Goal: Task Accomplishment & Management: Manage account settings

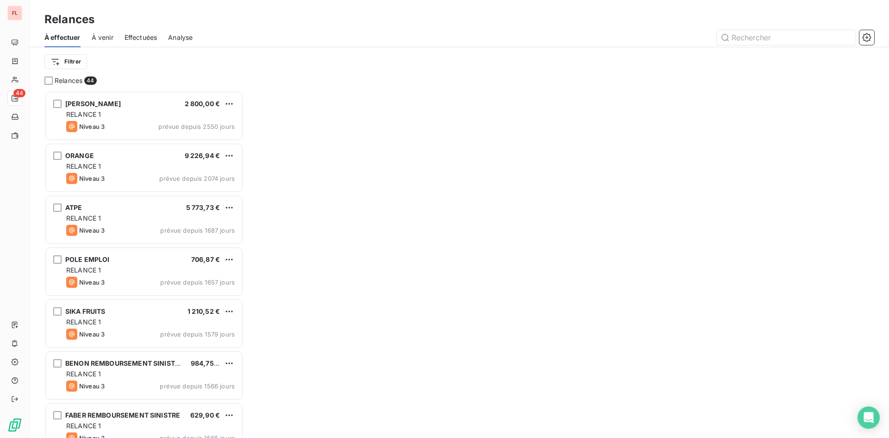
scroll to position [340, 192]
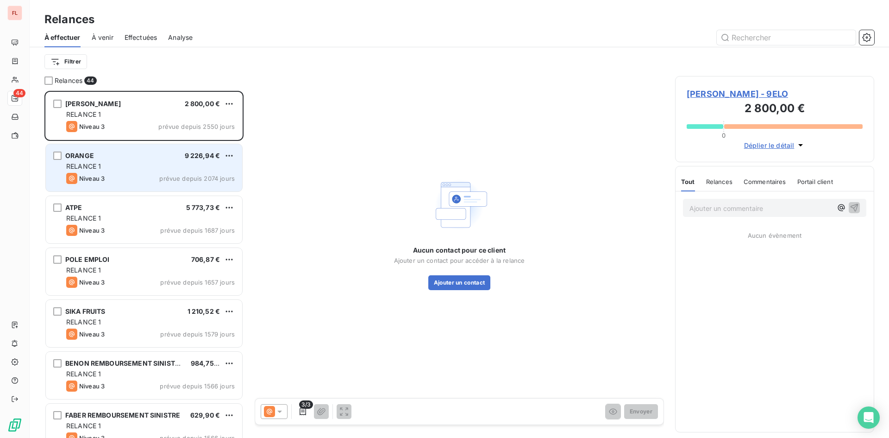
click at [198, 164] on div "RELANCE 1" at bounding box center [150, 166] width 169 height 9
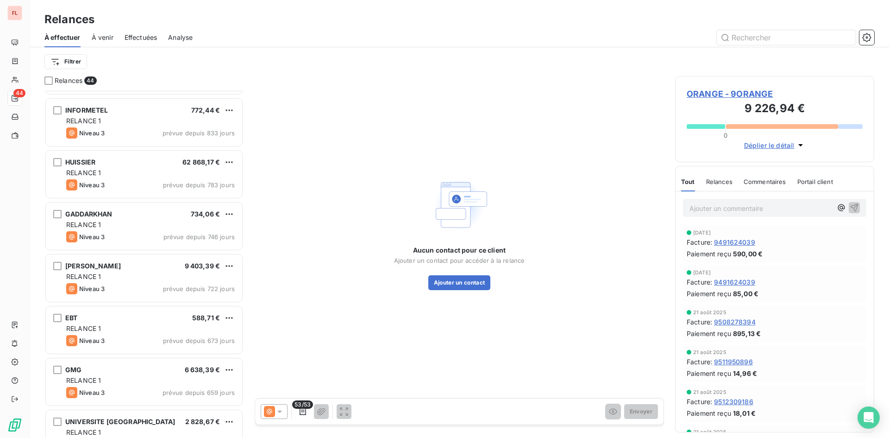
scroll to position [927, 0]
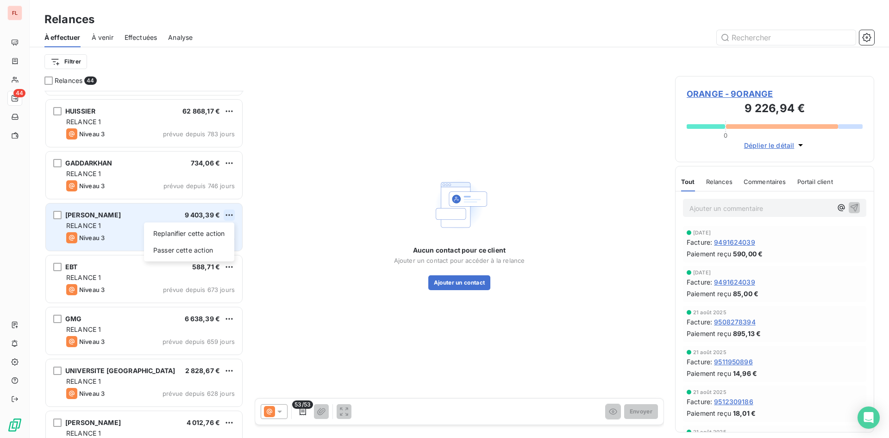
click at [231, 211] on html "FL 44 Relances À effectuer À venir Effectuées Analyse Filtrer Relances 44 [PERS…" at bounding box center [444, 219] width 889 height 438
click at [228, 250] on div "Passer cette action" at bounding box center [189, 250] width 83 height 15
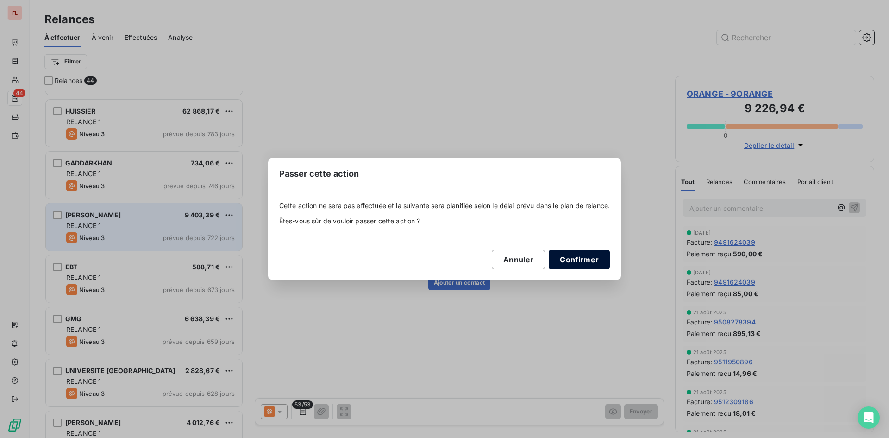
click at [588, 258] on button "Confirmer" at bounding box center [579, 259] width 61 height 19
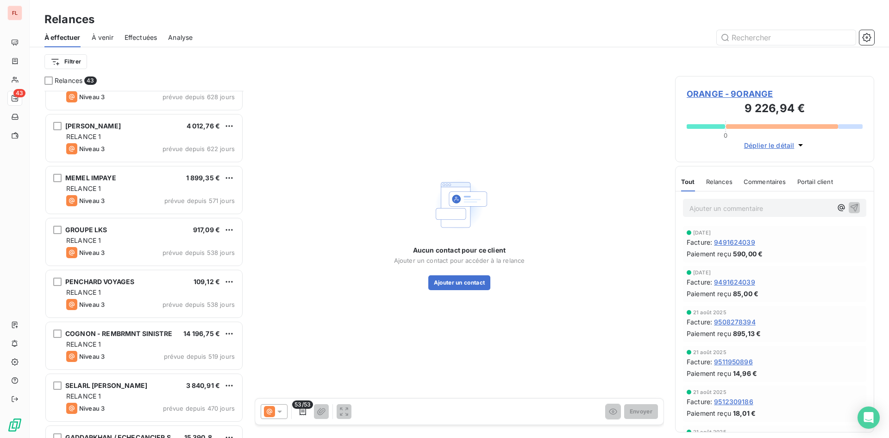
scroll to position [1205, 0]
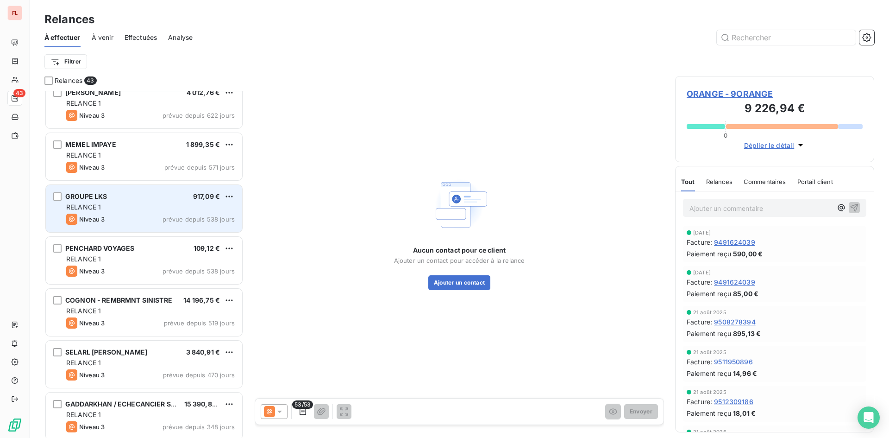
click at [180, 207] on div "RELANCE 1" at bounding box center [150, 206] width 169 height 9
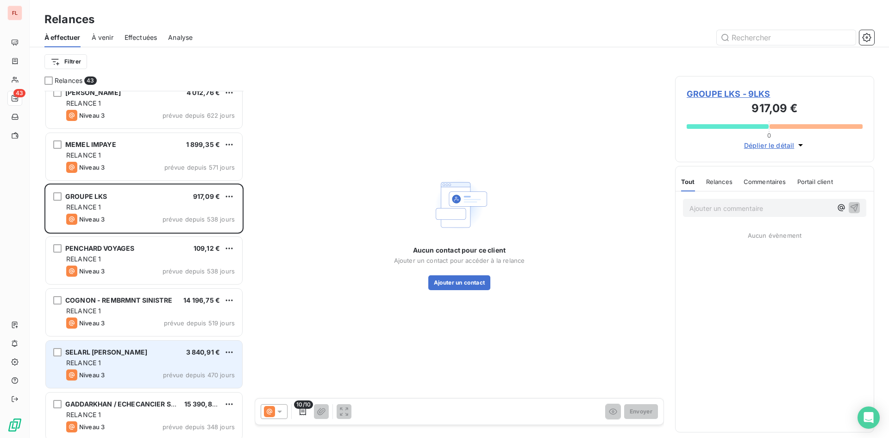
click at [209, 363] on div "RELANCE 1" at bounding box center [150, 362] width 169 height 9
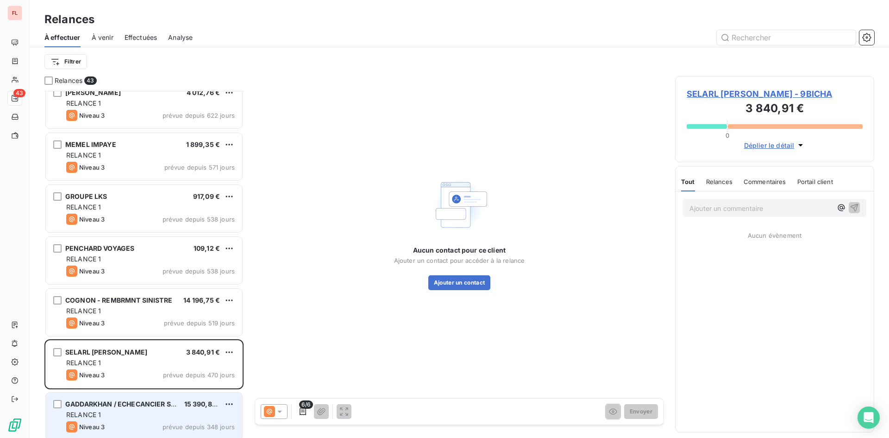
click at [183, 402] on div "GADDARKHAN / ECHECANCIER SINIS 15 390,85 €" at bounding box center [150, 404] width 169 height 8
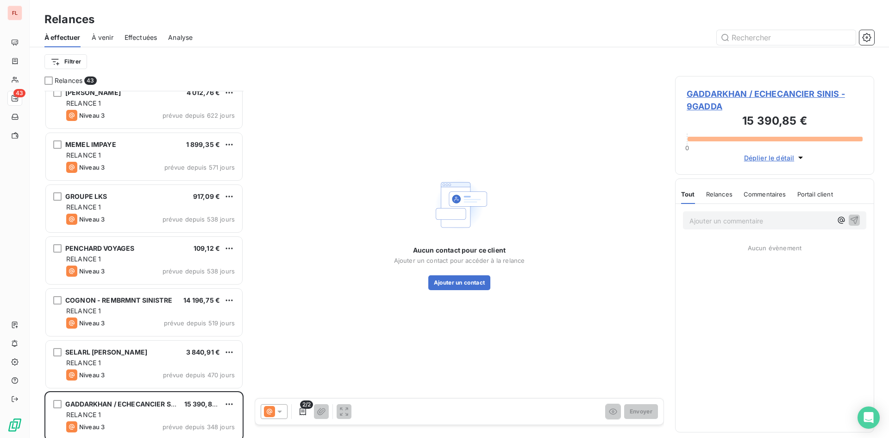
scroll to position [1390, 0]
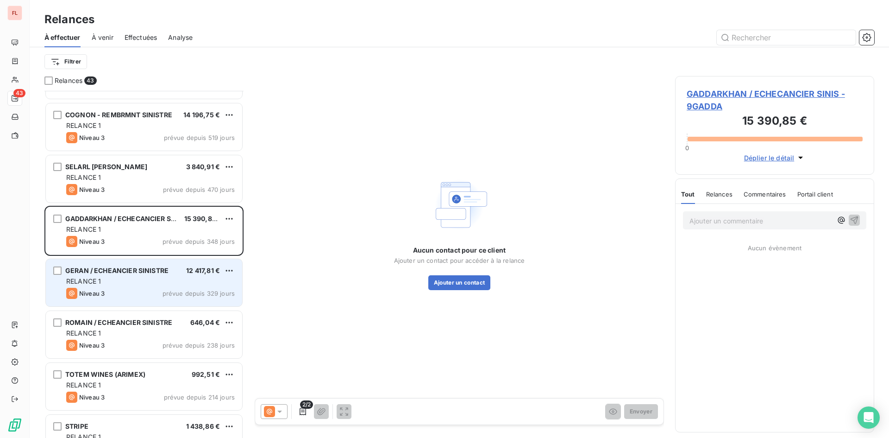
click at [206, 274] on span "12 417,81 €" at bounding box center [203, 270] width 34 height 8
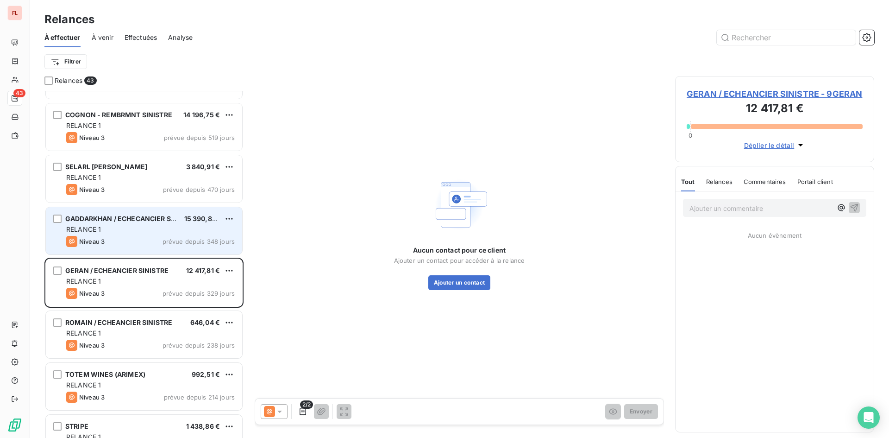
click at [209, 229] on div "RELANCE 1" at bounding box center [150, 229] width 169 height 9
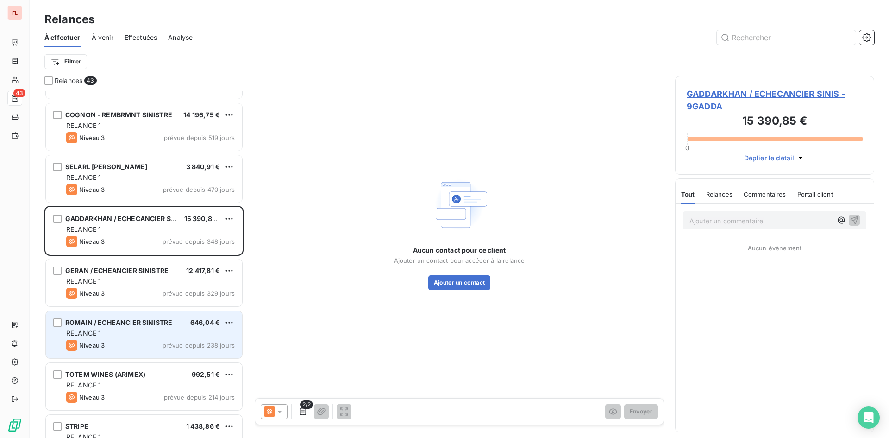
click at [212, 330] on div "RELANCE 1" at bounding box center [150, 332] width 169 height 9
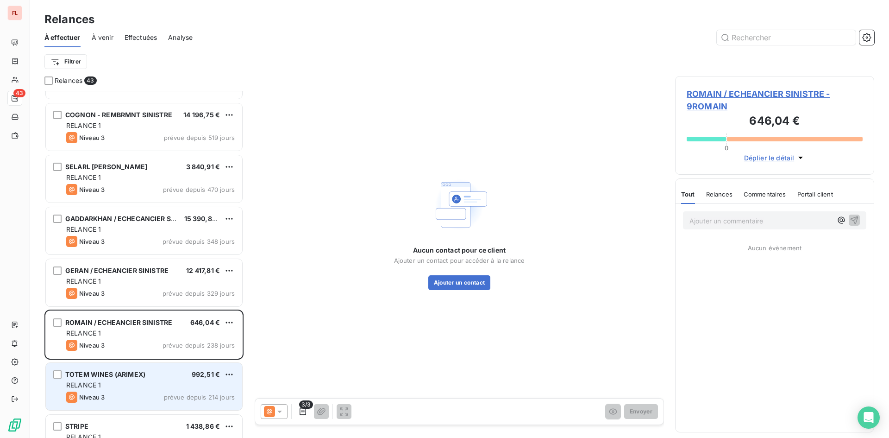
click at [178, 375] on div "TOTEM WINES (ARIMEX) 992,51 €" at bounding box center [150, 374] width 169 height 8
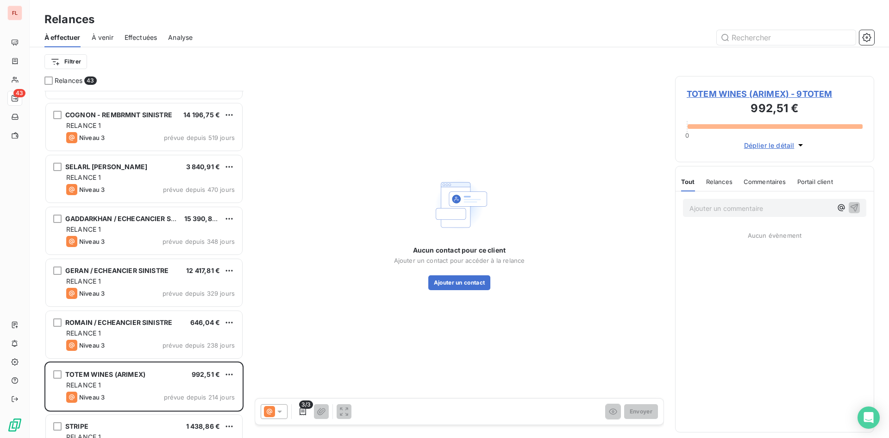
scroll to position [1575, 0]
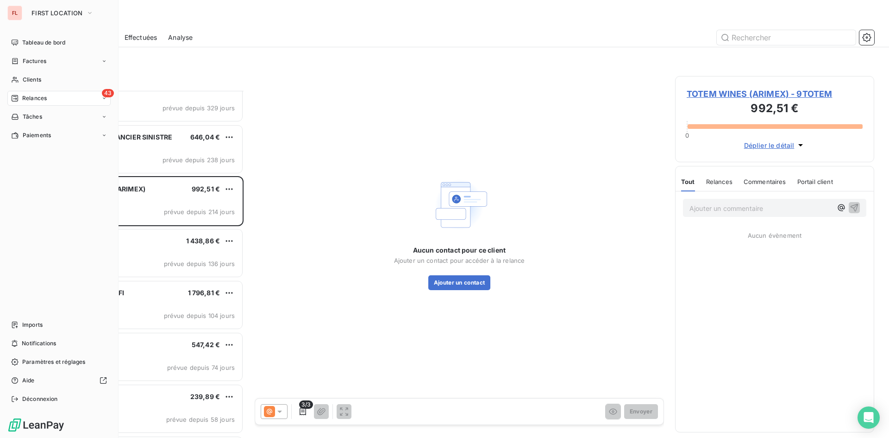
click at [44, 99] on span "Relances" at bounding box center [34, 98] width 25 height 8
click at [30, 78] on span "Clients" at bounding box center [32, 79] width 19 height 8
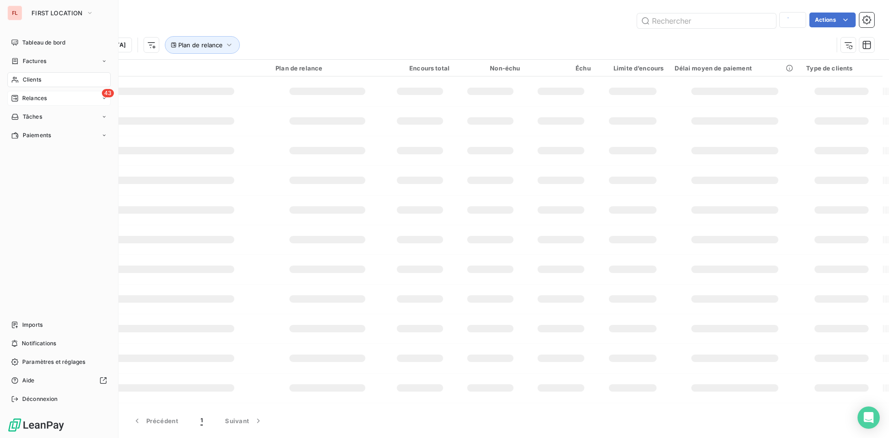
click at [31, 76] on span "Clients" at bounding box center [32, 79] width 19 height 8
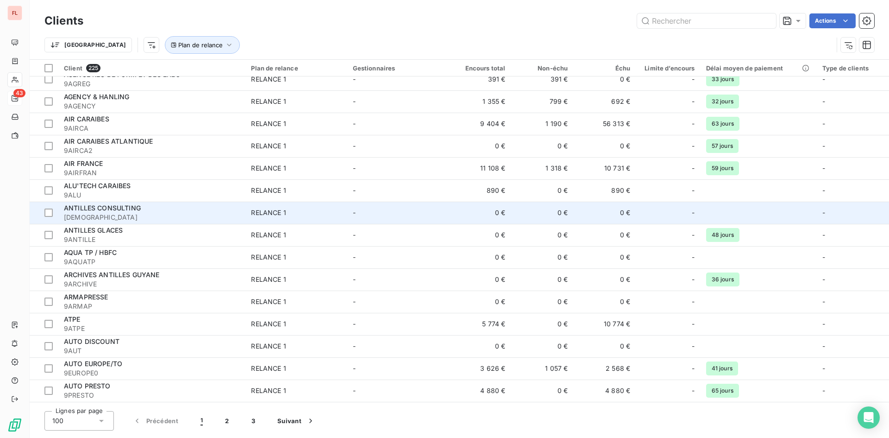
scroll to position [139, 0]
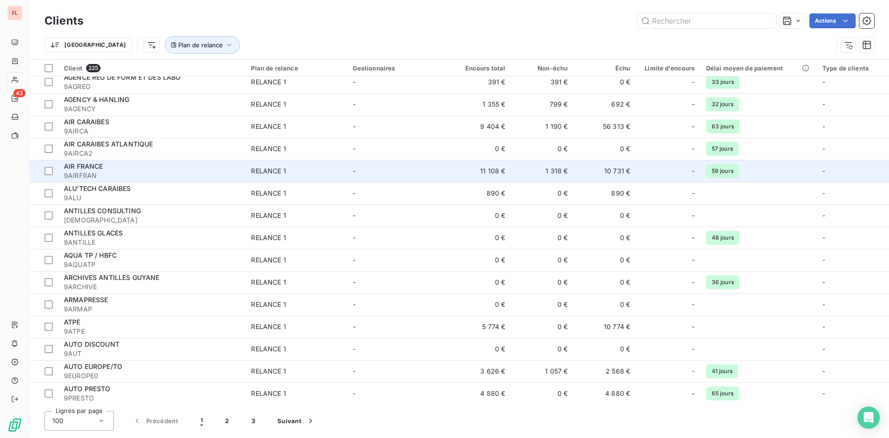
click at [149, 166] on div "AIR FRANCE" at bounding box center [152, 166] width 176 height 9
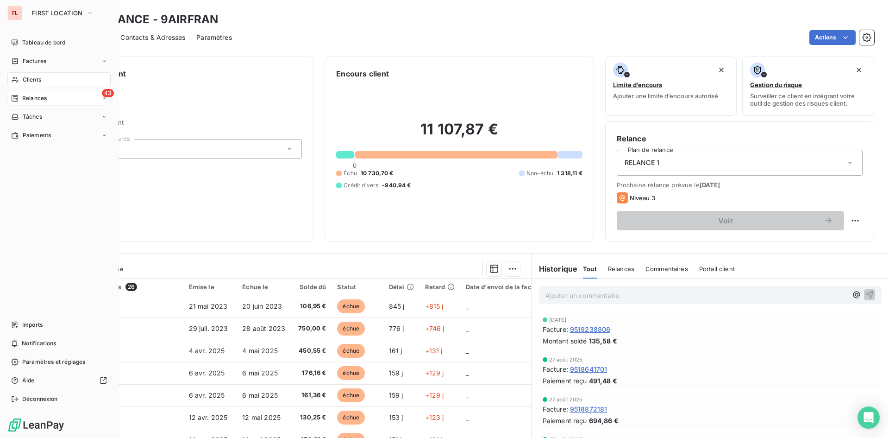
click at [63, 84] on div "Clients" at bounding box center [58, 79] width 103 height 15
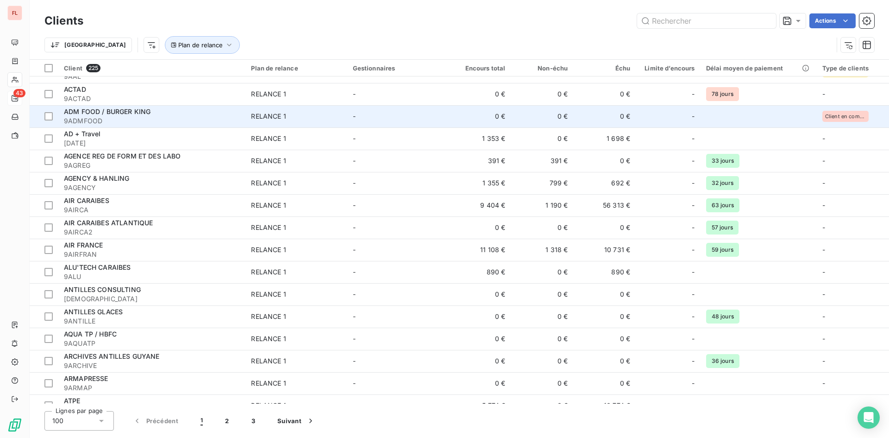
scroll to position [139, 0]
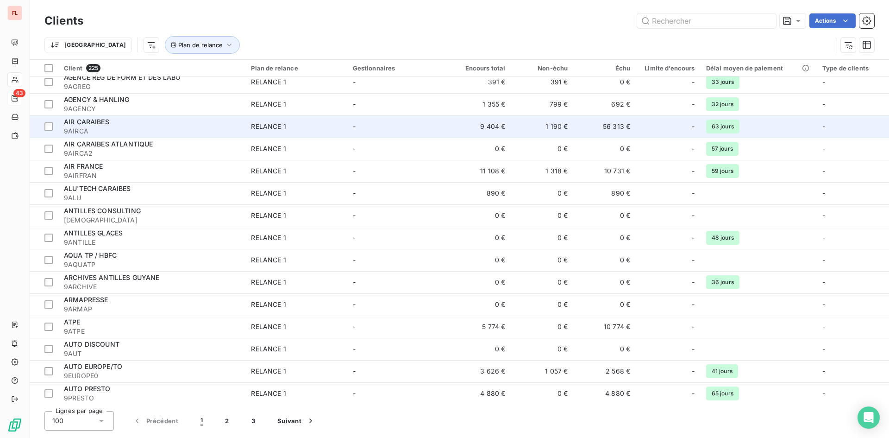
click at [146, 119] on div "AIR CARAIBES" at bounding box center [152, 121] width 176 height 9
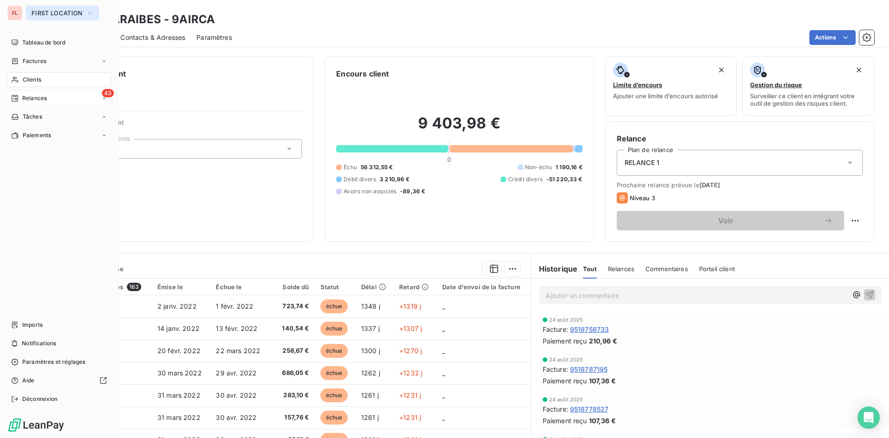
click at [92, 13] on icon "button" at bounding box center [89, 12] width 7 height 9
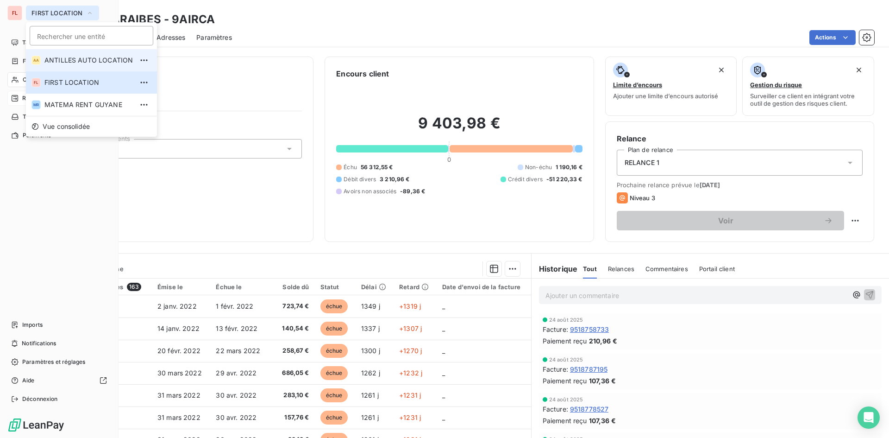
click at [88, 59] on span "ANTILLES AUTO LOCATION" at bounding box center [88, 60] width 88 height 9
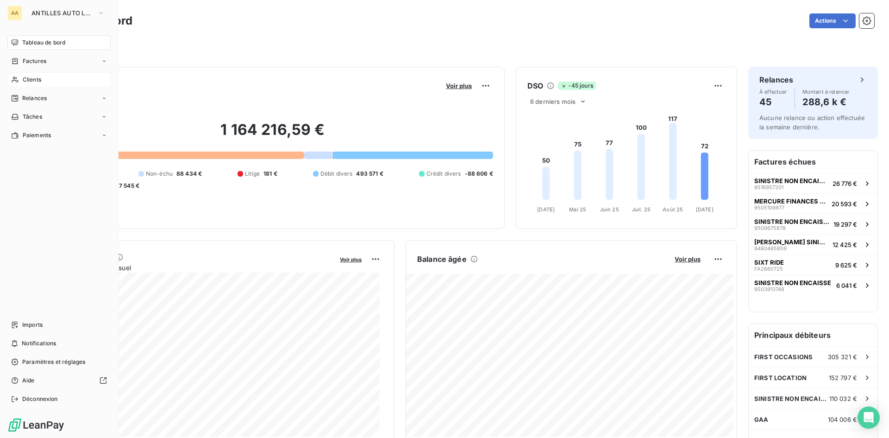
click at [55, 77] on div "Clients" at bounding box center [58, 79] width 103 height 15
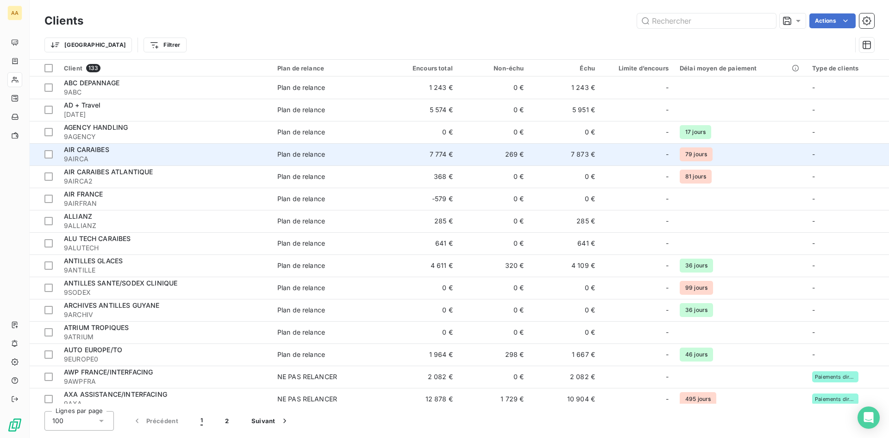
click at [95, 148] on span "AIR CARAIBES" at bounding box center [86, 149] width 45 height 8
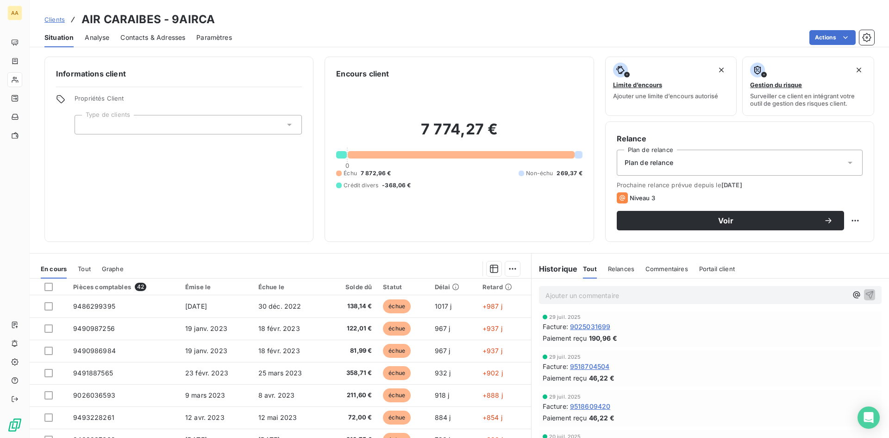
scroll to position [1065, 0]
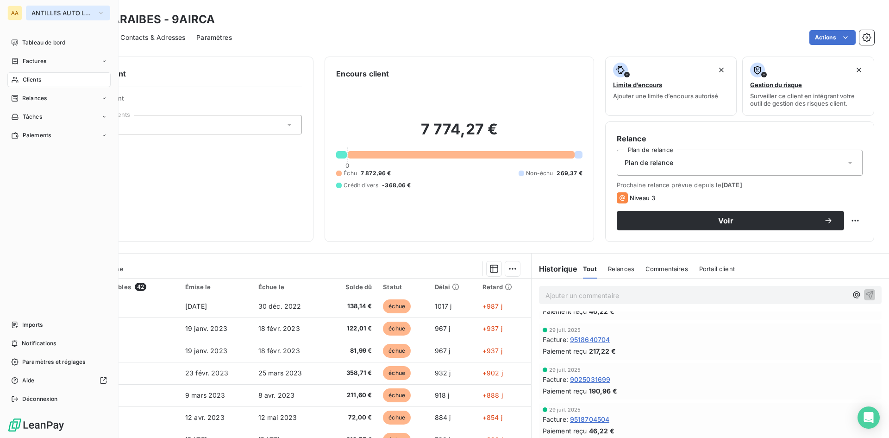
click at [105, 13] on button "ANTILLES AUTO LOCATION" at bounding box center [68, 13] width 84 height 15
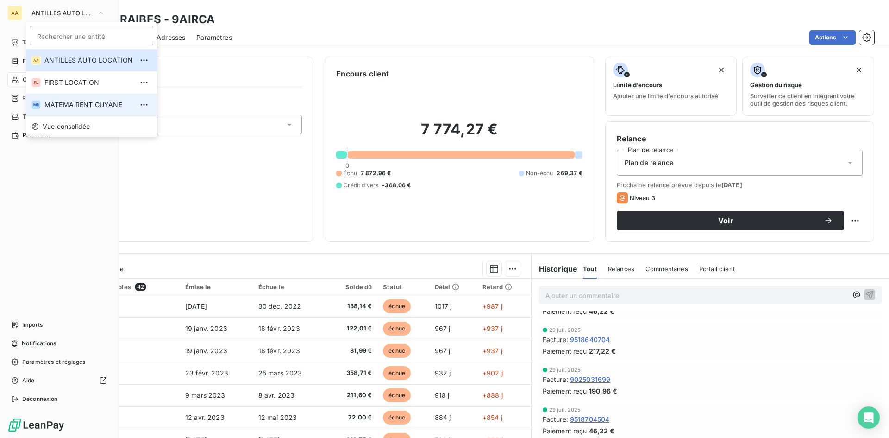
click at [109, 106] on span "MATEMA RENT GUYANE" at bounding box center [88, 104] width 88 height 9
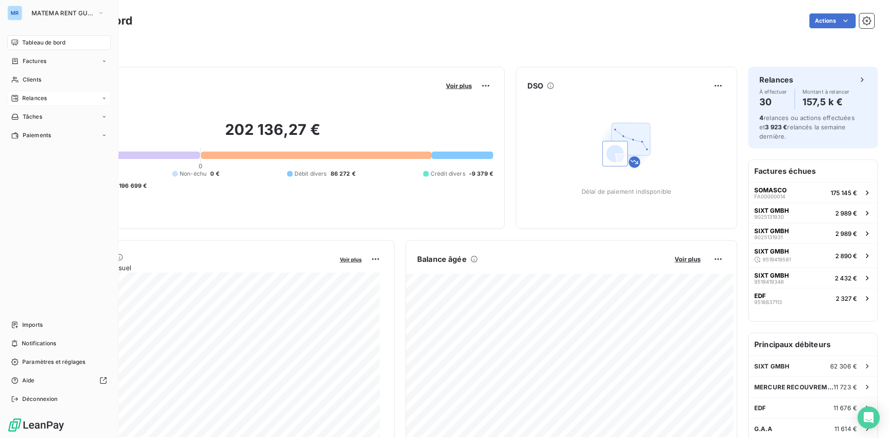
click at [61, 100] on div "Relances" at bounding box center [58, 98] width 103 height 15
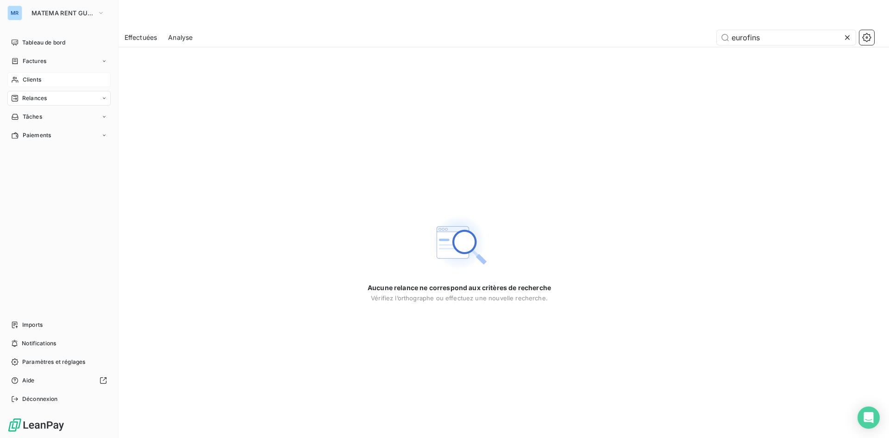
click at [40, 80] on span "Clients" at bounding box center [32, 79] width 19 height 8
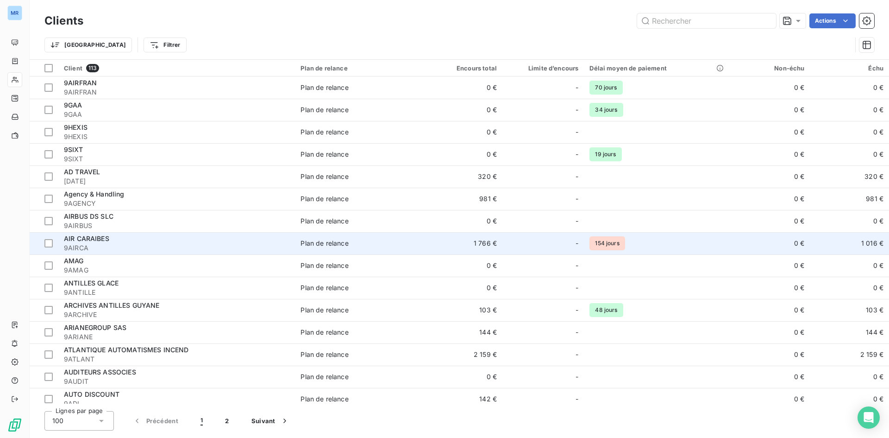
click at [138, 242] on div "AIR CARAIBES" at bounding box center [177, 238] width 226 height 9
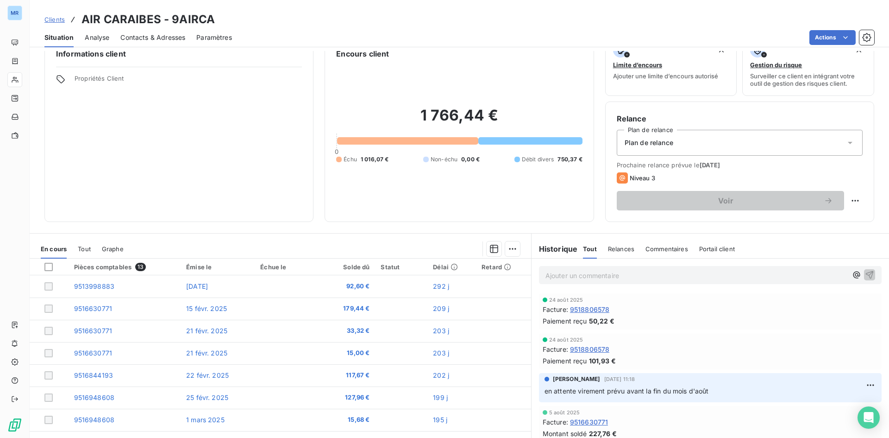
scroll to position [47, 0]
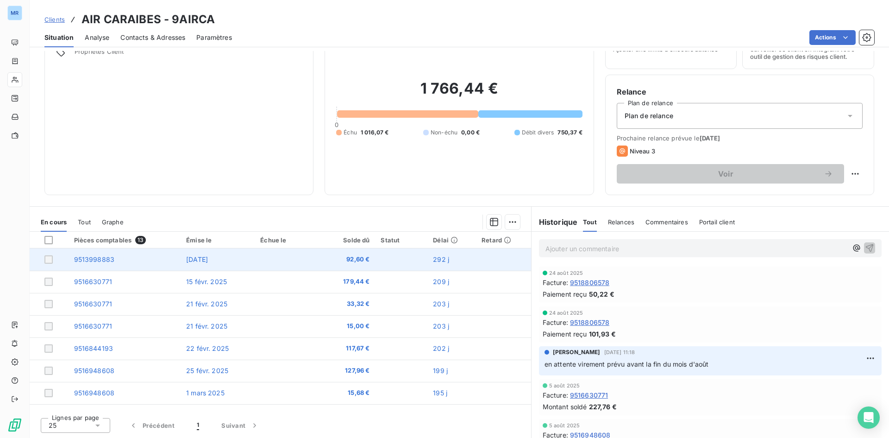
click at [97, 261] on span "9513998883" at bounding box center [94, 259] width 41 height 8
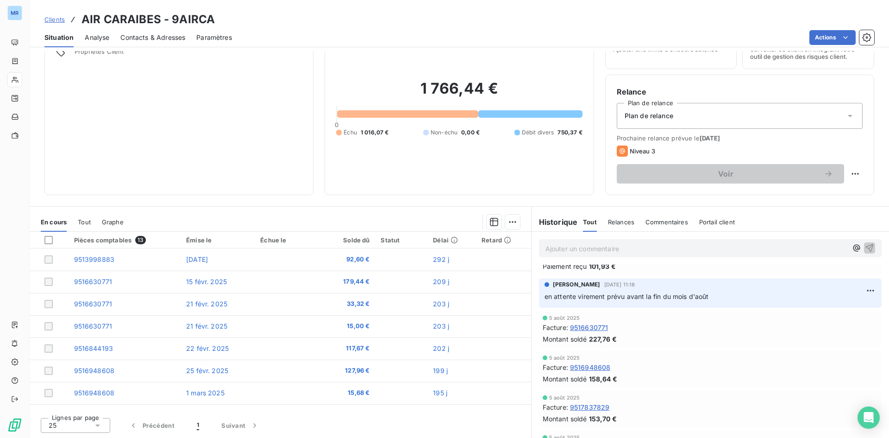
scroll to position [0, 0]
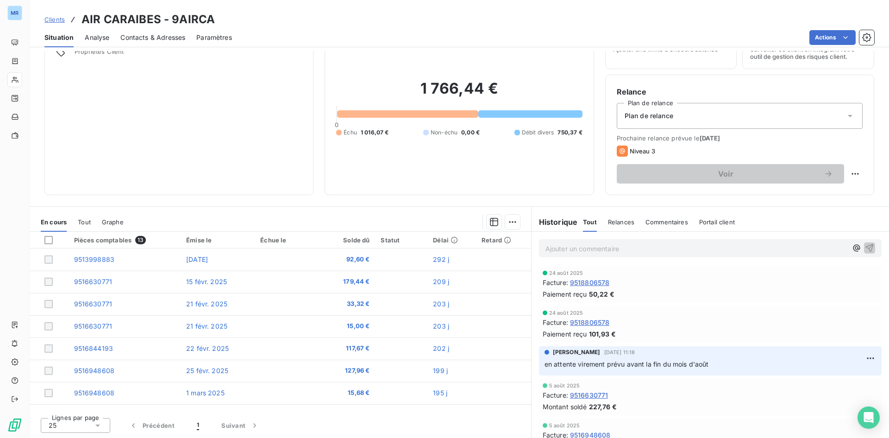
click at [650, 296] on div "Paiement reçu 50,22 €" at bounding box center [710, 294] width 335 height 10
click at [736, 297] on div "Paiement reçu 50,22 €" at bounding box center [710, 294] width 335 height 10
click at [119, 243] on div "Pièces comptables 13" at bounding box center [124, 240] width 101 height 8
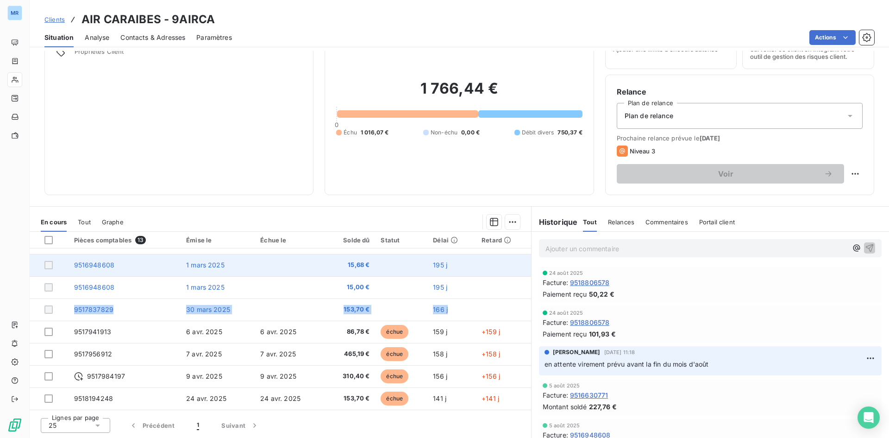
drag, startPoint x: 522, startPoint y: 316, endPoint x: 515, endPoint y: 269, distance: 48.1
click at [515, 269] on tbody "9513998883 24 nov. 2024 92,60 € 292 j 9516630771 15 févr. 2025 179,44 € 209 j 9…" at bounding box center [281, 264] width 502 height 289
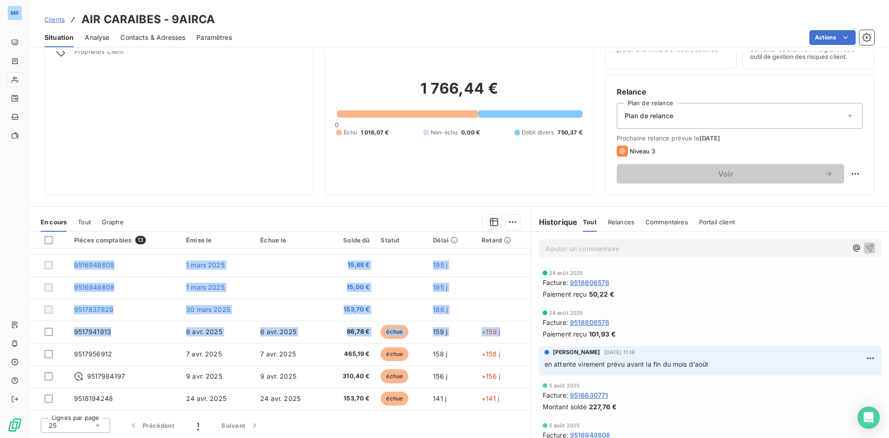
drag, startPoint x: 523, startPoint y: 322, endPoint x: 519, endPoint y: 245, distance: 77.5
click at [519, 245] on table "Pièces comptables 13 Émise le Échue le Solde dû Statut Délai Retard 9513998883 …" at bounding box center [281, 257] width 502 height 306
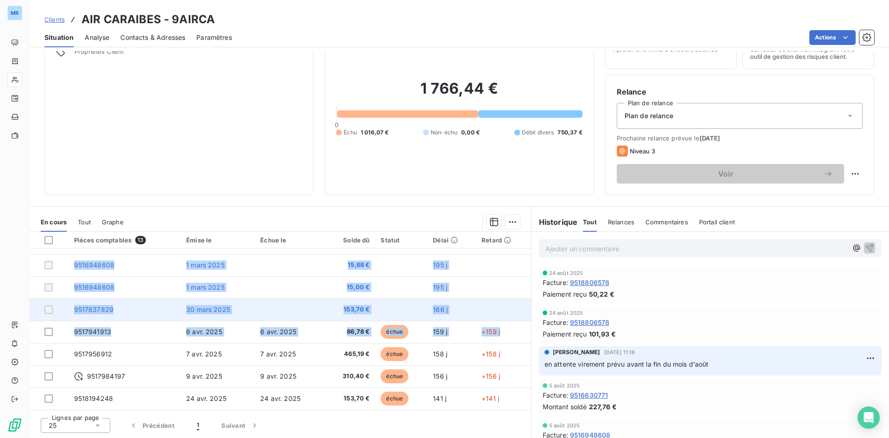
click at [109, 309] on span "9517837829" at bounding box center [94, 309] width 40 height 8
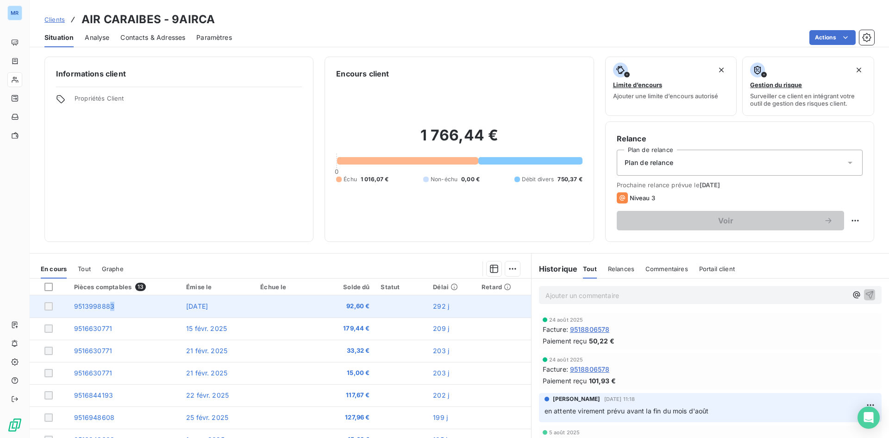
click at [109, 304] on span "9513998883" at bounding box center [94, 306] width 41 height 8
drag, startPoint x: 73, startPoint y: 305, endPoint x: 115, endPoint y: 308, distance: 42.3
click at [115, 308] on td "9513998883" at bounding box center [125, 306] width 112 height 22
copy span "9513998883"
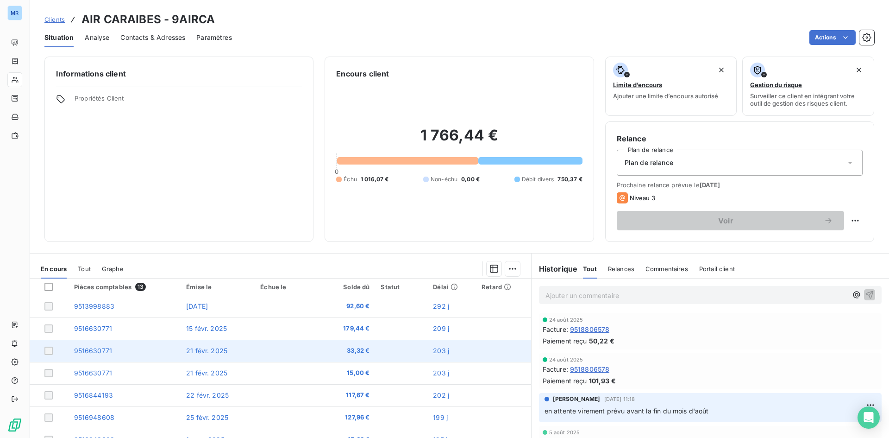
click at [161, 343] on td "9516630771" at bounding box center [125, 350] width 112 height 22
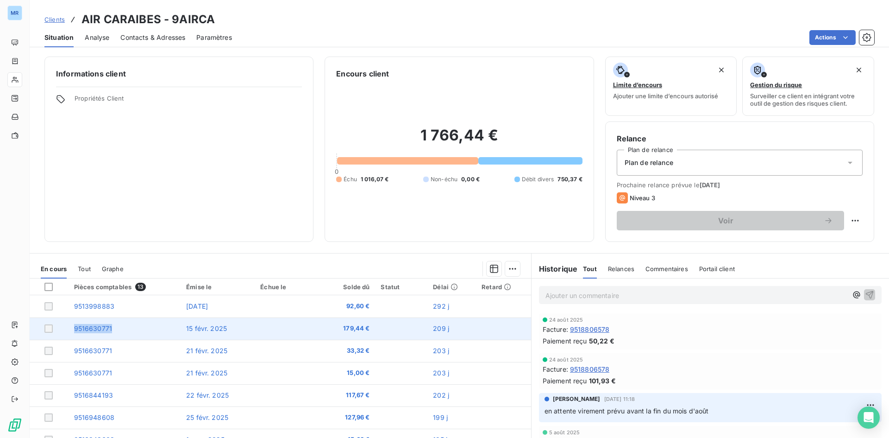
drag, startPoint x: 118, startPoint y: 328, endPoint x: 69, endPoint y: 329, distance: 49.6
click at [69, 329] on td "9516630771" at bounding box center [125, 328] width 112 height 22
copy span "9516630771"
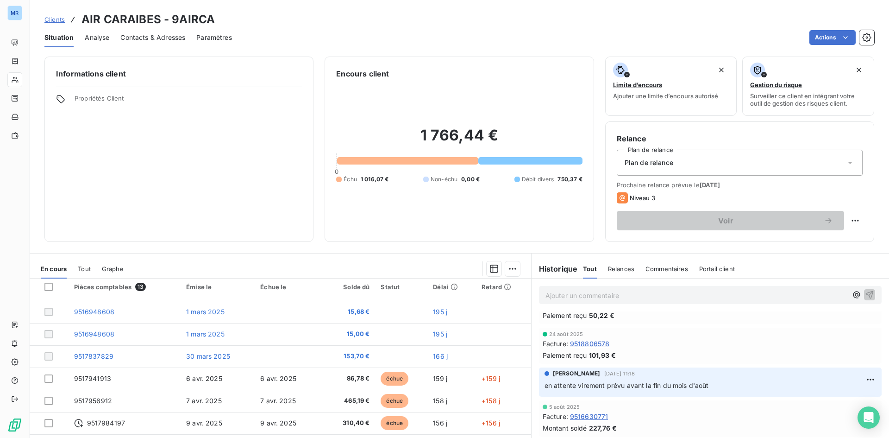
scroll to position [46, 0]
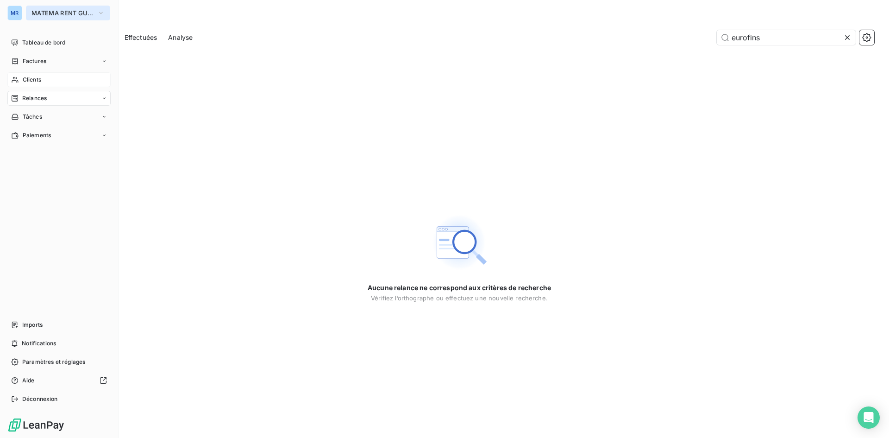
click at [102, 14] on icon "button" at bounding box center [100, 12] width 7 height 9
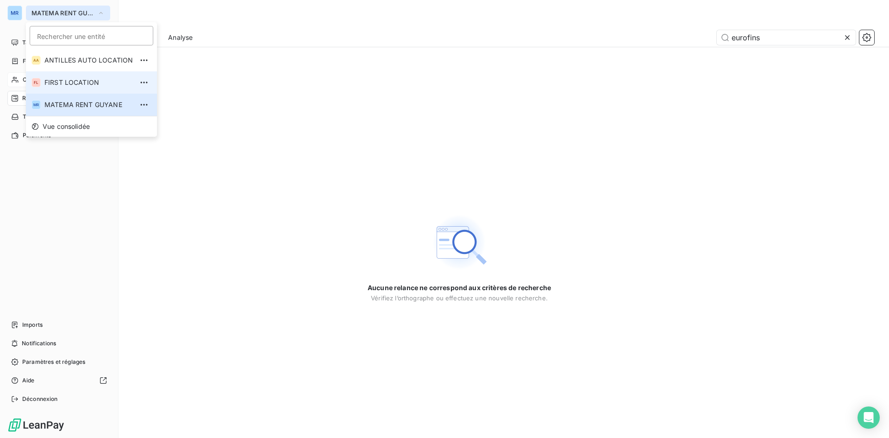
click at [104, 82] on span "FIRST LOCATION" at bounding box center [88, 82] width 88 height 9
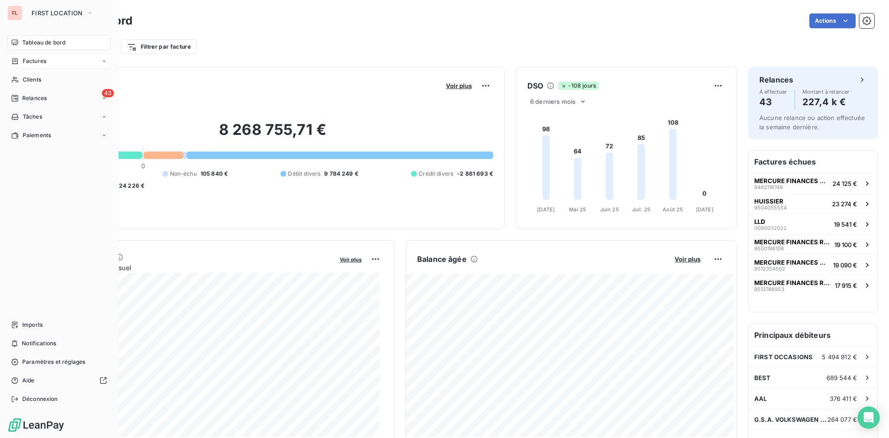
click at [42, 60] on span "Factures" at bounding box center [35, 61] width 24 height 8
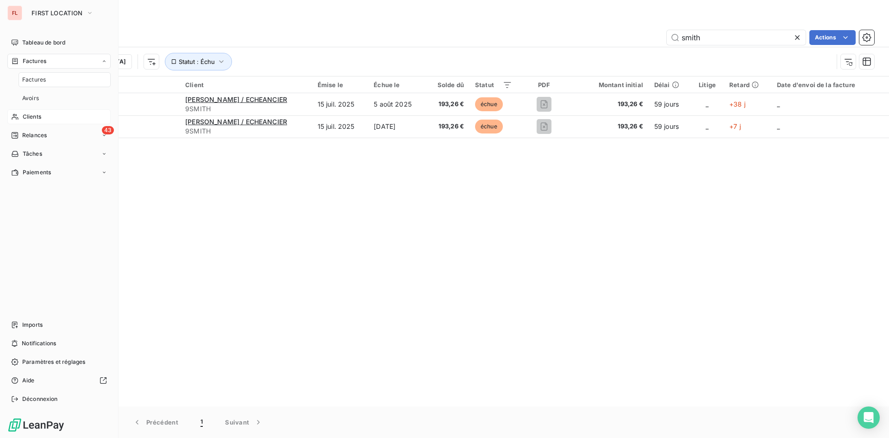
click at [39, 113] on span "Clients" at bounding box center [32, 117] width 19 height 8
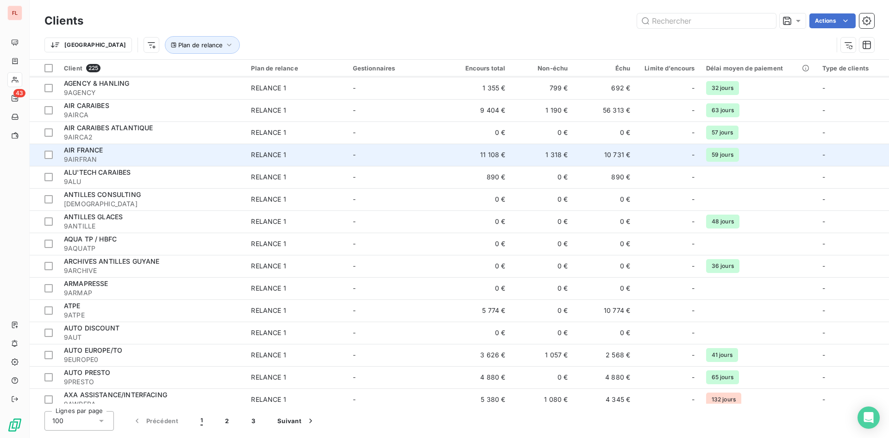
scroll to position [139, 0]
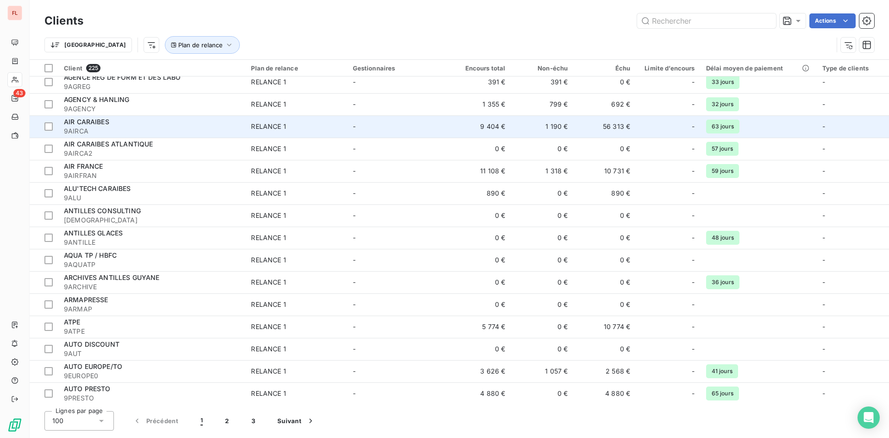
click at [122, 127] on span "9AIRCA" at bounding box center [152, 130] width 176 height 9
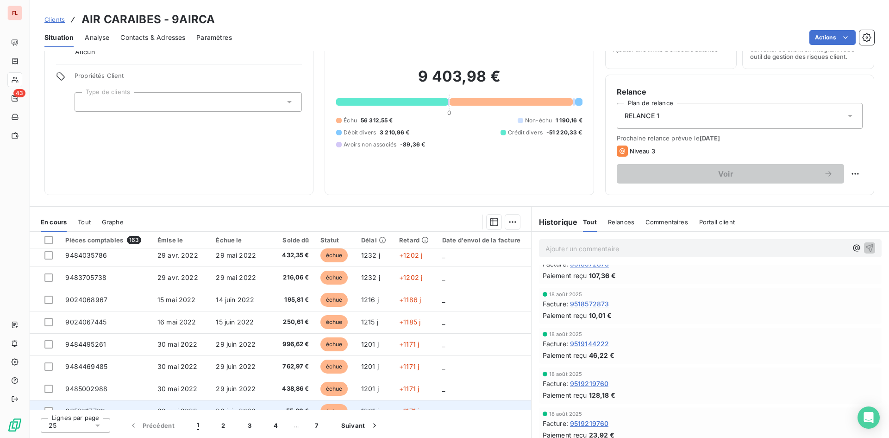
scroll to position [395, 0]
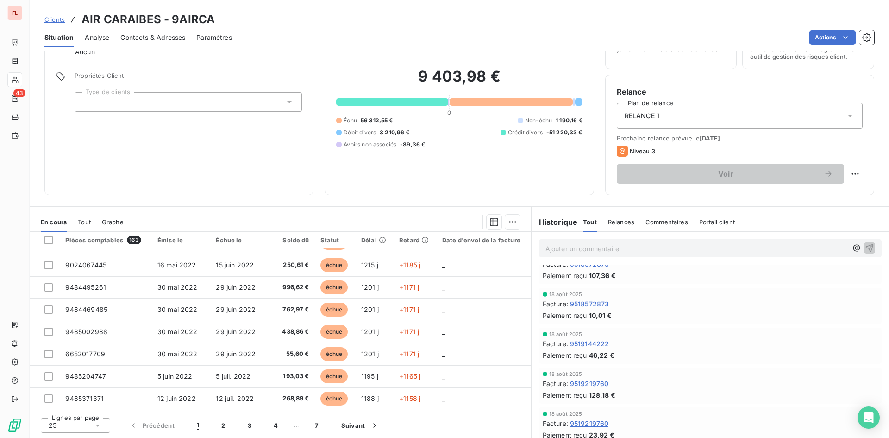
click at [614, 225] on span "Relances" at bounding box center [621, 221] width 26 height 7
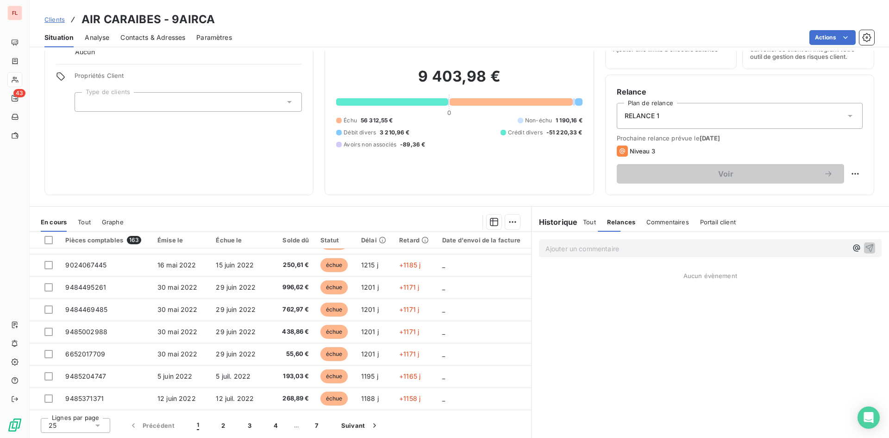
scroll to position [0, 0]
click at [667, 220] on span "Commentaires" at bounding box center [668, 221] width 43 height 7
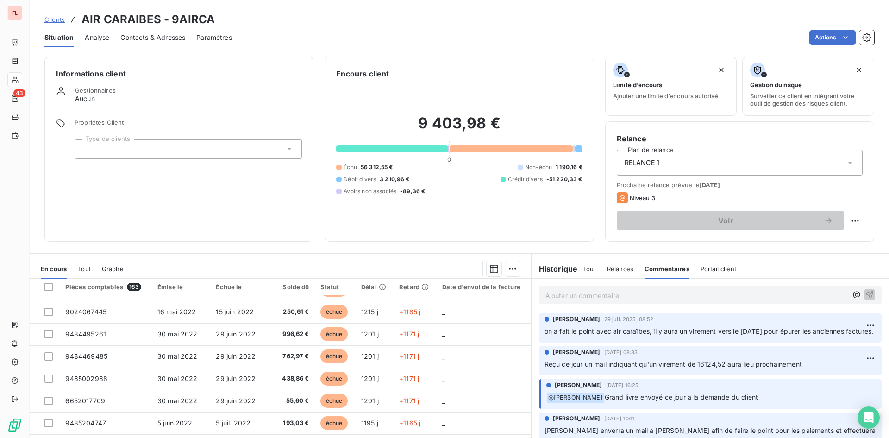
click at [614, 266] on span "Relances" at bounding box center [620, 268] width 26 height 7
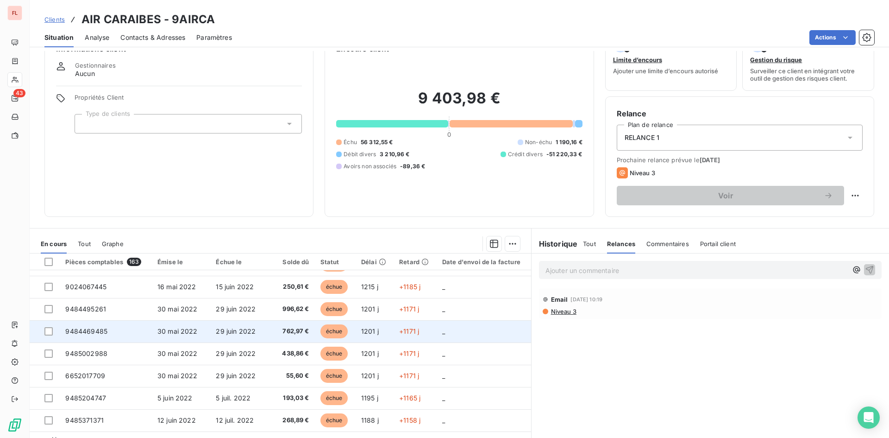
scroll to position [47, 0]
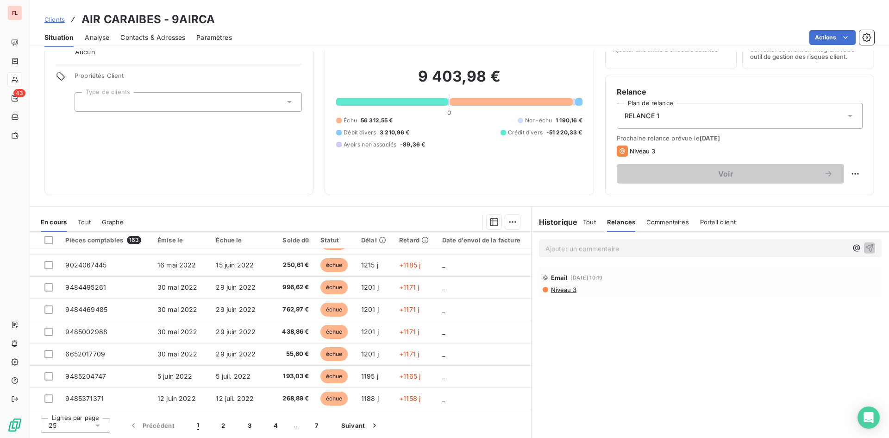
click at [709, 221] on span "Portail client" at bounding box center [718, 221] width 36 height 7
click at [616, 226] on div "Relances" at bounding box center [620, 221] width 26 height 19
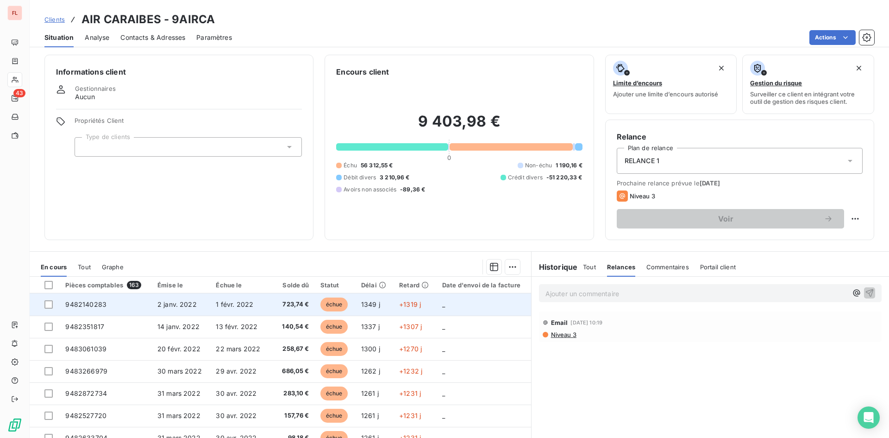
scroll to position [0, 0]
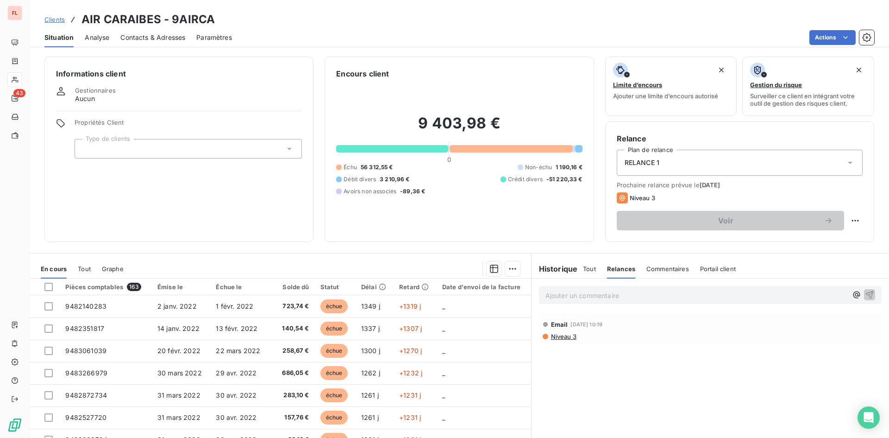
click at [544, 270] on h6 "Historique" at bounding box center [555, 268] width 46 height 11
click at [595, 270] on div "Tout Relances Commentaires Portail client" at bounding box center [659, 268] width 153 height 19
click at [583, 270] on span "Tout" at bounding box center [589, 268] width 13 height 7
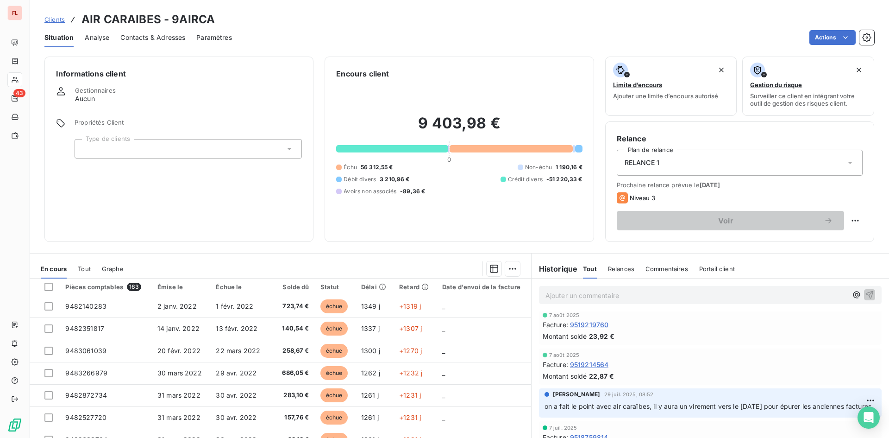
click at [641, 195] on span "Niveau 3" at bounding box center [642, 197] width 25 height 7
click at [844, 215] on html "FL 43 Clients AIR CARAIBES - 9AIRCA Situation Analyse Contacts & Adresses Param…" at bounding box center [444, 219] width 889 height 438
click at [820, 240] on div "Replanifier cette action" at bounding box center [810, 240] width 83 height 15
select select "8"
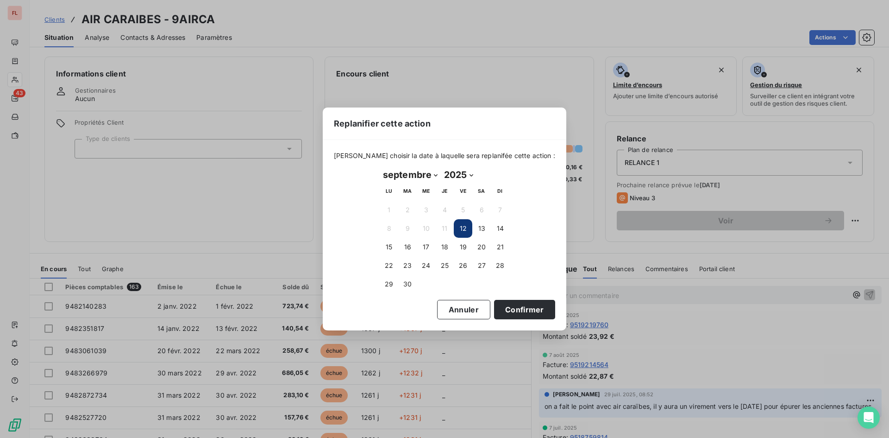
click at [468, 222] on button "12" at bounding box center [463, 228] width 19 height 19
click at [517, 311] on button "Confirmer" at bounding box center [524, 309] width 61 height 19
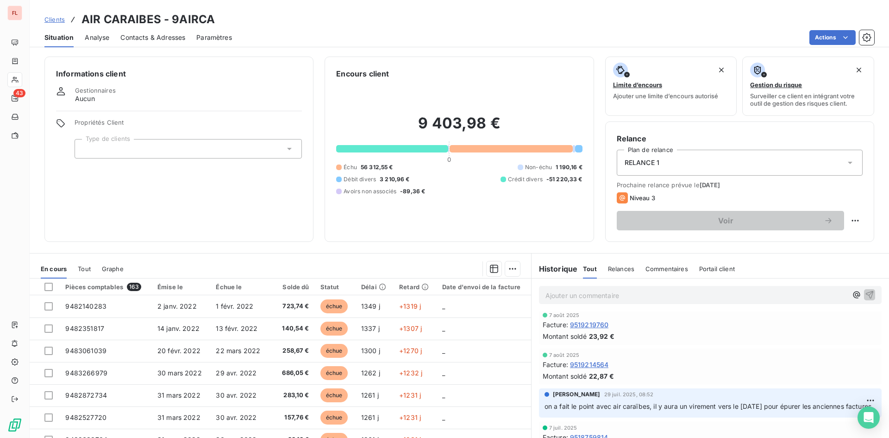
click at [690, 197] on div "Niveau 3" at bounding box center [740, 197] width 246 height 11
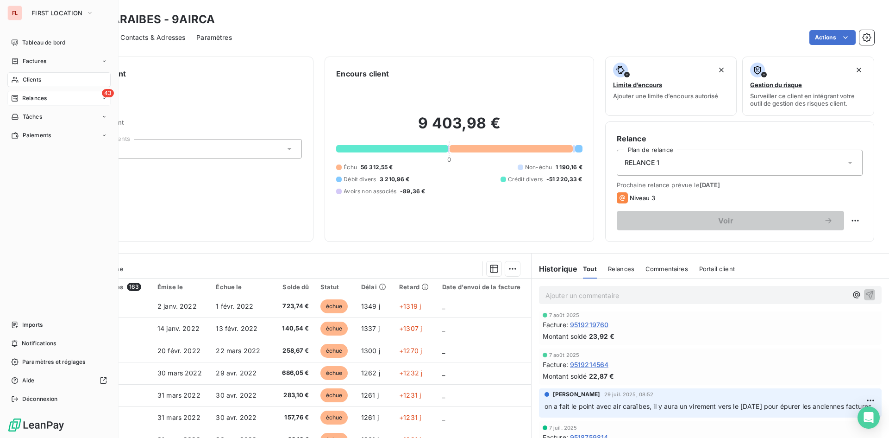
click at [41, 96] on span "Relances" at bounding box center [34, 98] width 25 height 8
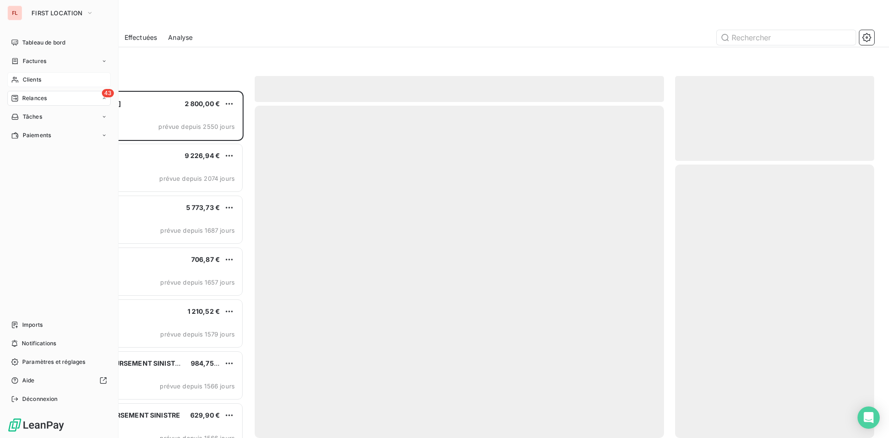
scroll to position [340, 192]
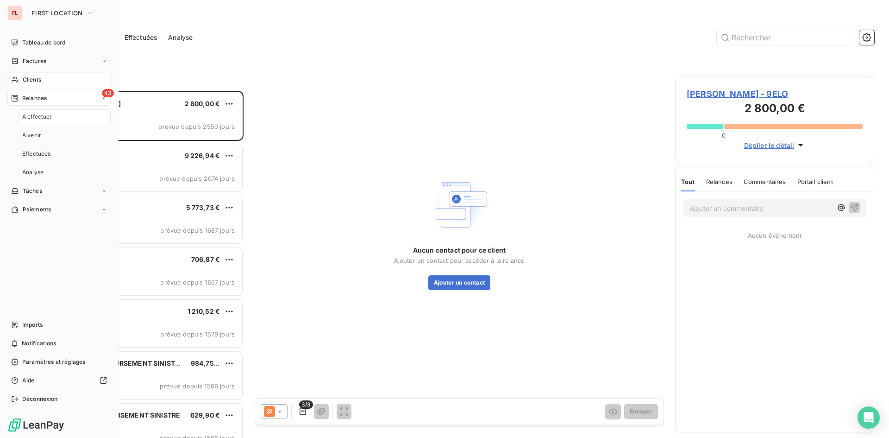
click at [41, 80] on span "Clients" at bounding box center [32, 79] width 19 height 8
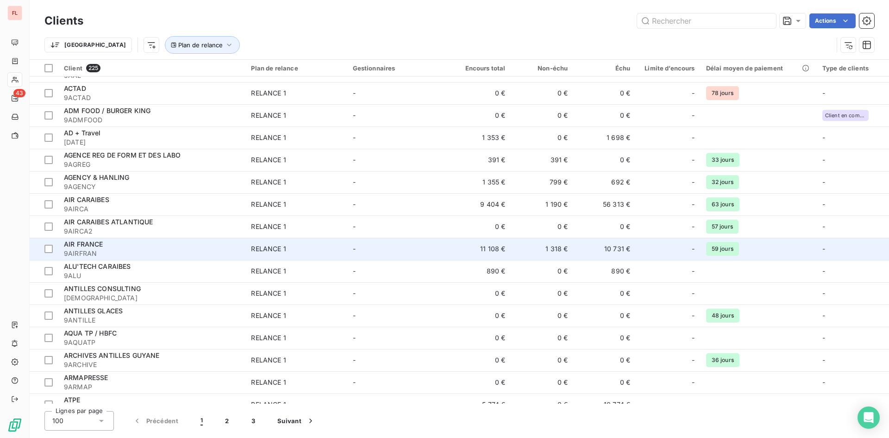
scroll to position [93, 0]
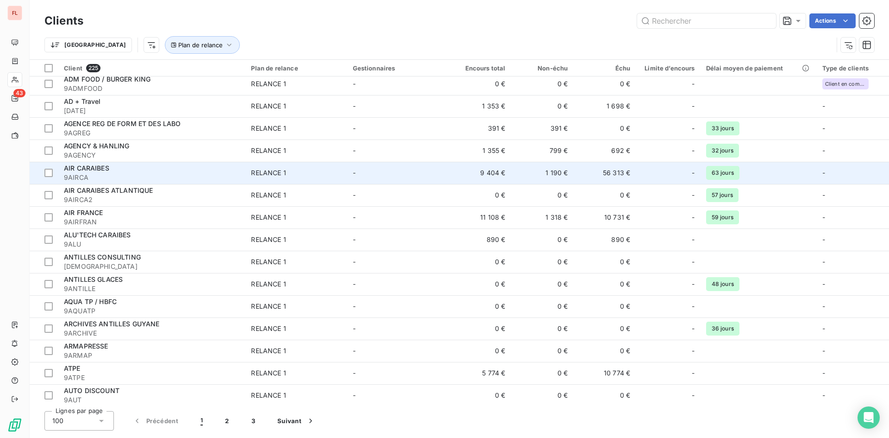
click at [101, 168] on span "AIR CARAIBES" at bounding box center [86, 168] width 45 height 8
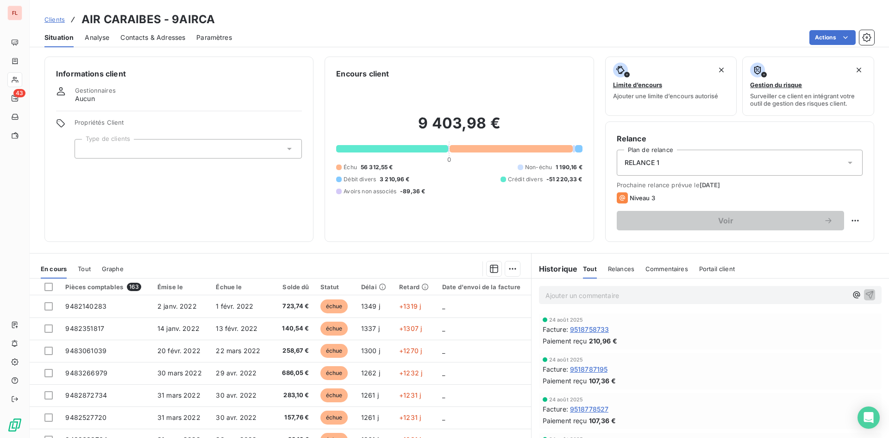
click at [717, 203] on div "Niveau 3" at bounding box center [740, 197] width 246 height 11
click at [624, 195] on div "Niveau 3" at bounding box center [636, 197] width 38 height 11
click at [846, 218] on html "FL 43 Clients AIR CARAIBES - 9AIRCA Situation Analyse Contacts & Adresses Param…" at bounding box center [444, 219] width 889 height 438
click at [821, 240] on div "Replanifier cette action" at bounding box center [810, 240] width 83 height 15
select select "8"
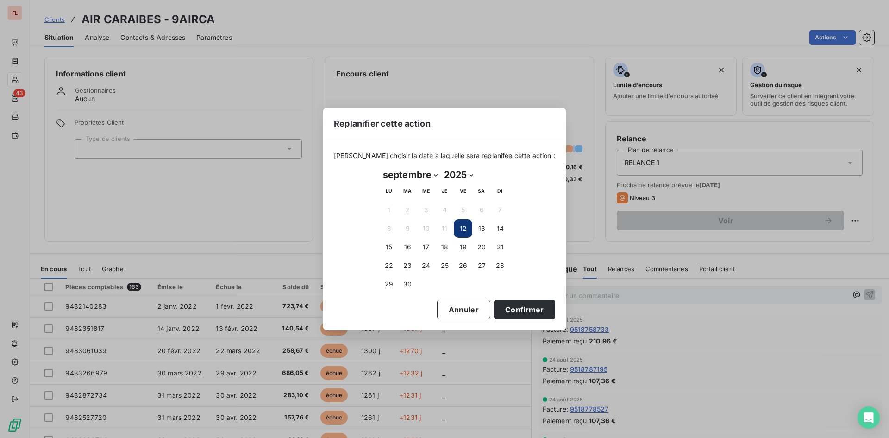
click at [457, 232] on button "12" at bounding box center [463, 228] width 19 height 19
click at [463, 228] on button "12" at bounding box center [463, 228] width 19 height 19
click at [465, 229] on button "12" at bounding box center [463, 228] width 19 height 19
click at [464, 228] on button "12" at bounding box center [463, 228] width 19 height 19
click at [480, 228] on button "13" at bounding box center [481, 228] width 19 height 19
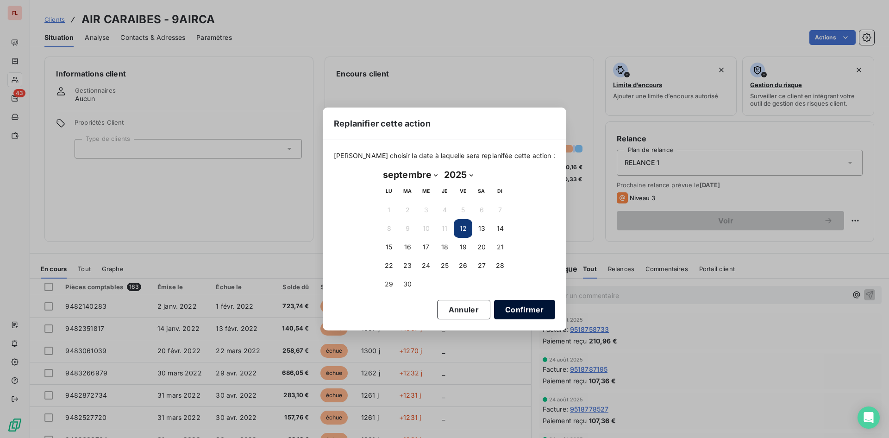
click at [503, 304] on button "Confirmer" at bounding box center [524, 309] width 61 height 19
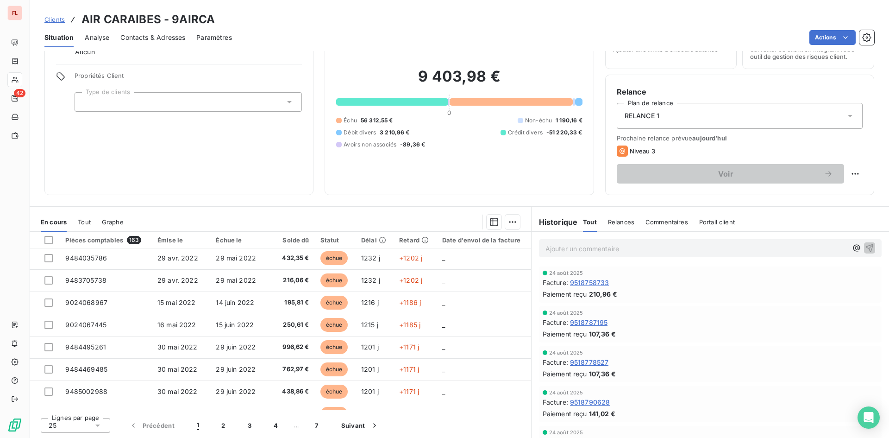
scroll to position [395, 0]
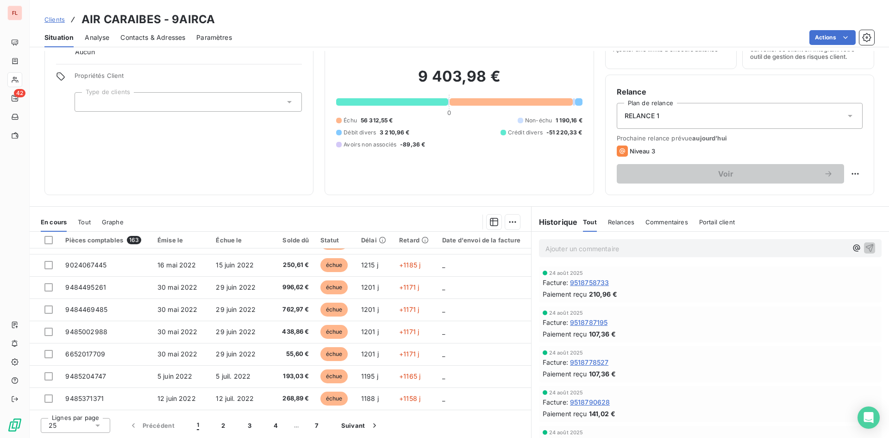
click at [615, 220] on span "Relances" at bounding box center [621, 221] width 26 height 7
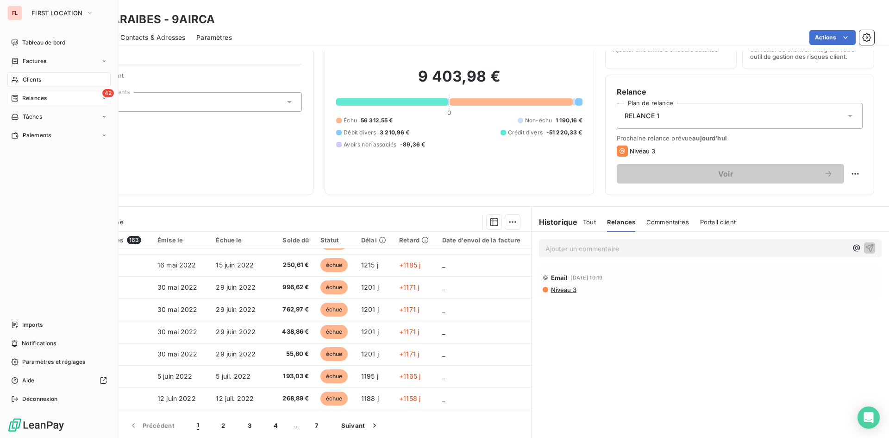
click at [35, 98] on span "Relances" at bounding box center [34, 98] width 25 height 8
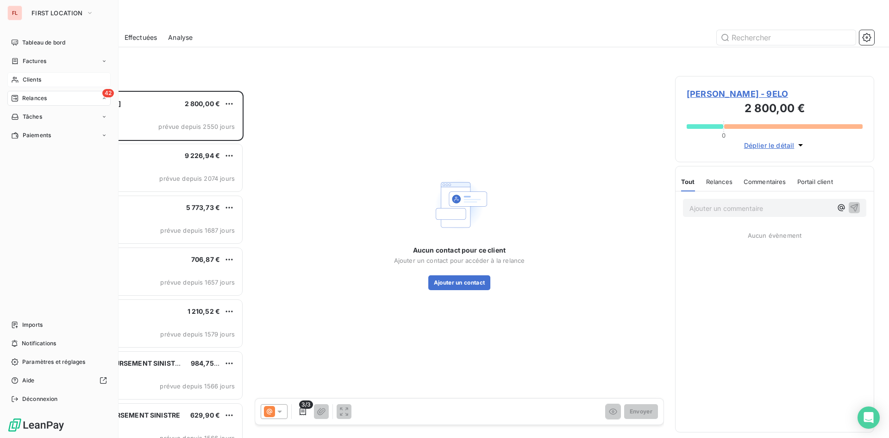
scroll to position [340, 192]
click at [38, 78] on span "Clients" at bounding box center [32, 79] width 19 height 8
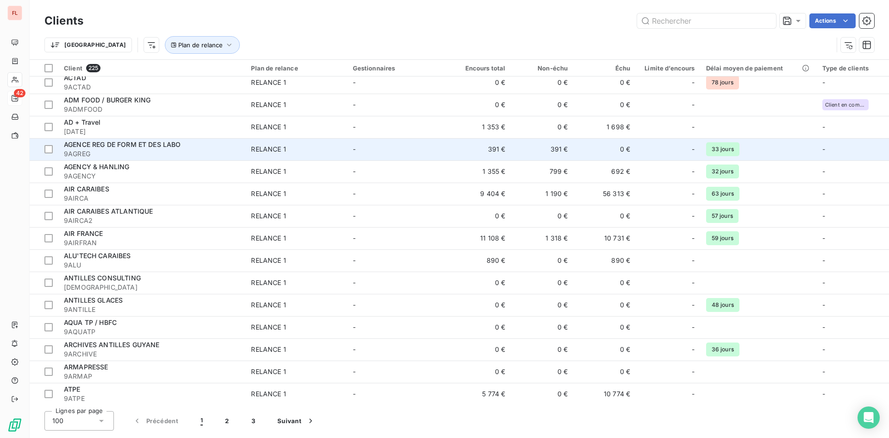
scroll to position [139, 0]
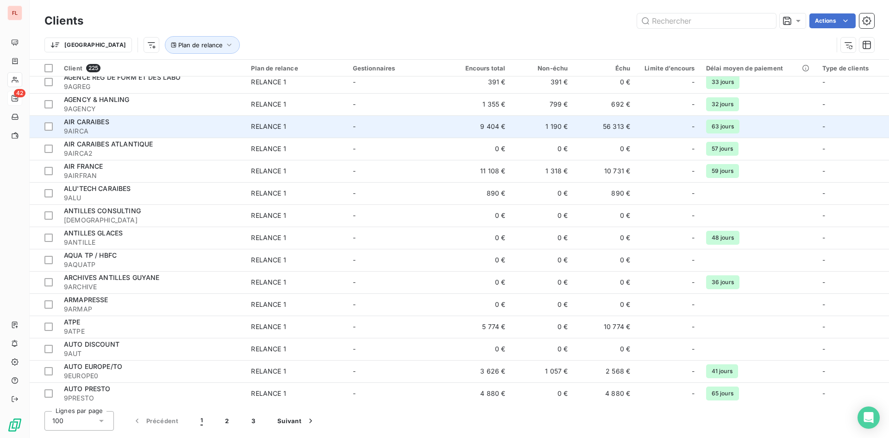
click at [156, 124] on div "AIR CARAIBES" at bounding box center [152, 121] width 176 height 9
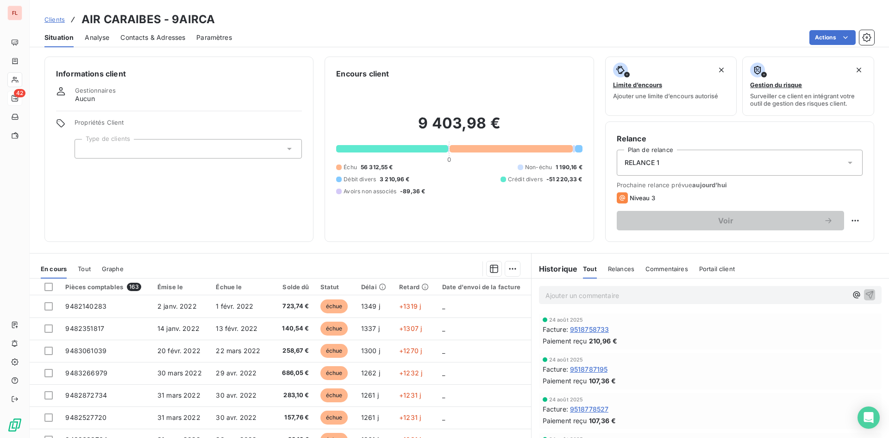
click at [627, 193] on div "Niveau 3" at bounding box center [636, 197] width 38 height 11
click at [855, 219] on html "FL 42 Clients AIR CARAIBES - 9AIRCA Situation Analyse Contacts & Adresses Param…" at bounding box center [444, 219] width 889 height 438
click at [647, 179] on html "FL 42 Clients AIR CARAIBES - 9AIRCA Situation Analyse Contacts & Adresses Param…" at bounding box center [444, 219] width 889 height 438
click at [846, 163] on icon at bounding box center [850, 162] width 9 height 9
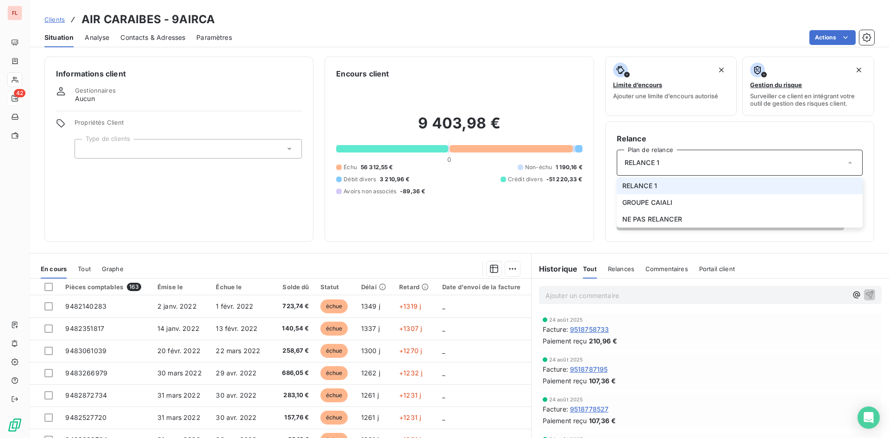
click at [784, 180] on li "RELANCE 1" at bounding box center [740, 185] width 246 height 17
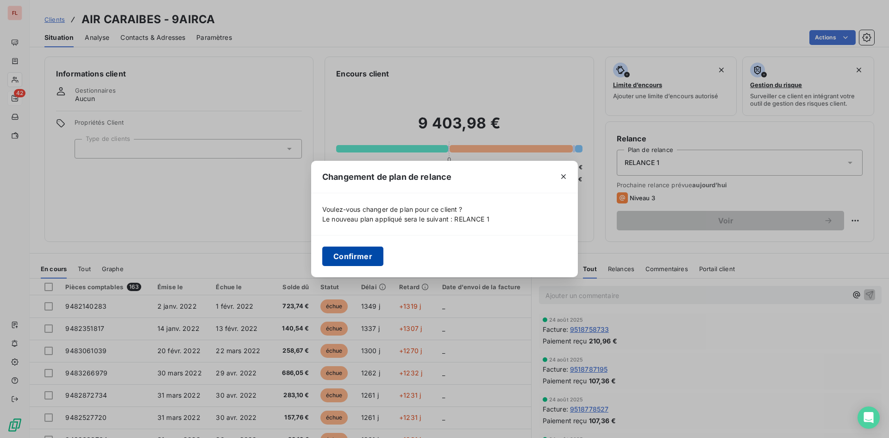
click at [374, 258] on button "Confirmer" at bounding box center [352, 255] width 61 height 19
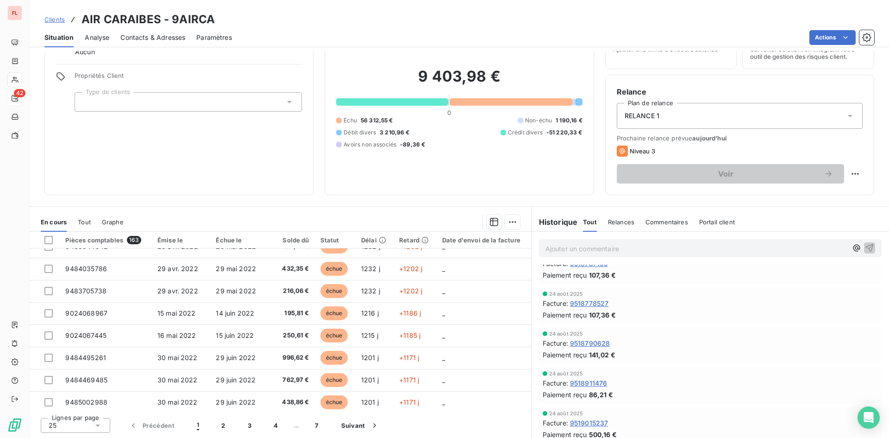
scroll to position [139, 0]
click at [616, 220] on span "Relances" at bounding box center [621, 221] width 26 height 7
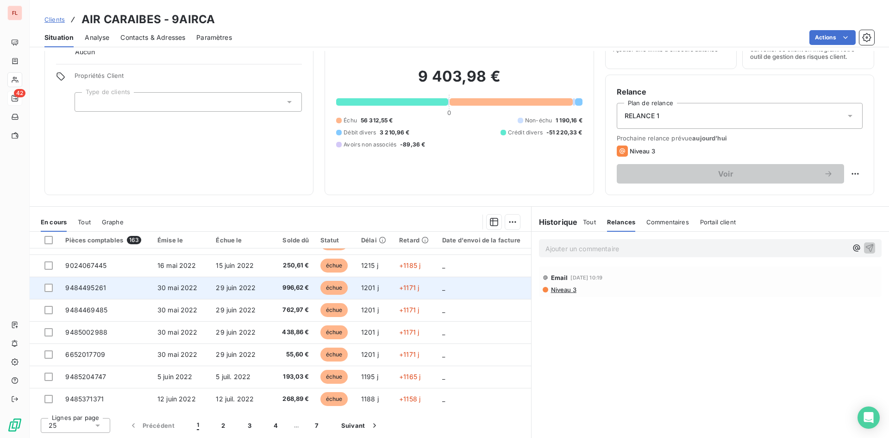
scroll to position [395, 0]
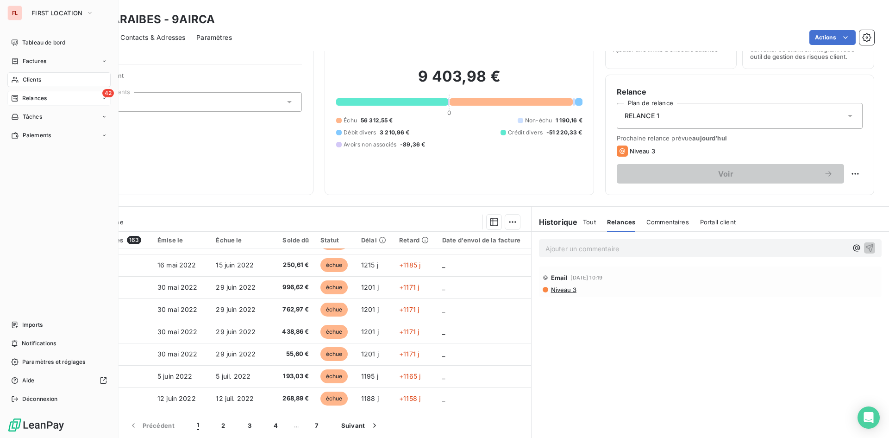
click at [45, 99] on span "Relances" at bounding box center [34, 98] width 25 height 8
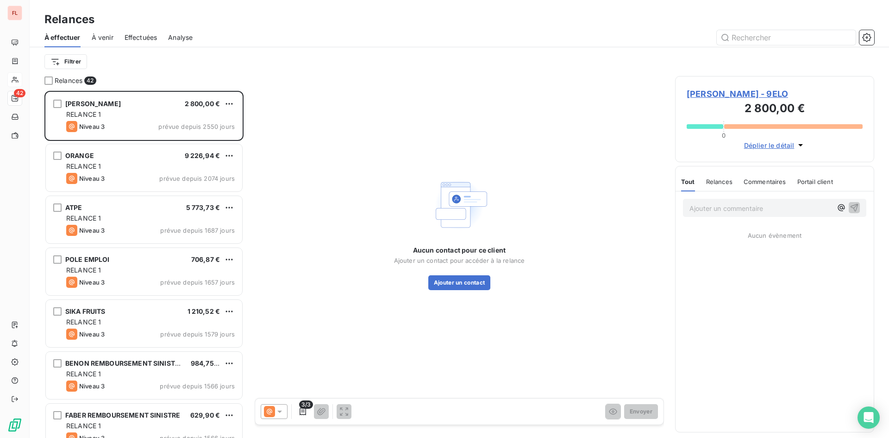
click at [100, 43] on div "À venir" at bounding box center [103, 37] width 22 height 19
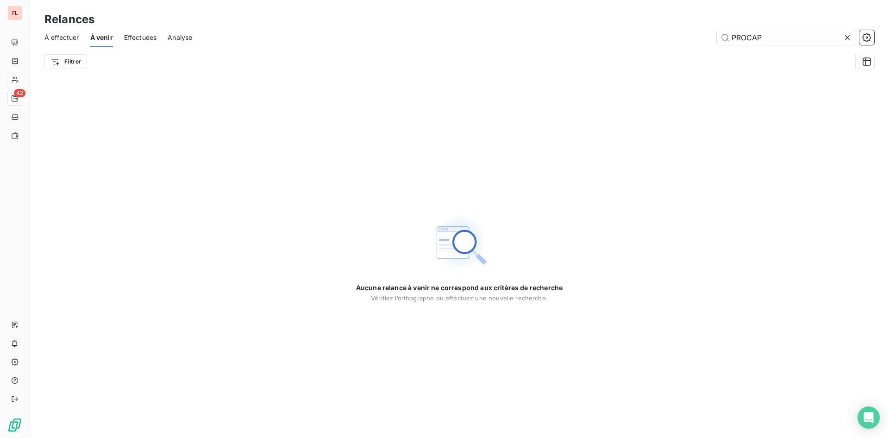
click at [128, 38] on span "Effectuées" at bounding box center [140, 37] width 33 height 9
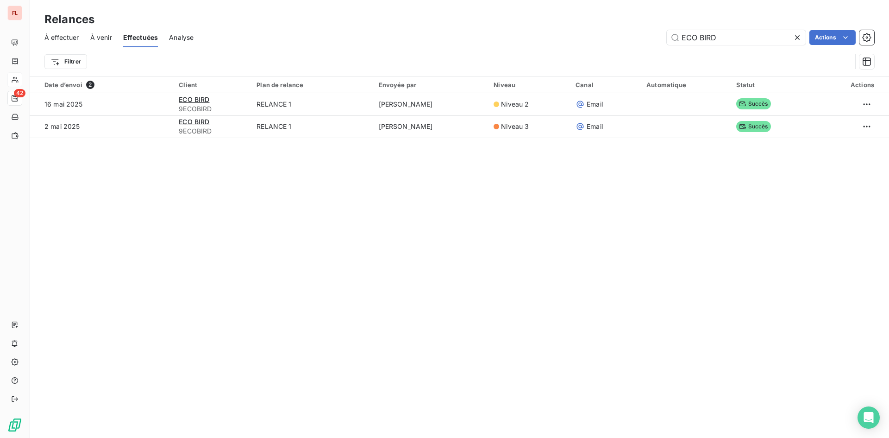
click at [69, 36] on span "À effectuer" at bounding box center [61, 37] width 35 height 9
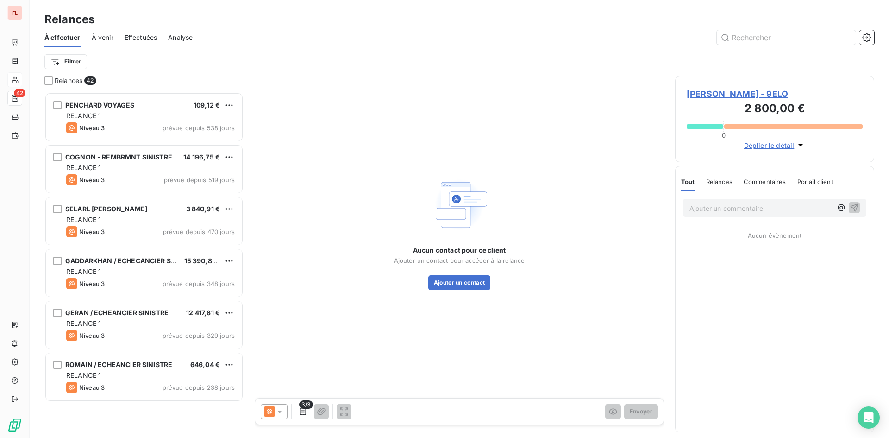
scroll to position [1184, 0]
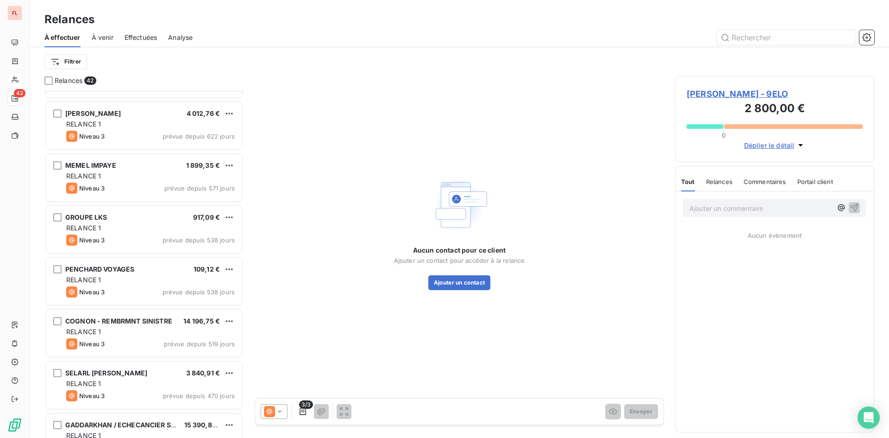
click at [102, 35] on span "À venir" at bounding box center [103, 37] width 22 height 9
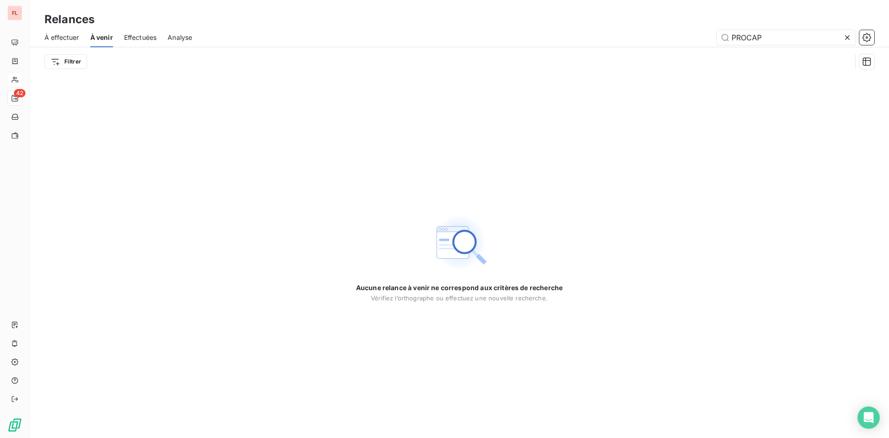
click at [140, 35] on span "Effectuées" at bounding box center [140, 37] width 33 height 9
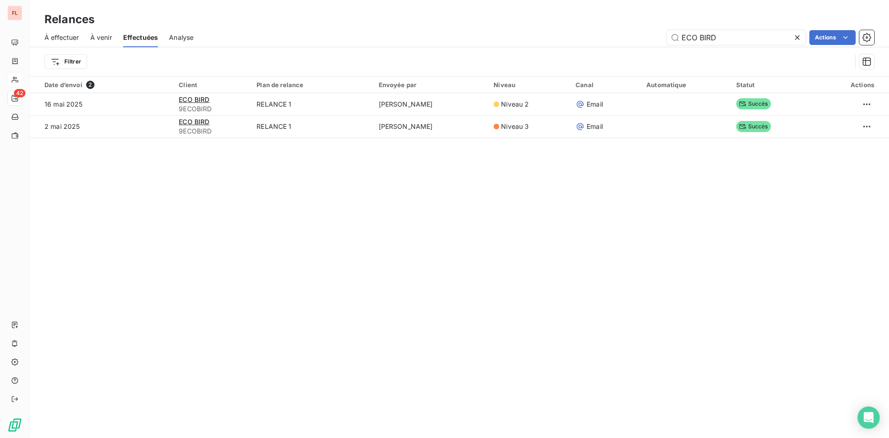
click at [68, 34] on span "À effectuer" at bounding box center [61, 37] width 35 height 9
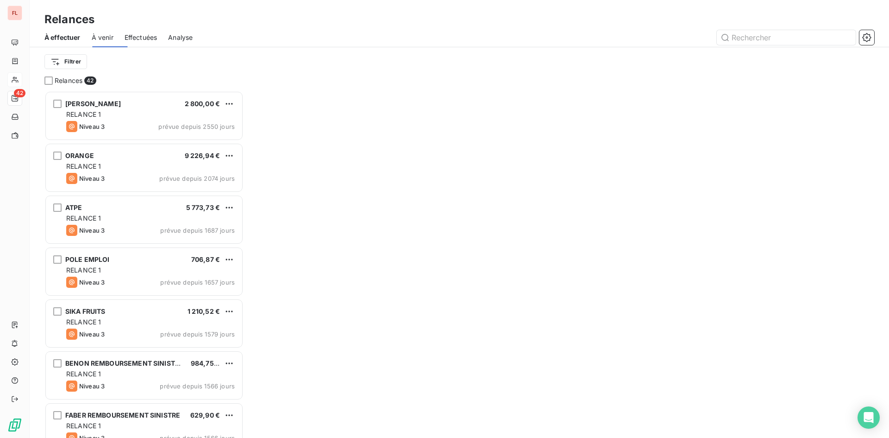
scroll to position [340, 192]
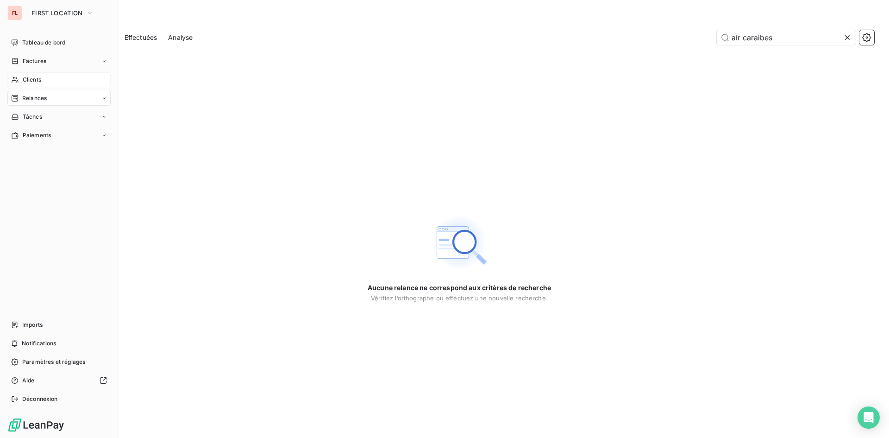
type input "air caraibes"
click at [47, 78] on div "Clients" at bounding box center [58, 79] width 103 height 15
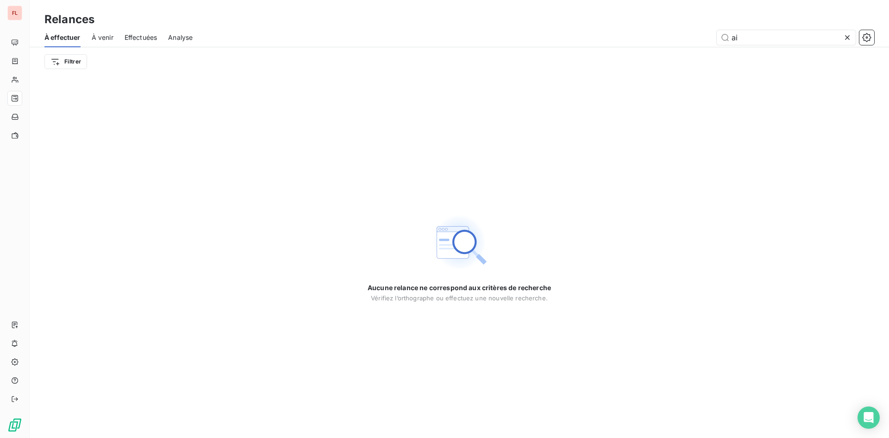
type input "a"
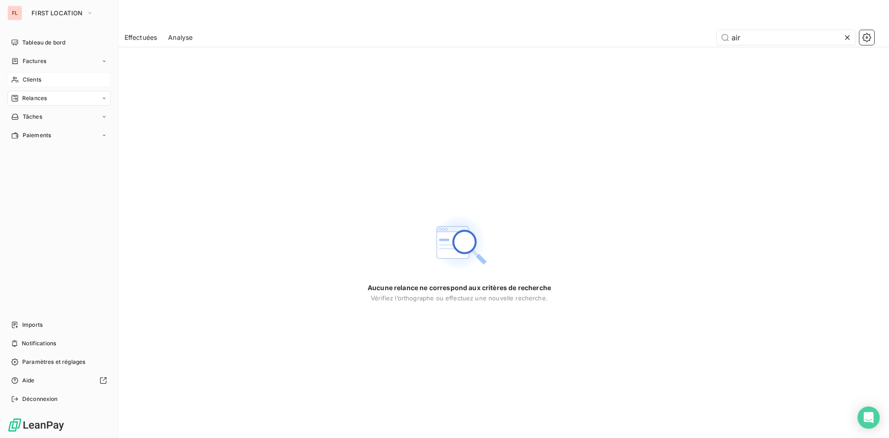
type input "air"
click at [39, 76] on span "Clients" at bounding box center [32, 79] width 19 height 8
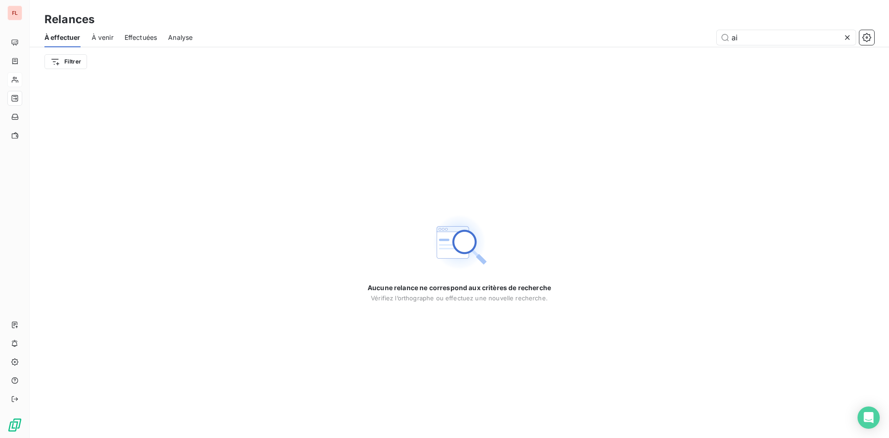
type input "a"
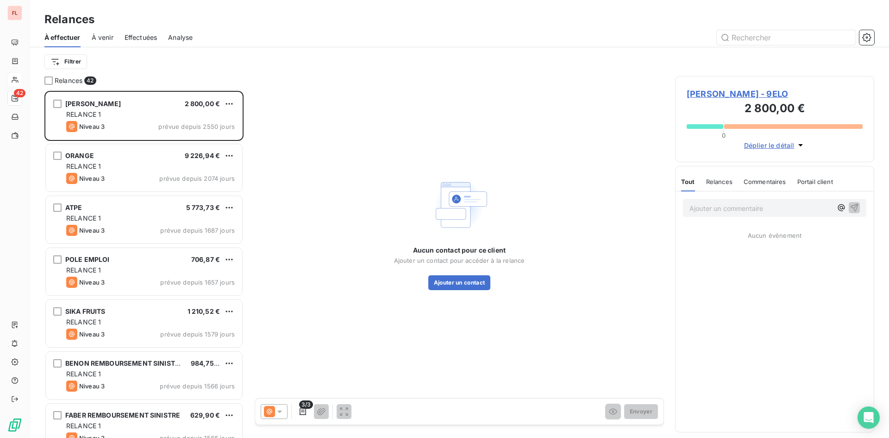
scroll to position [340, 192]
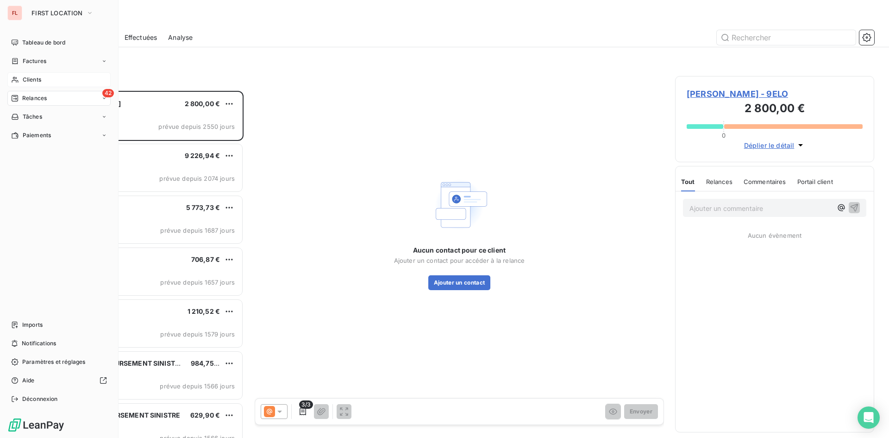
click at [33, 82] on span "Clients" at bounding box center [32, 79] width 19 height 8
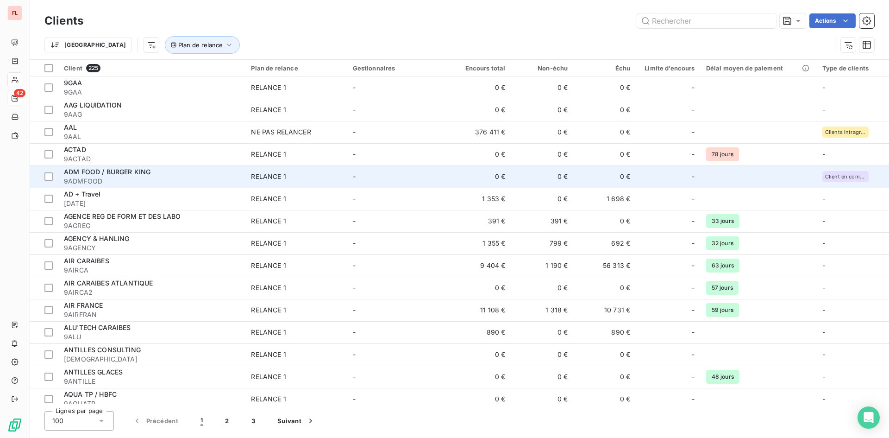
scroll to position [46, 0]
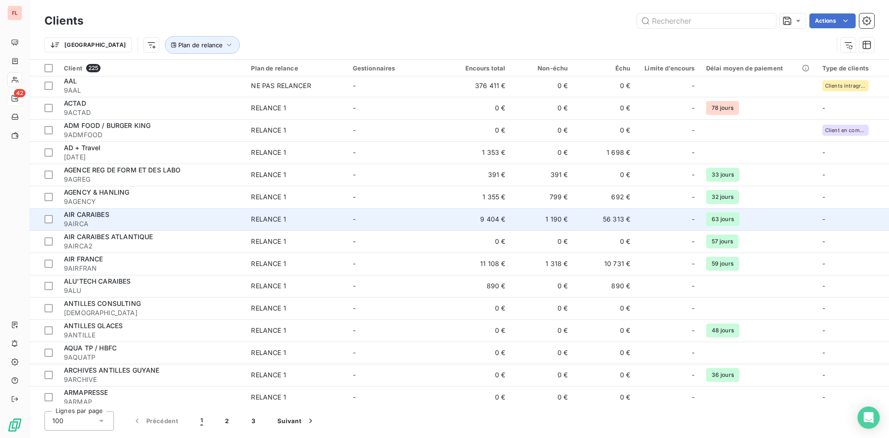
click at [129, 221] on span "9AIRCA" at bounding box center [152, 223] width 176 height 9
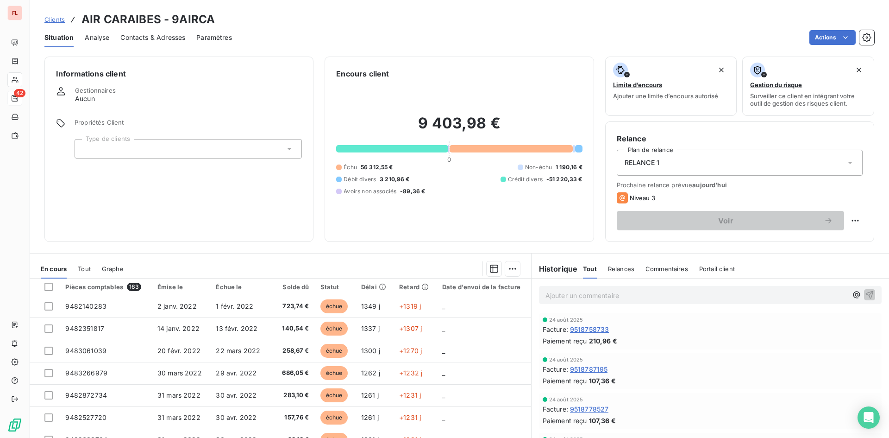
click at [714, 181] on span "aujourd’hui" at bounding box center [709, 184] width 35 height 7
click at [639, 195] on span "Niveau 3" at bounding box center [642, 197] width 25 height 7
click at [848, 157] on div "RELANCE 1" at bounding box center [740, 163] width 246 height 26
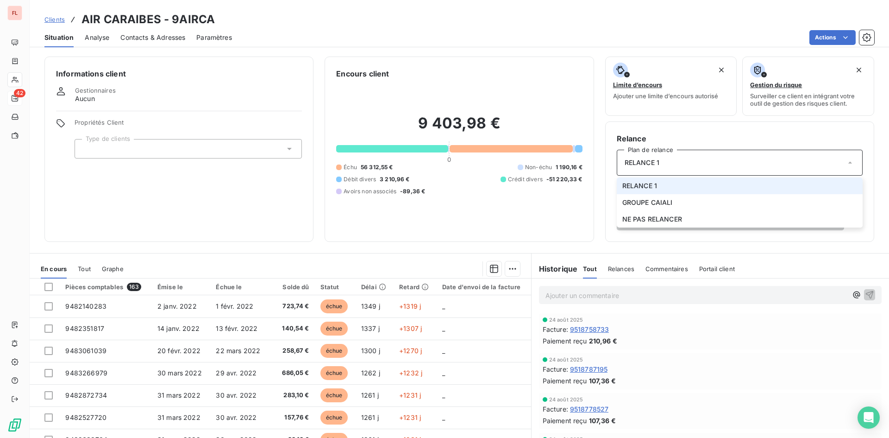
click at [823, 184] on li "RELANCE 1" at bounding box center [740, 185] width 246 height 17
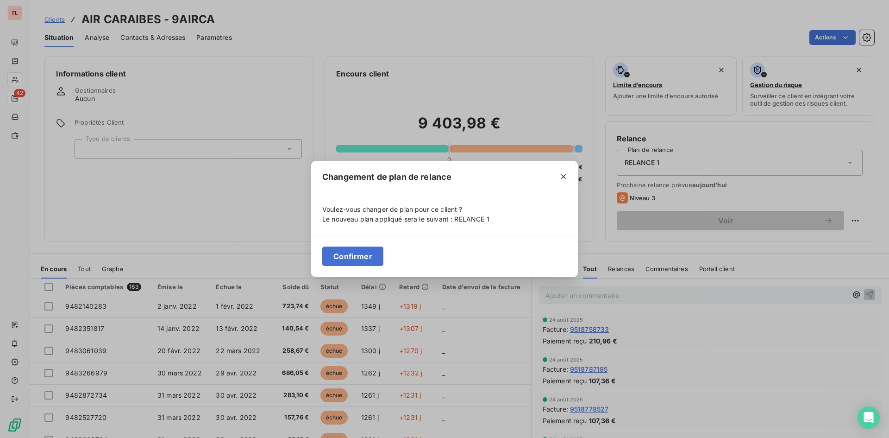
click at [562, 176] on icon "button" at bounding box center [563, 176] width 9 height 9
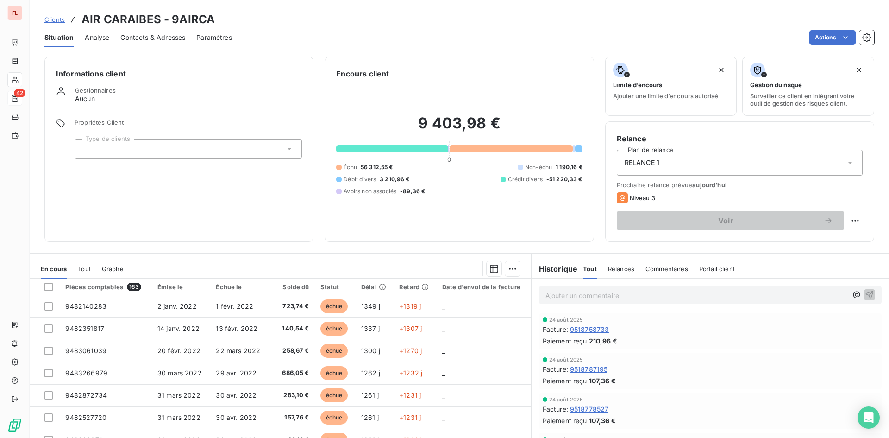
click at [846, 161] on icon at bounding box center [850, 162] width 9 height 9
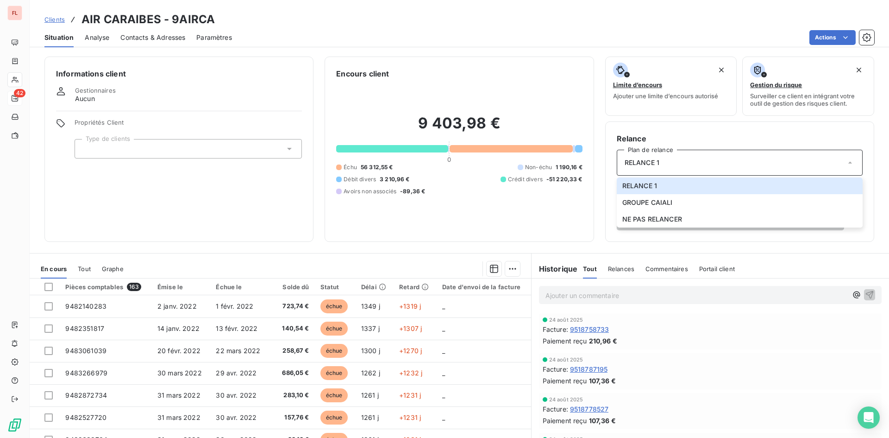
click at [799, 170] on div "RELANCE 1" at bounding box center [740, 163] width 246 height 26
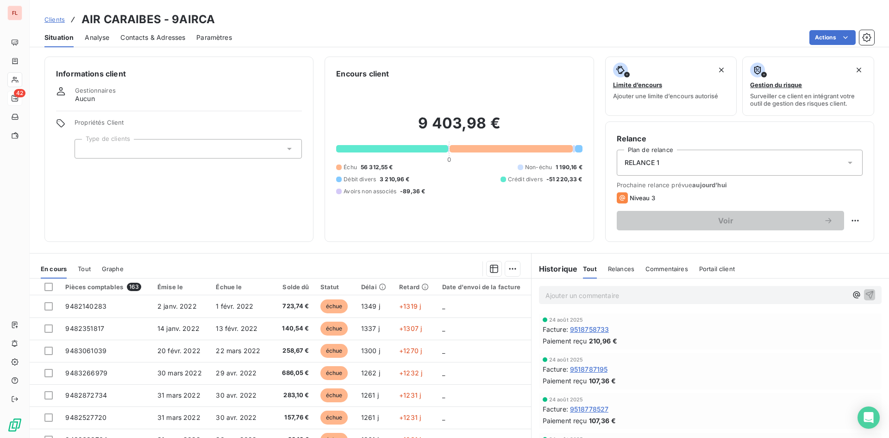
click at [717, 166] on div "RELANCE 1" at bounding box center [740, 163] width 246 height 26
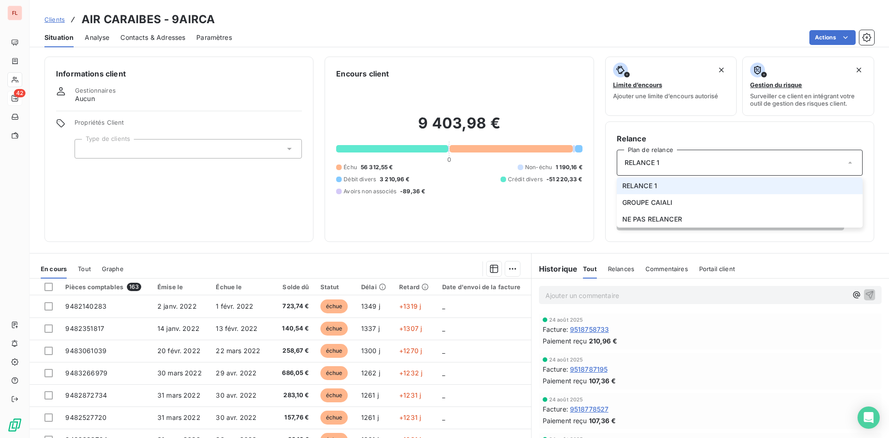
click at [700, 162] on div "RELANCE 1" at bounding box center [740, 163] width 246 height 26
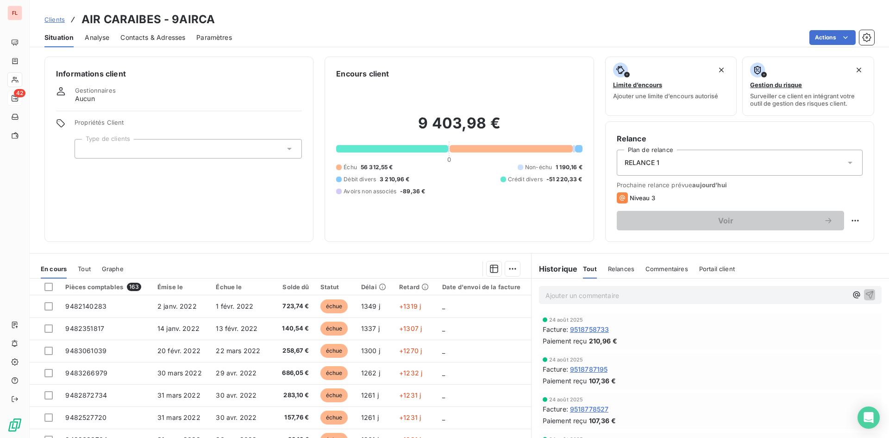
click at [700, 162] on div "RELANCE 1" at bounding box center [740, 163] width 246 height 26
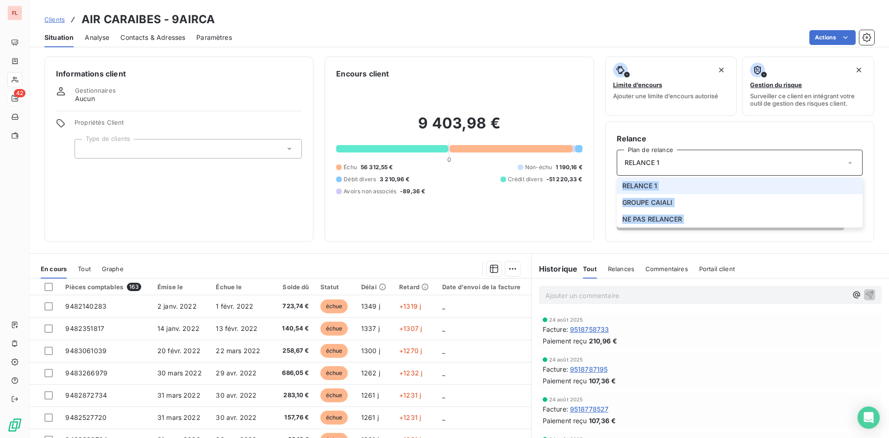
click at [700, 160] on div "RELANCE 1" at bounding box center [740, 163] width 246 height 26
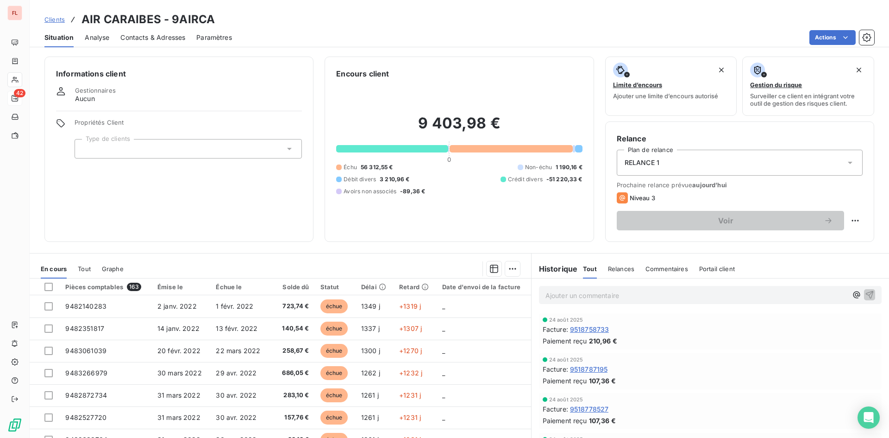
click at [466, 224] on div "9 403,98 € 0 Échu 56 312,55 € Non-échu 1 190,16 € Débit divers 3 210,96 € Crédi…" at bounding box center [459, 154] width 246 height 151
click at [503, 267] on html "FL 42 Clients AIR CARAIBES - 9AIRCA Situation Analyse Contacts & Adresses Param…" at bounding box center [444, 219] width 889 height 438
click at [443, 251] on html "FL 42 Clients AIR CARAIBES - 9AIRCA Situation Analyse Contacts & Adresses Param…" at bounding box center [444, 219] width 889 height 438
click at [612, 267] on span "Relances" at bounding box center [621, 268] width 26 height 7
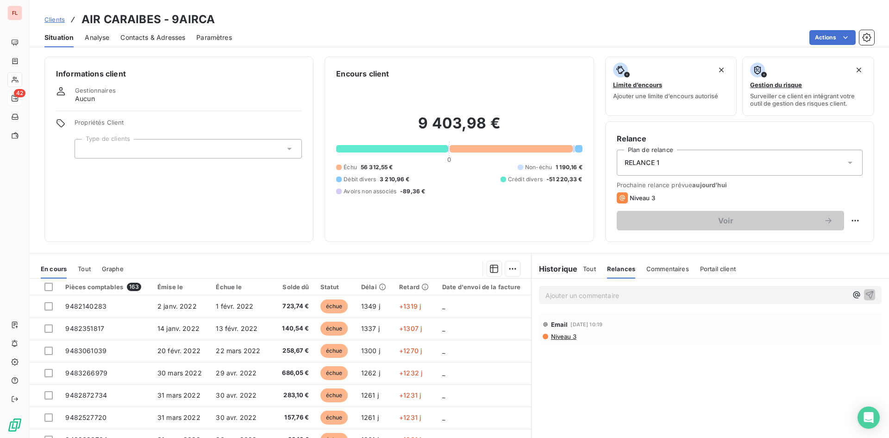
click at [559, 335] on span "Niveau 3" at bounding box center [563, 336] width 26 height 7
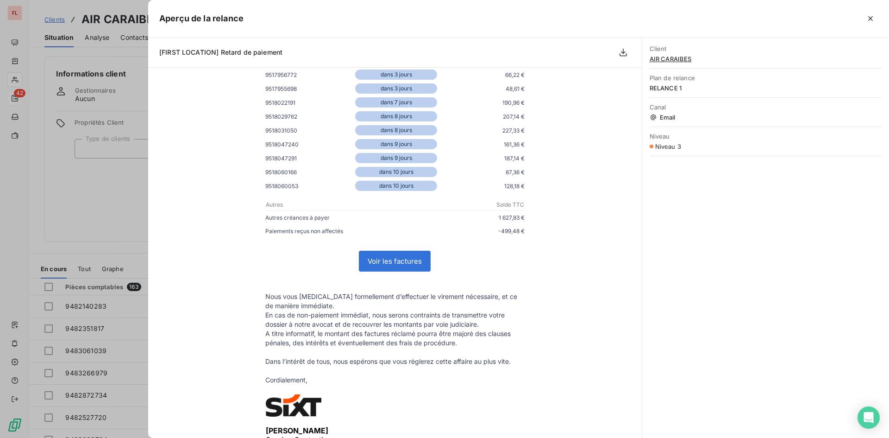
scroll to position [858, 0]
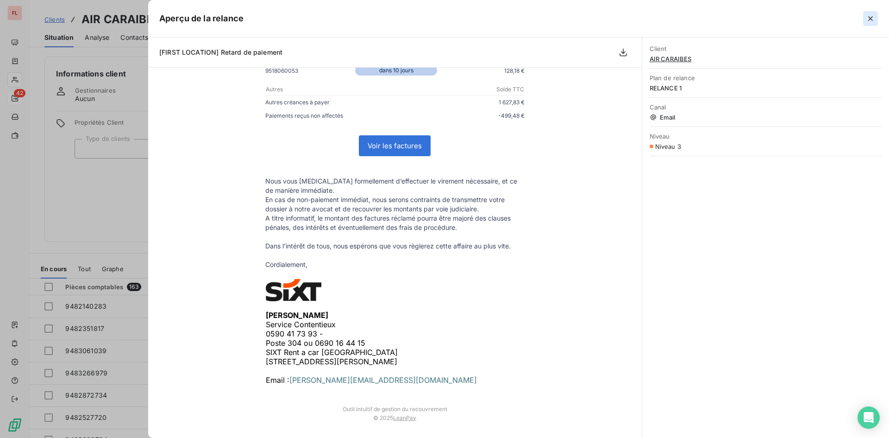
click at [870, 20] on icon "button" at bounding box center [870, 18] width 9 height 9
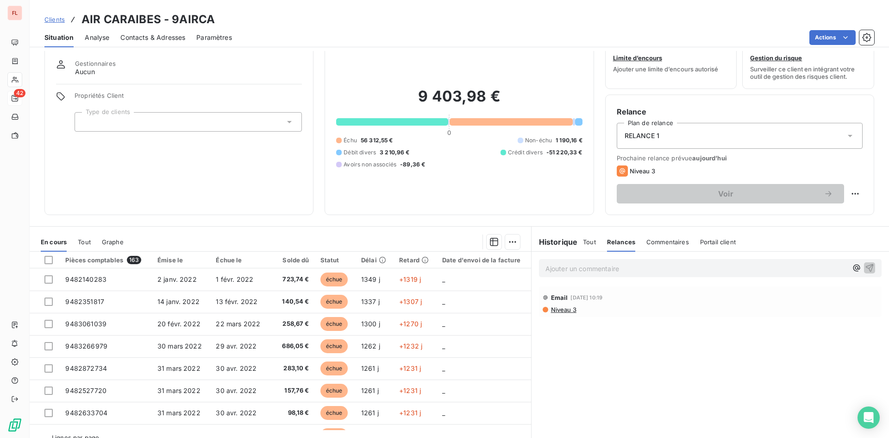
scroll to position [0, 0]
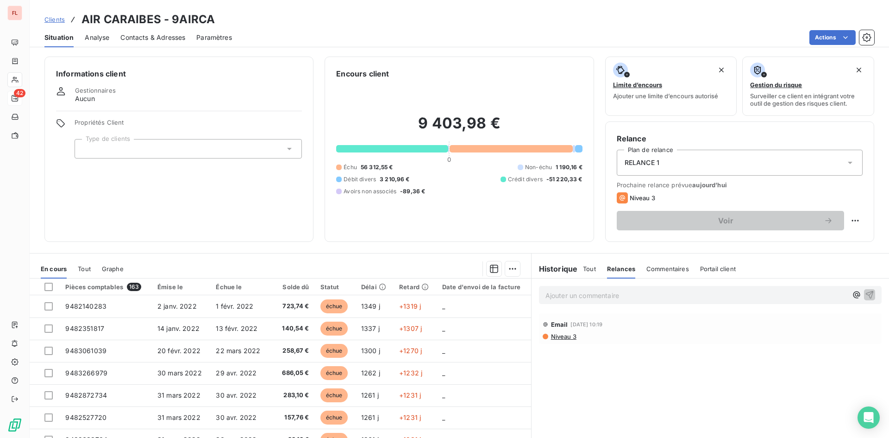
drag, startPoint x: 470, startPoint y: 213, endPoint x: 459, endPoint y: 201, distance: 16.1
click at [471, 209] on div "9 403,98 € 0 Échu 56 312,55 € Non-échu 1 190,16 € Débit divers 3 210,96 € Crédi…" at bounding box center [459, 154] width 246 height 151
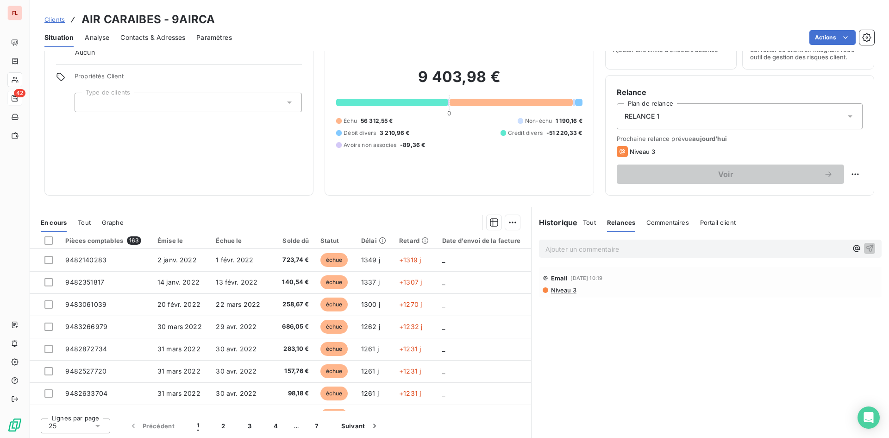
scroll to position [47, 0]
click at [628, 147] on div "Niveau 3" at bounding box center [636, 150] width 38 height 11
click at [608, 151] on div "Relance Plan de relance RELANCE 1 Prochaine relance prévue aujourd’hui Niveau 3…" at bounding box center [739, 135] width 269 height 120
click at [618, 150] on icon at bounding box center [622, 150] width 11 height 11
click at [847, 174] on html "FL 42 Clients AIR CARAIBES - 9AIRCA Situation Analyse Contacts & Adresses Param…" at bounding box center [444, 219] width 889 height 438
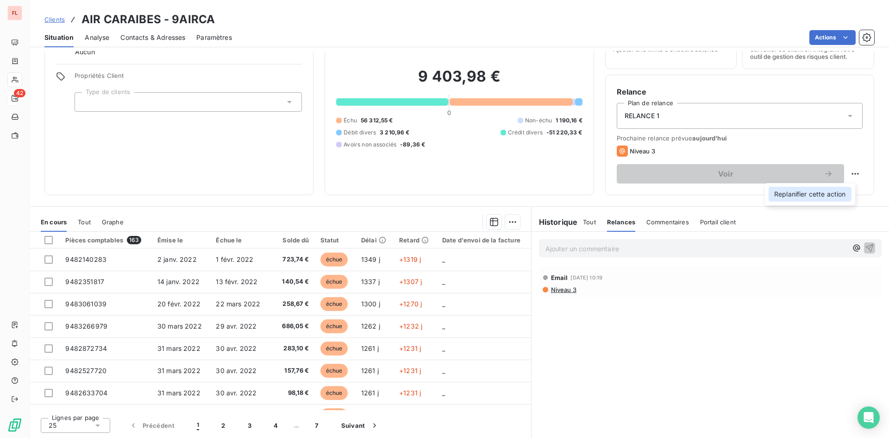
click at [815, 198] on div "Replanifier cette action" at bounding box center [810, 194] width 83 height 15
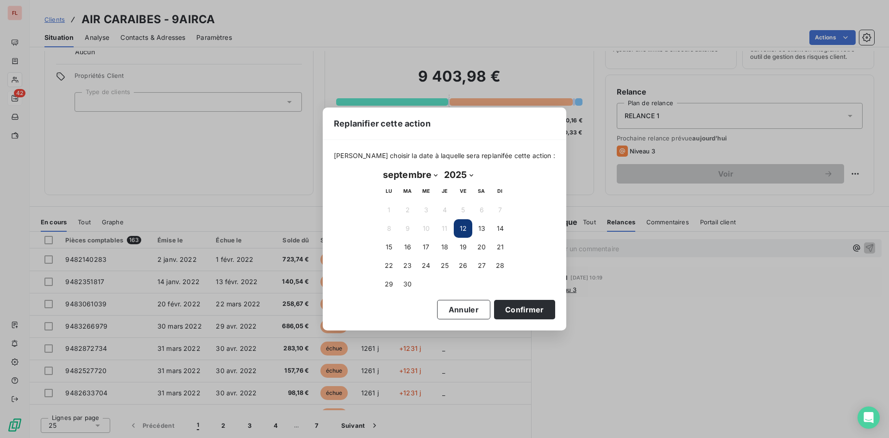
click at [468, 226] on button "12" at bounding box center [463, 228] width 19 height 19
click at [435, 174] on select "janvier février mars avril mai juin juillet août septembre octobre novembre déc…" at bounding box center [410, 174] width 61 height 15
click at [380, 167] on select "janvier février mars avril mai juin juillet août septembre octobre novembre déc…" at bounding box center [410, 174] width 61 height 15
click at [412, 176] on select "janvier février mars avril mai juin juillet août septembre octobre novembre déc…" at bounding box center [396, 174] width 32 height 15
select select "8"
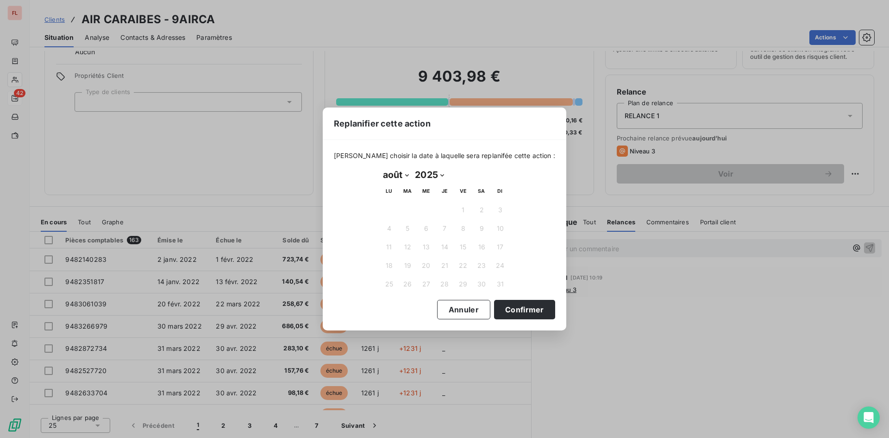
click at [380, 167] on select "janvier février mars avril mai juin juillet août septembre octobre novembre déc…" at bounding box center [396, 174] width 32 height 15
click at [464, 230] on button "12" at bounding box center [463, 228] width 19 height 19
click at [524, 308] on button "Confirmer" at bounding box center [524, 309] width 61 height 19
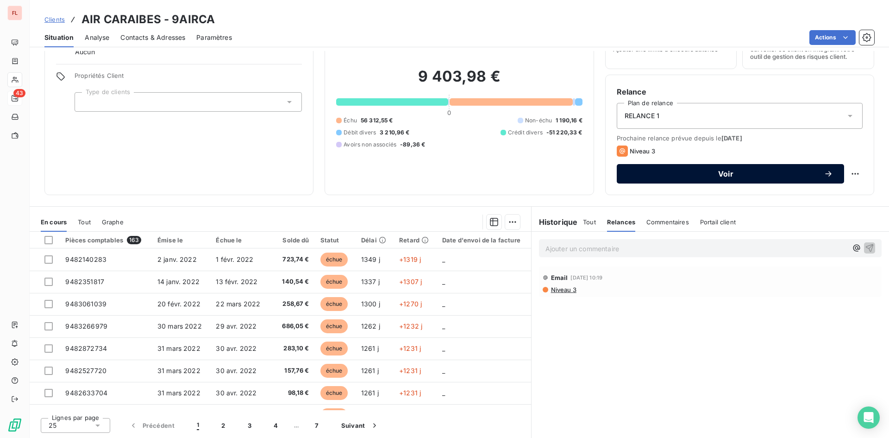
click at [720, 172] on span "Voir" at bounding box center [726, 173] width 196 height 7
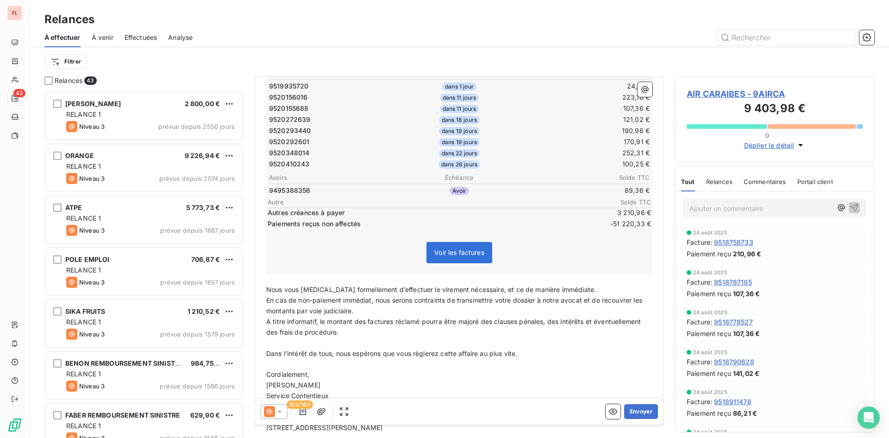
scroll to position [1622, 0]
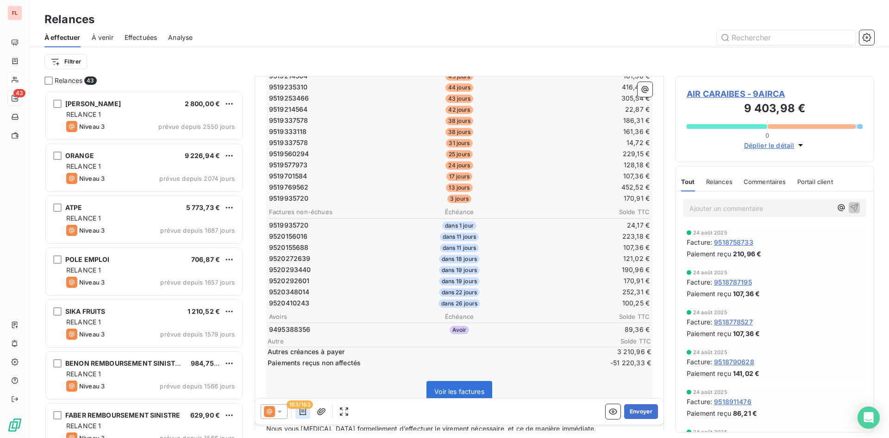
click at [301, 410] on icon "button" at bounding box center [302, 411] width 9 height 9
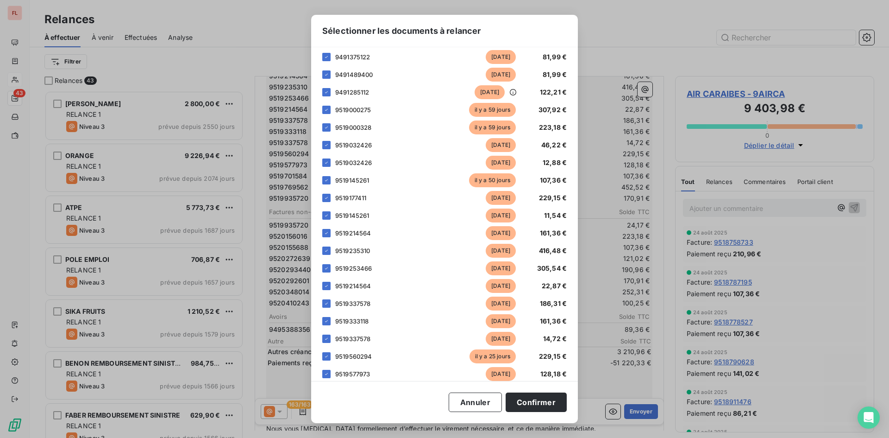
scroll to position [2223, 0]
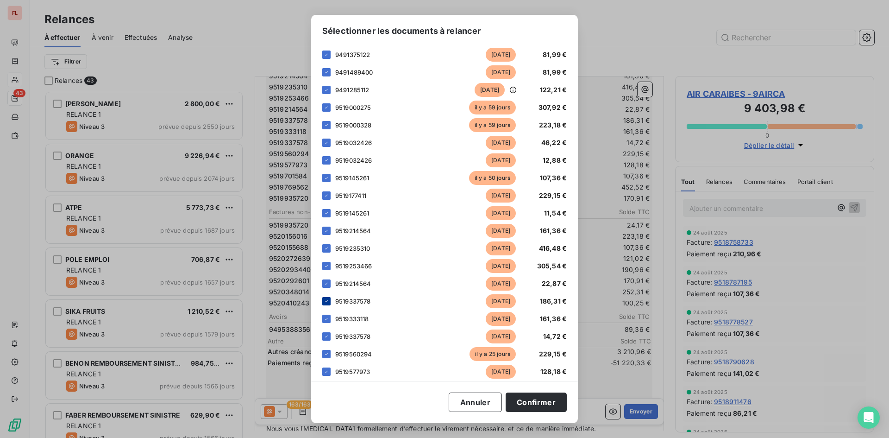
click at [326, 304] on icon at bounding box center [327, 301] width 6 height 6
click at [324, 305] on div at bounding box center [326, 301] width 8 height 8
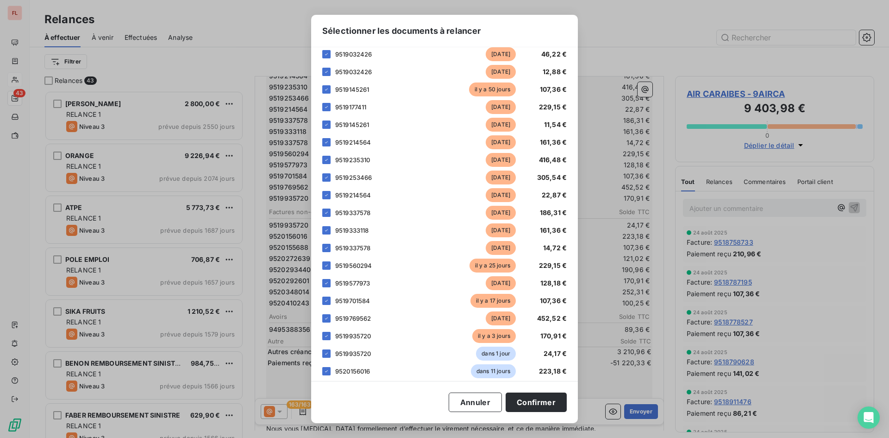
scroll to position [2316, 0]
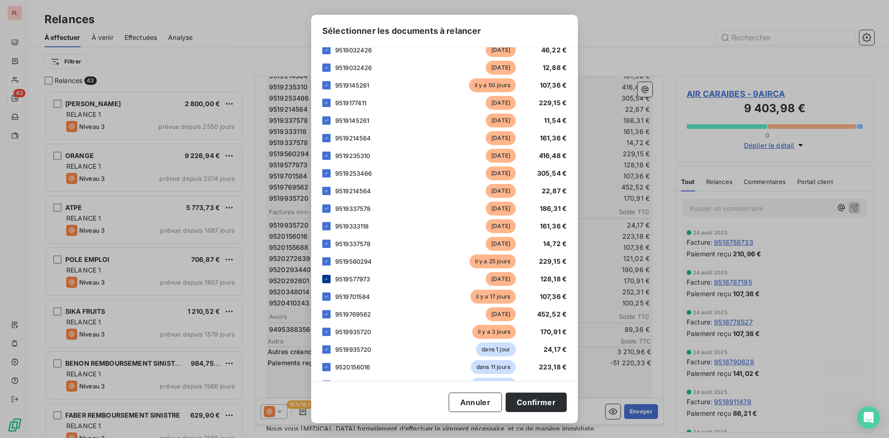
click at [326, 282] on icon at bounding box center [327, 279] width 6 height 6
click at [328, 301] on div "9519701584 il y a 17 jours 107,36 €" at bounding box center [444, 296] width 245 height 14
click at [325, 299] on icon at bounding box center [327, 297] width 6 height 6
drag, startPoint x: 325, startPoint y: 324, endPoint x: 329, endPoint y: 336, distance: 12.7
click at [325, 317] on icon at bounding box center [327, 314] width 6 height 6
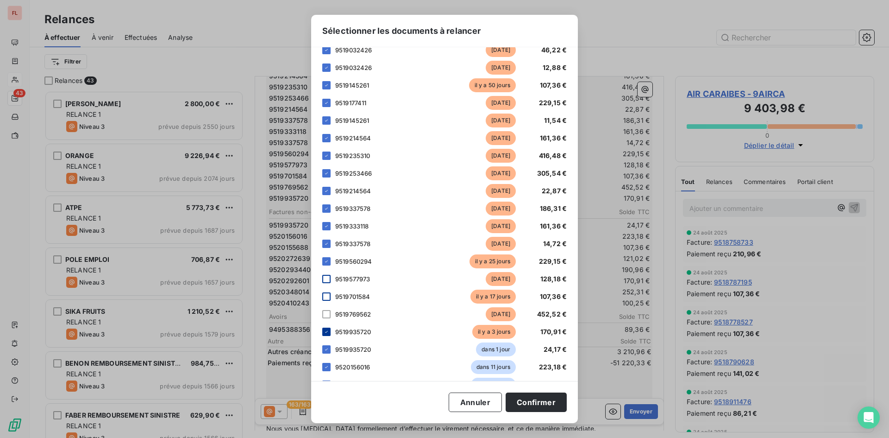
click at [328, 334] on icon at bounding box center [327, 332] width 6 height 6
click at [326, 352] on icon at bounding box center [327, 349] width 6 height 6
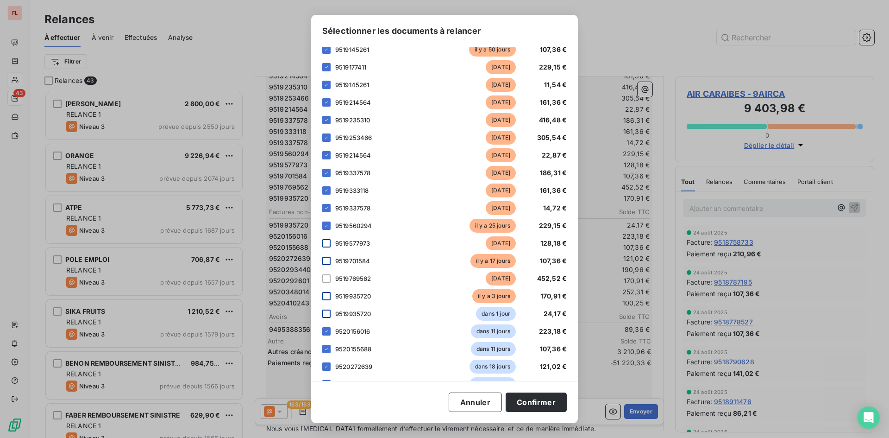
scroll to position [2408, 0]
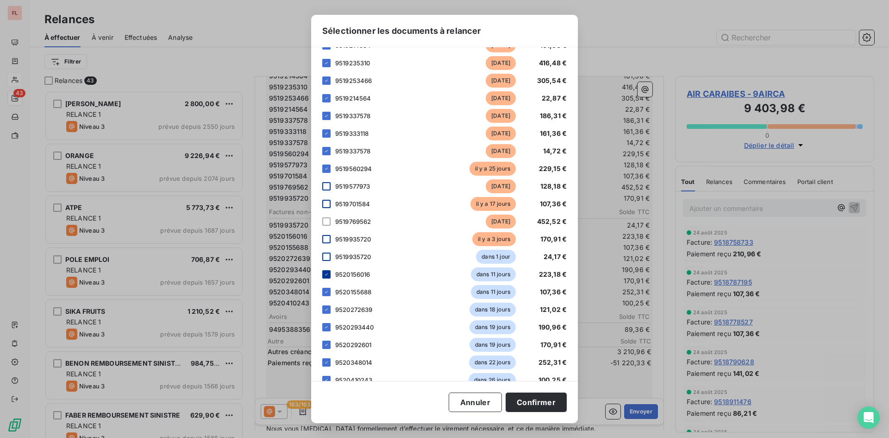
click at [324, 277] on icon at bounding box center [327, 274] width 6 height 6
click at [323, 296] on div at bounding box center [326, 292] width 8 height 8
click at [326, 312] on icon at bounding box center [327, 310] width 6 height 6
click at [326, 330] on icon at bounding box center [327, 327] width 6 height 6
click at [327, 347] on icon at bounding box center [327, 345] width 6 height 6
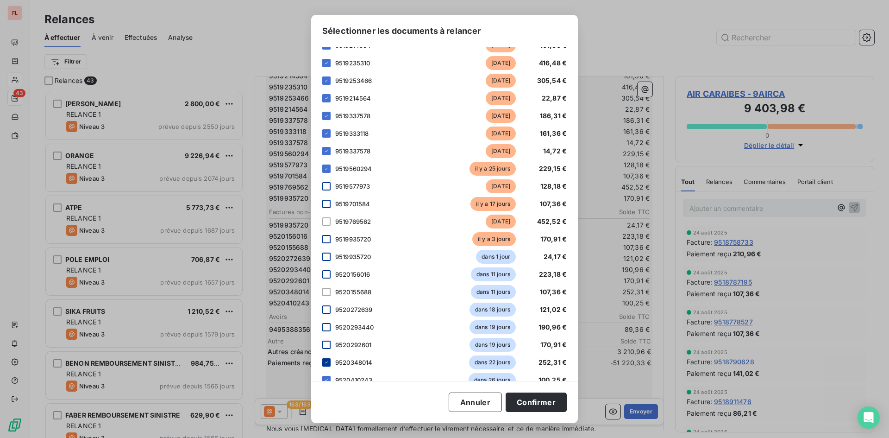
click at [324, 365] on icon at bounding box center [327, 362] width 6 height 6
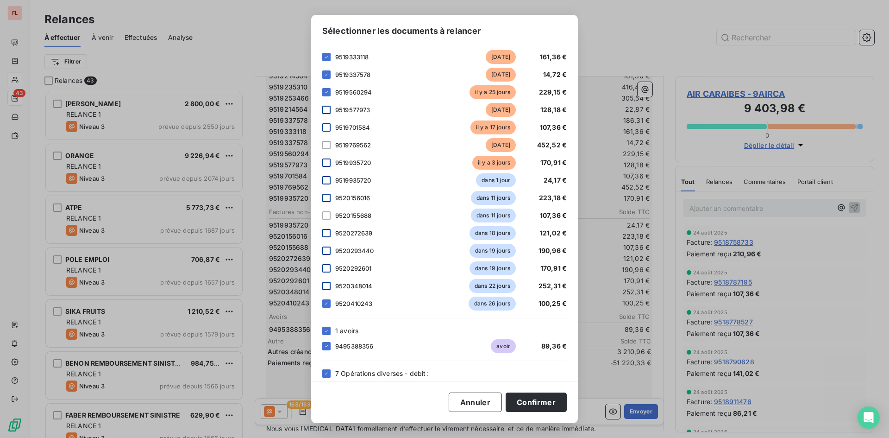
scroll to position [2501, 0]
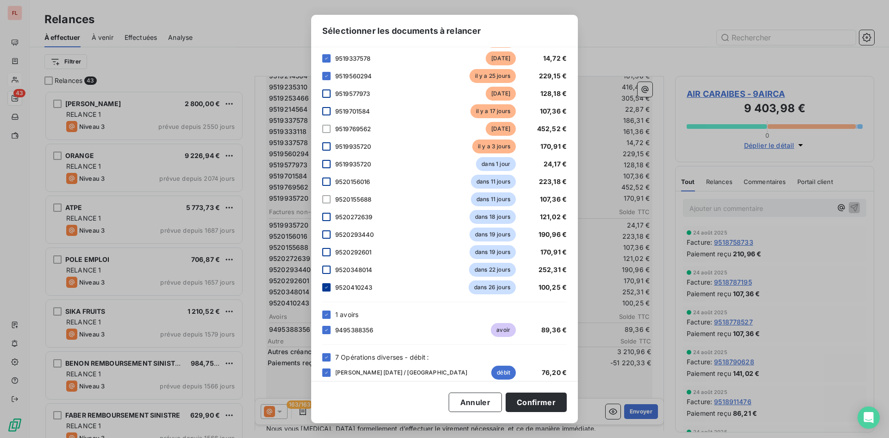
click at [327, 290] on icon at bounding box center [327, 287] width 6 height 6
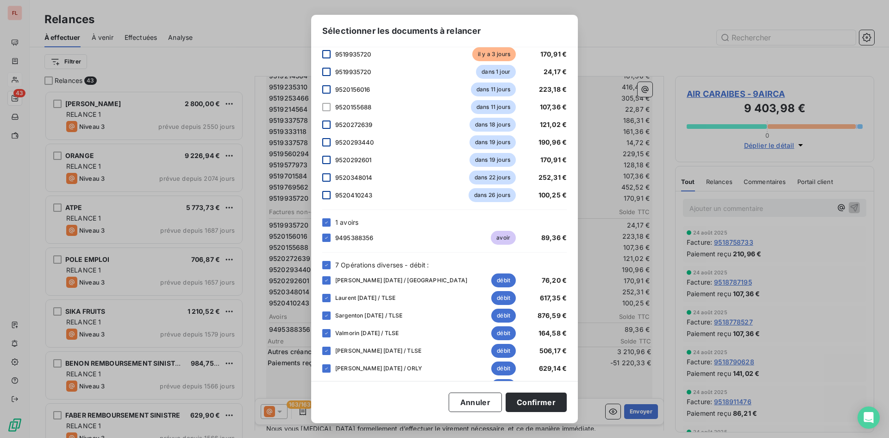
scroll to position [2594, 0]
click at [327, 240] on icon at bounding box center [327, 237] width 6 height 6
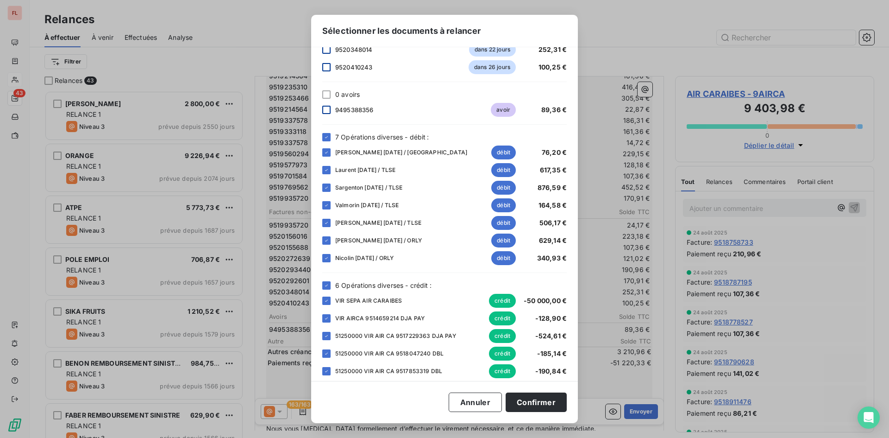
scroll to position [2757, 0]
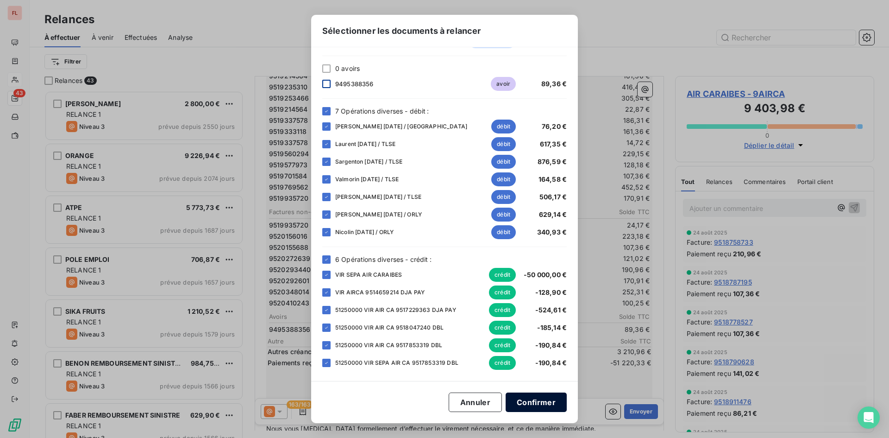
click at [541, 401] on button "Confirmer" at bounding box center [536, 401] width 61 height 19
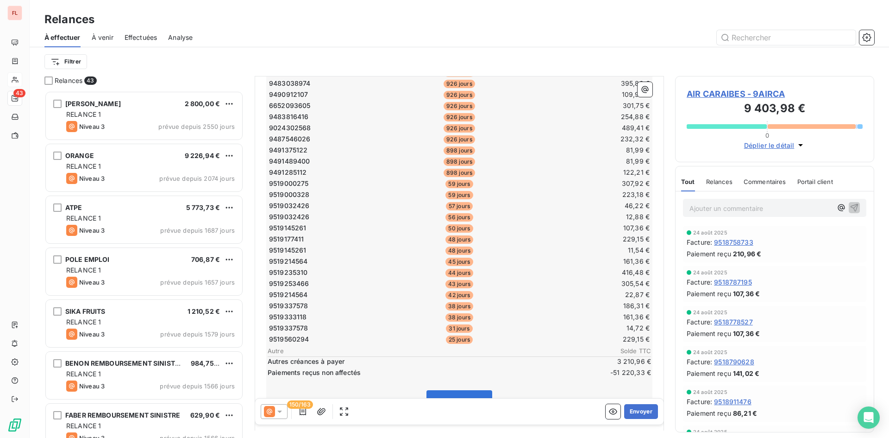
scroll to position [1658, 0]
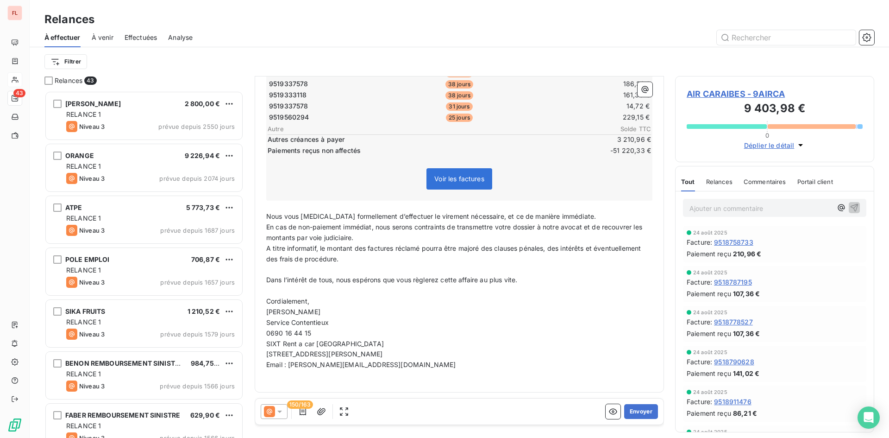
click at [698, 205] on p "Ajouter un commentaire ﻿" at bounding box center [761, 208] width 143 height 12
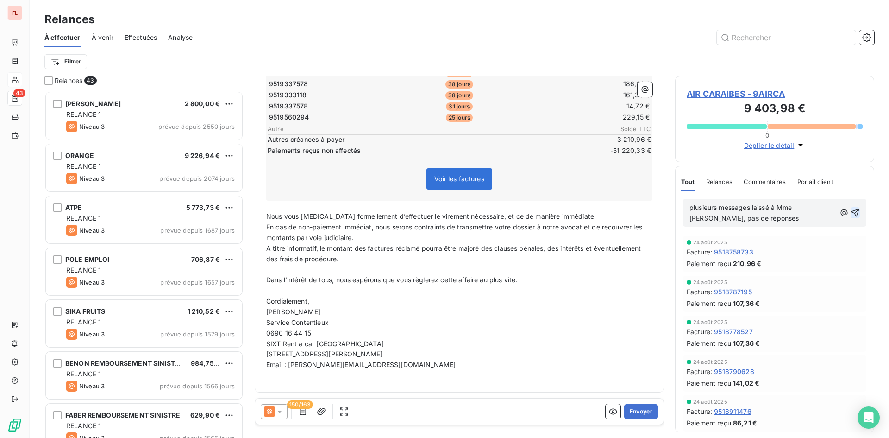
click at [852, 210] on icon "button" at bounding box center [856, 213] width 8 height 8
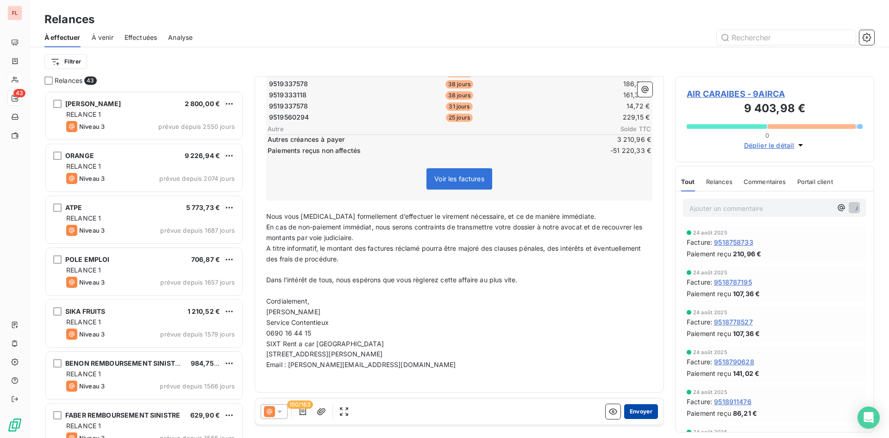
click at [624, 409] on button "Envoyer" at bounding box center [641, 411] width 34 height 15
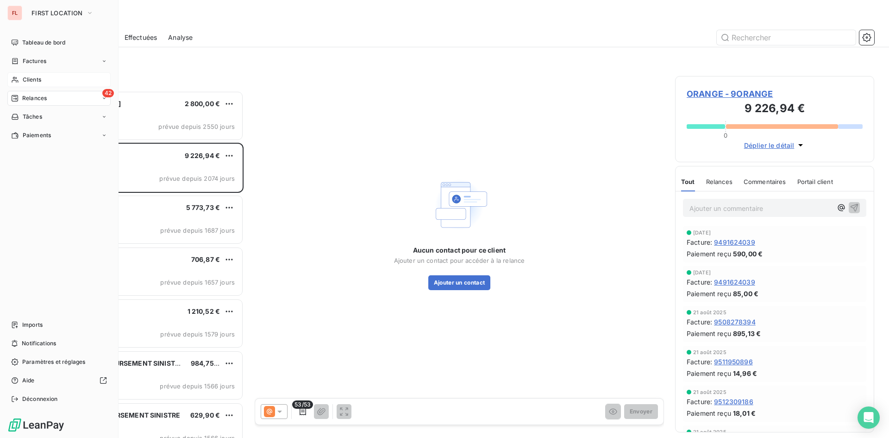
click at [47, 79] on div "Clients" at bounding box center [58, 79] width 103 height 15
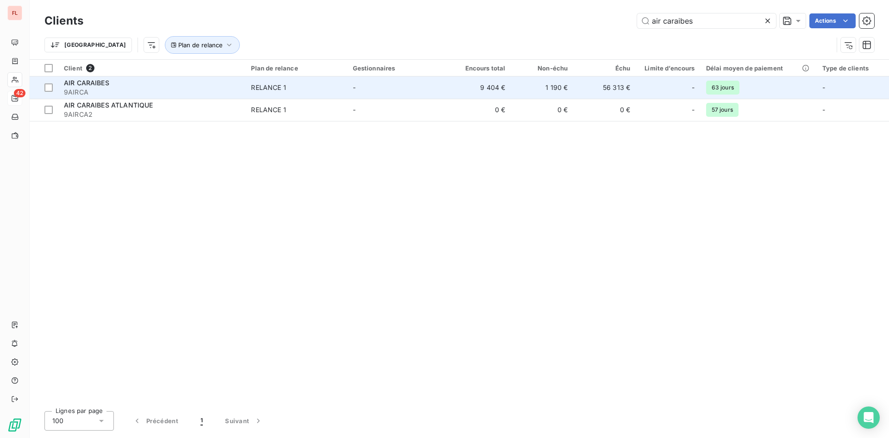
type input "air caraibes"
click at [95, 79] on span "AIR CARAIBES" at bounding box center [86, 83] width 45 height 8
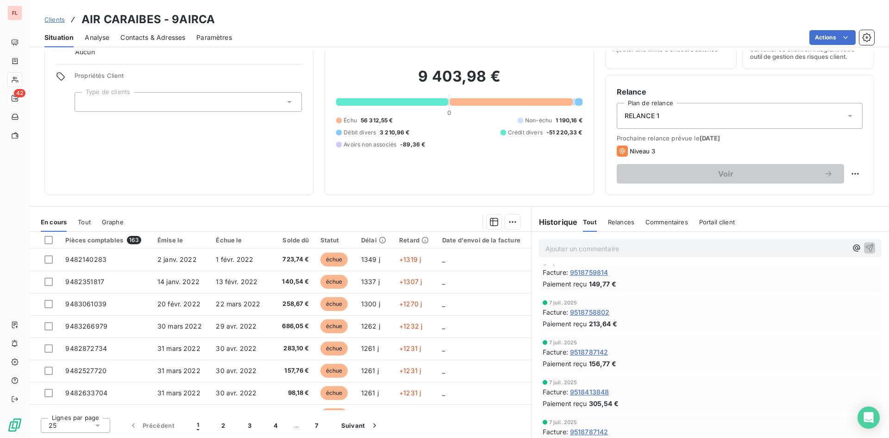
scroll to position [695, 0]
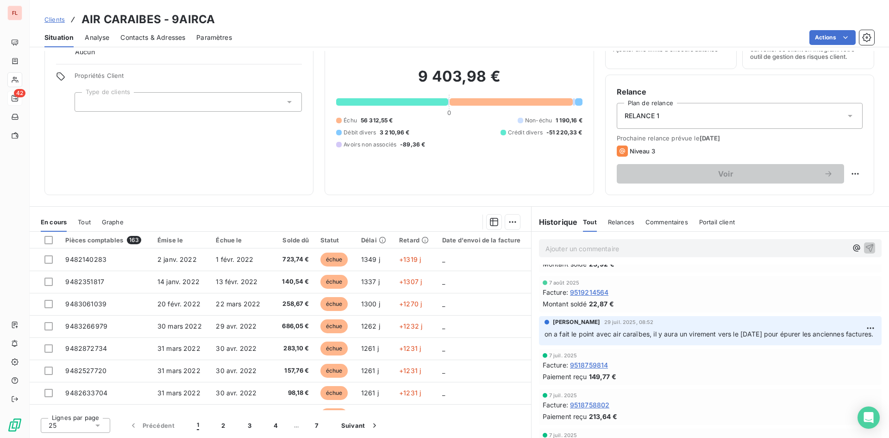
click at [57, 21] on span "Clients" at bounding box center [54, 19] width 20 height 7
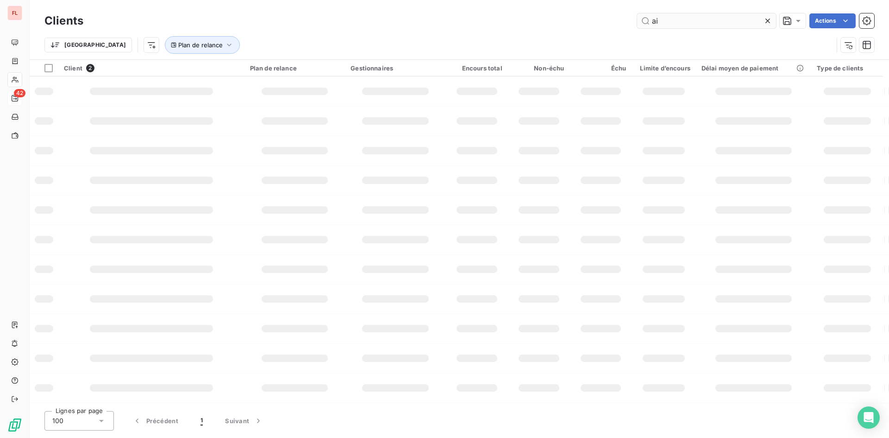
type input "a"
type input "guiban"
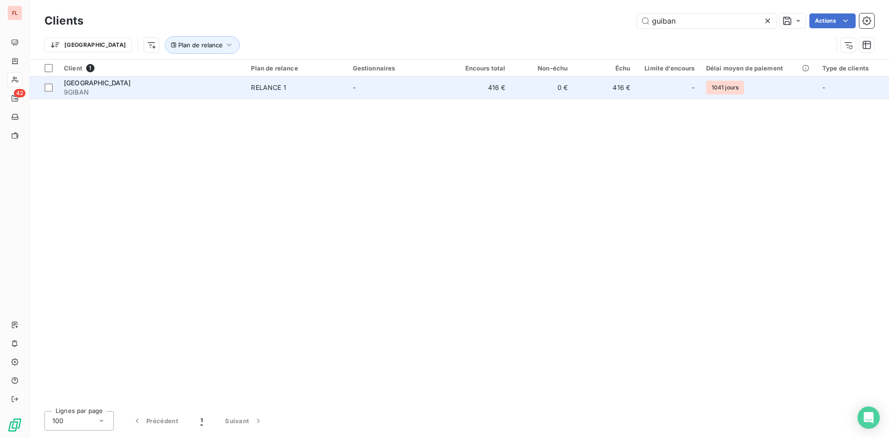
click at [79, 84] on span "[GEOGRAPHIC_DATA]" at bounding box center [97, 83] width 67 height 8
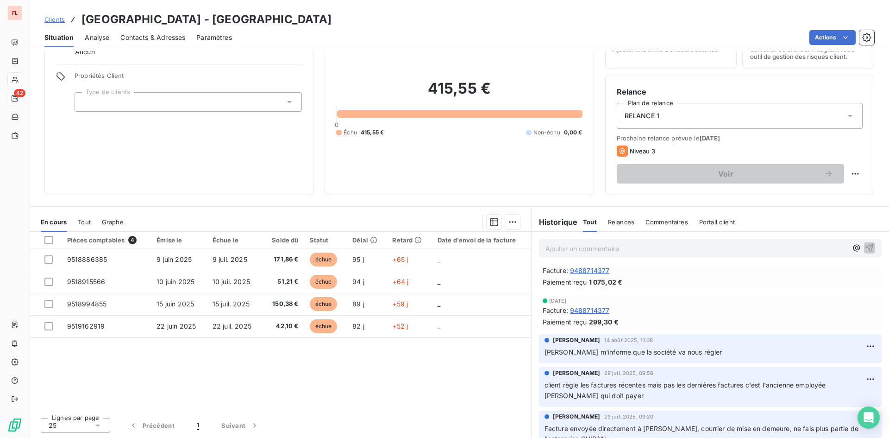
scroll to position [139, 0]
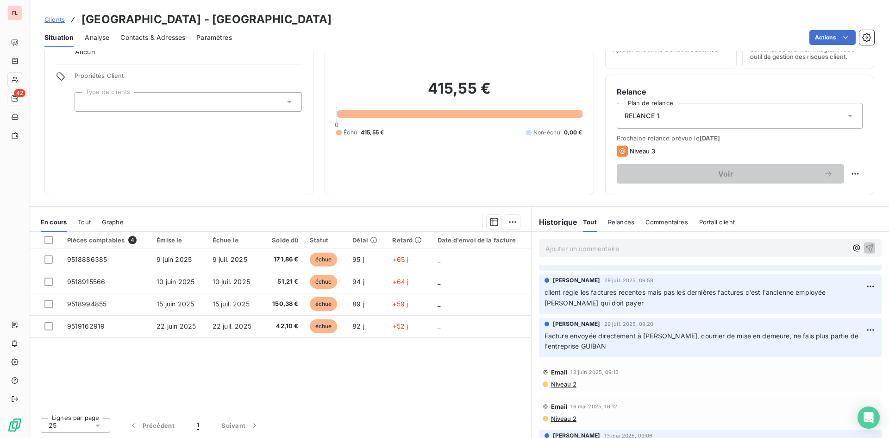
click at [709, 218] on span "Portail client" at bounding box center [717, 221] width 36 height 7
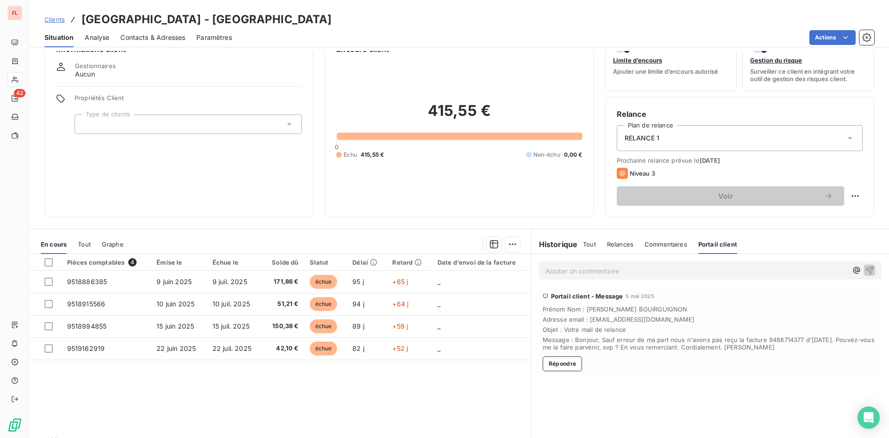
scroll to position [47, 0]
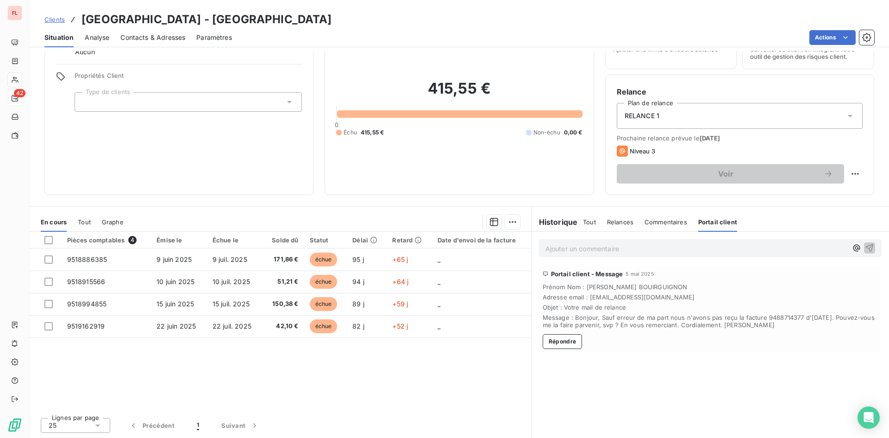
drag, startPoint x: 421, startPoint y: 401, endPoint x: 421, endPoint y: 396, distance: 5.6
click at [421, 399] on div "Pièces comptables 4 Émise le Échue le Solde dû Statut Délai Retard Date d'envoi…" at bounding box center [281, 321] width 502 height 178
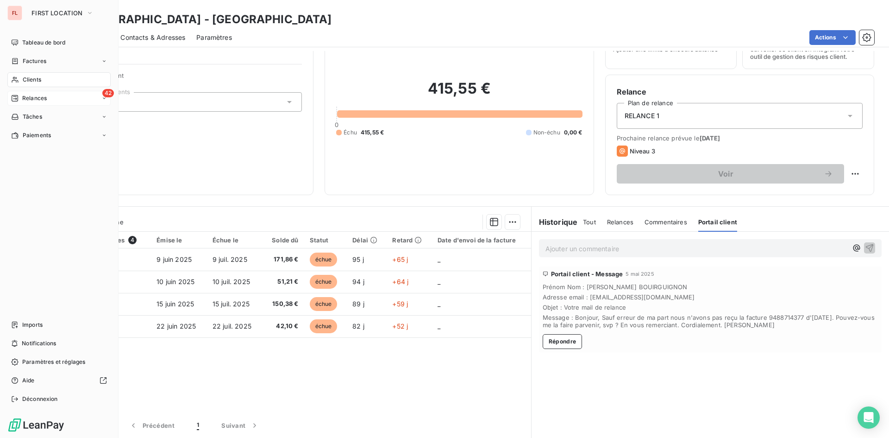
click at [66, 76] on div "Clients" at bounding box center [58, 79] width 103 height 15
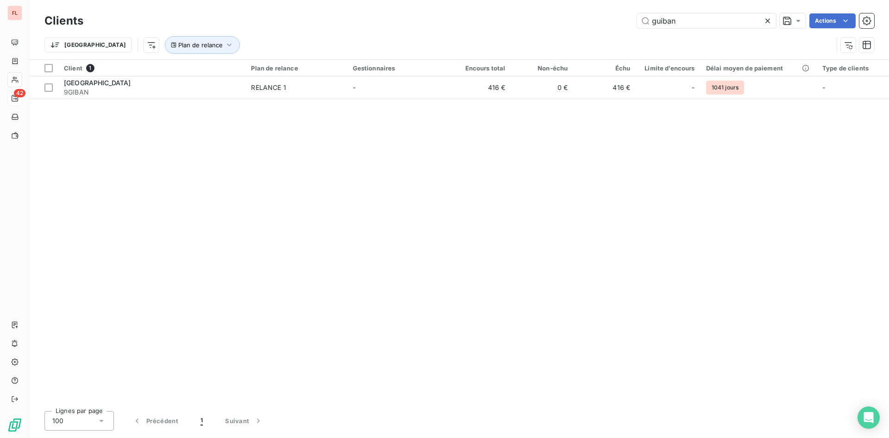
click at [255, 168] on div "Client 1 Plan de relance Gestionnaires Encours total Non-échu Échu Limite d’enc…" at bounding box center [460, 232] width 860 height 344
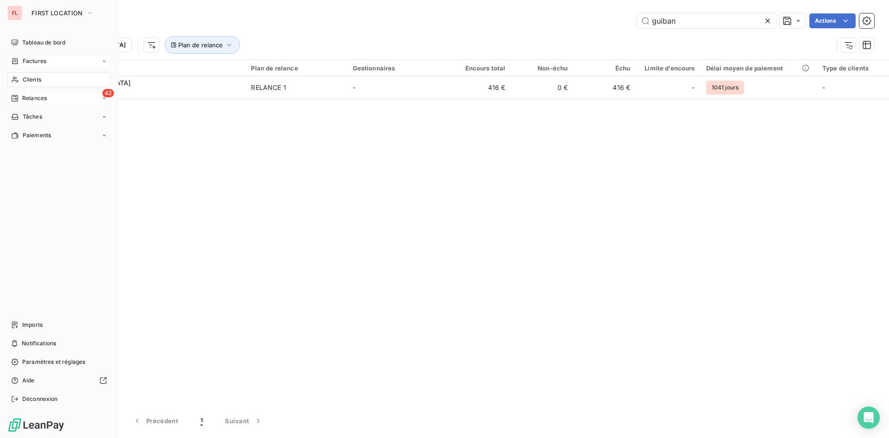
click at [48, 62] on div "Factures" at bounding box center [58, 61] width 103 height 15
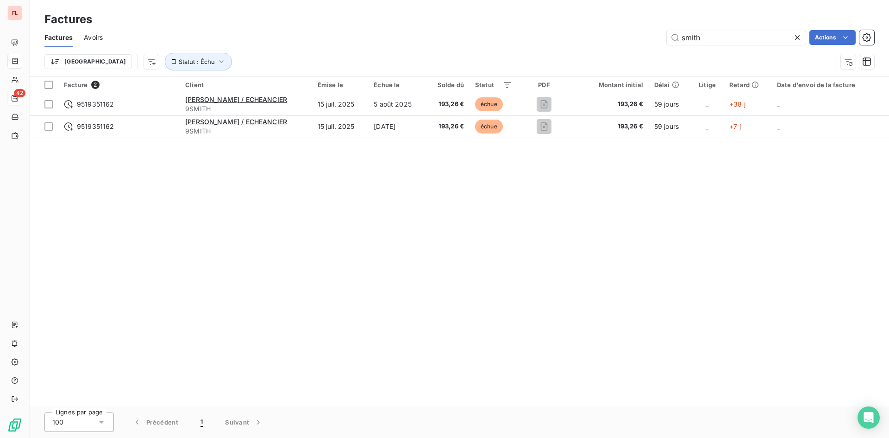
click at [194, 15] on div "Factures" at bounding box center [460, 19] width 860 height 17
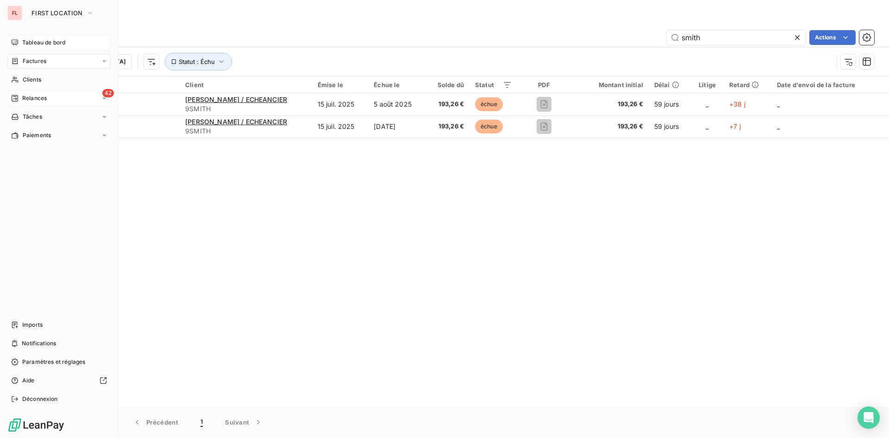
click at [40, 40] on span "Tableau de bord" at bounding box center [43, 42] width 43 height 8
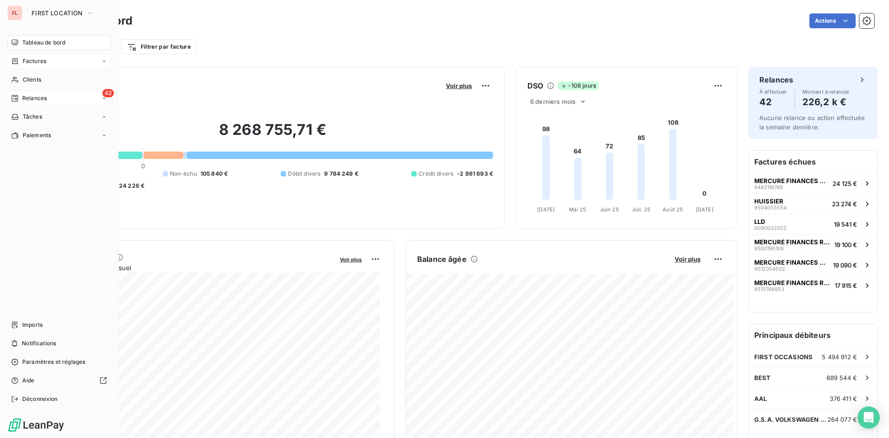
click at [40, 60] on span "Factures" at bounding box center [35, 61] width 24 height 8
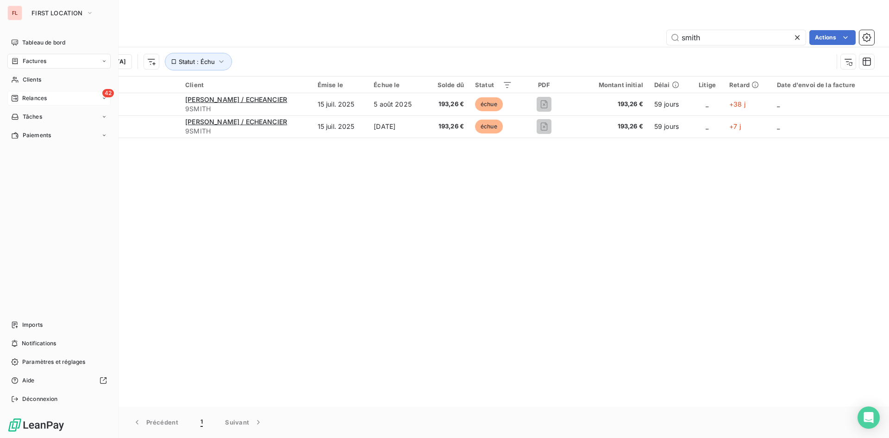
drag, startPoint x: 43, startPoint y: 63, endPoint x: 42, endPoint y: 57, distance: 5.1
click at [43, 63] on span "Factures" at bounding box center [35, 61] width 24 height 8
click at [50, 36] on div "Tableau de bord" at bounding box center [58, 42] width 103 height 15
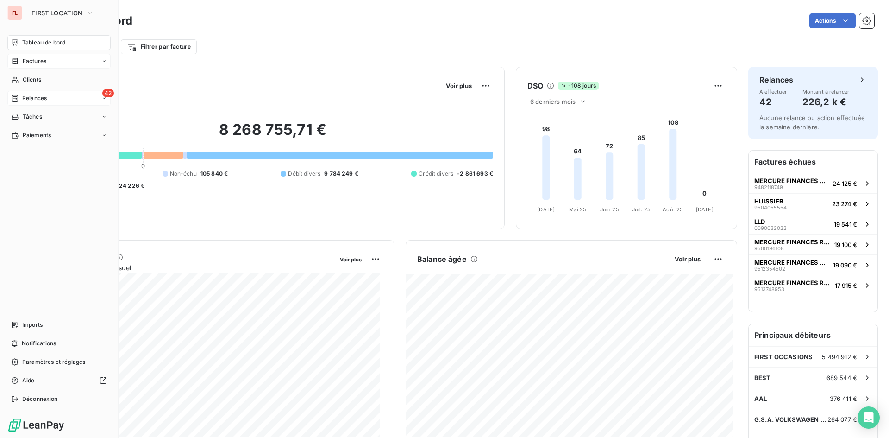
click at [34, 61] on span "Factures" at bounding box center [35, 61] width 24 height 8
click at [25, 78] on span "Clients" at bounding box center [32, 79] width 19 height 8
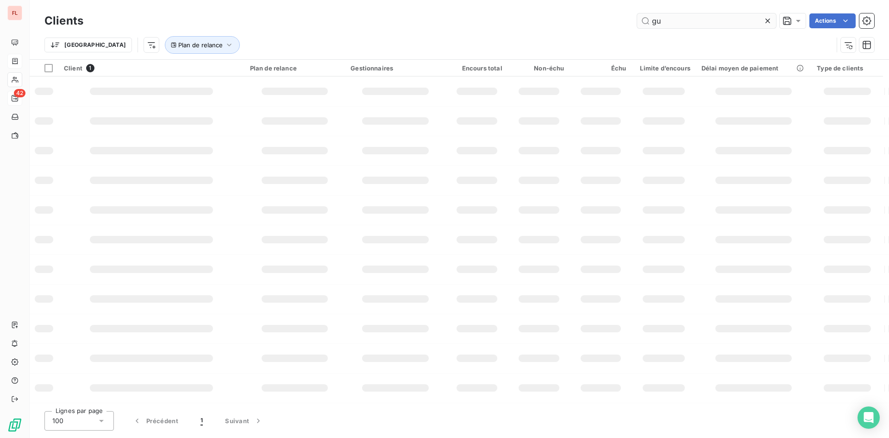
type input "g"
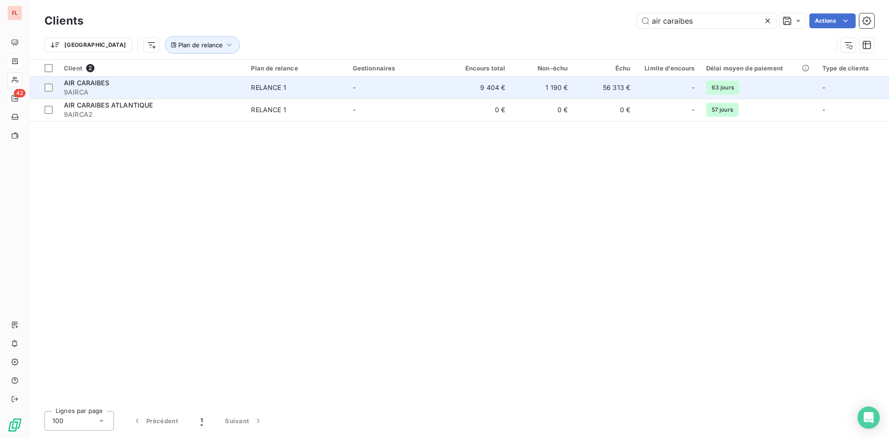
type input "air caraibes"
click at [107, 86] on span "AIR CARAIBES" at bounding box center [86, 83] width 45 height 8
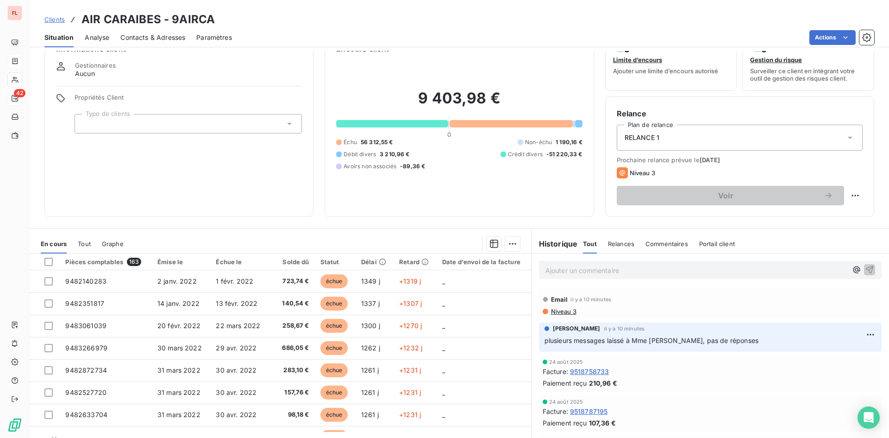
scroll to position [47, 0]
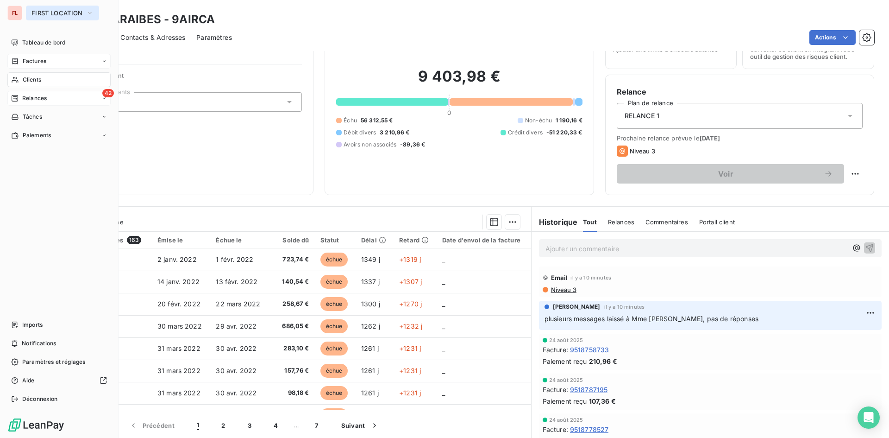
click at [88, 10] on icon "button" at bounding box center [89, 12] width 7 height 9
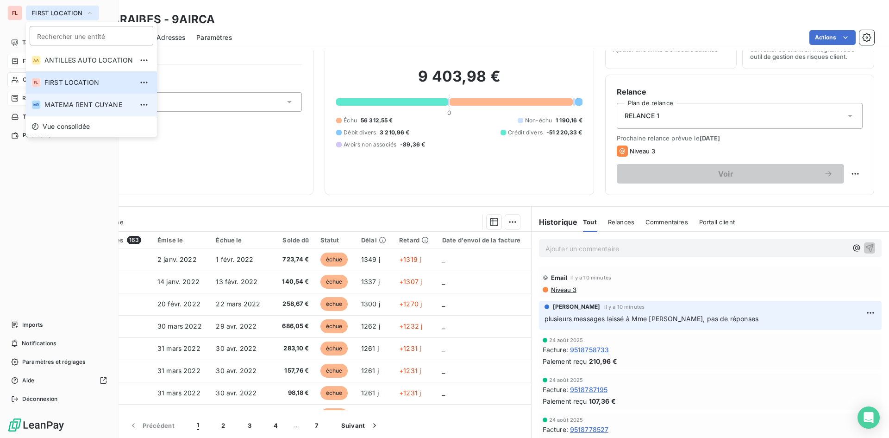
click at [63, 105] on span "MATEMA RENT GUYANE" at bounding box center [88, 104] width 88 height 9
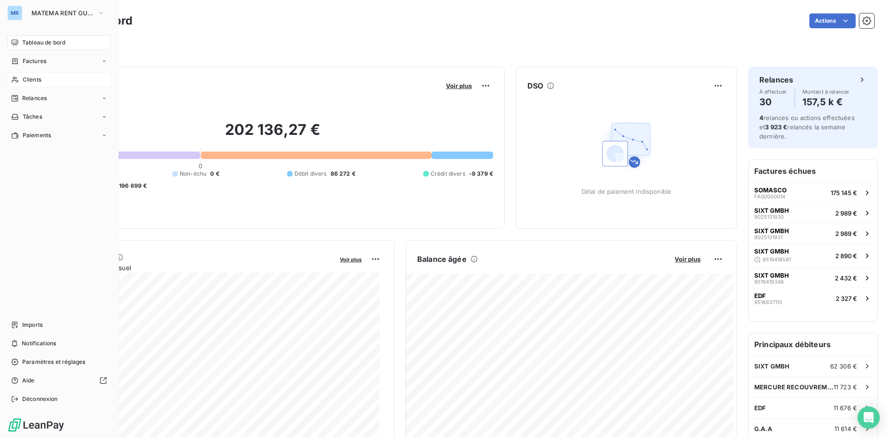
click at [38, 83] on span "Clients" at bounding box center [32, 79] width 19 height 8
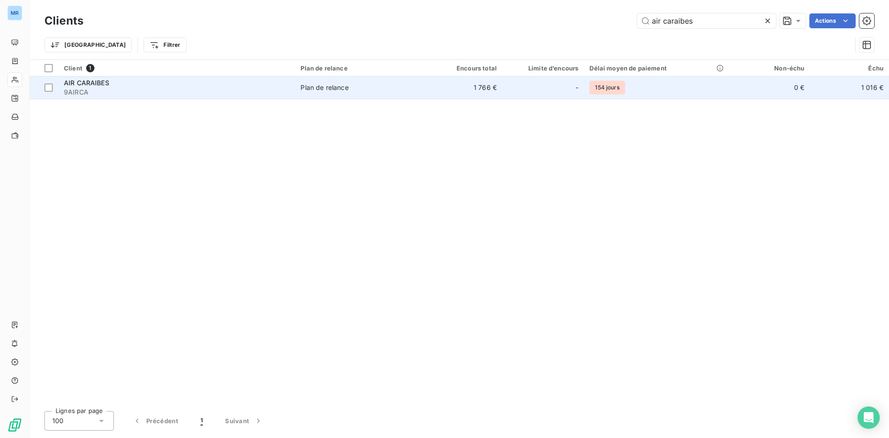
click at [315, 85] on div "Plan de relance" at bounding box center [325, 87] width 48 height 9
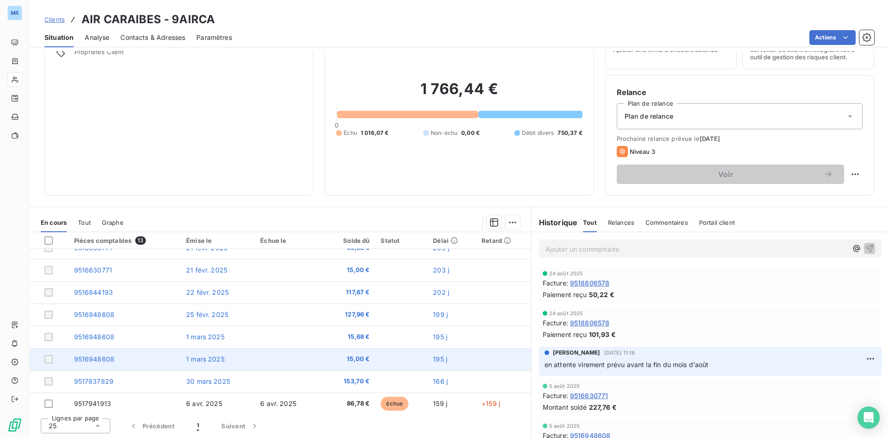
scroll to position [128, 0]
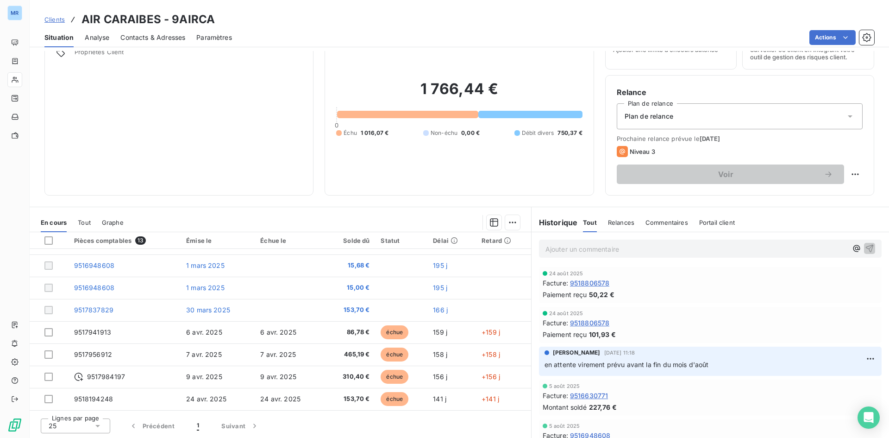
click at [615, 222] on span "Relances" at bounding box center [621, 222] width 26 height 7
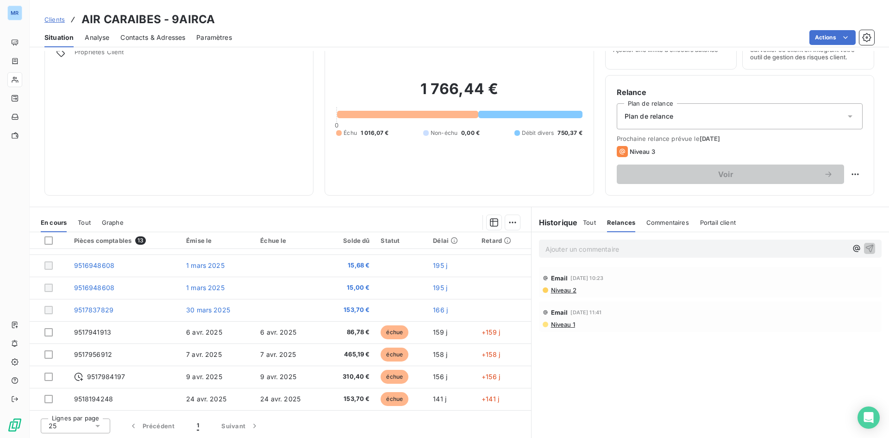
click at [719, 140] on span "26 sept. 2025" at bounding box center [710, 138] width 21 height 7
click at [854, 174] on html "MR Clients AIR CARAIBES - 9AIRCA Situation Analyse Contacts & Adresses Paramètr…" at bounding box center [444, 219] width 889 height 438
click at [823, 198] on div "Replanifier cette action" at bounding box center [810, 194] width 83 height 15
select select "8"
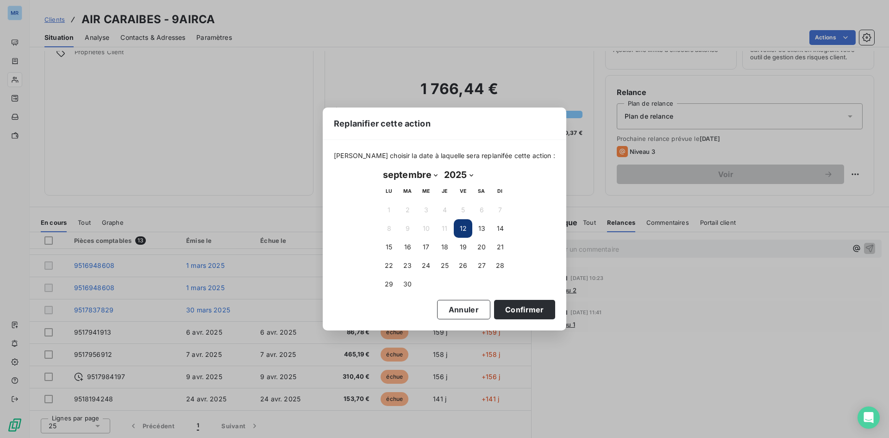
click at [465, 230] on button "12" at bounding box center [463, 228] width 19 height 19
click at [461, 223] on button "12" at bounding box center [463, 228] width 19 height 19
click at [463, 226] on button "12" at bounding box center [463, 228] width 19 height 19
click at [466, 230] on button "12" at bounding box center [463, 228] width 19 height 19
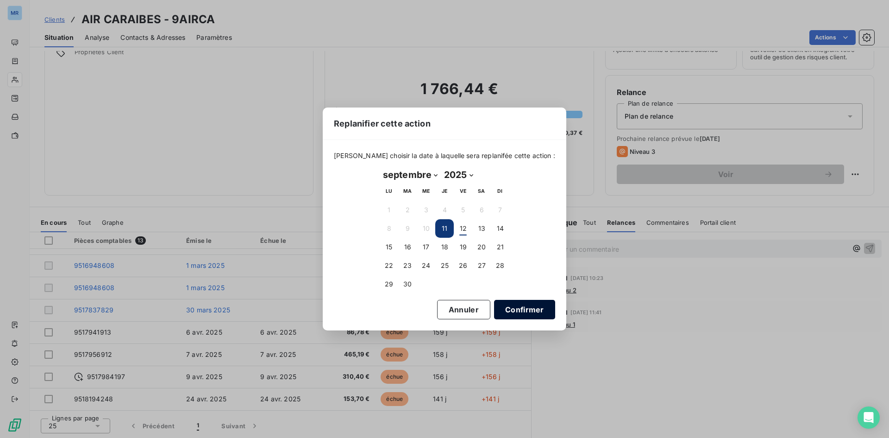
click at [509, 306] on button "Confirmer" at bounding box center [524, 309] width 61 height 19
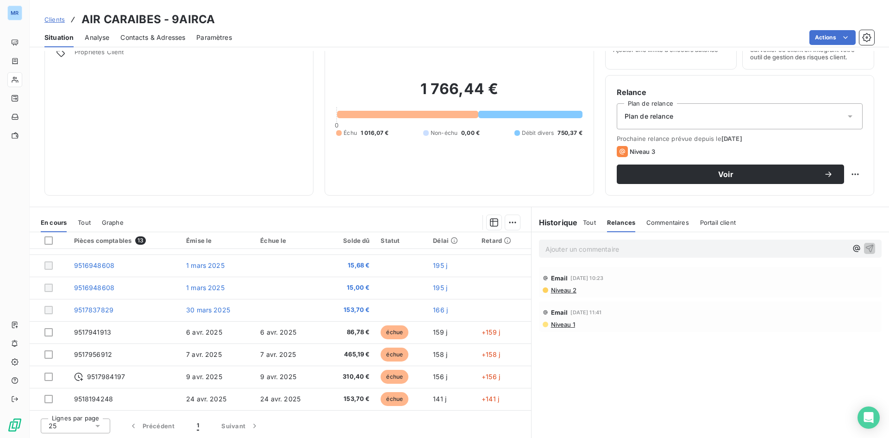
scroll to position [47, 0]
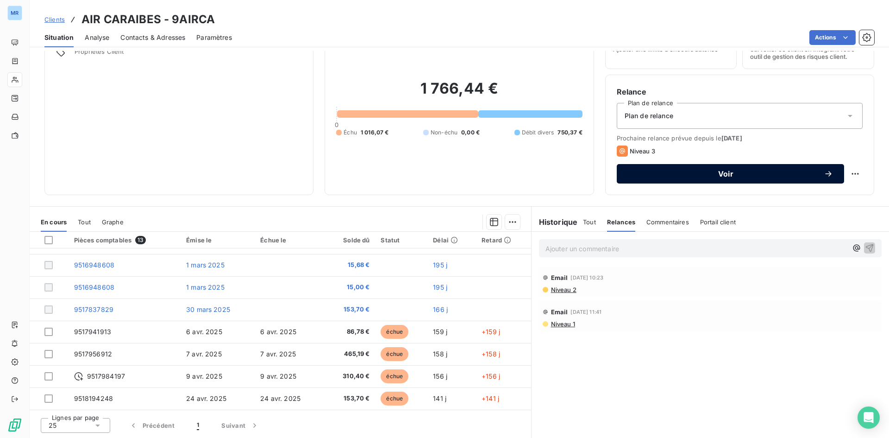
click at [718, 177] on span "Voir" at bounding box center [726, 173] width 196 height 7
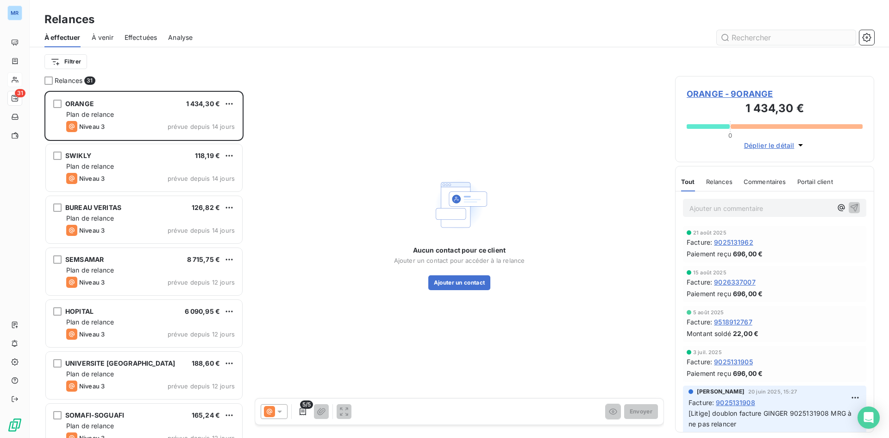
click at [745, 44] on input "text" at bounding box center [786, 37] width 139 height 15
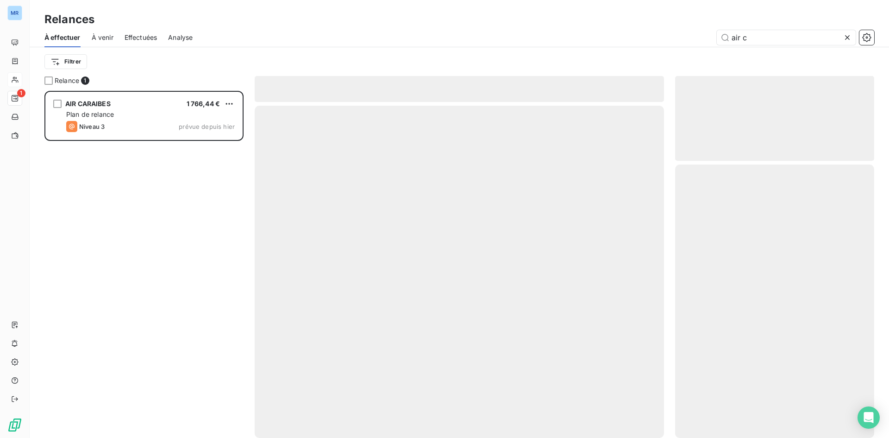
scroll to position [340, 192]
type input "air cara"
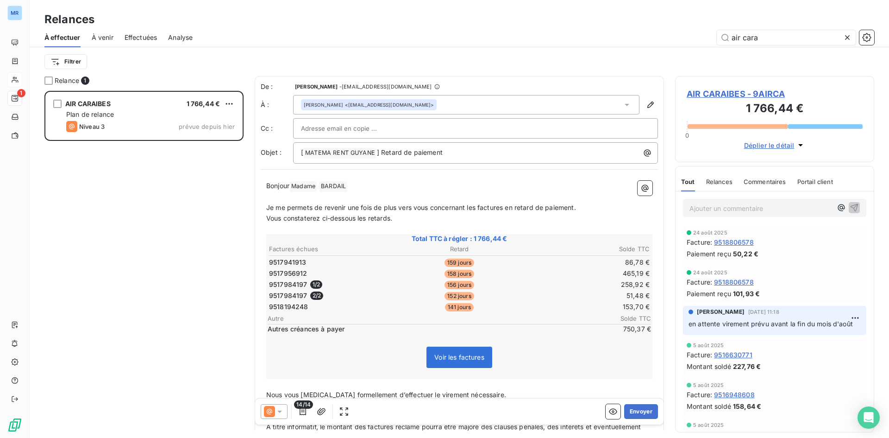
click at [553, 369] on div "Voir les factures" at bounding box center [459, 359] width 383 height 40
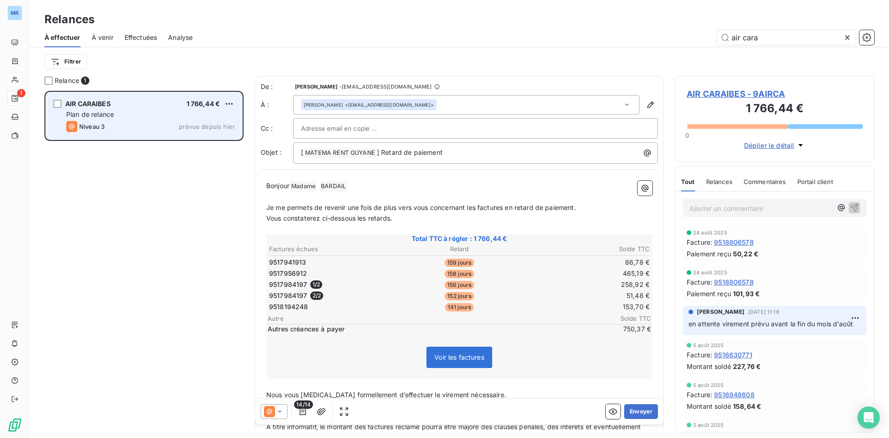
click at [182, 128] on span "prévue depuis hier" at bounding box center [207, 126] width 56 height 7
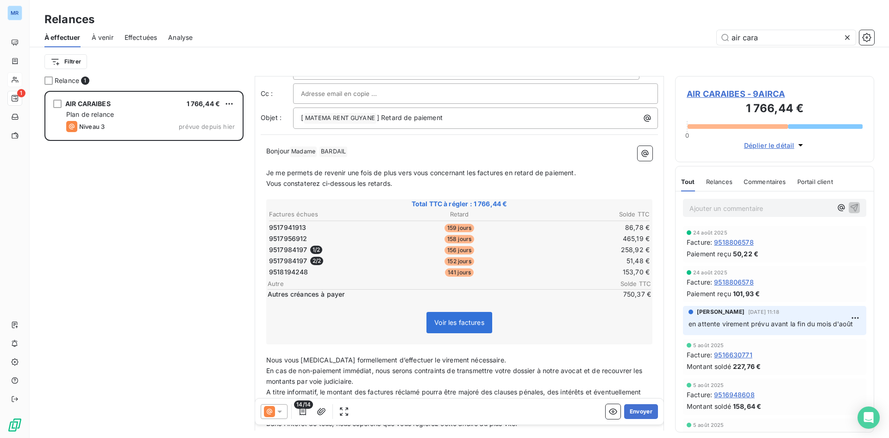
scroll to position [93, 0]
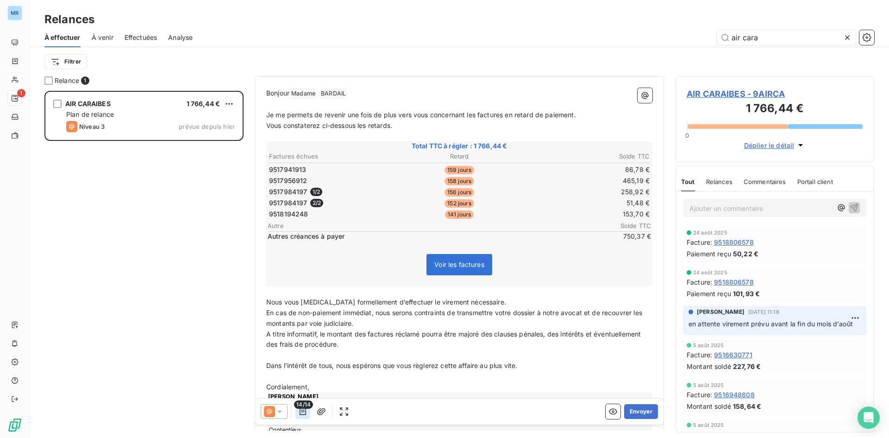
click at [300, 412] on icon "button" at bounding box center [303, 411] width 6 height 7
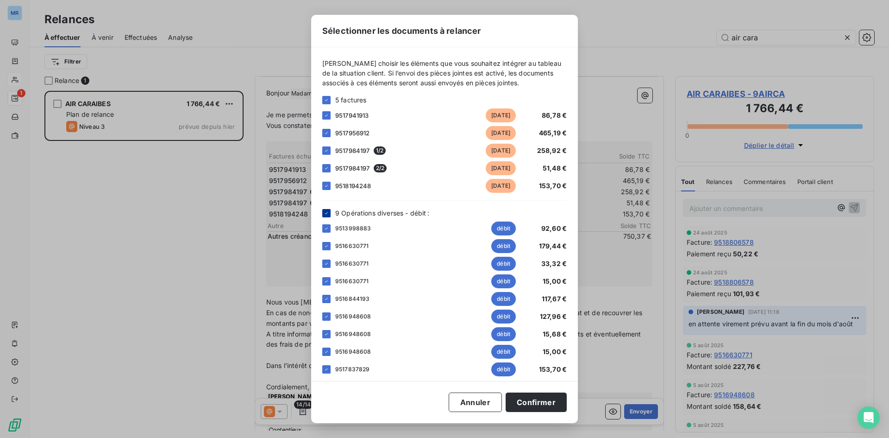
click at [325, 212] on icon at bounding box center [327, 213] width 6 height 6
click at [549, 402] on button "Confirmer" at bounding box center [536, 401] width 61 height 19
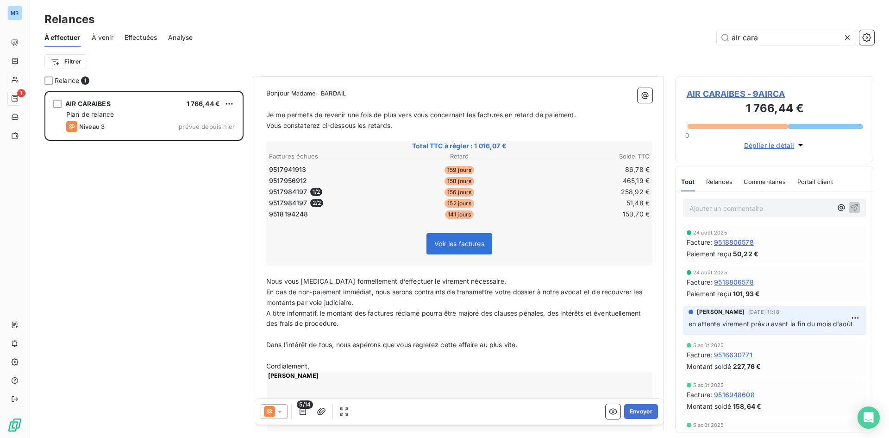
click at [709, 217] on div "Ajouter un commentaire ﻿" at bounding box center [775, 207] width 198 height 33
click at [710, 211] on p "Ajouter un commentaire ﻿" at bounding box center [761, 208] width 143 height 12
click at [850, 206] on icon "button" at bounding box center [854, 206] width 9 height 9
click at [633, 410] on button "Envoyer" at bounding box center [641, 411] width 34 height 15
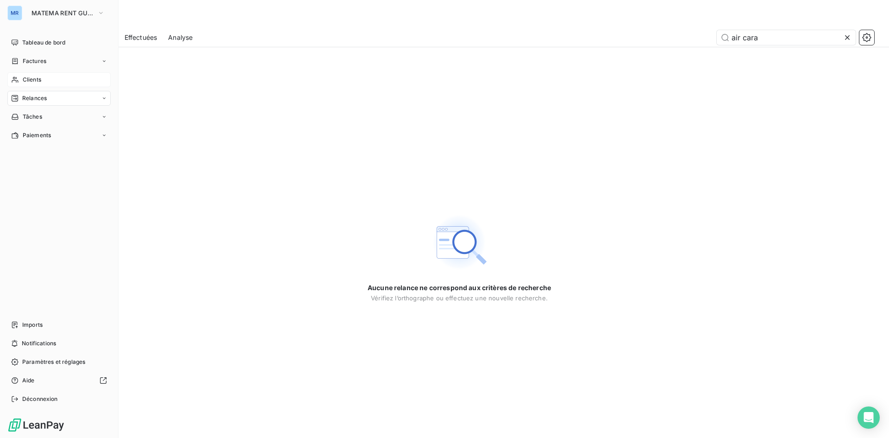
click at [32, 79] on span "Clients" at bounding box center [32, 79] width 19 height 8
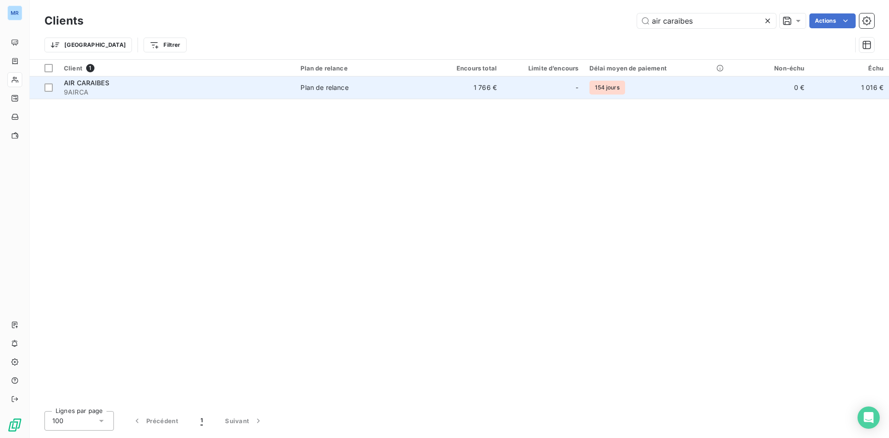
click at [76, 83] on span "AIR CARAIBES" at bounding box center [86, 83] width 45 height 8
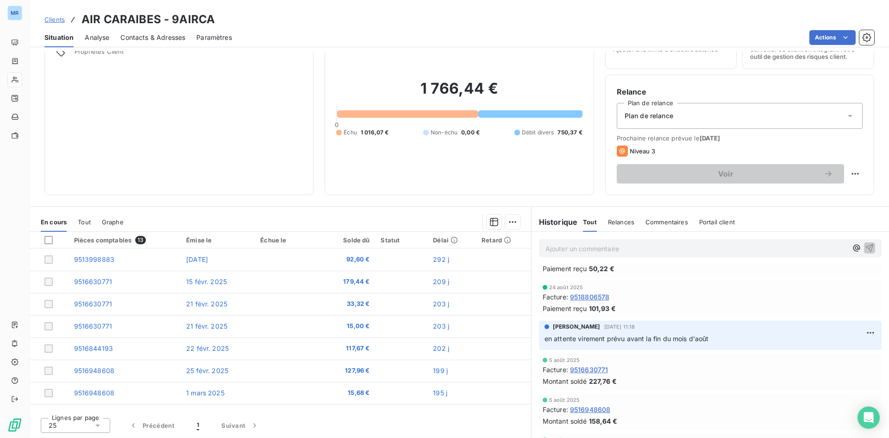
scroll to position [46, 0]
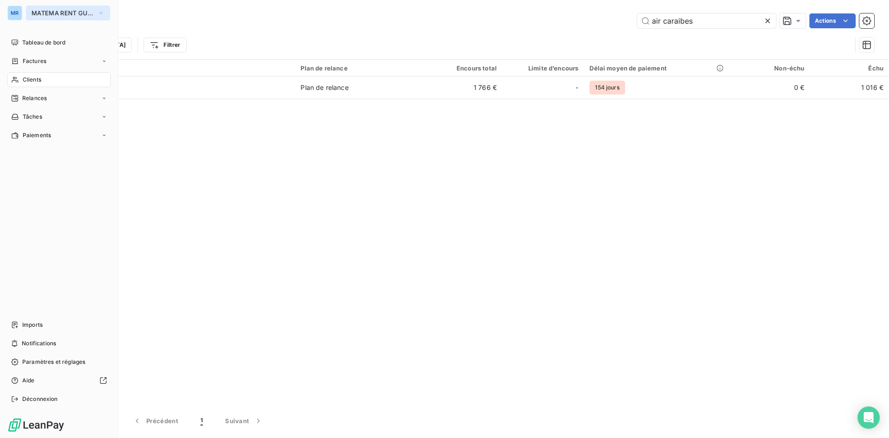
click at [100, 10] on icon "button" at bounding box center [100, 12] width 7 height 9
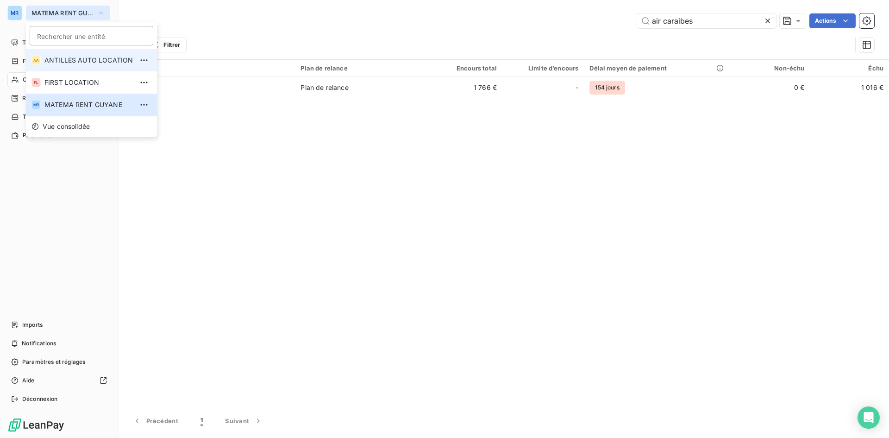
click at [97, 55] on li "AA ANTILLES AUTO LOCATION" at bounding box center [91, 60] width 131 height 22
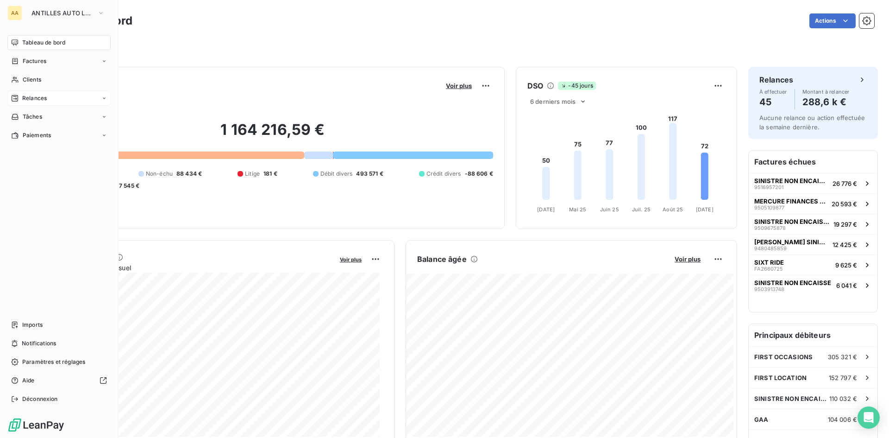
click at [44, 100] on span "Relances" at bounding box center [34, 98] width 25 height 8
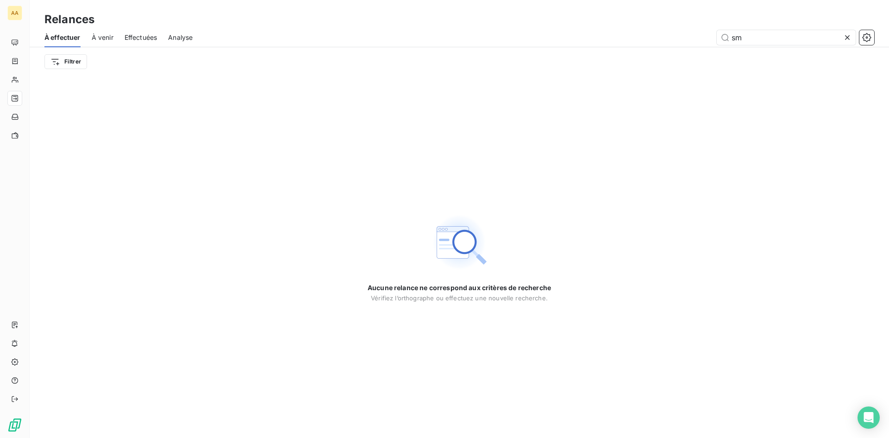
type input "s"
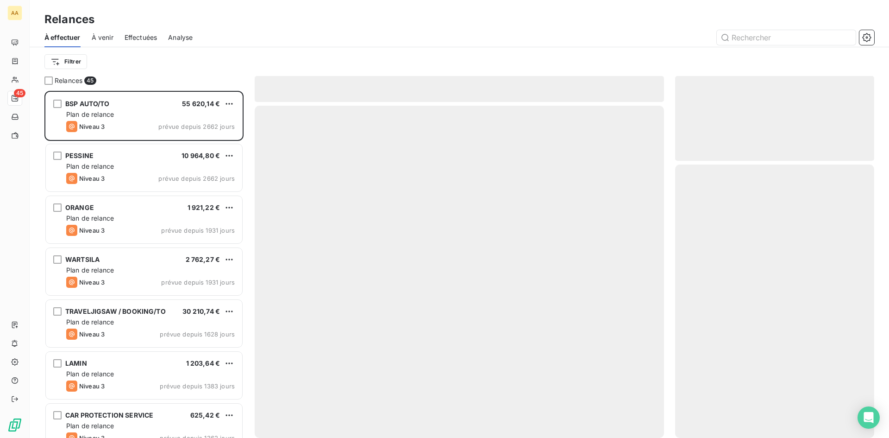
scroll to position [340, 192]
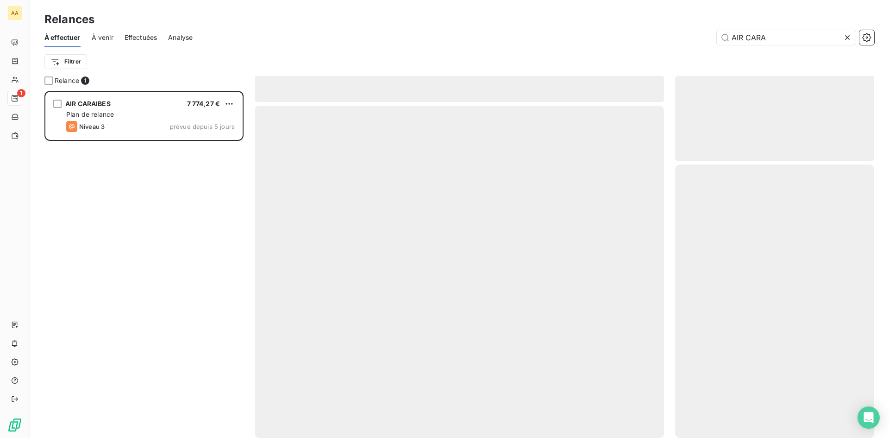
scroll to position [340, 192]
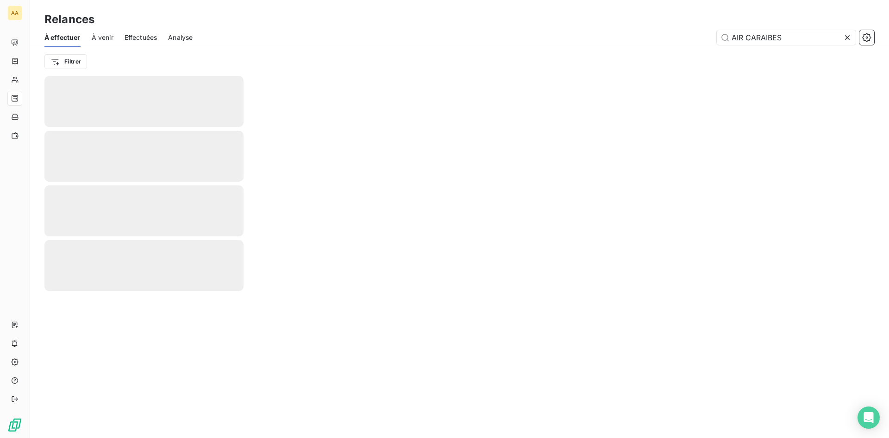
type input "AIR CARAIBES"
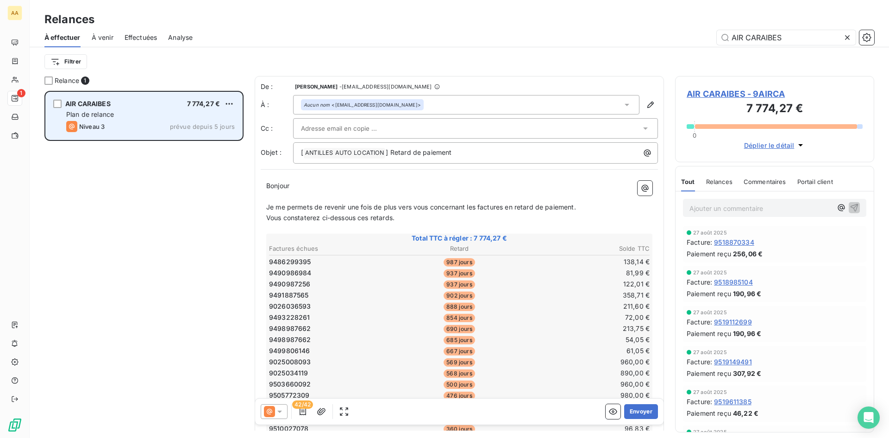
click at [170, 116] on div "Plan de relance" at bounding box center [150, 114] width 169 height 9
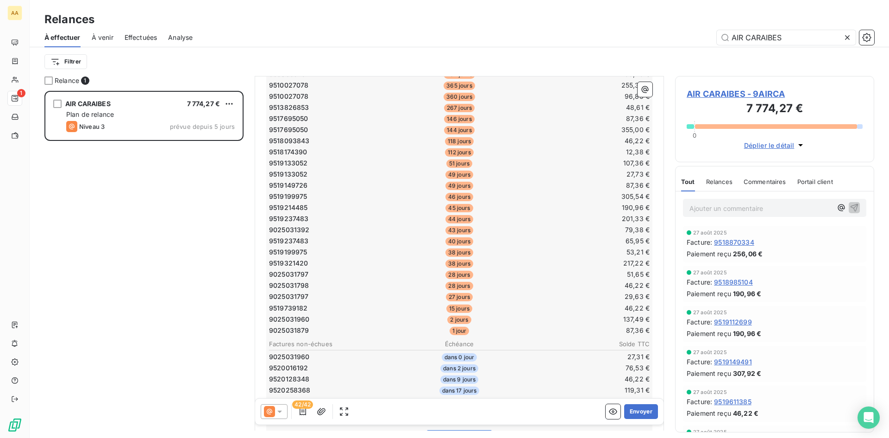
scroll to position [417, 0]
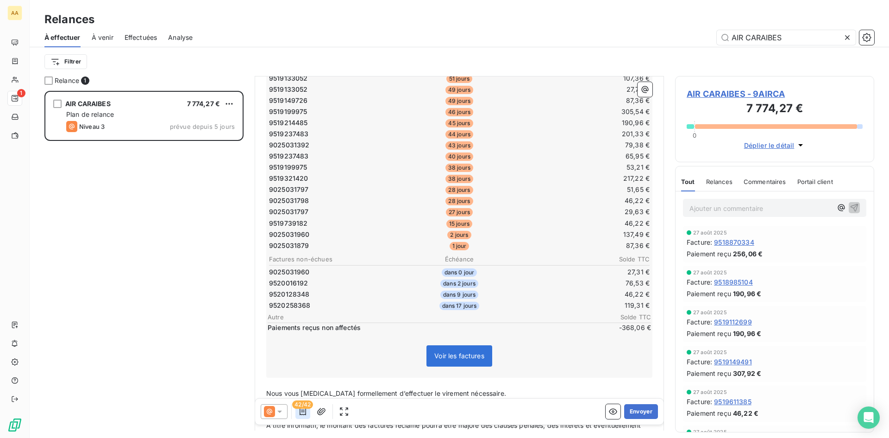
click at [303, 410] on icon "button" at bounding box center [302, 411] width 9 height 9
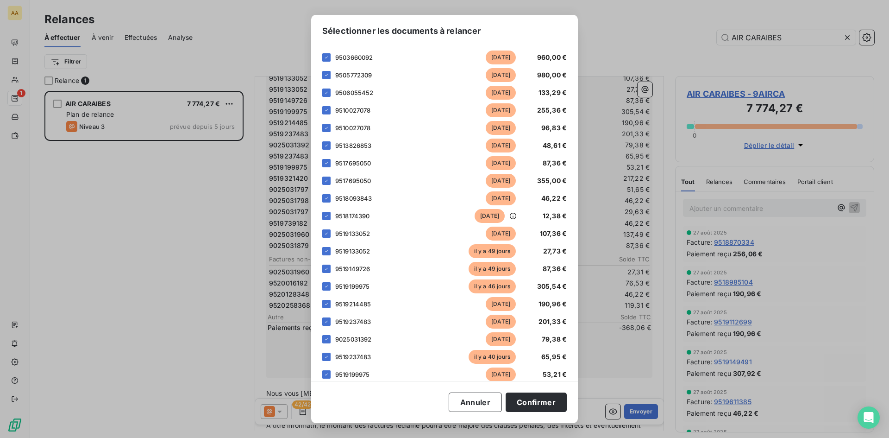
scroll to position [371, 0]
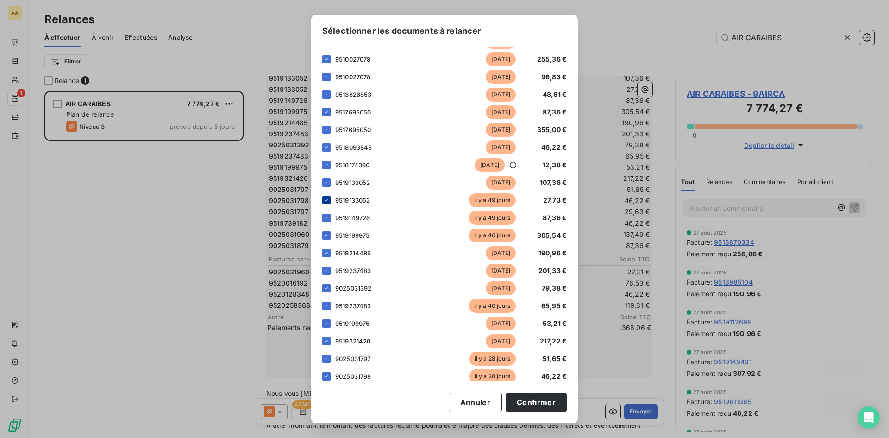
click at [330, 204] on div at bounding box center [326, 200] width 8 height 8
click at [324, 220] on icon at bounding box center [327, 218] width 6 height 6
click at [324, 238] on icon at bounding box center [327, 236] width 6 height 6
click at [327, 257] on div at bounding box center [326, 253] width 8 height 8
click at [326, 273] on icon at bounding box center [327, 271] width 6 height 6
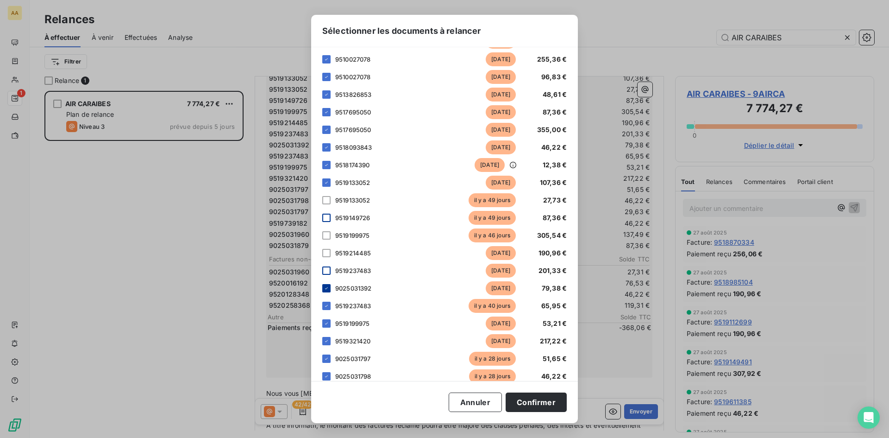
click at [323, 292] on div at bounding box center [326, 288] width 8 height 8
click at [325, 323] on div "35 factures 9486299395 il y a 987 jours 138,14 € 9490986984 il y a 937 jours 81…" at bounding box center [444, 158] width 245 height 731
click at [325, 326] on icon at bounding box center [327, 324] width 6 height 6
click at [327, 308] on icon at bounding box center [327, 306] width 6 height 6
click at [329, 330] on div "9519199975 il y a 38 jours 53,21 €" at bounding box center [444, 323] width 245 height 14
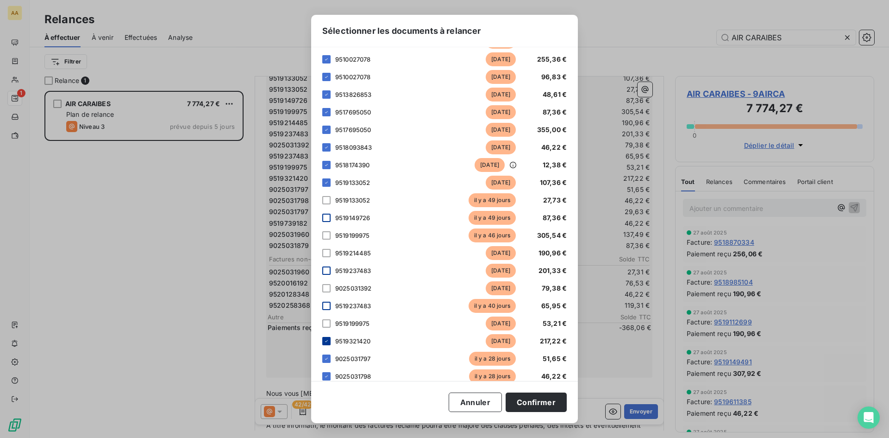
click at [329, 345] on div at bounding box center [326, 341] width 8 height 8
click at [326, 363] on div at bounding box center [326, 358] width 8 height 8
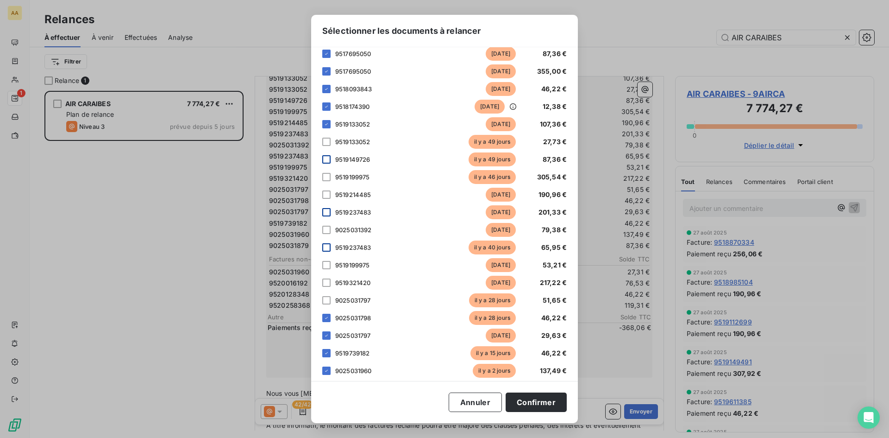
scroll to position [509, 0]
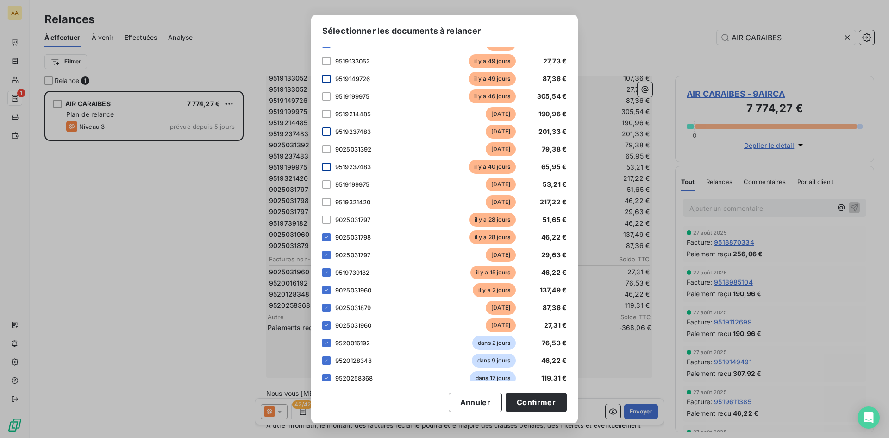
click at [321, 247] on div "Veuillez choisir les éléments que vous souhaitez intégrer au tableau de la situ…" at bounding box center [444, 213] width 267 height 333
drag, startPoint x: 327, startPoint y: 244, endPoint x: 327, endPoint y: 264, distance: 20.4
click at [327, 254] on div "31 factures 9486299395 il y a 987 jours 138,14 € 9490986984 il y a 937 jours 81…" at bounding box center [444, 19] width 245 height 731
click at [327, 256] on icon at bounding box center [326, 255] width 3 height 2
click at [327, 241] on div at bounding box center [326, 237] width 8 height 8
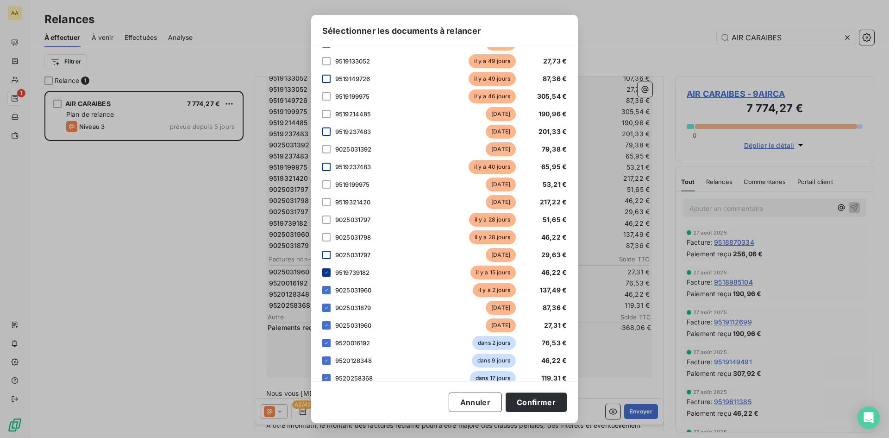
click at [328, 275] on icon at bounding box center [327, 273] width 6 height 6
click at [330, 297] on div "9025031960 il y a 2 jours 137,49 €" at bounding box center [444, 290] width 245 height 14
click at [327, 291] on icon at bounding box center [326, 290] width 3 height 2
click at [323, 312] on div "9025031879 il y a 1 jour 87,36 €" at bounding box center [444, 308] width 245 height 14
click at [325, 310] on icon at bounding box center [327, 308] width 6 height 6
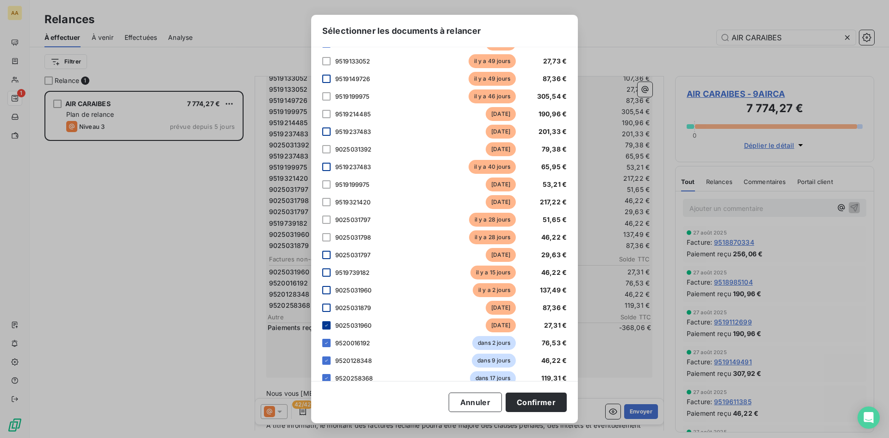
click at [324, 328] on icon at bounding box center [327, 325] width 6 height 6
click at [324, 345] on div "25 factures 9486299395 il y a 987 jours 138,14 € 9490986984 il y a 937 jours 81…" at bounding box center [444, 19] width 245 height 731
click at [326, 344] on icon at bounding box center [326, 343] width 3 height 2
click at [324, 363] on icon at bounding box center [327, 361] width 6 height 6
click at [521, 402] on button "Confirmer" at bounding box center [536, 401] width 61 height 19
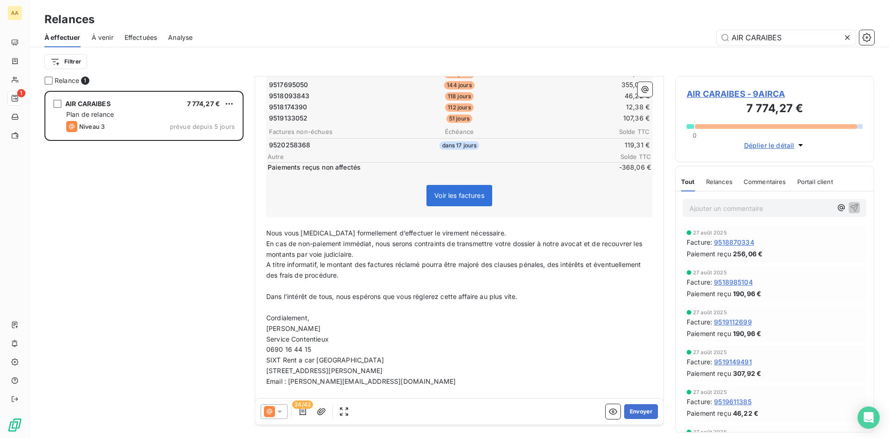
scroll to position [394, 0]
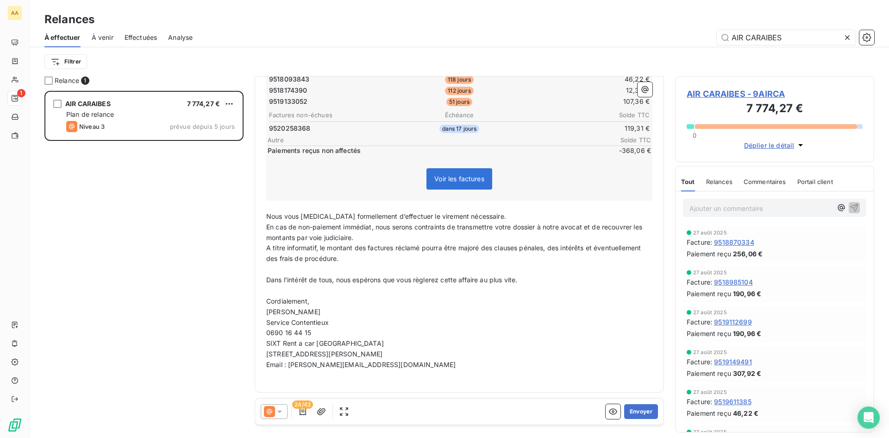
drag, startPoint x: 717, startPoint y: 203, endPoint x: 721, endPoint y: 193, distance: 10.8
click at [718, 204] on div "Ajouter un commentaire ﻿" at bounding box center [761, 207] width 143 height 13
click at [718, 207] on p "Ajouter un commentaire ﻿" at bounding box center [761, 208] width 143 height 12
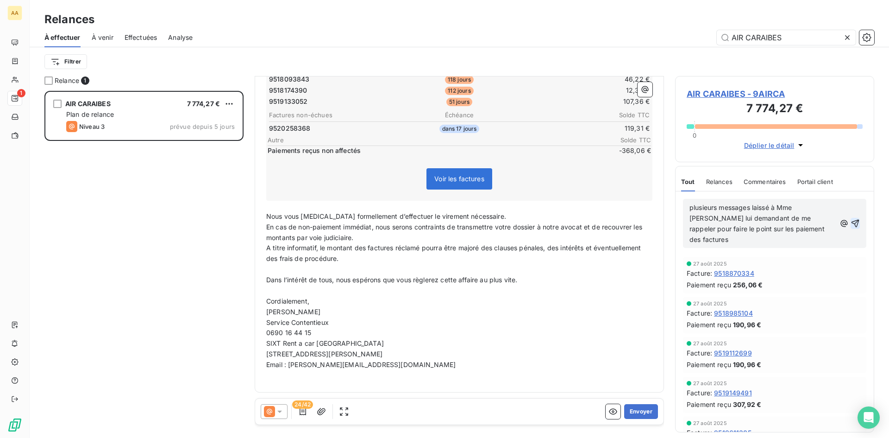
click at [851, 219] on icon "button" at bounding box center [855, 223] width 9 height 9
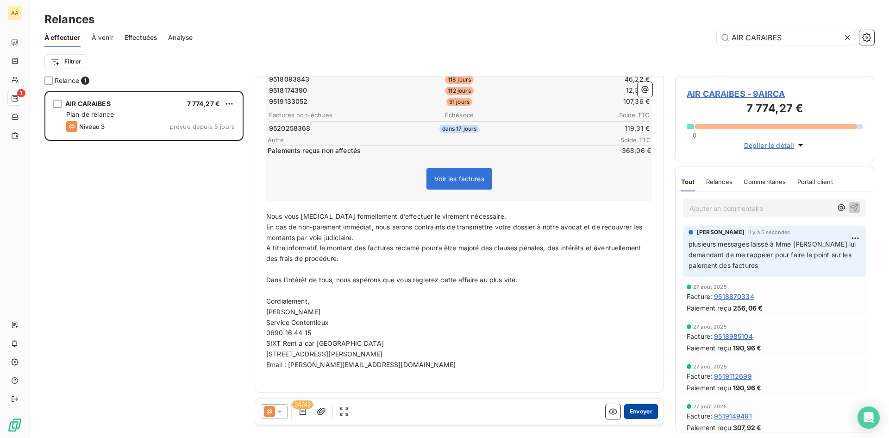
click at [630, 407] on button "Envoyer" at bounding box center [641, 411] width 34 height 15
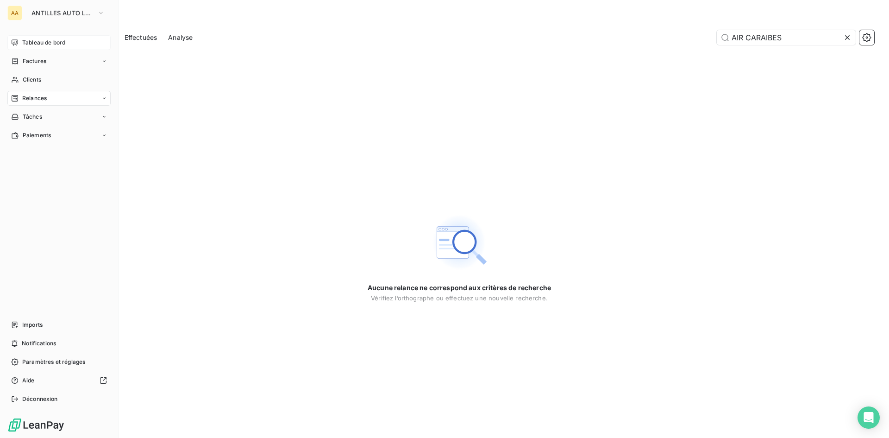
click at [38, 41] on span "Tableau de bord" at bounding box center [43, 42] width 43 height 8
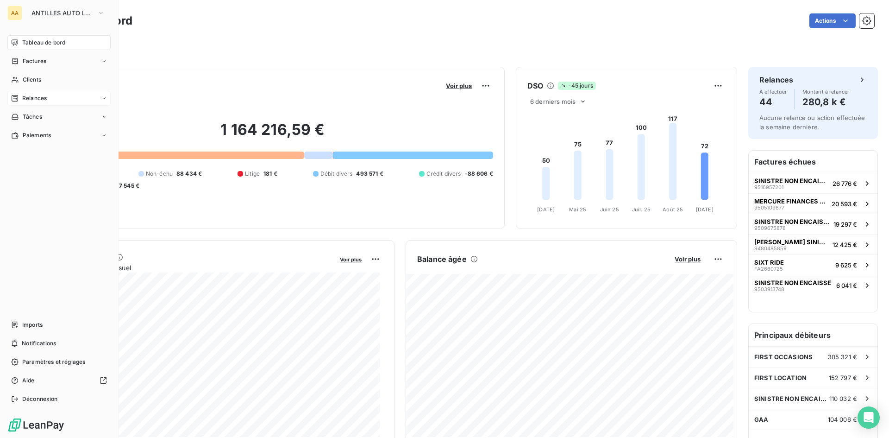
click at [41, 98] on span "Relances" at bounding box center [34, 98] width 25 height 8
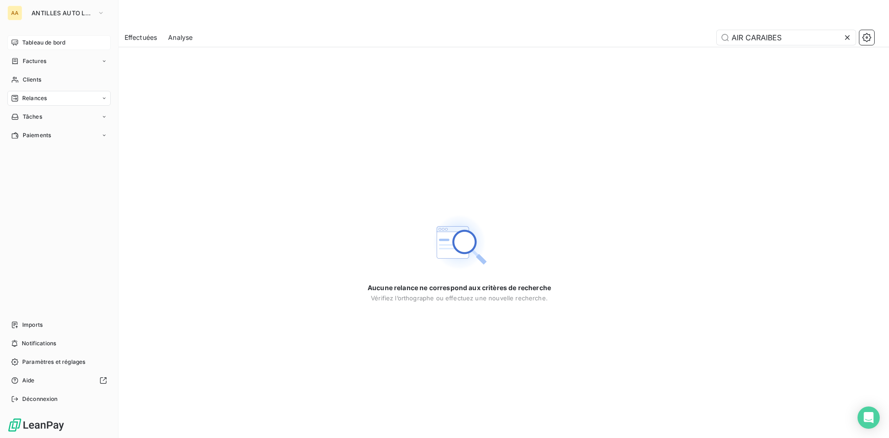
click at [50, 46] on span "Tableau de bord" at bounding box center [43, 42] width 43 height 8
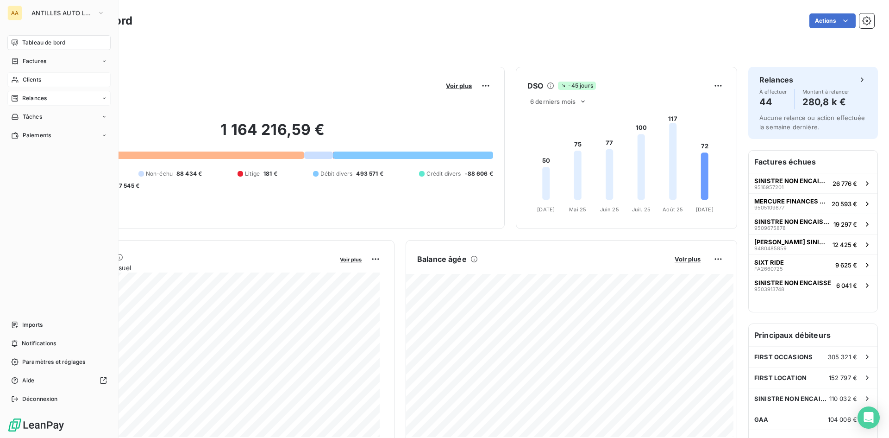
click at [43, 86] on div "Clients" at bounding box center [58, 79] width 103 height 15
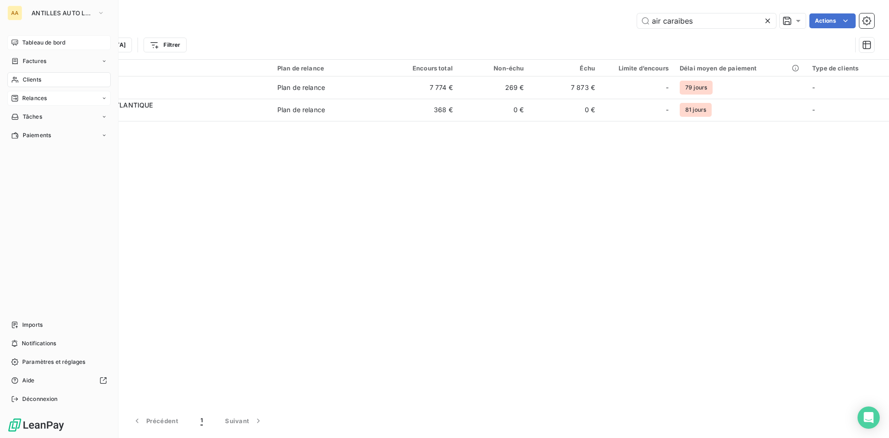
click at [37, 43] on span "Tableau de bord" at bounding box center [43, 42] width 43 height 8
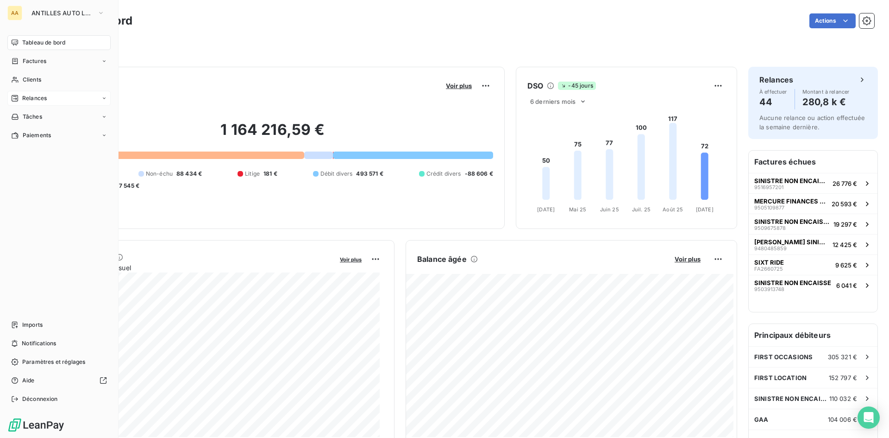
click at [38, 97] on span "Relances" at bounding box center [34, 98] width 25 height 8
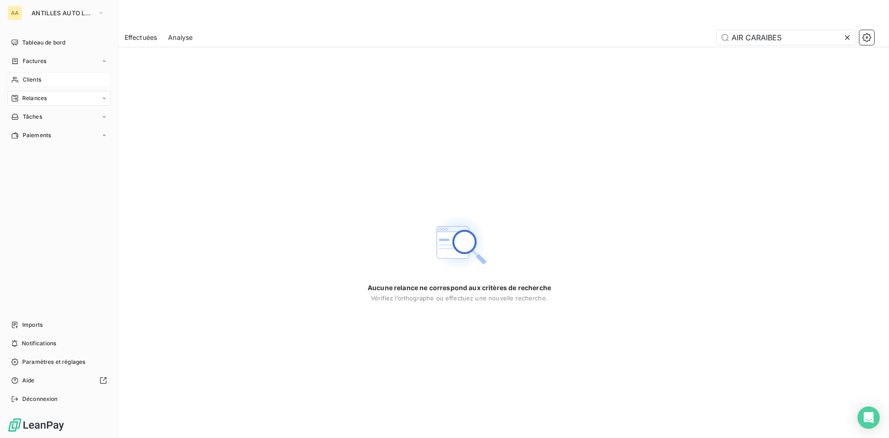
click at [32, 78] on span "Clients" at bounding box center [32, 79] width 19 height 8
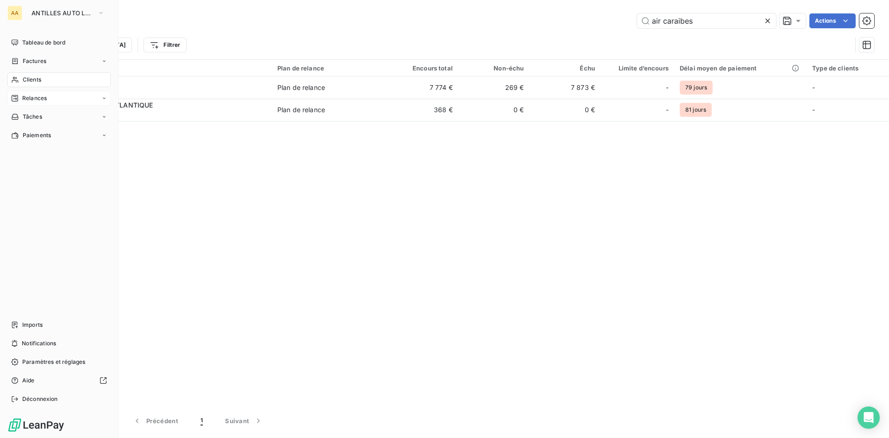
click at [35, 99] on span "Relances" at bounding box center [34, 98] width 25 height 8
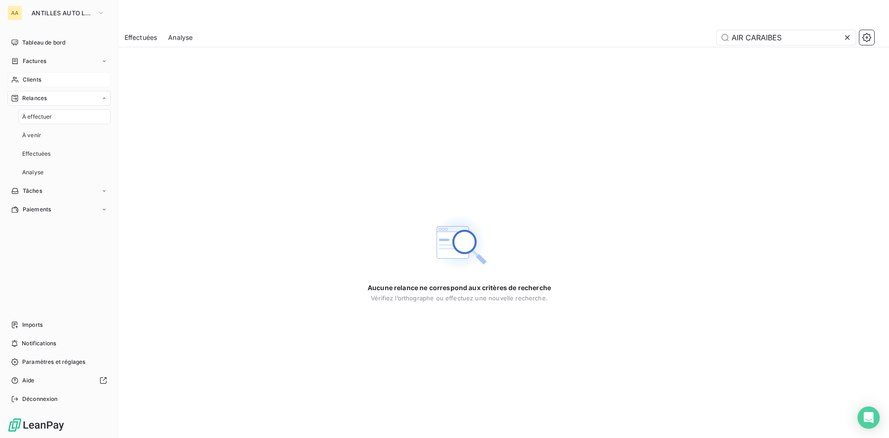
click at [34, 79] on span "Clients" at bounding box center [32, 79] width 19 height 8
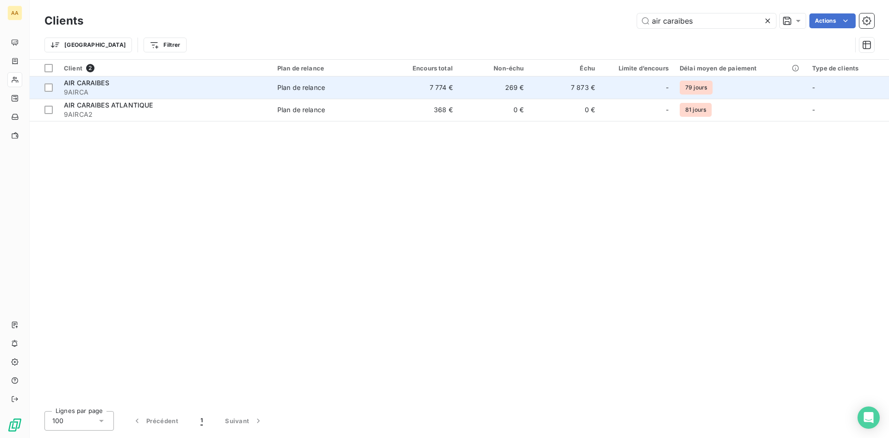
click at [248, 89] on span "9AIRCA" at bounding box center [165, 92] width 202 height 9
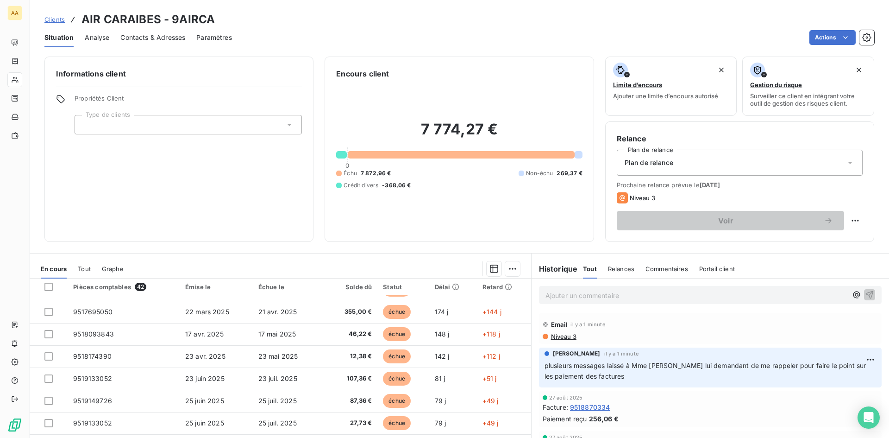
click at [211, 39] on span "Paramètres" at bounding box center [214, 37] width 36 height 9
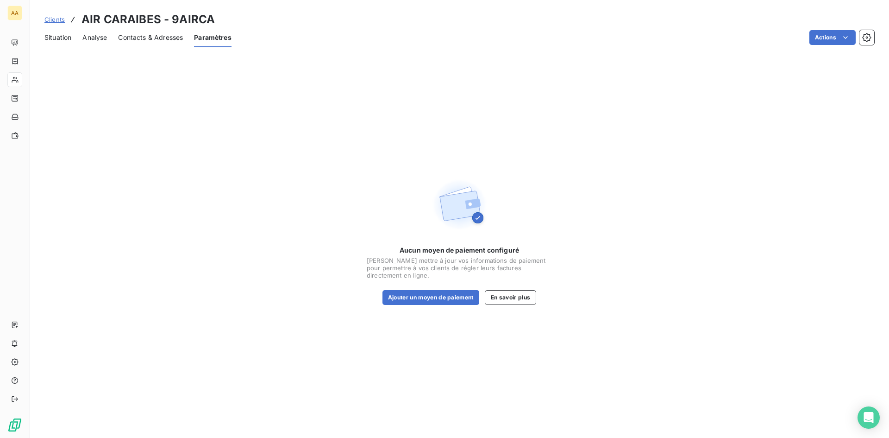
click at [173, 38] on span "Contacts & Adresses" at bounding box center [150, 37] width 65 height 9
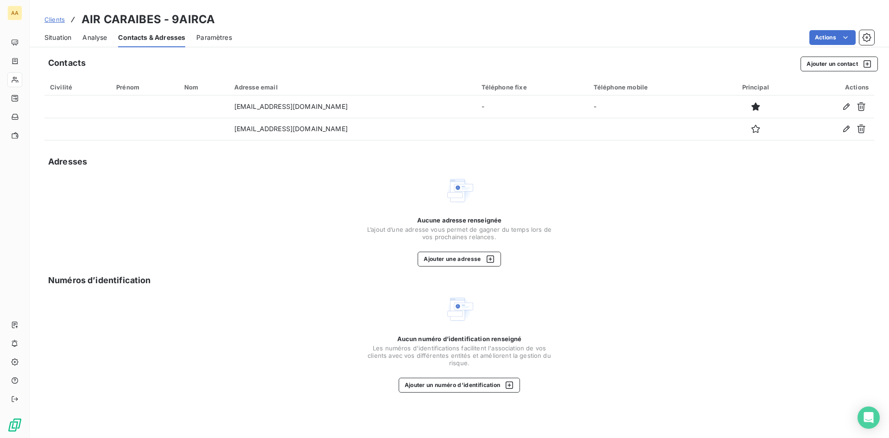
click at [98, 38] on span "Analyse" at bounding box center [94, 37] width 25 height 9
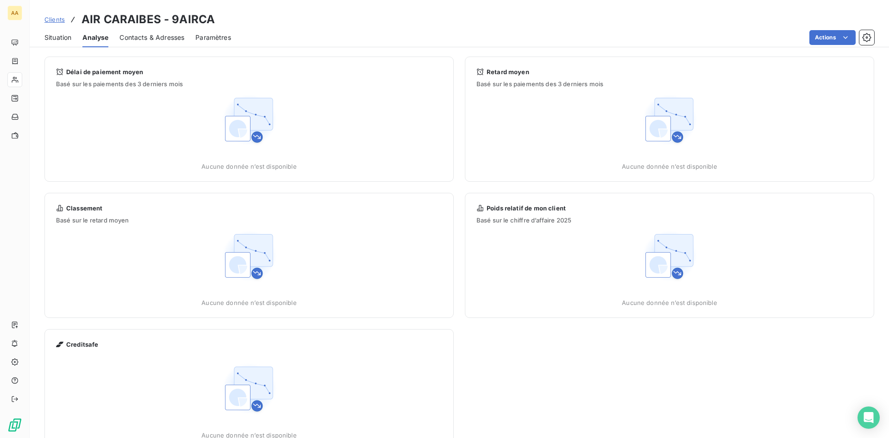
click at [140, 37] on span "Contacts & Adresses" at bounding box center [151, 37] width 65 height 9
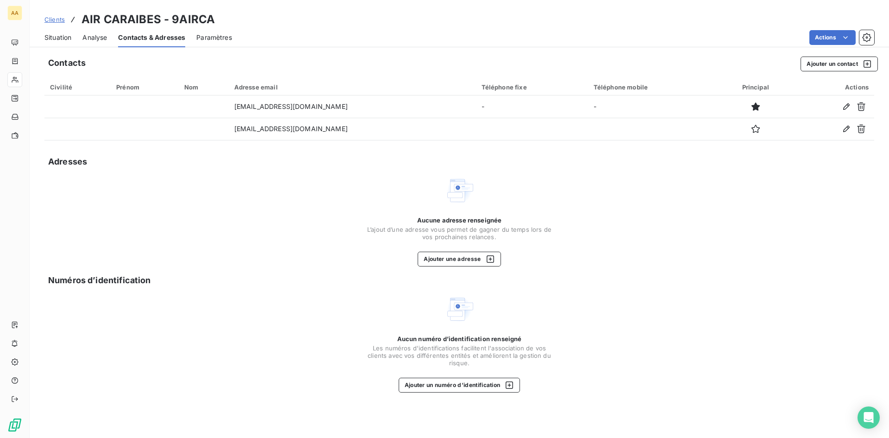
click at [94, 38] on span "Analyse" at bounding box center [94, 37] width 25 height 9
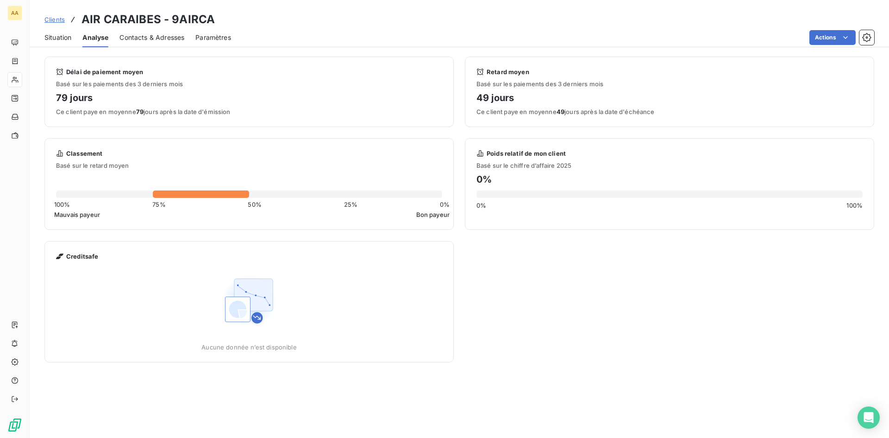
click at [62, 38] on span "Situation" at bounding box center [57, 37] width 27 height 9
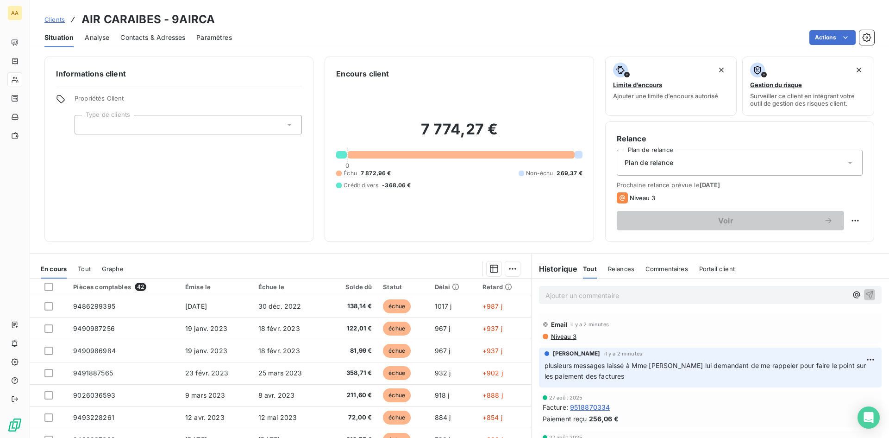
click at [628, 267] on span "Relances" at bounding box center [621, 268] width 26 height 7
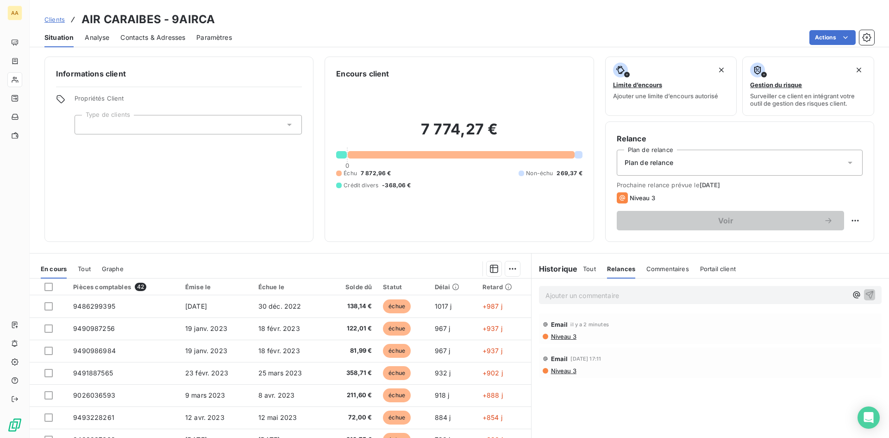
click at [585, 269] on span "Tout" at bounding box center [589, 268] width 13 height 7
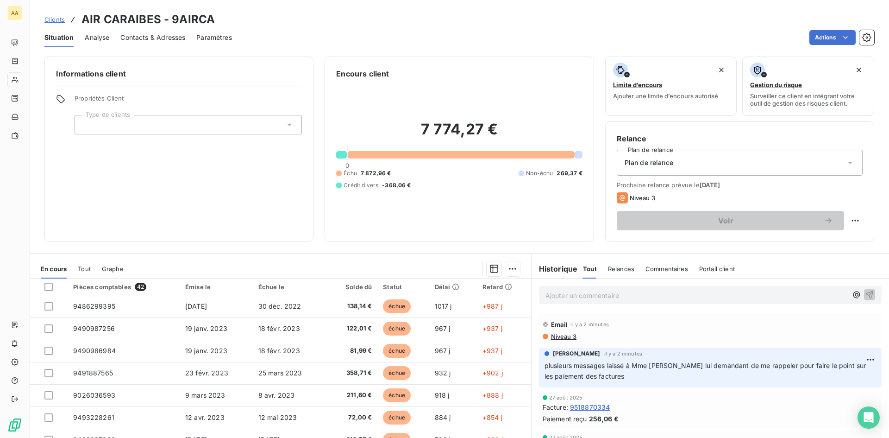
click at [563, 269] on h6 "Historique" at bounding box center [555, 268] width 46 height 11
drag, startPoint x: 195, startPoint y: 68, endPoint x: 187, endPoint y: 73, distance: 9.9
click at [195, 68] on h6 "Informations client" at bounding box center [179, 73] width 246 height 11
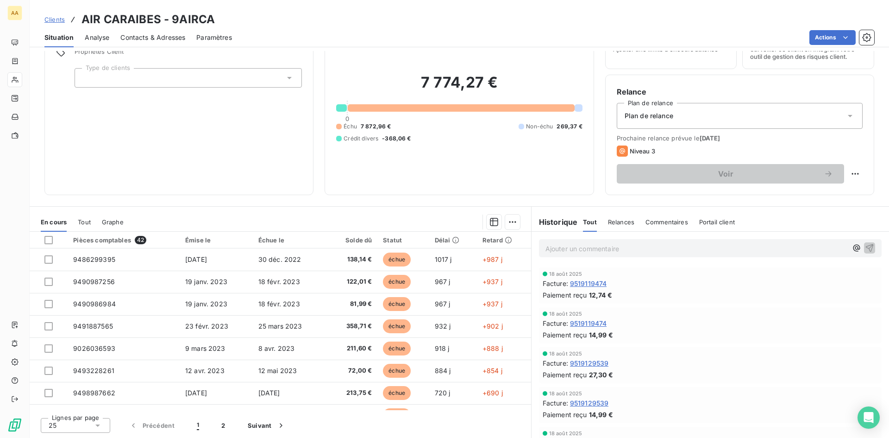
scroll to position [973, 0]
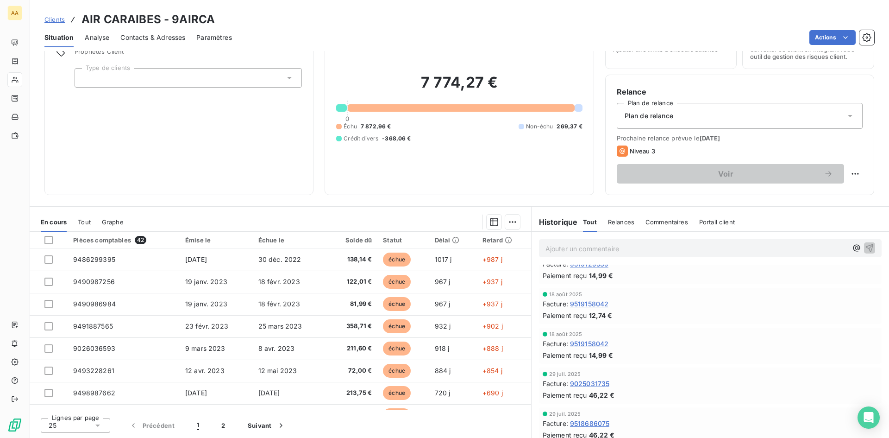
click at [556, 364] on div "18 août 2025 Facture : 9519158042 Paiement reçu 14,99 €" at bounding box center [711, 346] width 358 height 40
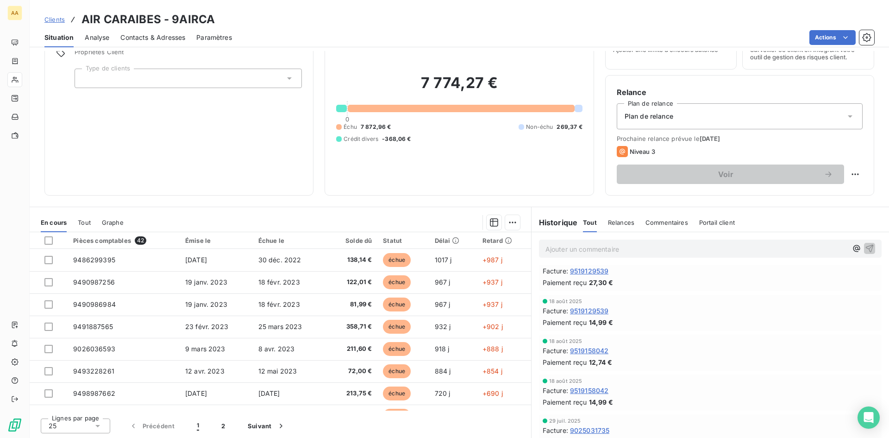
scroll to position [47, 0]
click at [173, 137] on div "Informations client Propriétés Client Type de clients" at bounding box center [178, 102] width 269 height 185
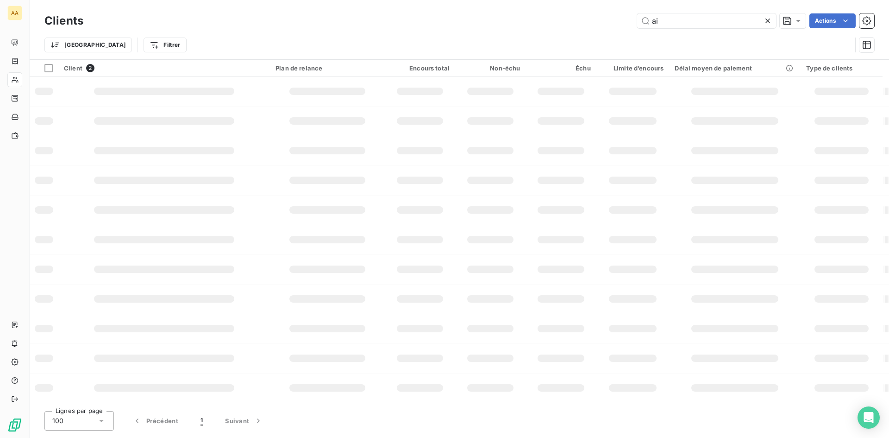
type input "a"
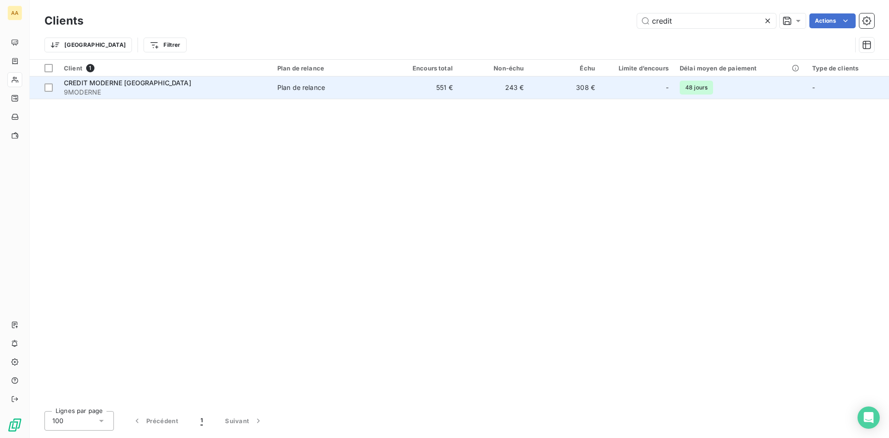
type input "credit"
click at [176, 88] on span "9MODERNE" at bounding box center [165, 92] width 202 height 9
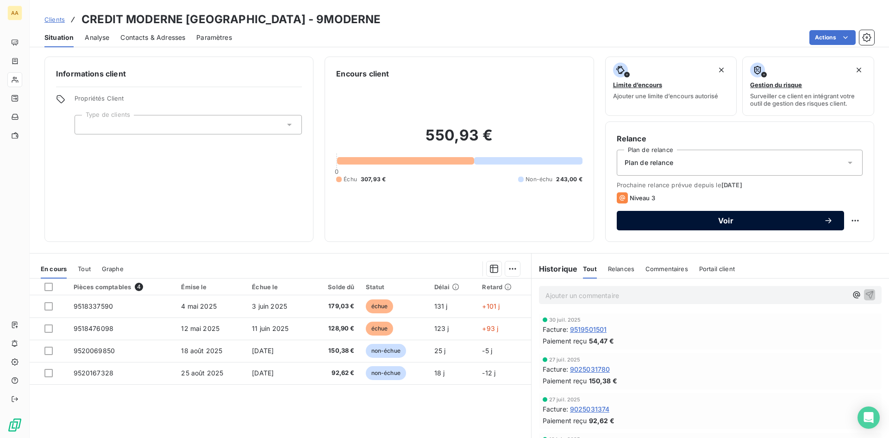
click at [718, 220] on span "Voir" at bounding box center [726, 220] width 196 height 7
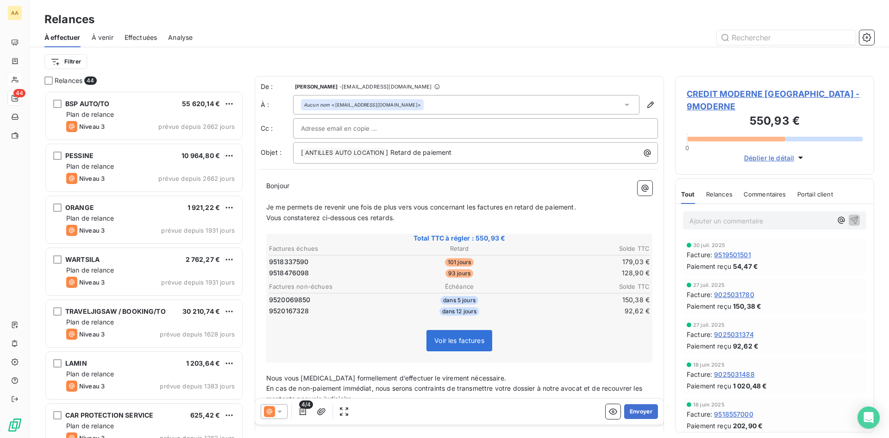
click at [302, 402] on span "4/4" at bounding box center [306, 404] width 14 height 8
click at [302, 408] on span "4/4" at bounding box center [306, 404] width 14 height 8
click at [302, 409] on icon "button" at bounding box center [303, 411] width 6 height 7
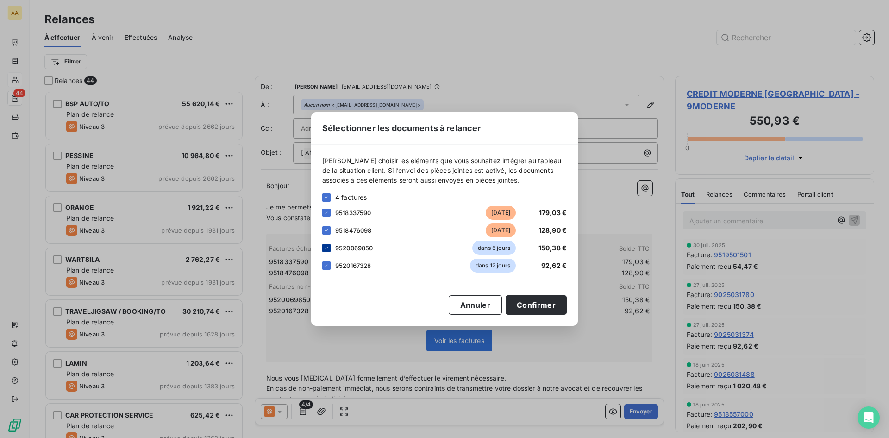
click at [323, 247] on div at bounding box center [326, 248] width 8 height 8
click at [327, 265] on icon at bounding box center [326, 265] width 3 height 2
click at [560, 303] on button "Confirmer" at bounding box center [536, 304] width 61 height 19
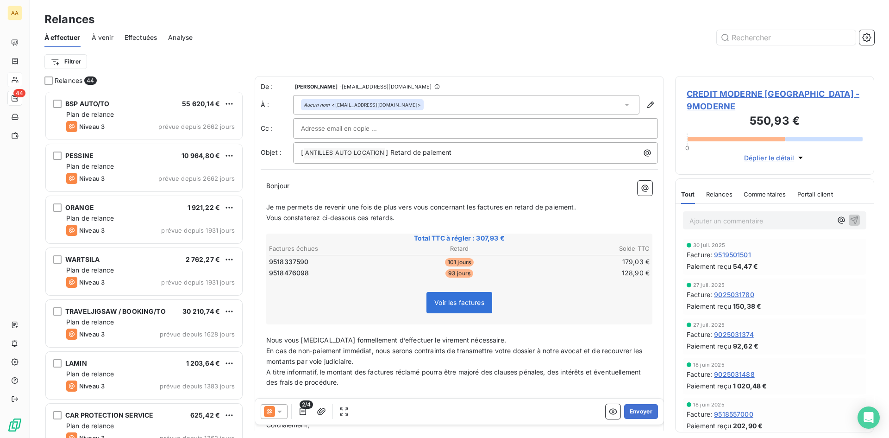
click at [281, 410] on icon at bounding box center [279, 411] width 5 height 2
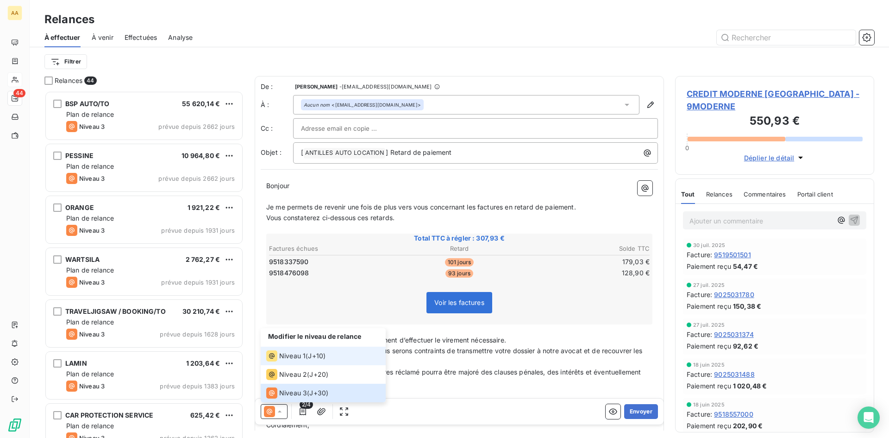
click at [290, 353] on span "Niveau 1" at bounding box center [292, 355] width 26 height 9
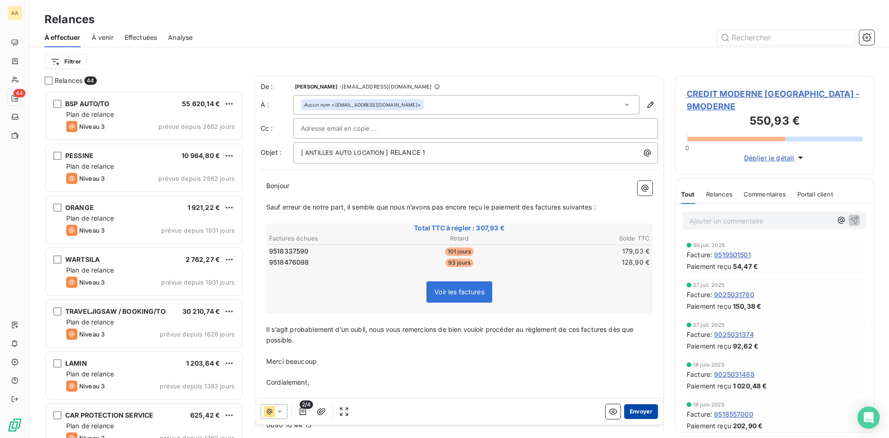
click at [638, 410] on button "Envoyer" at bounding box center [641, 411] width 34 height 15
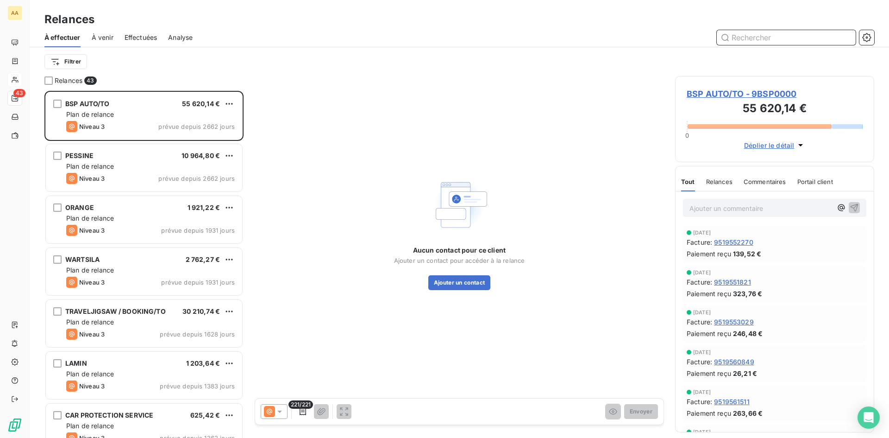
drag, startPoint x: 777, startPoint y: 32, endPoint x: 773, endPoint y: 40, distance: 8.5
click at [777, 32] on input "text" at bounding box center [786, 37] width 139 height 15
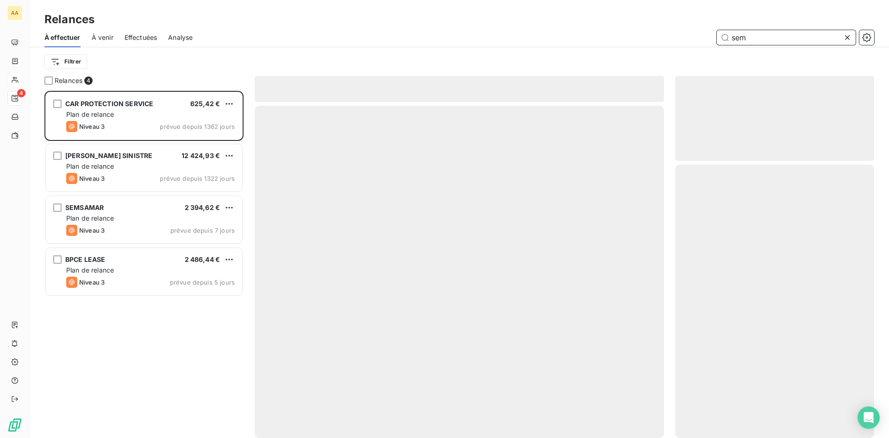
scroll to position [340, 192]
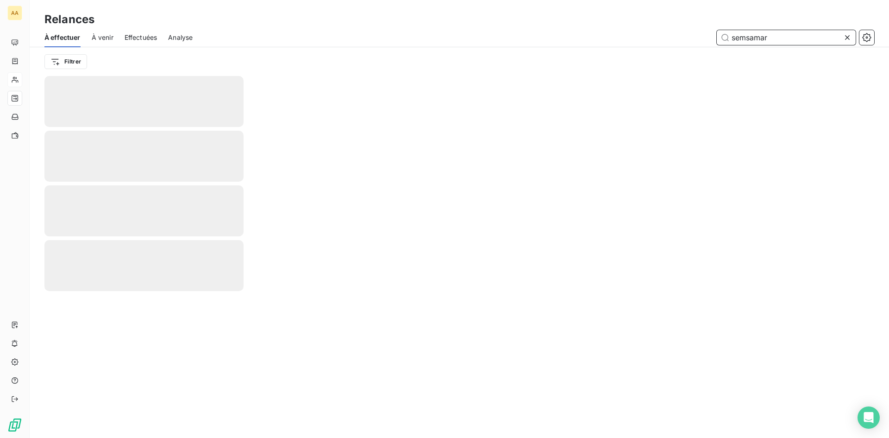
type input "semsamar"
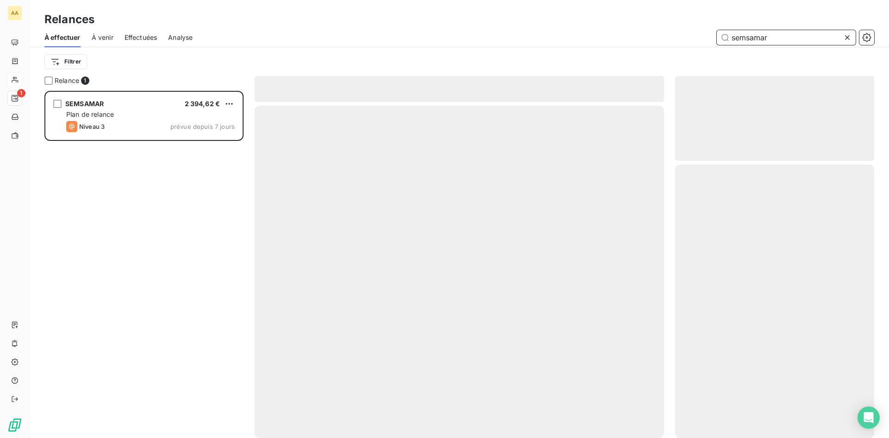
scroll to position [340, 192]
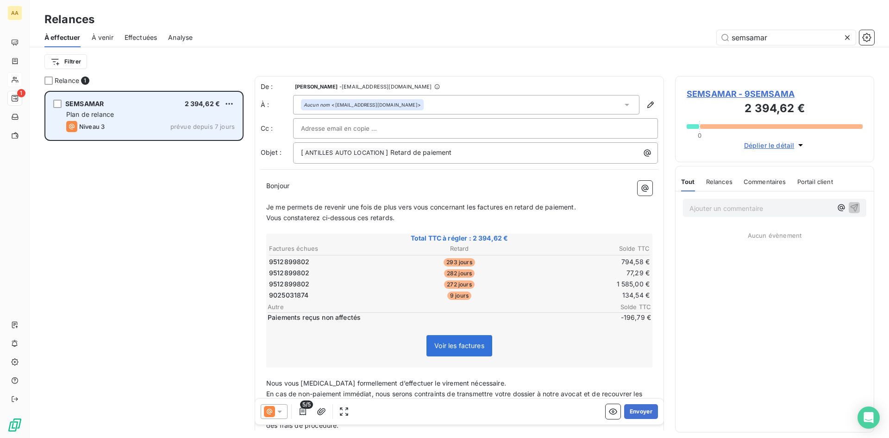
click at [142, 122] on div "Niveau 3 prévue depuis 7 jours" at bounding box center [150, 126] width 169 height 11
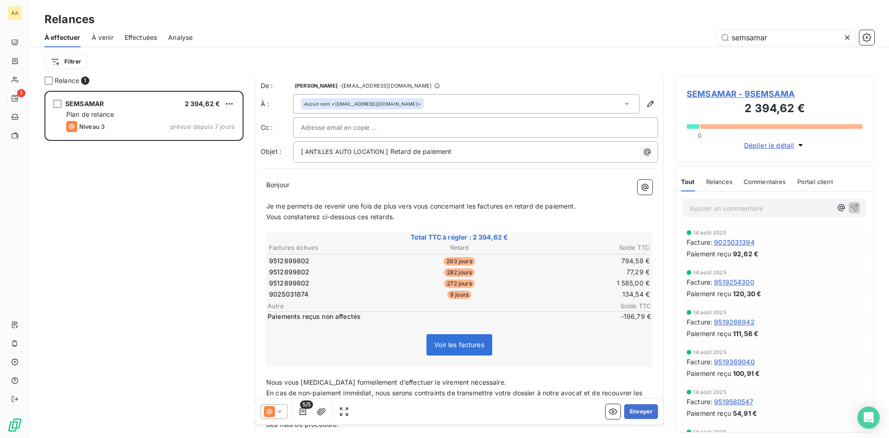
scroll to position [0, 0]
click at [301, 410] on icon "button" at bounding box center [302, 411] width 9 height 9
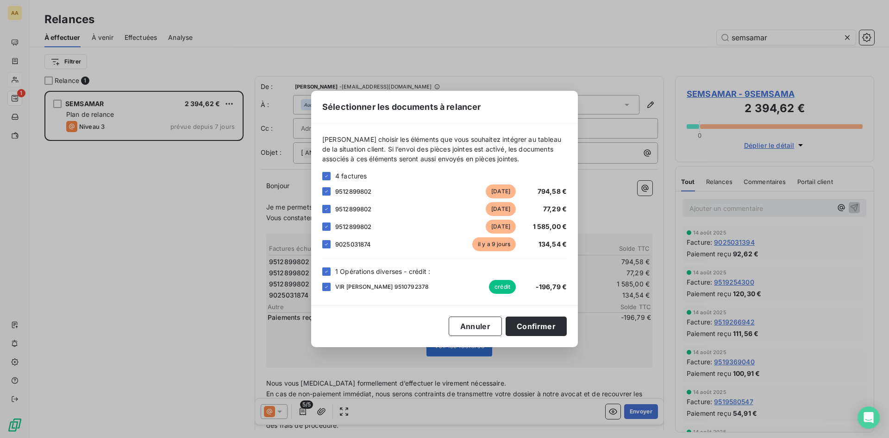
click at [317, 248] on div "Veuillez choisir les éléments que vous souhaitez intégrer au tableau de la situ…" at bounding box center [444, 214] width 267 height 182
click at [325, 247] on div at bounding box center [326, 244] width 8 height 8
click at [326, 273] on icon at bounding box center [327, 272] width 6 height 6
click at [543, 325] on button "Confirmer" at bounding box center [536, 325] width 61 height 19
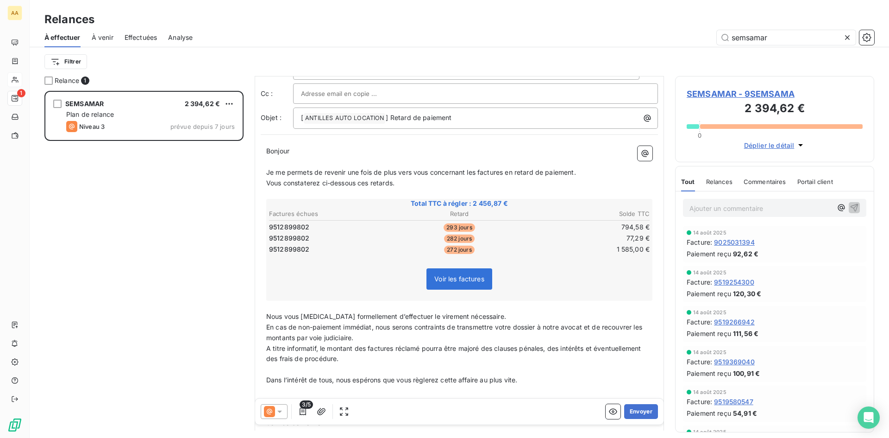
scroll to position [0, 0]
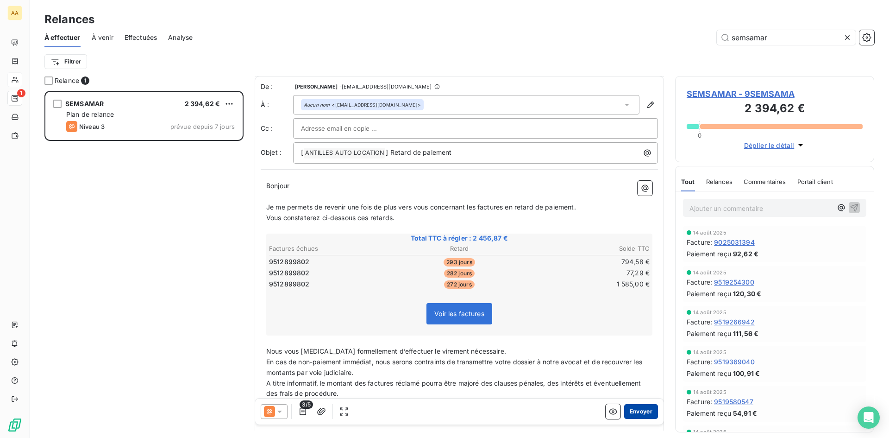
click at [637, 410] on button "Envoyer" at bounding box center [641, 411] width 34 height 15
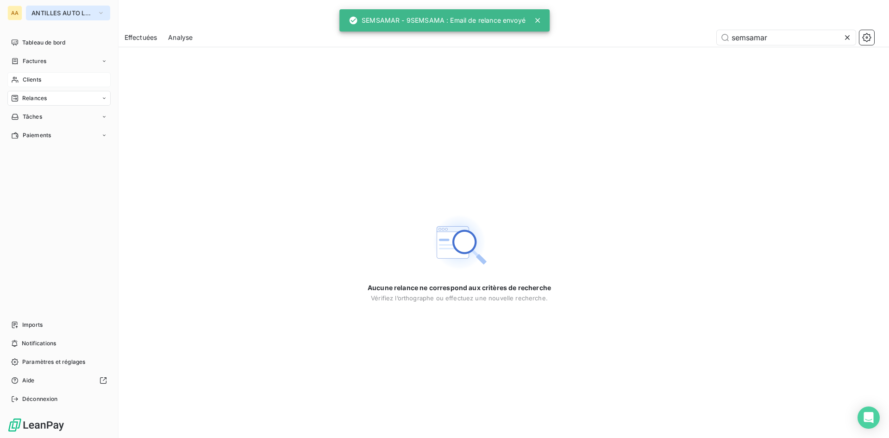
click at [99, 11] on icon "button" at bounding box center [100, 12] width 7 height 9
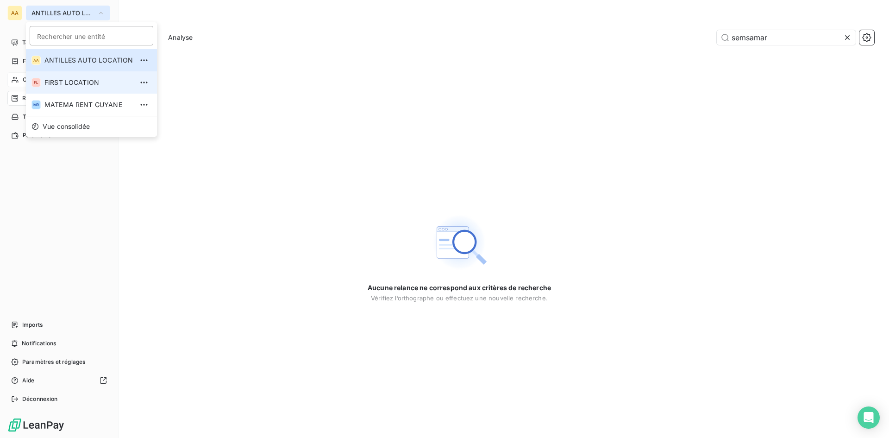
click at [76, 82] on span "FIRST LOCATION" at bounding box center [88, 82] width 88 height 9
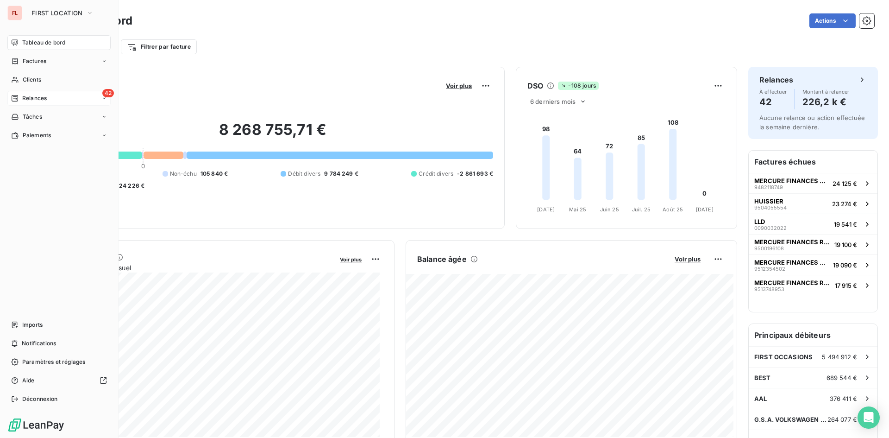
click at [28, 100] on span "Relances" at bounding box center [34, 98] width 25 height 8
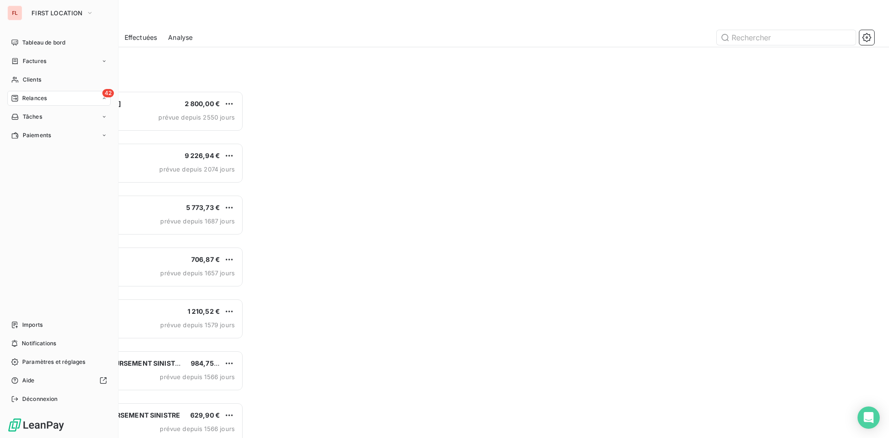
scroll to position [340, 192]
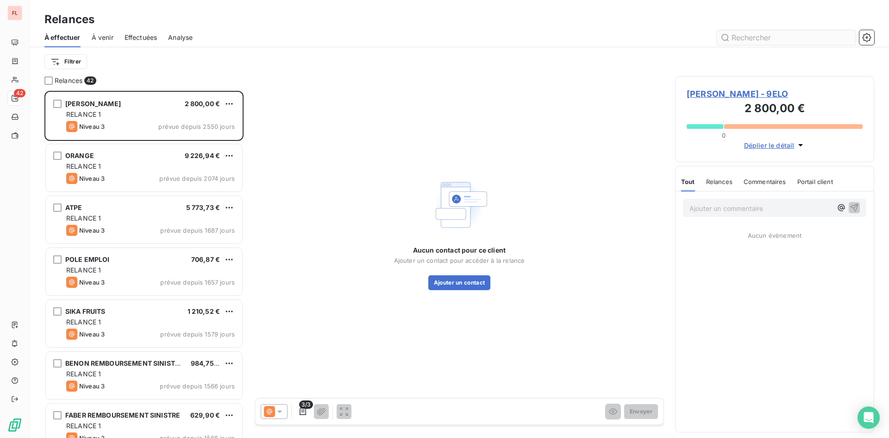
click at [779, 36] on input "text" at bounding box center [786, 37] width 139 height 15
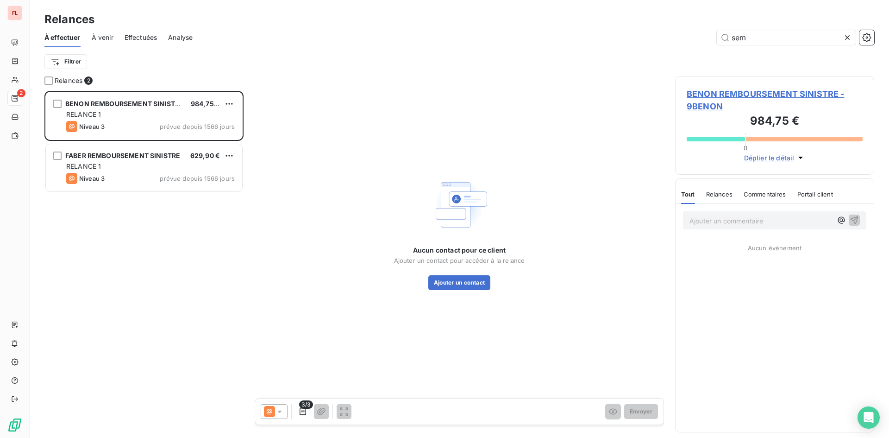
scroll to position [340, 192]
type input "s"
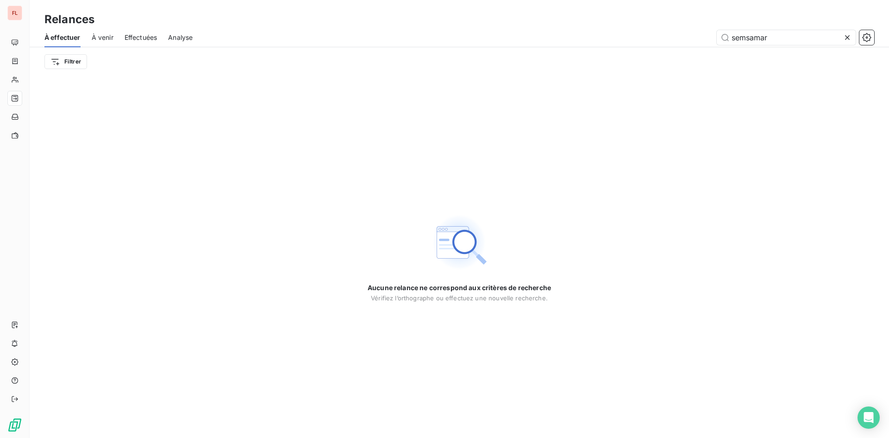
type input "semsamar"
click at [844, 35] on icon at bounding box center [847, 37] width 9 height 9
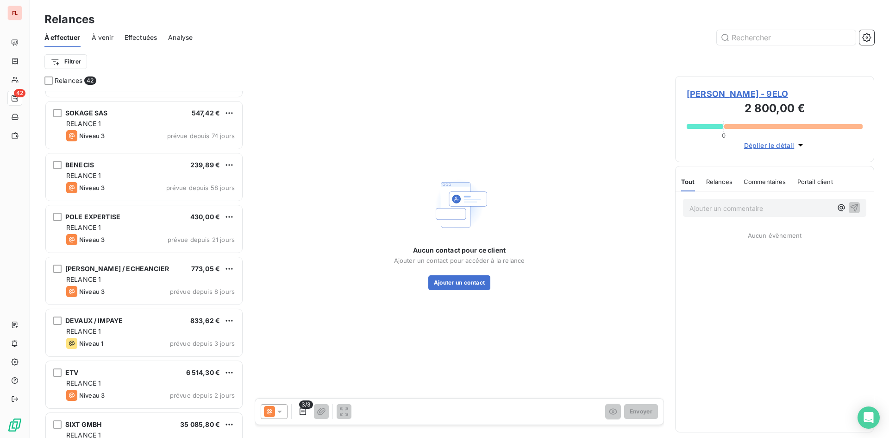
scroll to position [1832, 0]
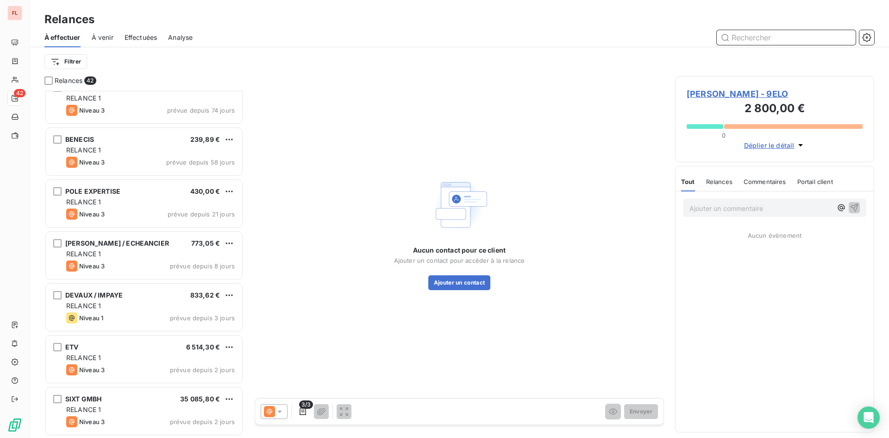
click at [761, 31] on input "text" at bounding box center [786, 37] width 139 height 15
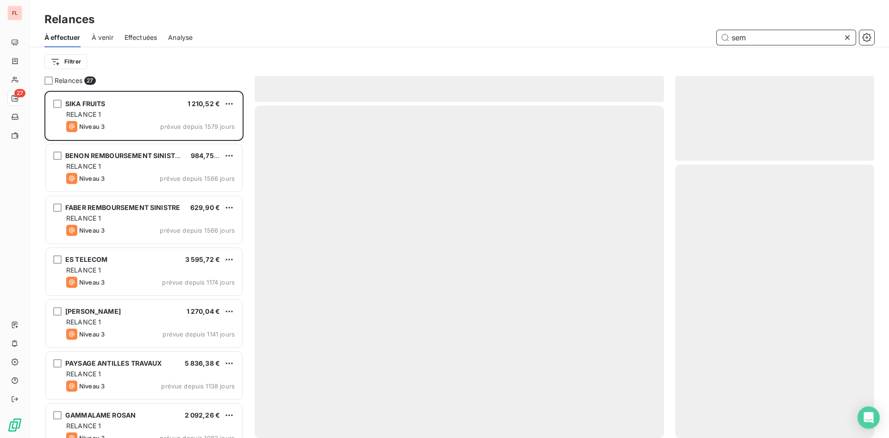
scroll to position [340, 192]
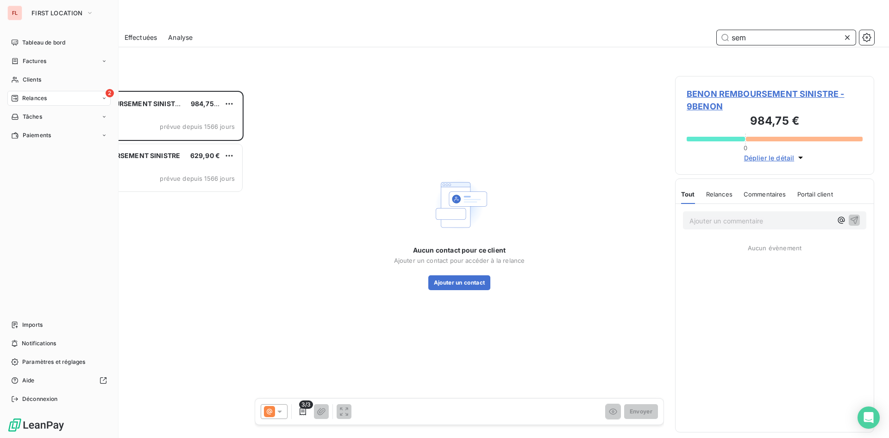
type input "sem"
click at [23, 101] on span "Relances" at bounding box center [34, 98] width 25 height 8
click at [40, 83] on span "Clients" at bounding box center [32, 79] width 19 height 8
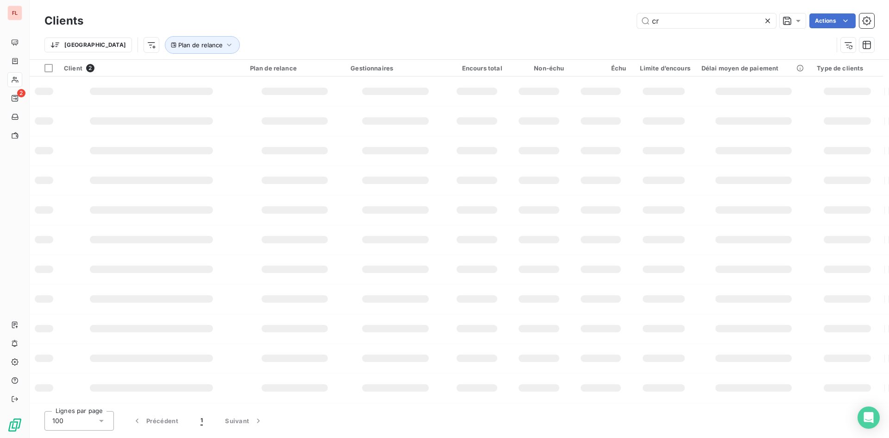
type input "c"
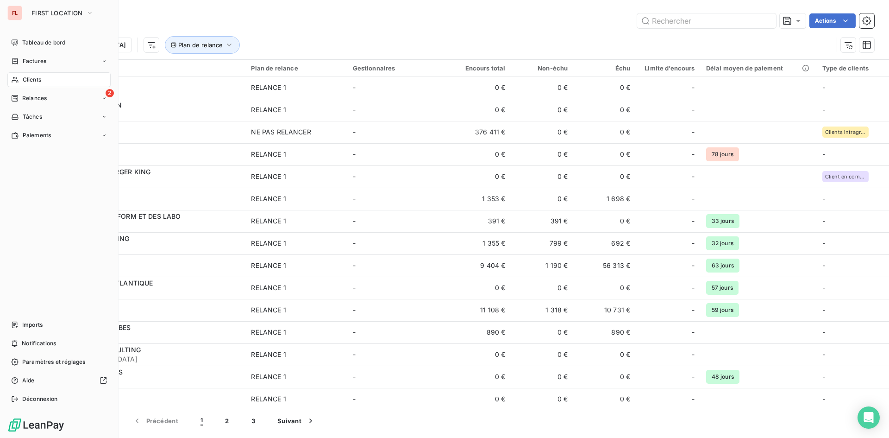
click at [35, 82] on span "Clients" at bounding box center [32, 79] width 19 height 8
click at [37, 77] on span "Clients" at bounding box center [32, 79] width 19 height 8
click at [41, 78] on span "Clients" at bounding box center [32, 79] width 19 height 8
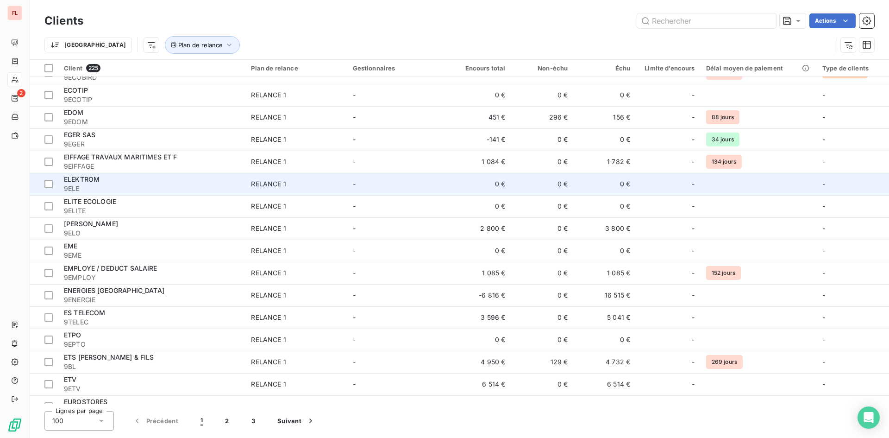
scroll to position [1667, 0]
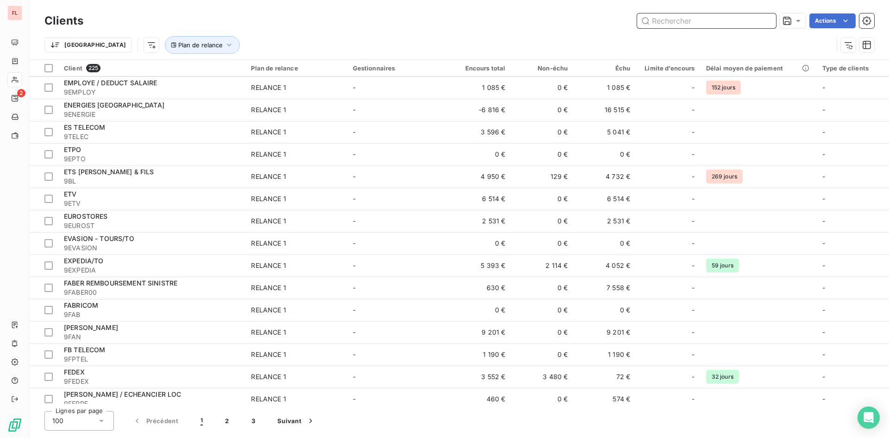
click at [723, 24] on input "text" at bounding box center [706, 20] width 139 height 15
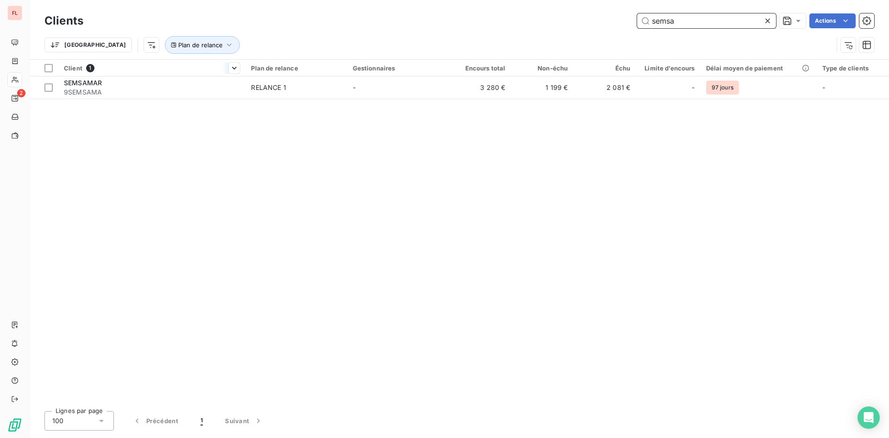
scroll to position [0, 0]
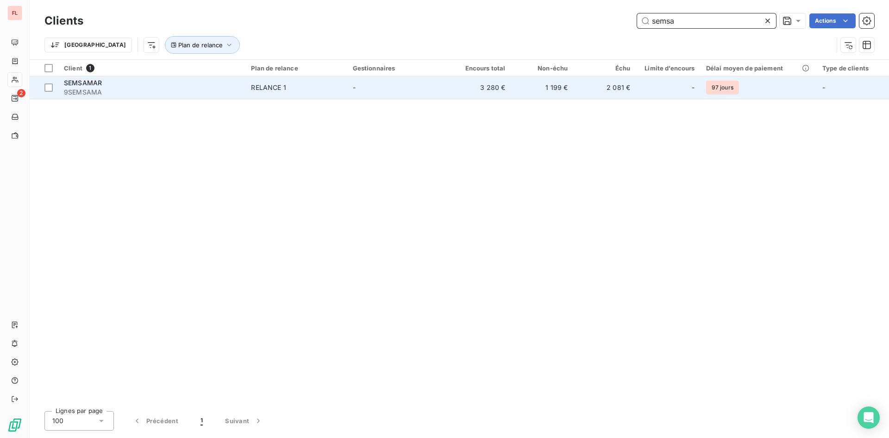
type input "semsa"
click at [113, 91] on span "9SEMSAMA" at bounding box center [152, 92] width 176 height 9
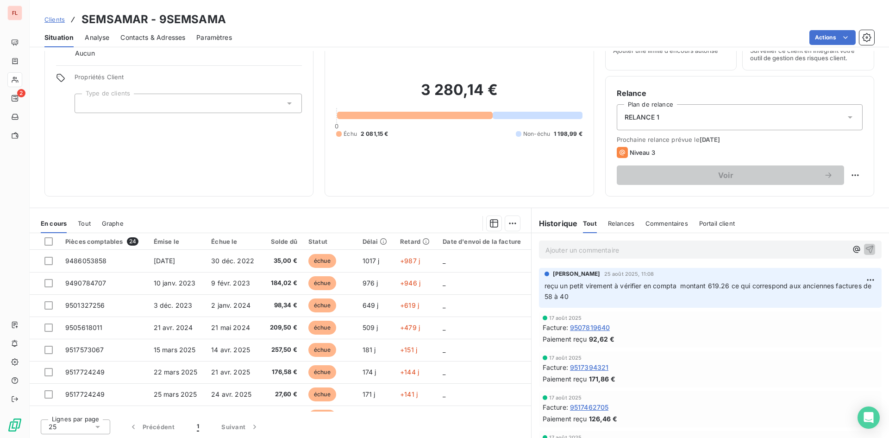
scroll to position [47, 0]
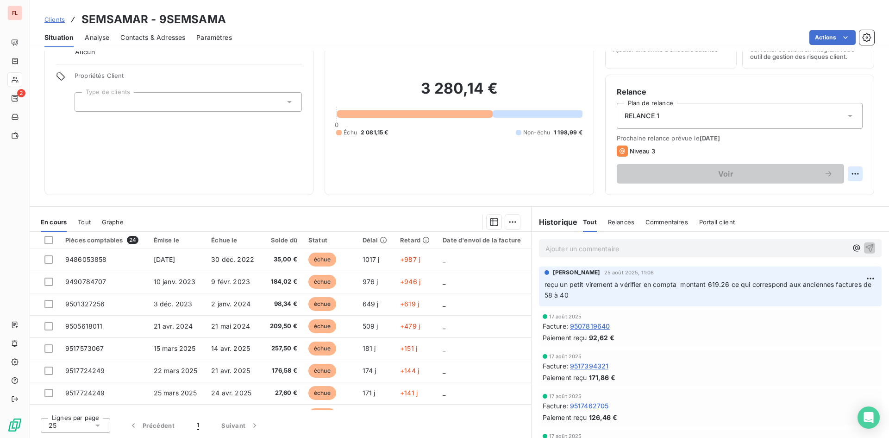
click at [848, 174] on html "FL 2 Clients SEMSAMAR - 9SEMSAMA Situation Analyse Contacts & Adresses Paramètr…" at bounding box center [444, 219] width 889 height 438
click at [839, 190] on div "Replanifier cette action" at bounding box center [810, 194] width 83 height 15
select select "8"
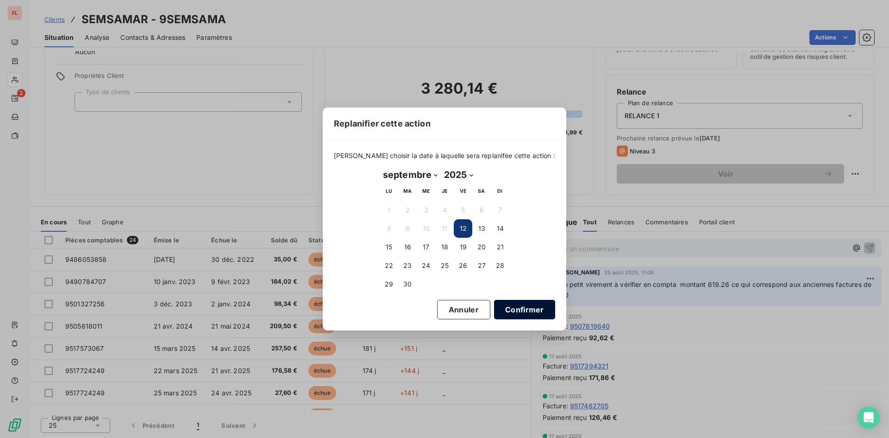
click at [501, 308] on button "Confirmer" at bounding box center [524, 309] width 61 height 19
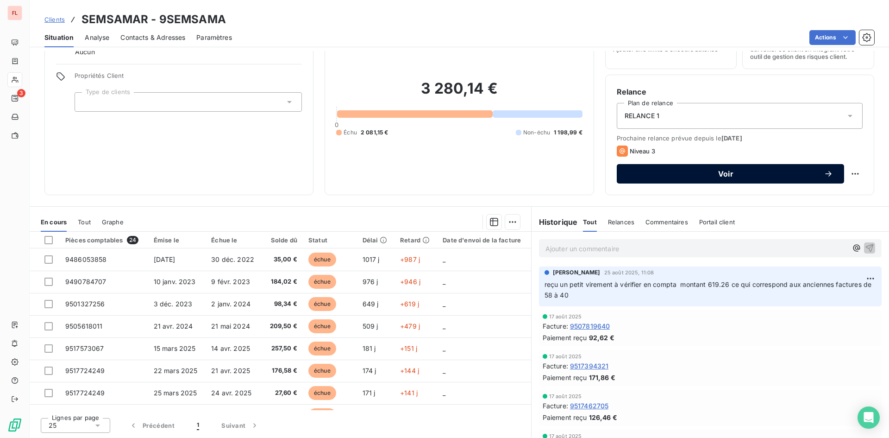
click at [722, 170] on span "Voir" at bounding box center [726, 173] width 196 height 7
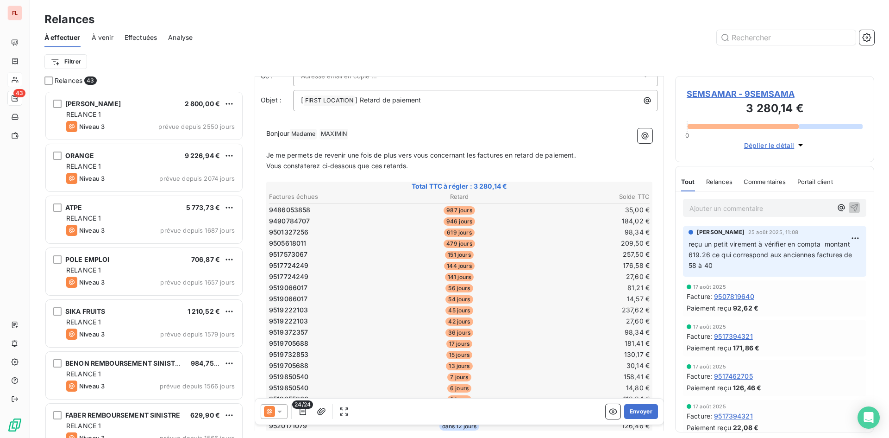
scroll to position [186, 0]
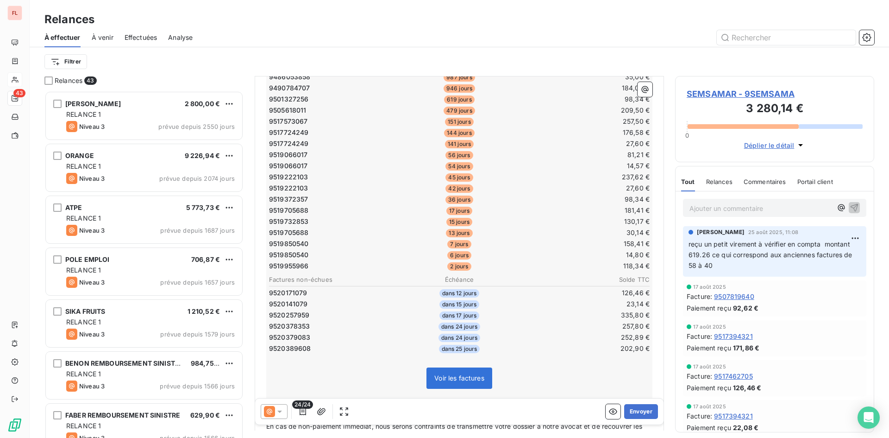
click at [279, 414] on icon at bounding box center [279, 411] width 9 height 9
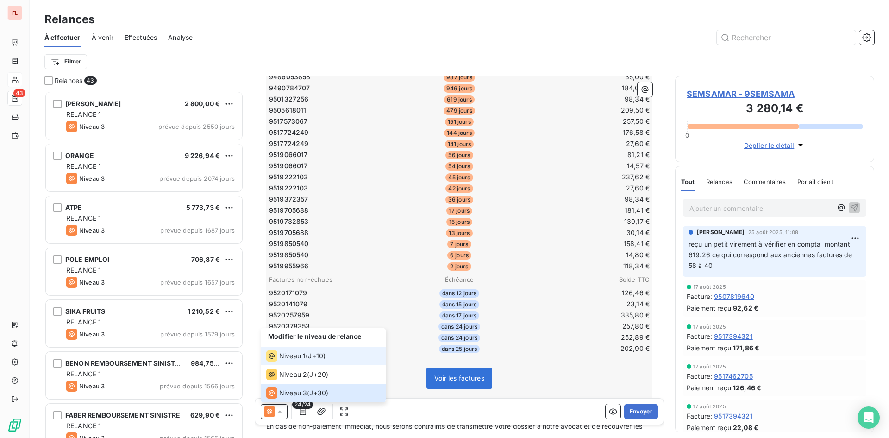
click at [298, 357] on span "Niveau 1" at bounding box center [292, 355] width 26 height 9
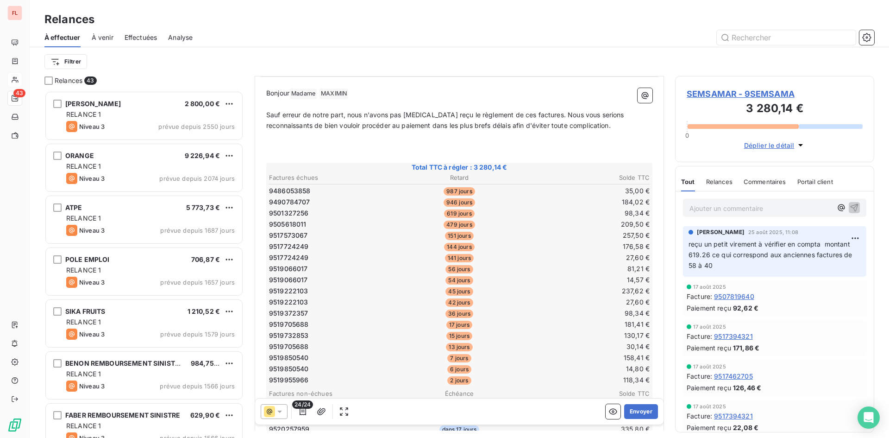
scroll to position [232, 0]
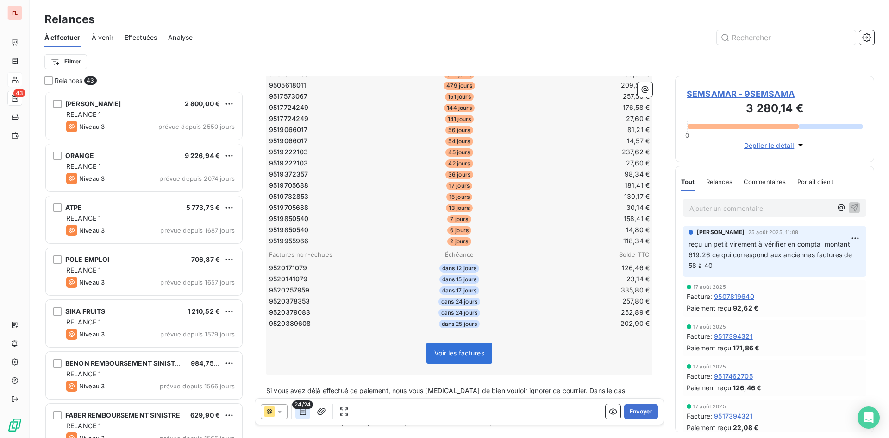
click at [301, 412] on icon "button" at bounding box center [302, 411] width 9 height 9
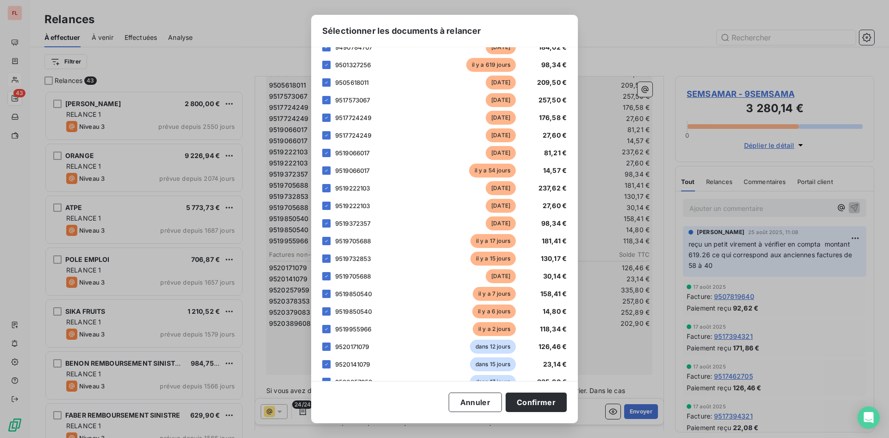
scroll to position [139, 0]
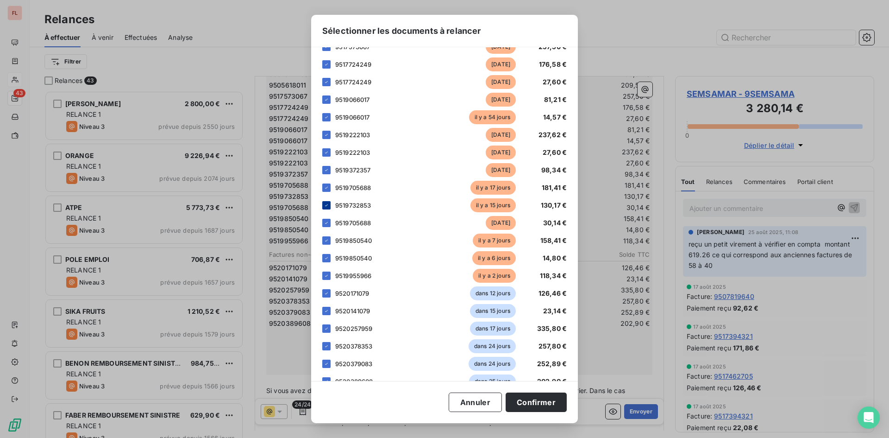
click at [326, 204] on icon at bounding box center [327, 205] width 6 height 6
click at [327, 219] on div at bounding box center [326, 223] width 8 height 8
click at [324, 244] on div at bounding box center [326, 240] width 8 height 8
click at [327, 260] on icon at bounding box center [327, 258] width 6 height 6
click at [328, 275] on icon at bounding box center [327, 276] width 6 height 6
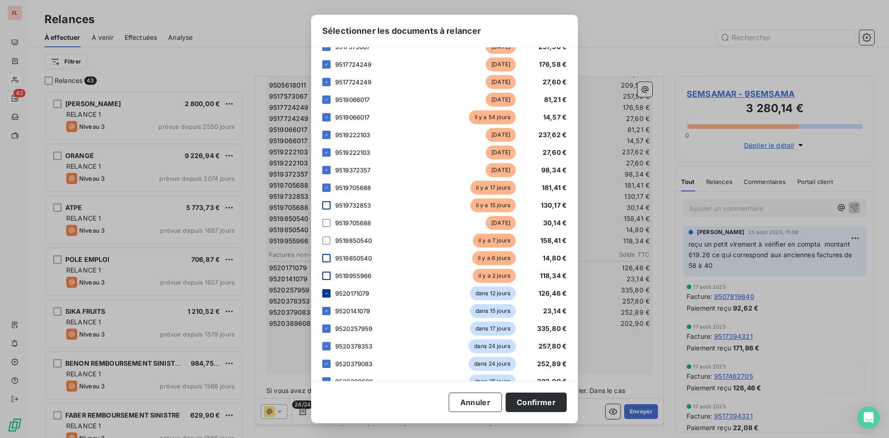
click at [324, 297] on div at bounding box center [326, 293] width 8 height 8
click at [325, 311] on icon at bounding box center [327, 311] width 6 height 6
drag, startPoint x: 326, startPoint y: 330, endPoint x: 326, endPoint y: 340, distance: 10.2
click at [326, 329] on icon at bounding box center [327, 329] width 6 height 6
click at [325, 344] on icon at bounding box center [327, 346] width 6 height 6
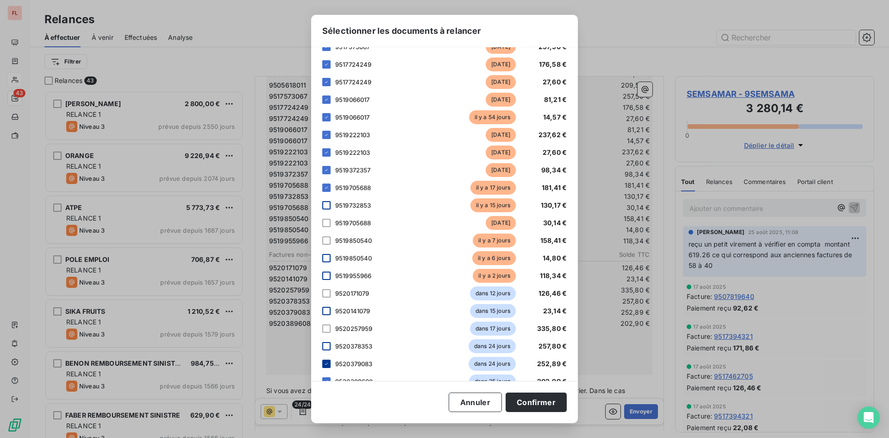
click at [325, 361] on icon at bounding box center [327, 364] width 6 height 6
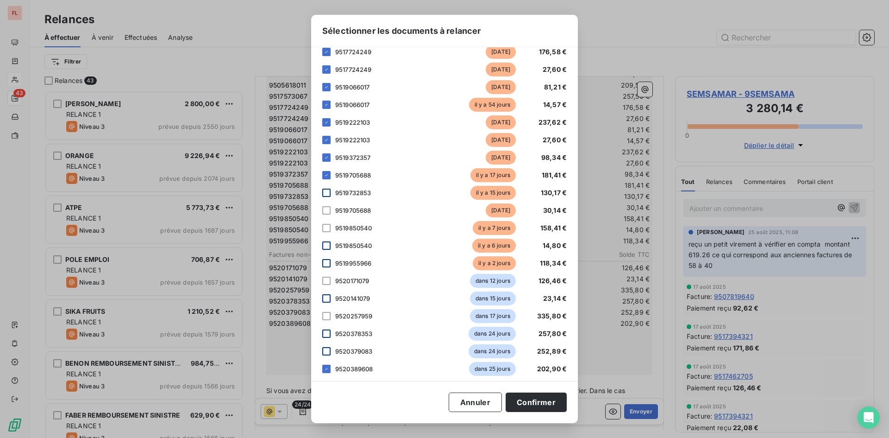
scroll to position [157, 0]
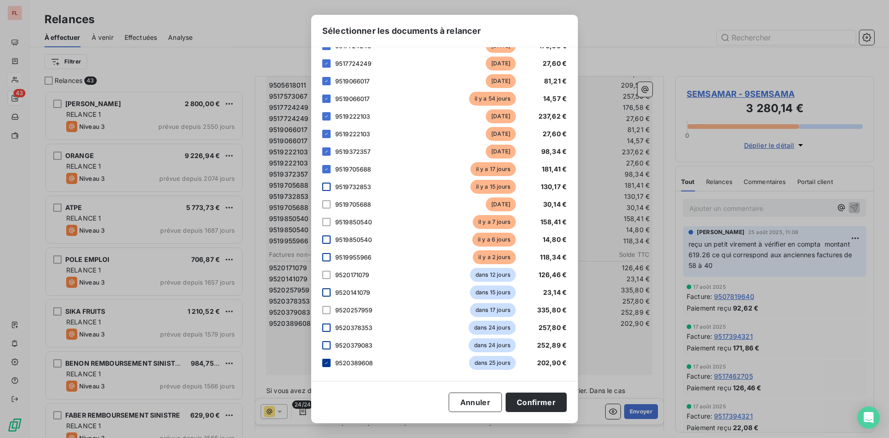
click at [328, 363] on icon at bounding box center [327, 363] width 6 height 6
click at [531, 402] on button "Confirmer" at bounding box center [536, 401] width 61 height 19
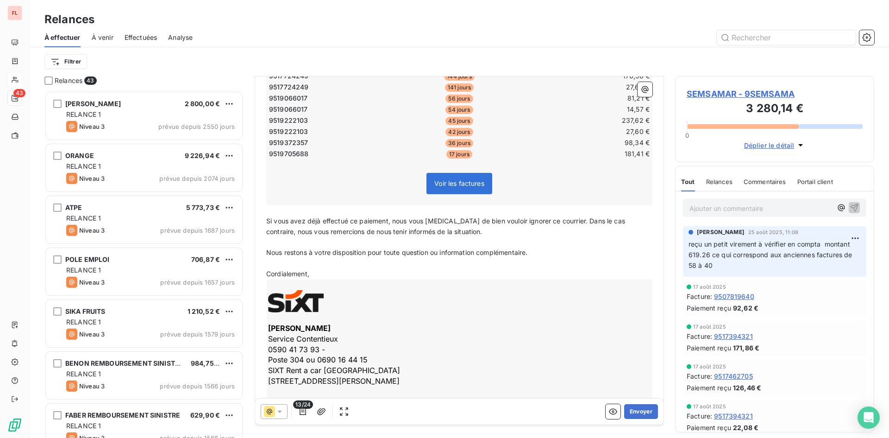
scroll to position [278, 0]
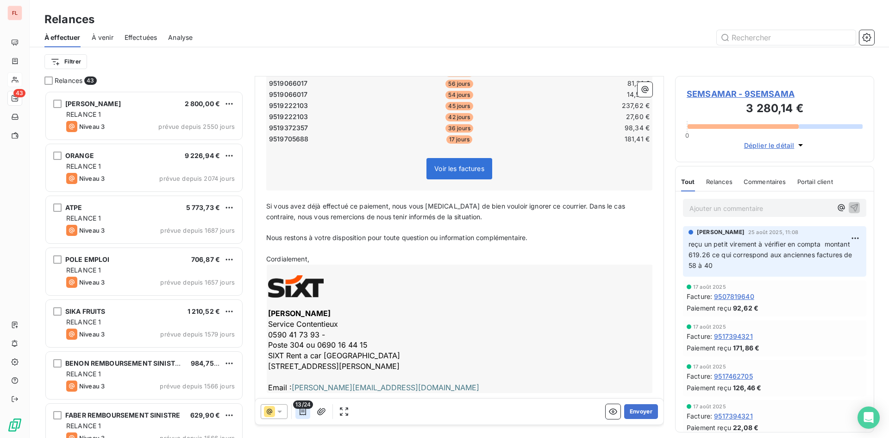
click at [303, 412] on icon "button" at bounding box center [302, 411] width 9 height 9
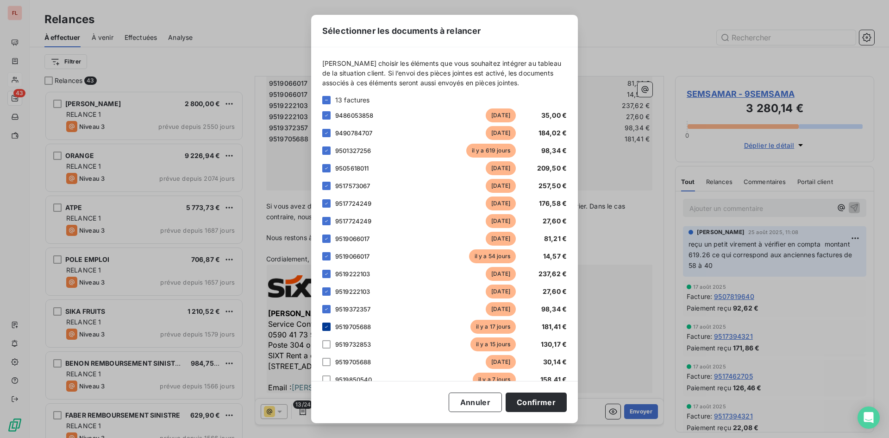
click at [324, 327] on icon at bounding box center [327, 327] width 6 height 6
click at [327, 307] on icon at bounding box center [327, 309] width 6 height 6
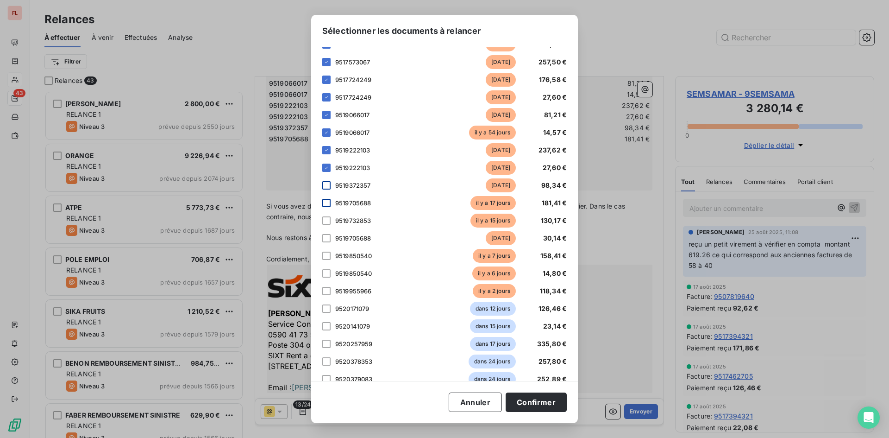
scroll to position [139, 0]
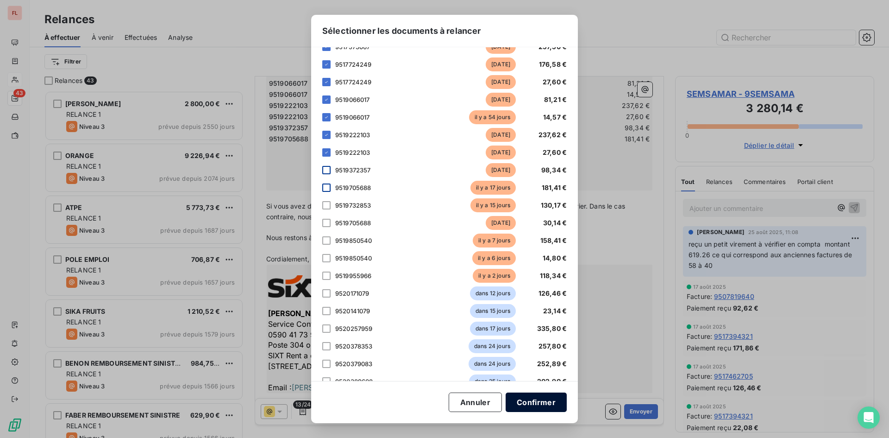
click at [547, 402] on button "Confirmer" at bounding box center [536, 401] width 61 height 19
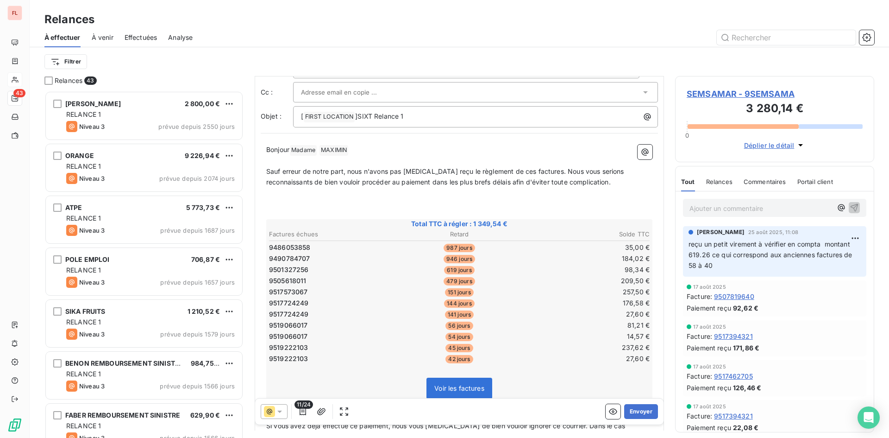
scroll to position [83, 0]
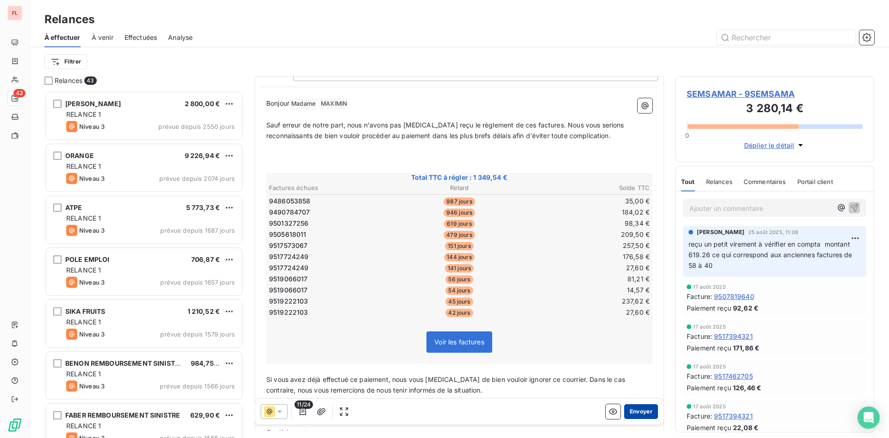
click at [637, 411] on button "Envoyer" at bounding box center [641, 411] width 34 height 15
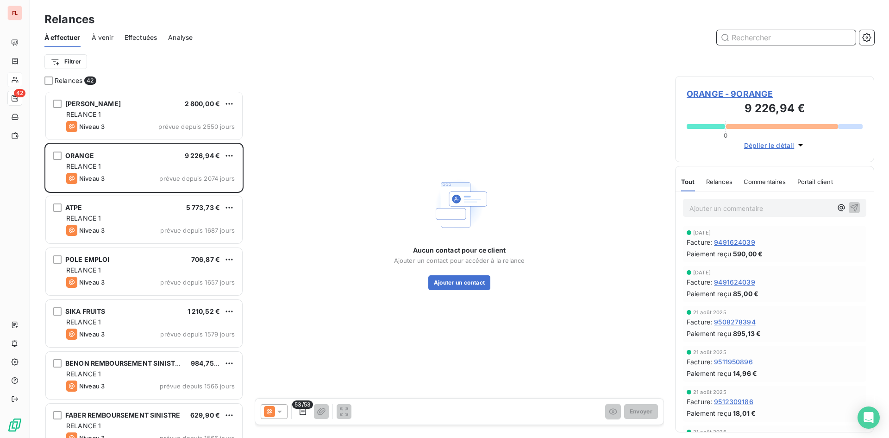
click at [749, 40] on input "text" at bounding box center [786, 37] width 139 height 15
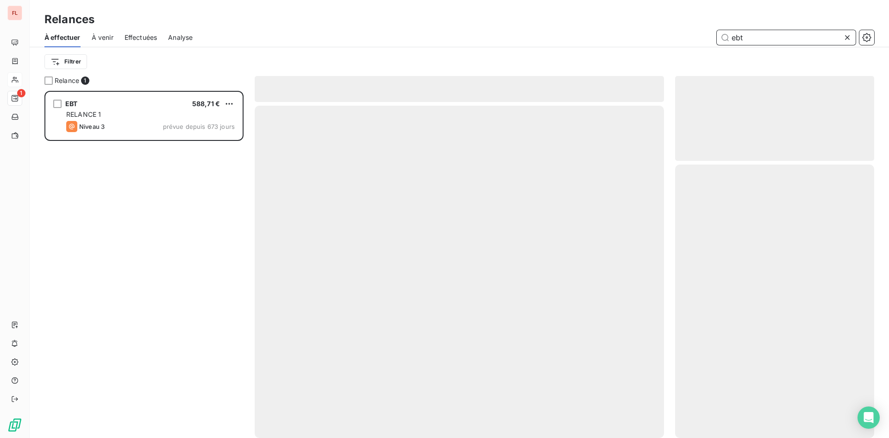
scroll to position [340, 192]
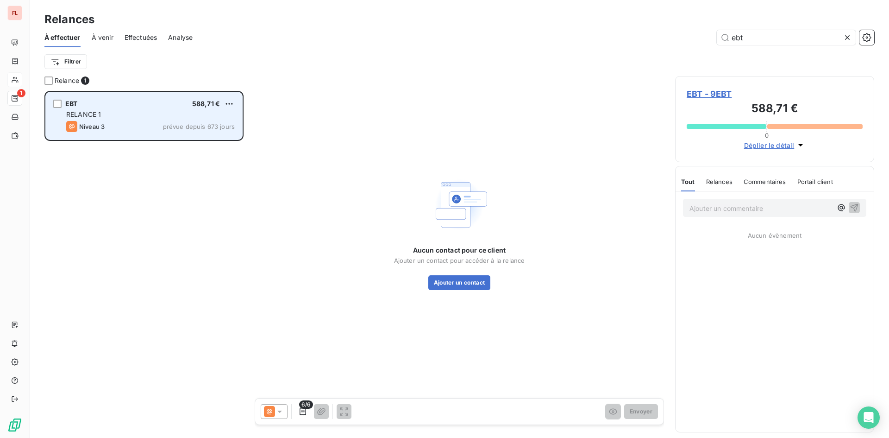
click at [217, 113] on div "RELANCE 1" at bounding box center [150, 114] width 169 height 9
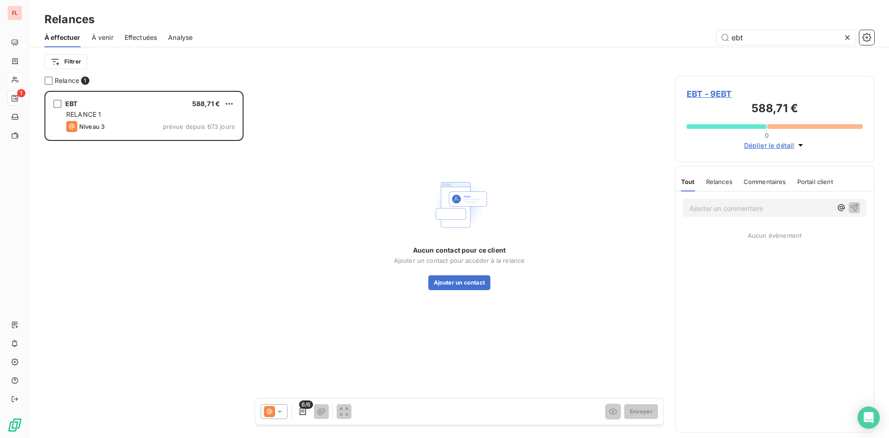
click at [775, 182] on span "Commentaires" at bounding box center [765, 181] width 43 height 7
click at [754, 208] on p "Ajouter un commentaire ﻿" at bounding box center [761, 208] width 143 height 12
click at [737, 210] on span "courrier de mis en demeure envoyé au mois de juillet" at bounding box center [763, 212] width 147 height 19
click at [727, 220] on p "courrier de mise en demeure envoyé au mois de juillet" at bounding box center [762, 212] width 145 height 21
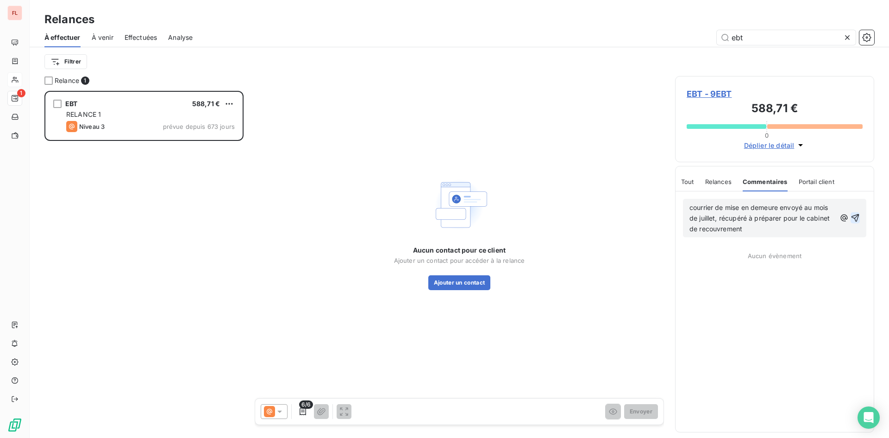
click at [853, 215] on icon "button" at bounding box center [855, 217] width 9 height 9
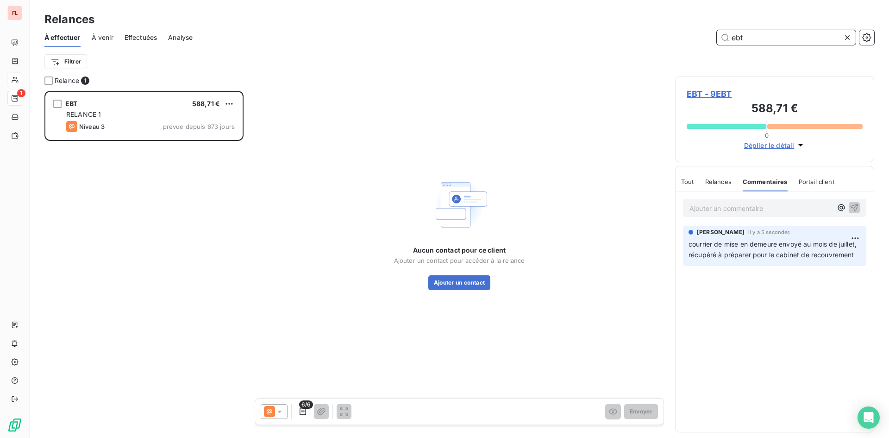
click at [758, 38] on input "ebt" at bounding box center [786, 37] width 139 height 15
type input "e"
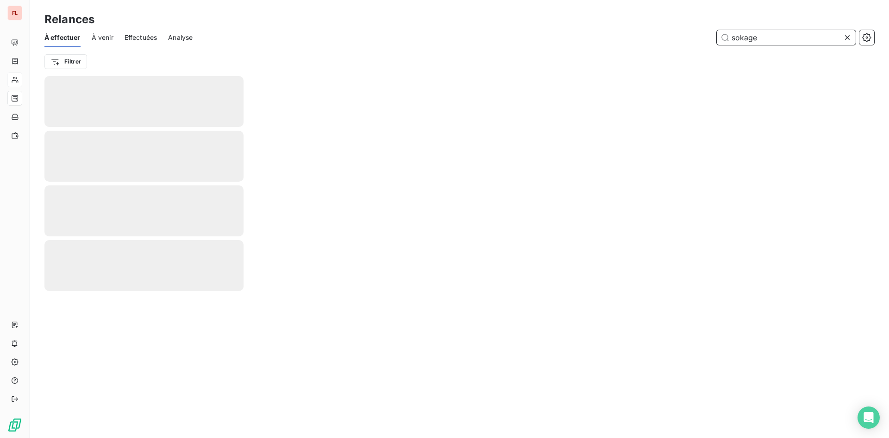
type input "sokage"
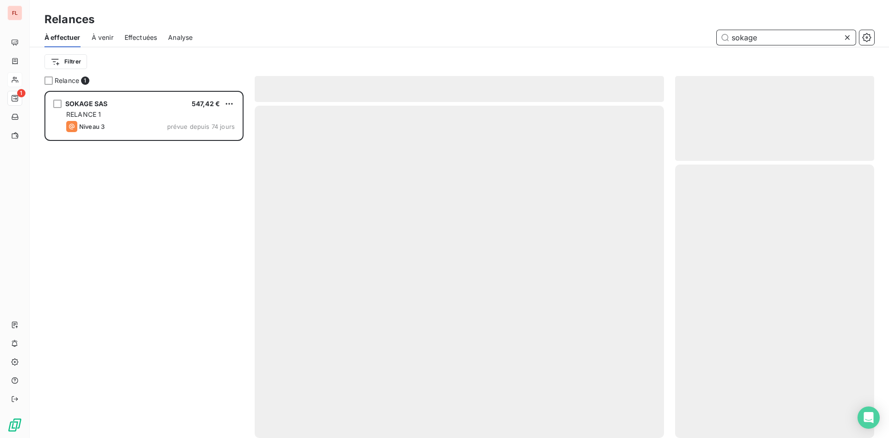
scroll to position [340, 192]
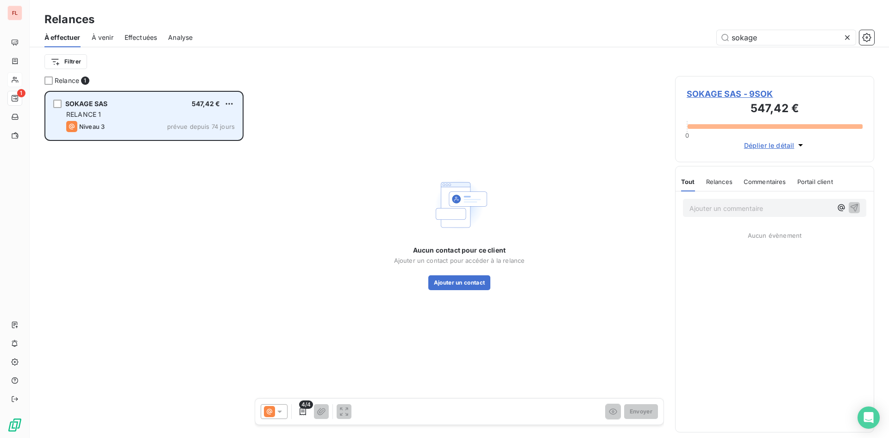
click at [163, 112] on div "RELANCE 1" at bounding box center [150, 114] width 169 height 9
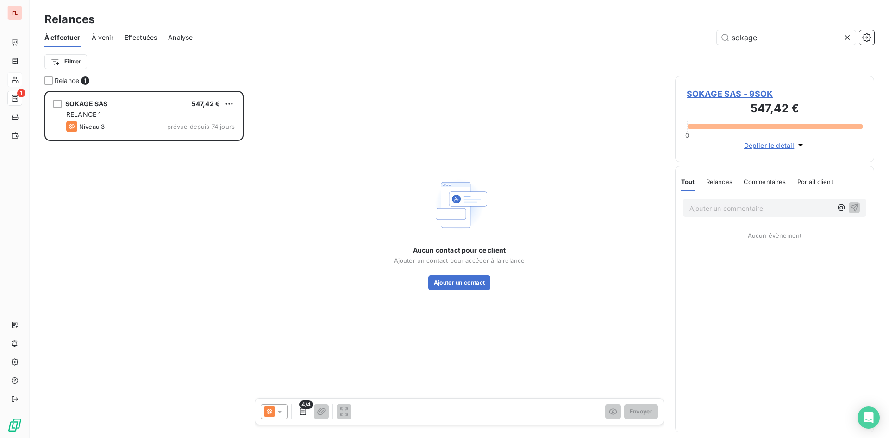
click at [747, 88] on span "SOKAGE SAS - 9SOK" at bounding box center [775, 94] width 176 height 13
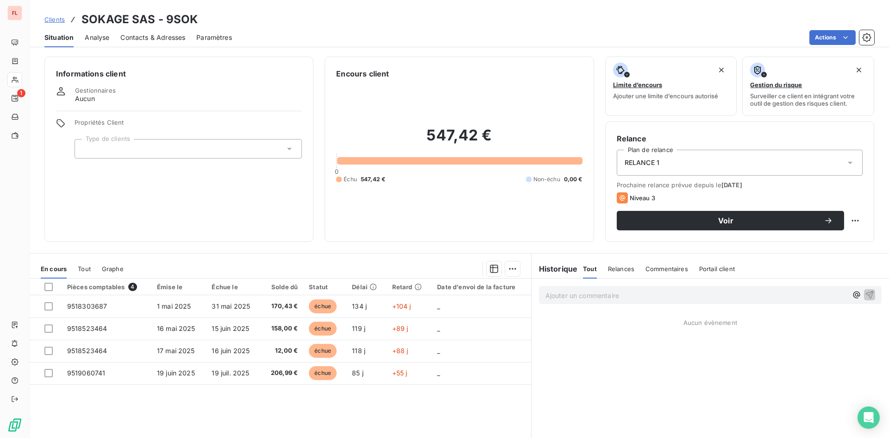
click at [659, 267] on span "Commentaires" at bounding box center [667, 268] width 43 height 7
click at [631, 293] on p "Ajouter un commentaire ﻿" at bounding box center [697, 295] width 302 height 12
click at [865, 294] on icon "button" at bounding box center [869, 293] width 9 height 9
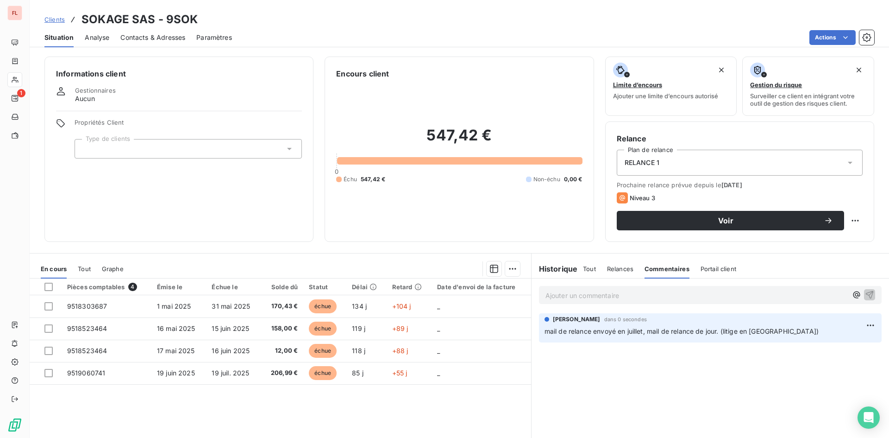
click at [157, 37] on span "Contacts & Adresses" at bounding box center [152, 37] width 65 height 9
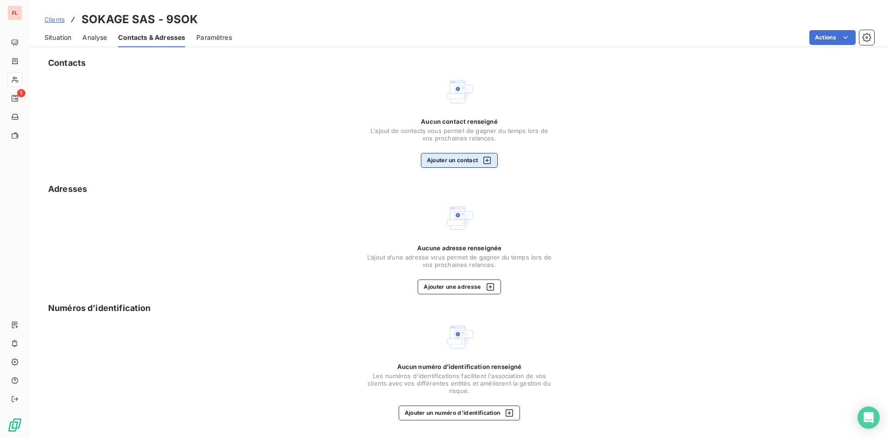
click at [466, 158] on button "Ajouter un contact" at bounding box center [459, 160] width 77 height 15
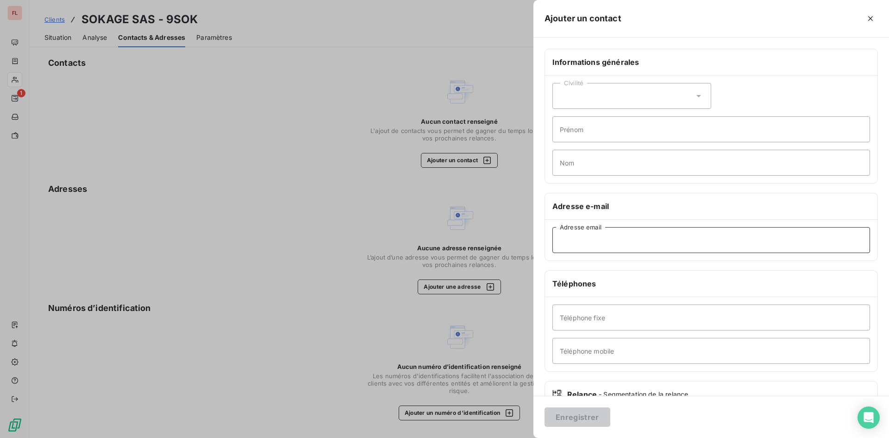
click at [566, 243] on input "Adresse email" at bounding box center [712, 240] width 318 height 26
paste input "sokagegroupe.mq@gmail.com"
type input "sokagegroupe.mq@gmail.com"
click at [576, 419] on button "Enregistrer" at bounding box center [578, 416] width 66 height 19
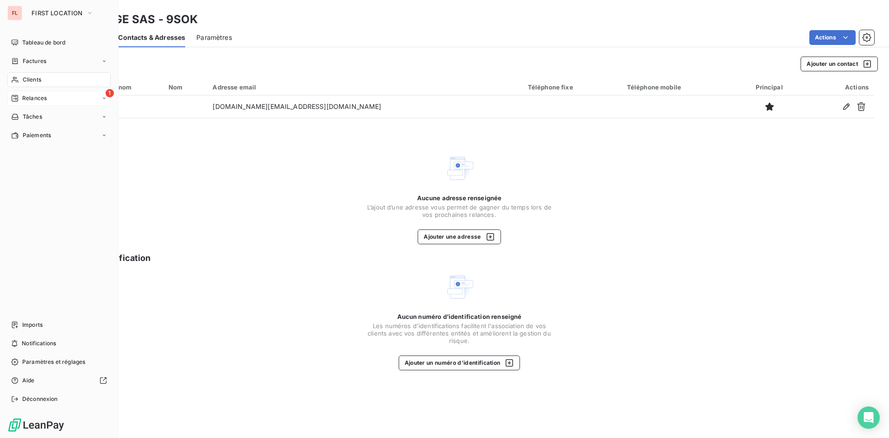
click at [19, 98] on div "Relances" at bounding box center [29, 98] width 36 height 8
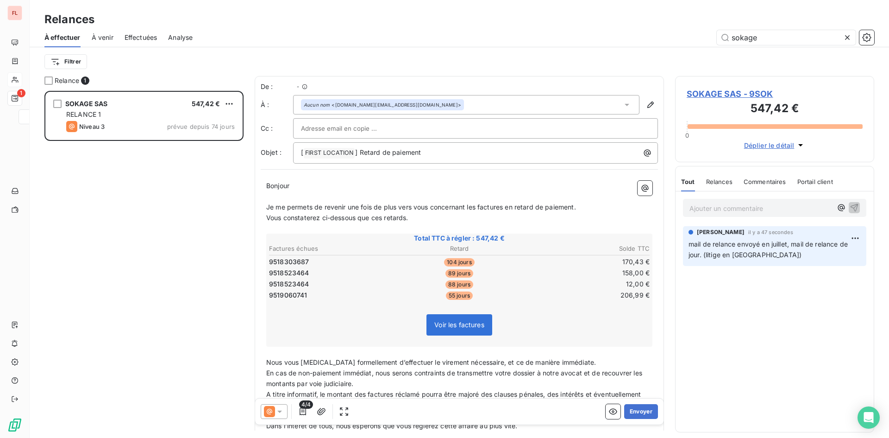
scroll to position [340, 192]
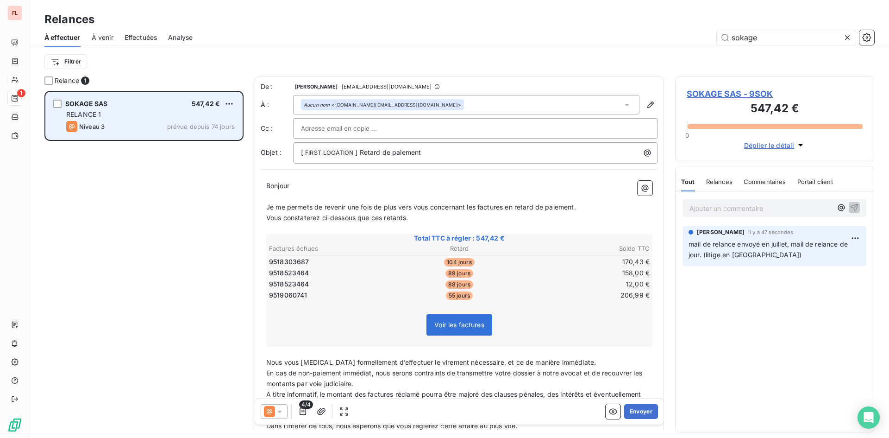
click at [163, 122] on div "Niveau 3 prévue depuis 74 jours" at bounding box center [150, 126] width 169 height 11
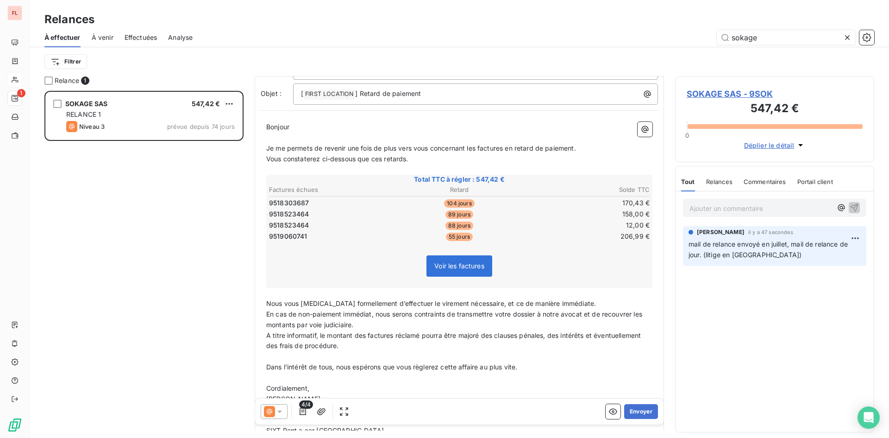
scroll to position [93, 0]
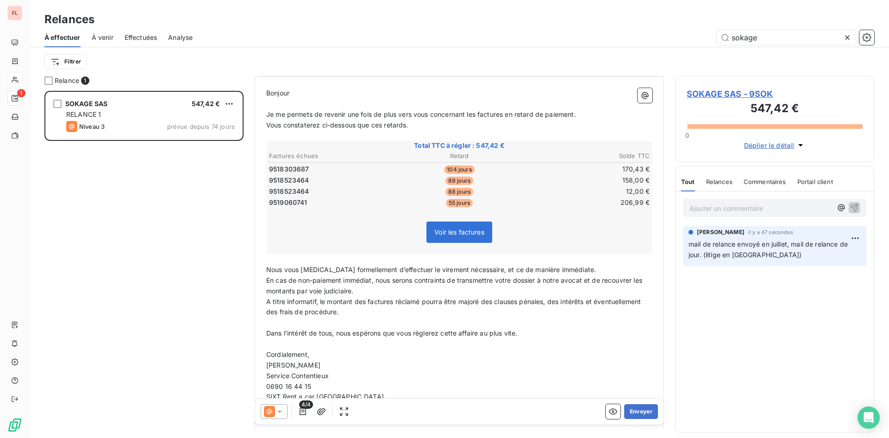
click at [282, 410] on icon at bounding box center [279, 411] width 5 height 2
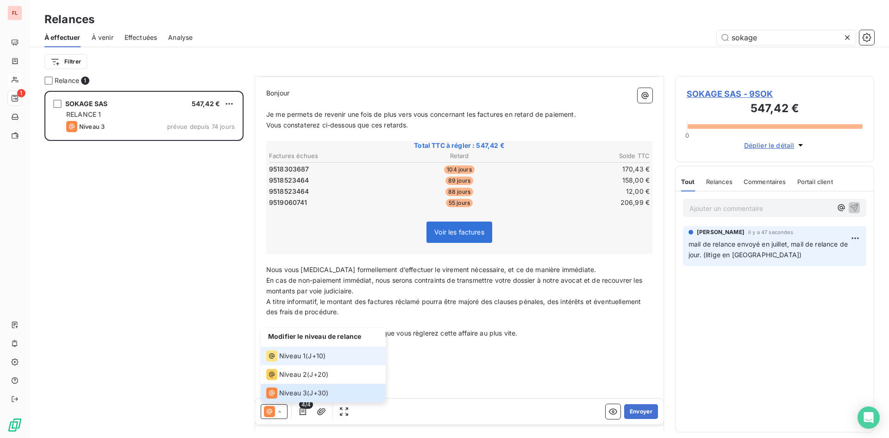
click at [289, 356] on span "Niveau 1" at bounding box center [292, 355] width 26 height 9
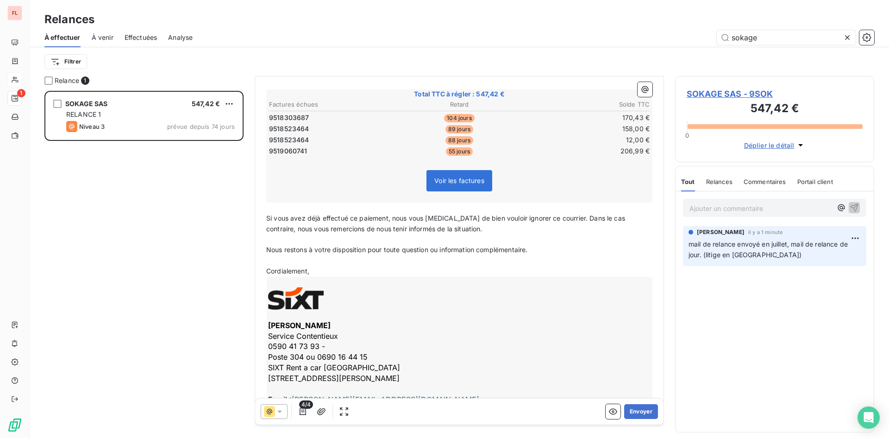
scroll to position [190, 0]
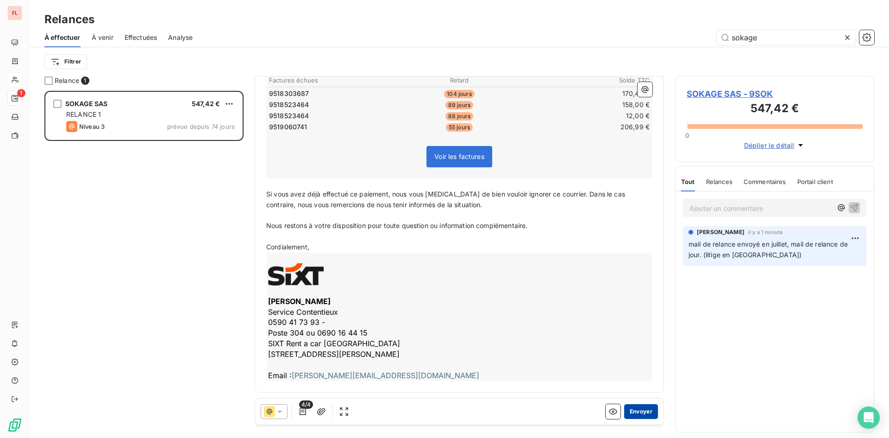
click at [635, 409] on button "Envoyer" at bounding box center [641, 411] width 34 height 15
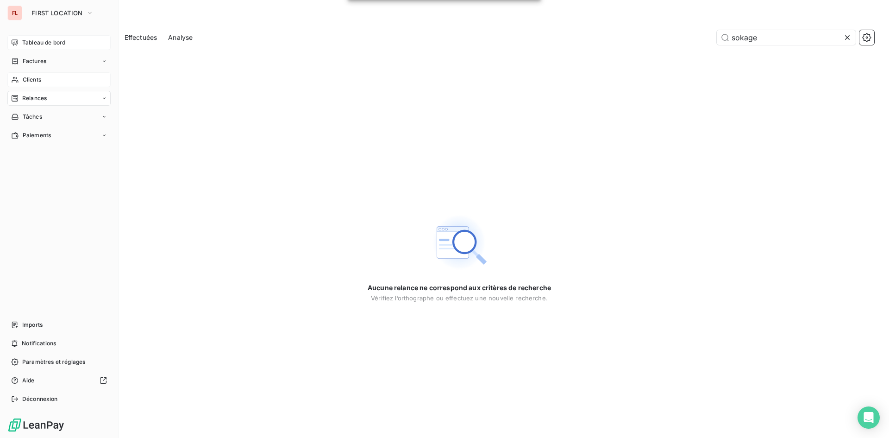
click at [37, 42] on span "Tableau de bord" at bounding box center [43, 42] width 43 height 8
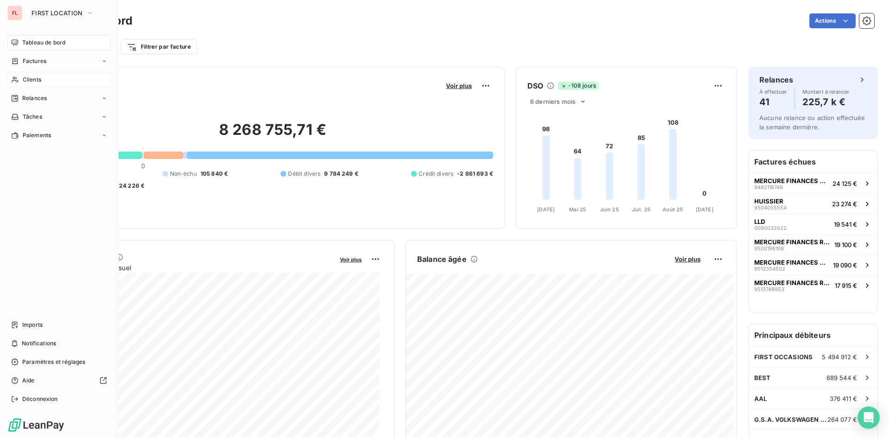
click at [39, 75] on span "Clients" at bounding box center [32, 79] width 19 height 8
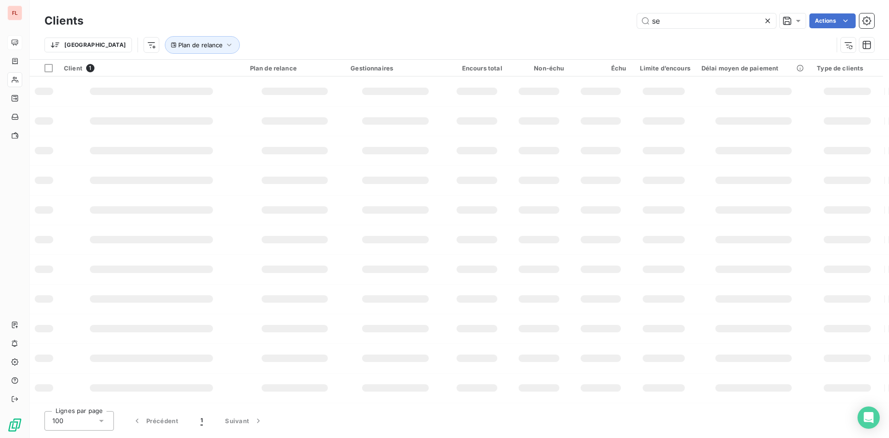
type input "s"
type input "wilo"
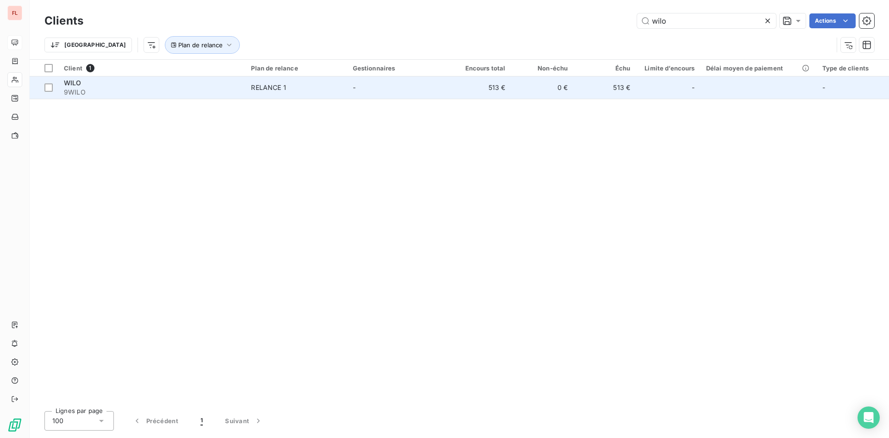
click at [266, 83] on div "RELANCE 1" at bounding box center [268, 87] width 35 height 9
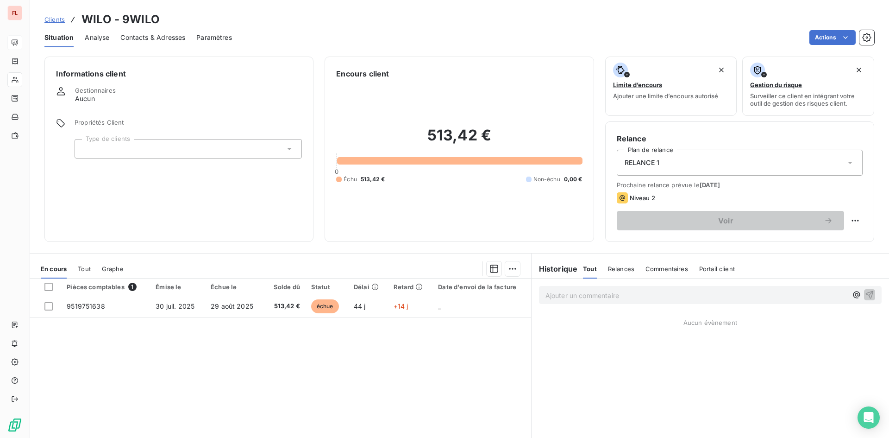
click at [599, 292] on p "Ajouter un commentaire ﻿" at bounding box center [697, 295] width 302 height 12
click at [572, 296] on p "la" at bounding box center [697, 294] width 302 height 11
click at [736, 294] on p "la facture a été envoyée récemment par amalia à relancer" at bounding box center [697, 294] width 302 height 11
click at [672, 293] on span "la facture a été envoyée récemment par amalia à relancer" at bounding box center [652, 294] width 213 height 8
click at [741, 298] on p "la facture a été envoyée récemment par Amalia à relancer" at bounding box center [697, 294] width 302 height 11
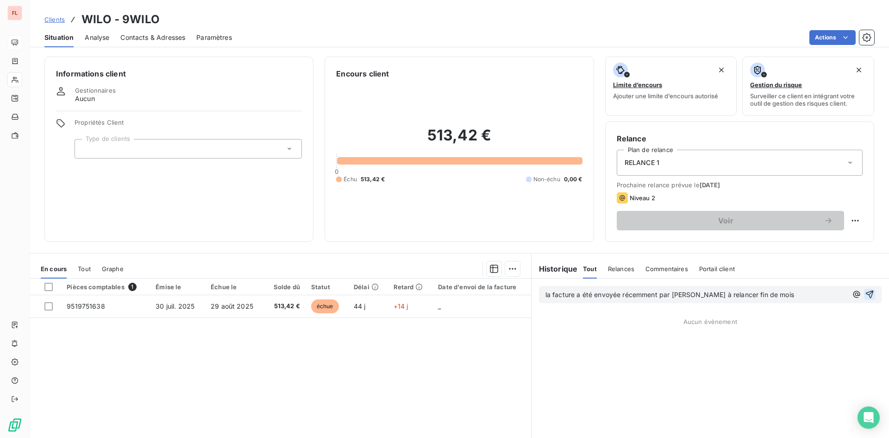
click at [865, 298] on icon "button" at bounding box center [869, 293] width 9 height 9
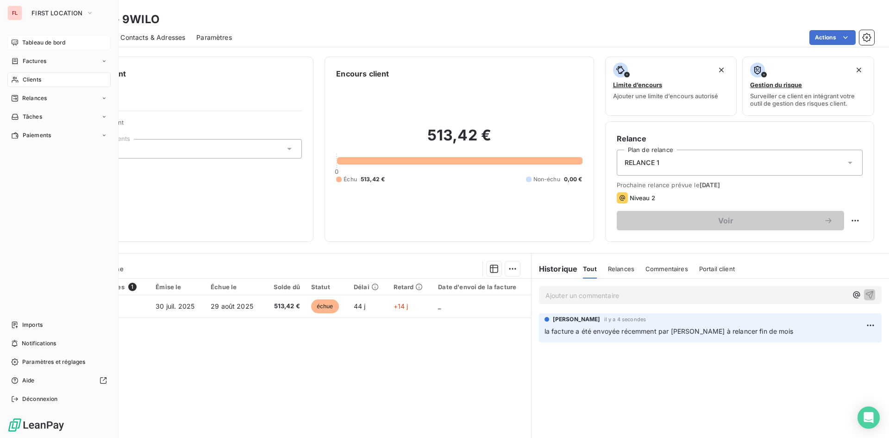
click at [38, 81] on span "Clients" at bounding box center [32, 79] width 19 height 8
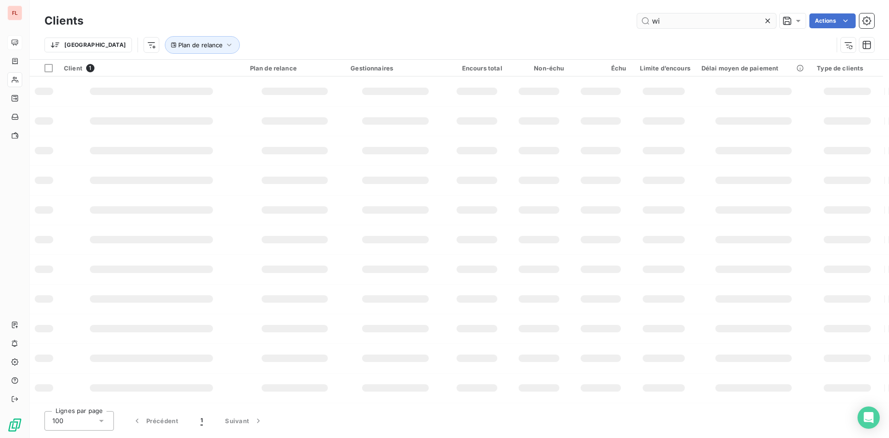
type input "w"
type input "soguabex"
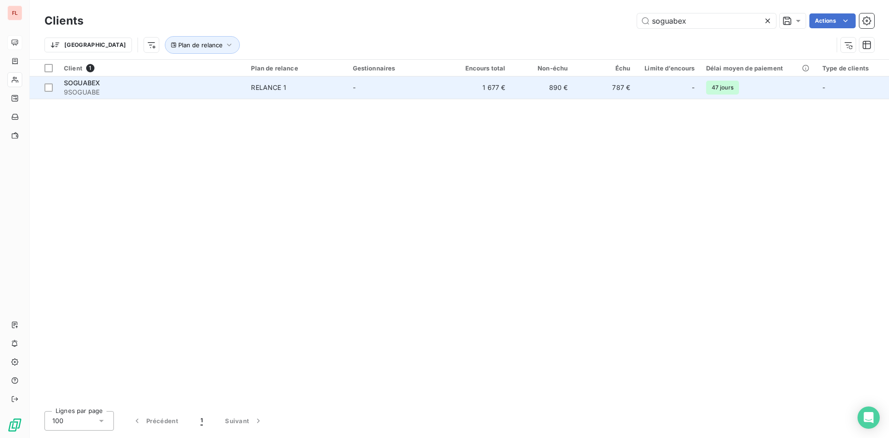
click at [268, 85] on div "RELANCE 1" at bounding box center [268, 87] width 35 height 9
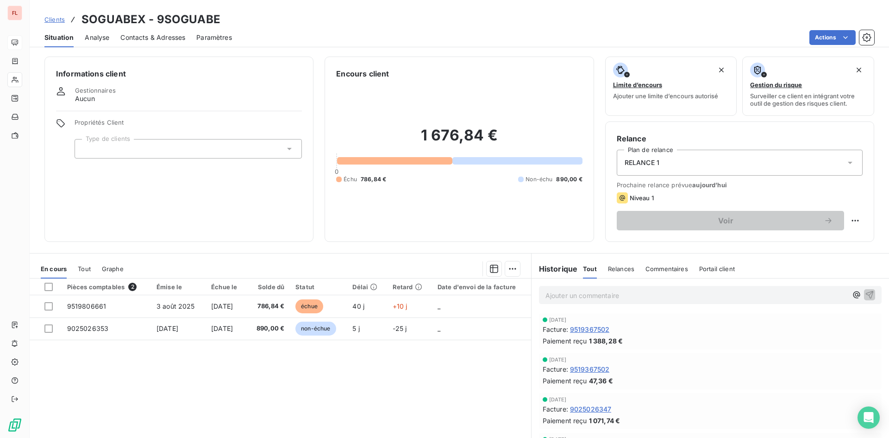
click at [173, 39] on span "Contacts & Adresses" at bounding box center [152, 37] width 65 height 9
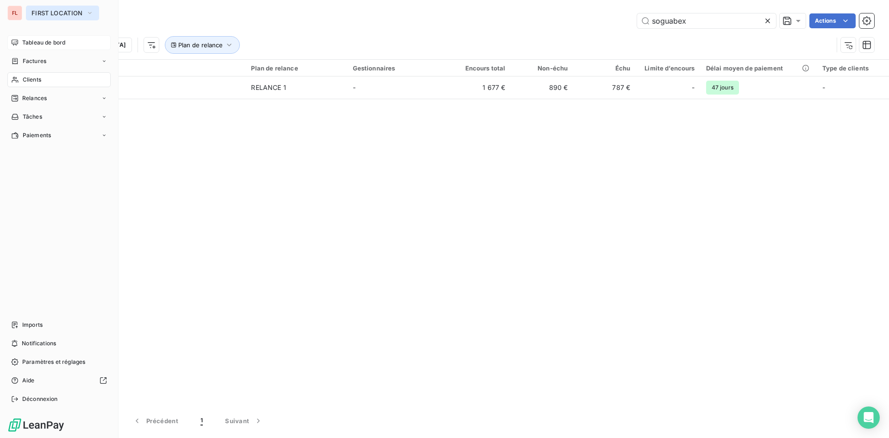
click at [97, 11] on button "FIRST LOCATION" at bounding box center [62, 13] width 73 height 15
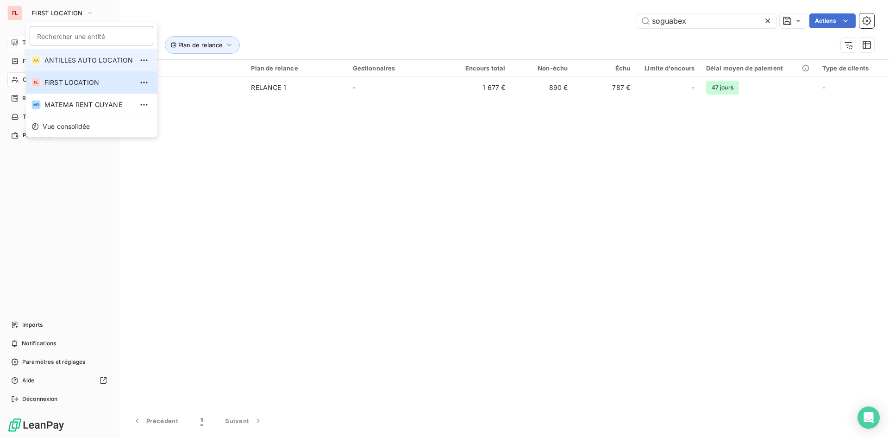
click at [81, 62] on span "ANTILLES AUTO LOCATION" at bounding box center [88, 60] width 88 height 9
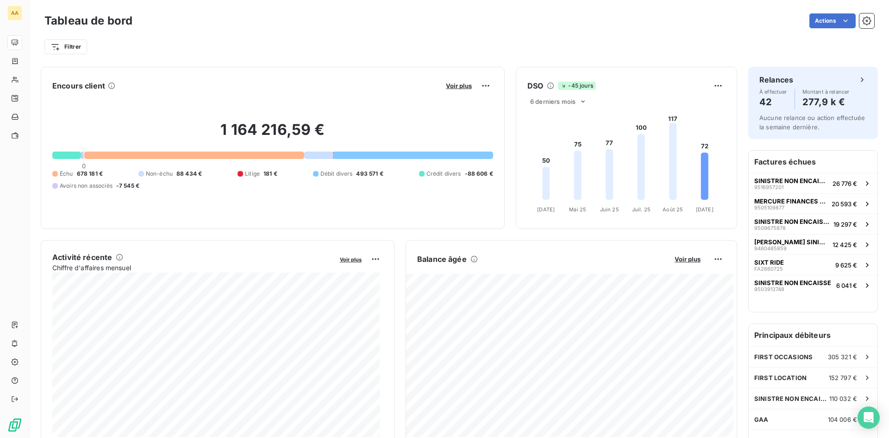
click at [306, 33] on div "Filtrer" at bounding box center [459, 43] width 830 height 25
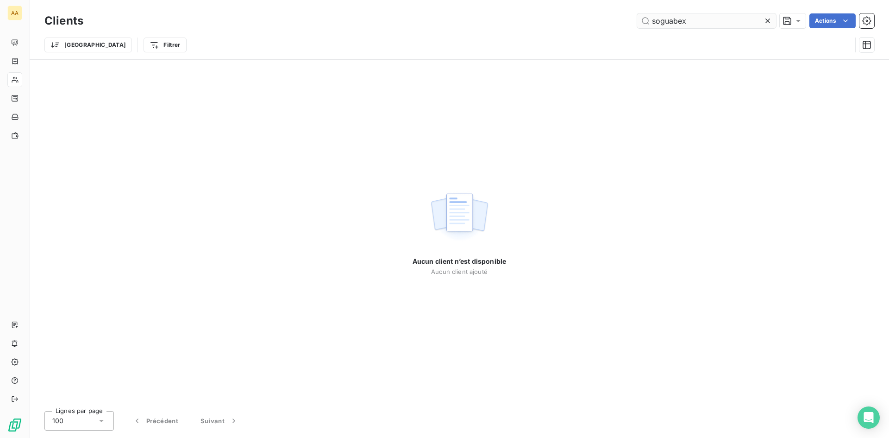
click at [727, 18] on input "soguabex" at bounding box center [706, 20] width 139 height 15
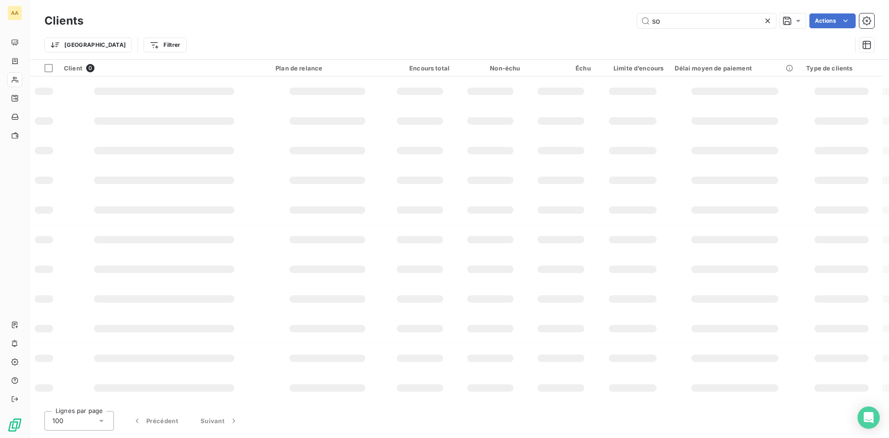
type input "s"
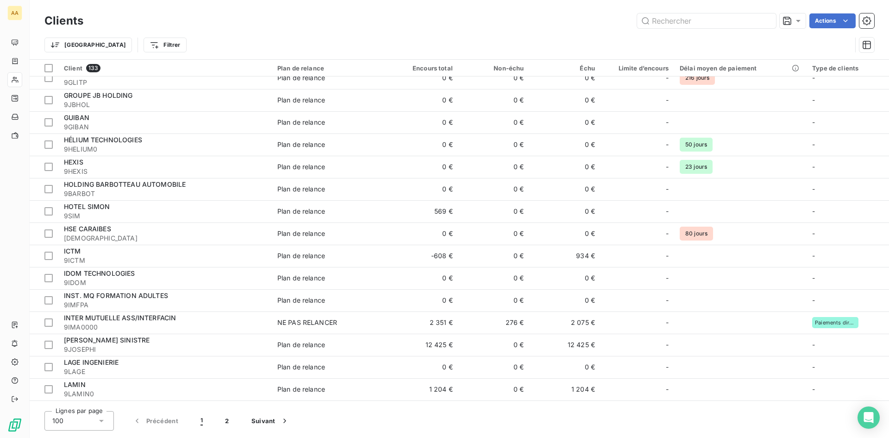
scroll to position [1343, 0]
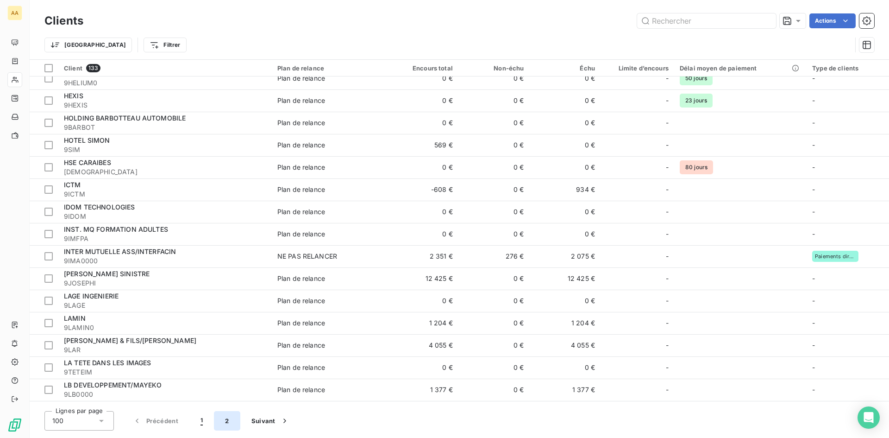
click at [227, 418] on button "2" at bounding box center [227, 420] width 26 height 19
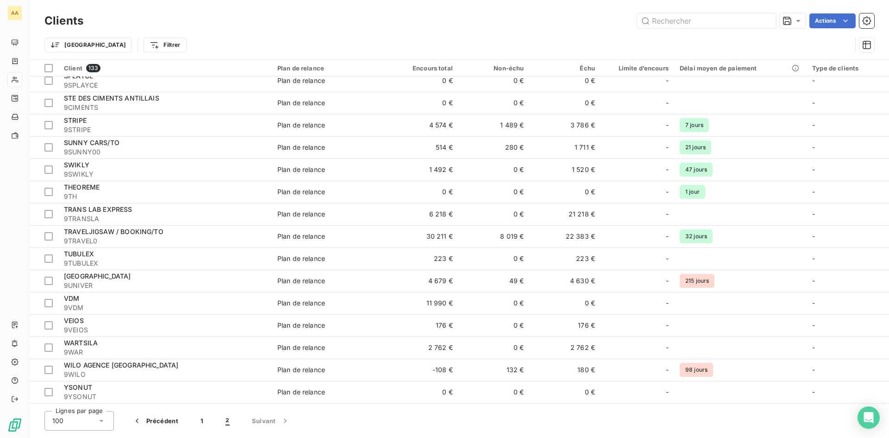
scroll to position [118, 0]
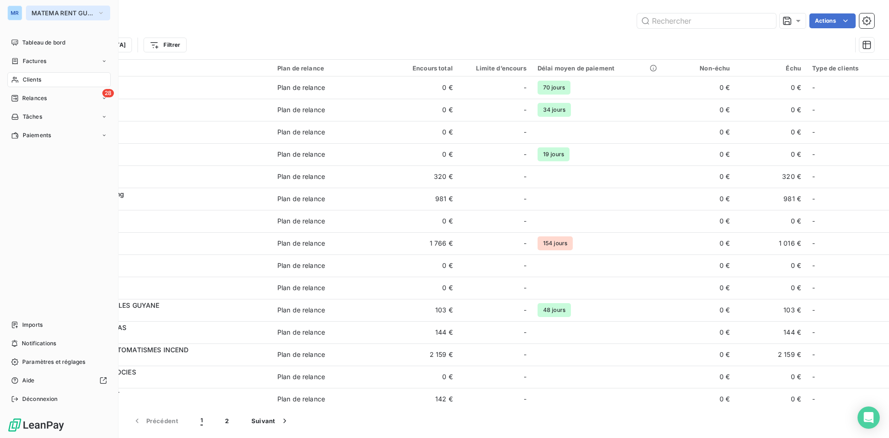
click at [99, 12] on icon "button" at bounding box center [100, 12] width 7 height 9
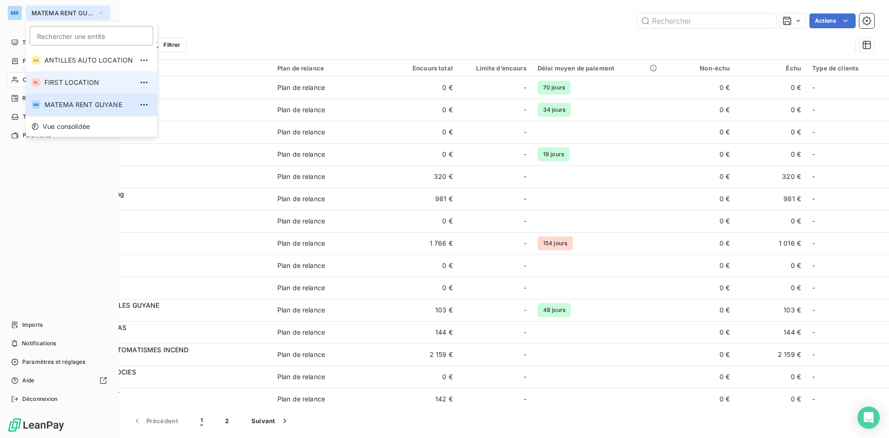
click at [64, 85] on span "FIRST LOCATION" at bounding box center [88, 82] width 88 height 9
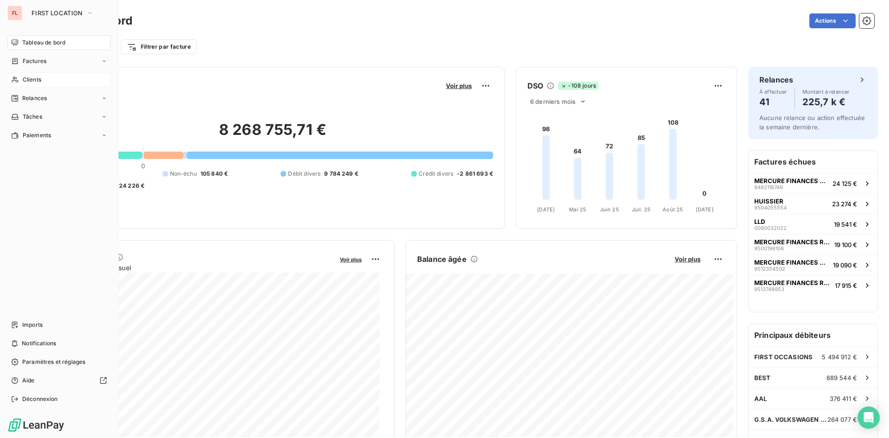
click at [45, 82] on div "Clients" at bounding box center [58, 79] width 103 height 15
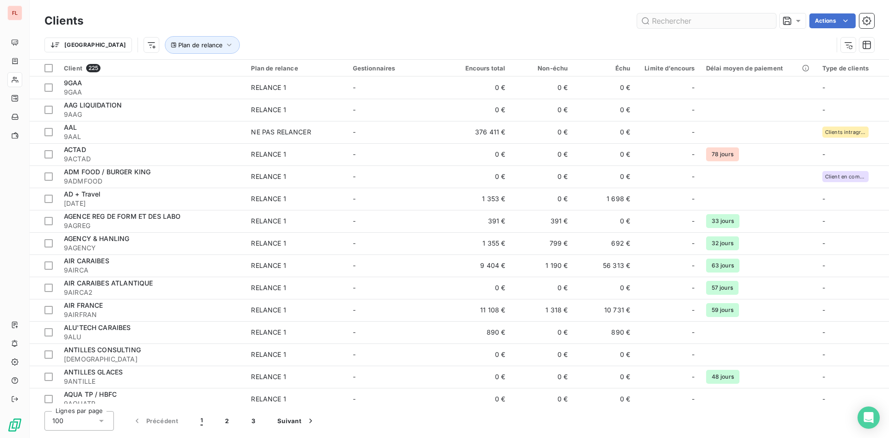
click at [697, 21] on input "text" at bounding box center [706, 20] width 139 height 15
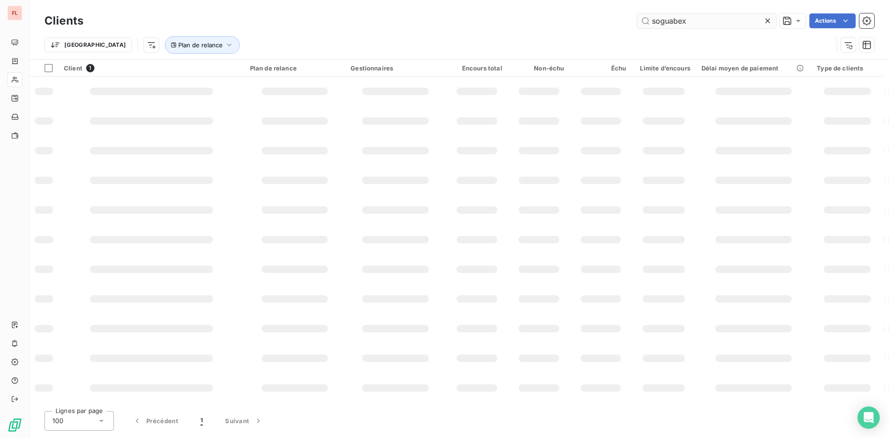
type input "soguabex"
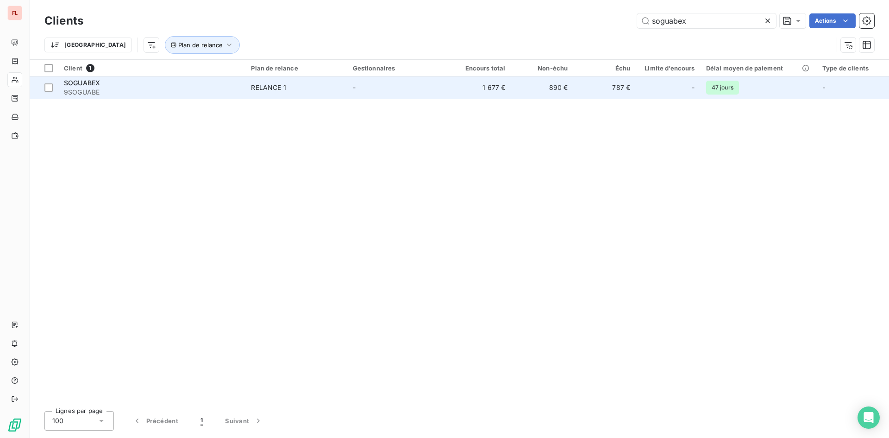
click at [258, 80] on td "RELANCE 1" at bounding box center [295, 87] width 101 height 22
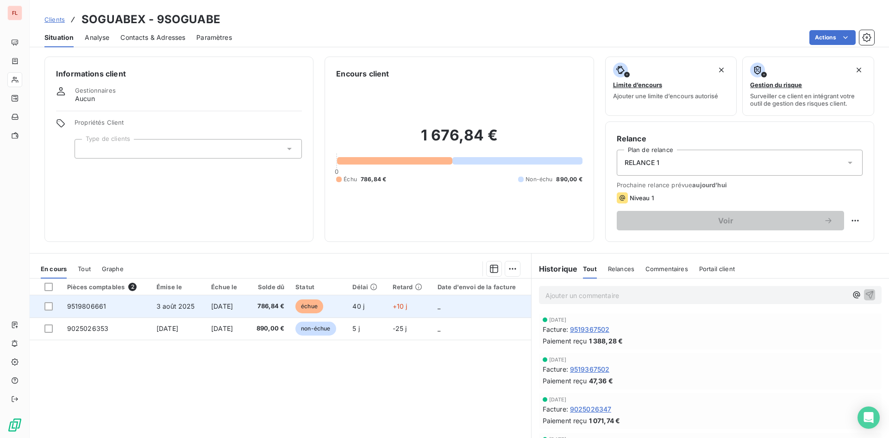
click at [115, 309] on td "9519806661" at bounding box center [106, 306] width 89 height 22
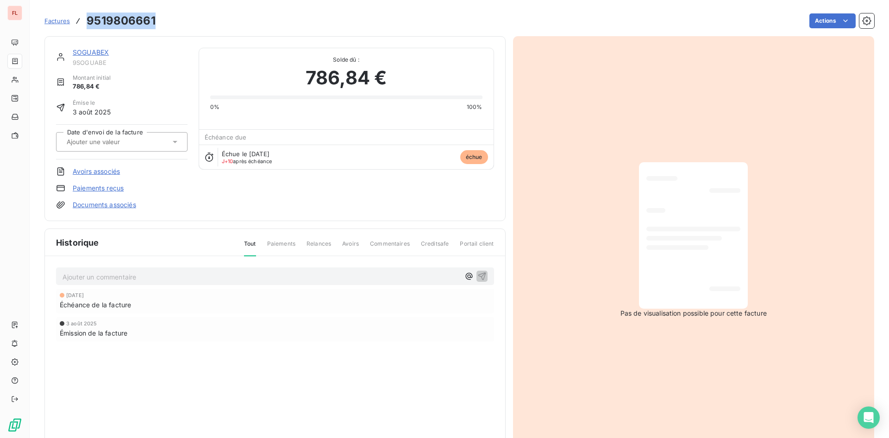
drag, startPoint x: 157, startPoint y: 18, endPoint x: 82, endPoint y: 25, distance: 75.3
click at [75, 28] on div "Factures 9519806661 Actions" at bounding box center [459, 20] width 830 height 19
copy h3 "9519806661"
click at [100, 49] on link "SOGUABEX" at bounding box center [91, 52] width 36 height 8
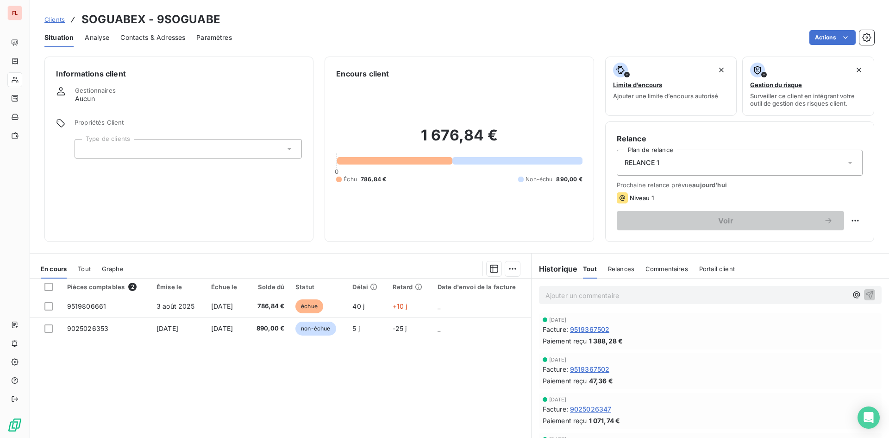
click at [163, 38] on span "Contacts & Adresses" at bounding box center [152, 37] width 65 height 9
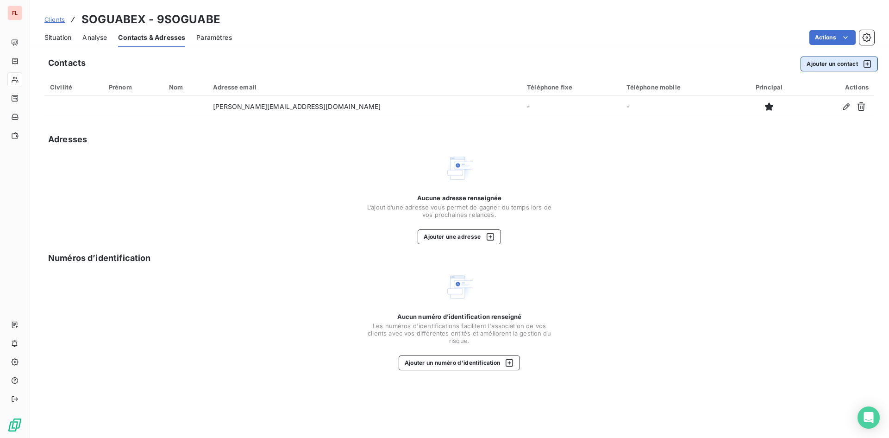
click at [836, 63] on button "Ajouter un contact" at bounding box center [839, 64] width 77 height 15
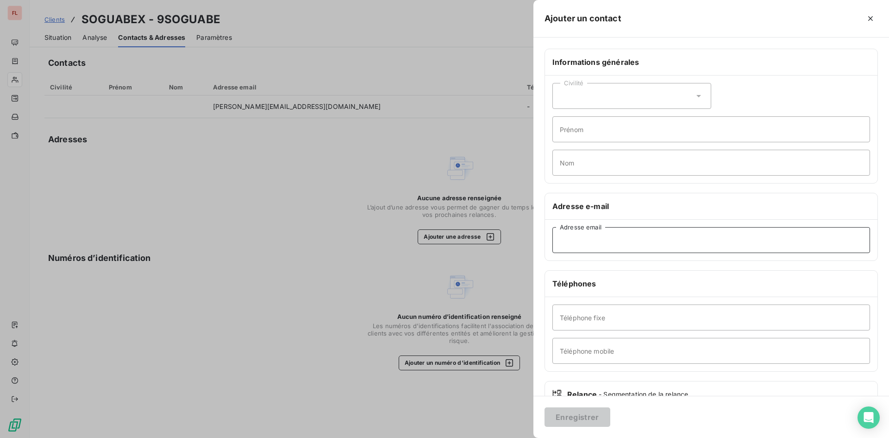
click at [566, 237] on input "Adresse email" at bounding box center [712, 240] width 318 height 26
paste input "alexandre.alliance@soguabex.fr"
type input "alexandre.alliance@soguabex.fr"
click at [565, 414] on button "Enregistrer" at bounding box center [578, 416] width 66 height 19
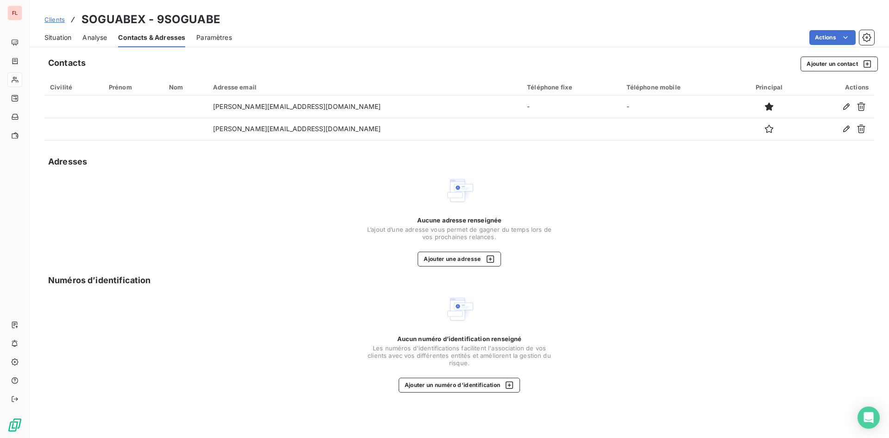
click at [69, 37] on span "Situation" at bounding box center [57, 37] width 27 height 9
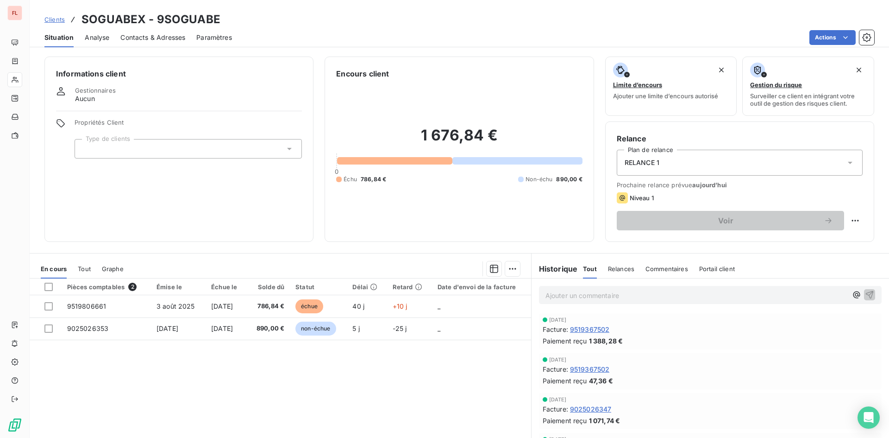
click at [698, 182] on span "aujourd’hui" at bounding box center [709, 184] width 35 height 7
click at [715, 183] on span "aujourd’hui" at bounding box center [709, 184] width 35 height 7
click at [642, 195] on span "Niveau 1" at bounding box center [642, 197] width 24 height 7
click at [636, 198] on span "Niveau 1" at bounding box center [642, 197] width 24 height 7
click at [846, 223] on html "FL Clients SOGUABEX - 9SOGUABE Situation Analyse Contacts & Adresses Paramètres…" at bounding box center [444, 219] width 889 height 438
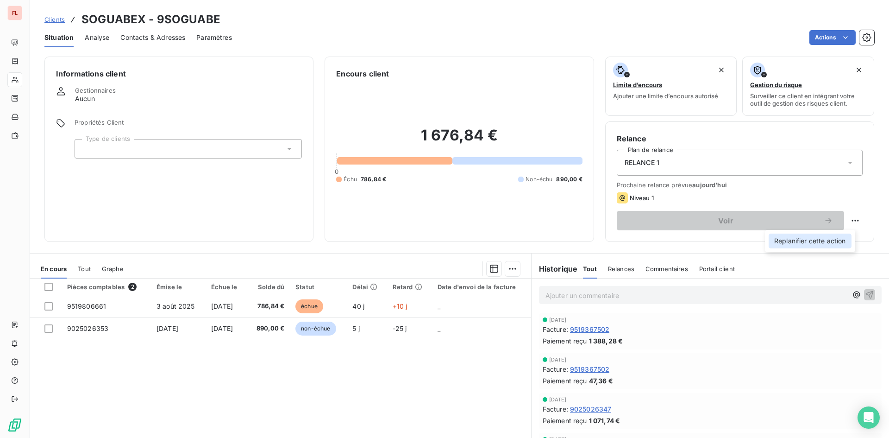
click at [836, 239] on div "Replanifier cette action" at bounding box center [810, 240] width 83 height 15
select select "8"
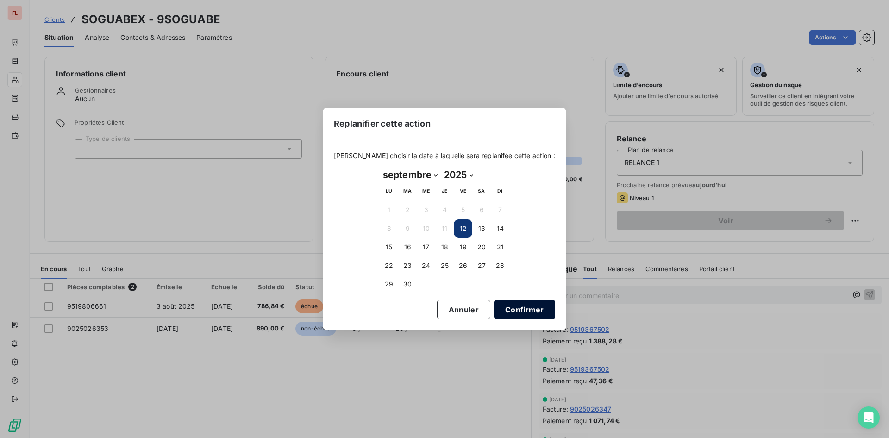
click at [497, 309] on button "Confirmer" at bounding box center [524, 309] width 61 height 19
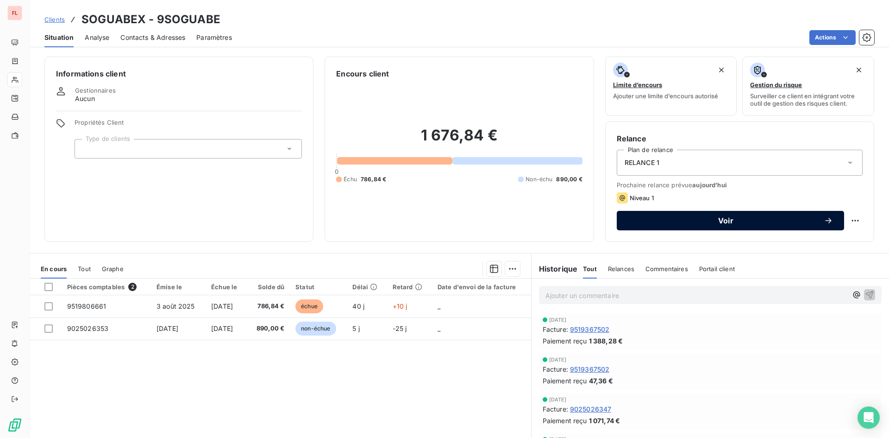
click at [722, 219] on span "Voir" at bounding box center [726, 220] width 196 height 7
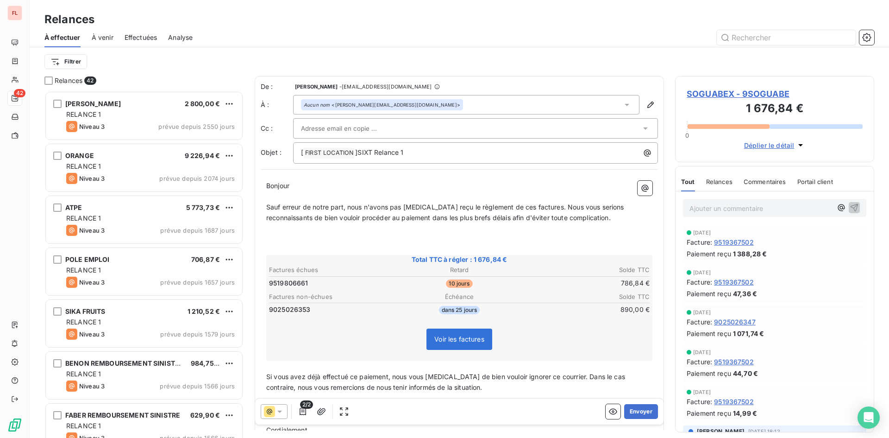
scroll to position [340, 192]
click at [301, 412] on icon "button" at bounding box center [302, 411] width 9 height 9
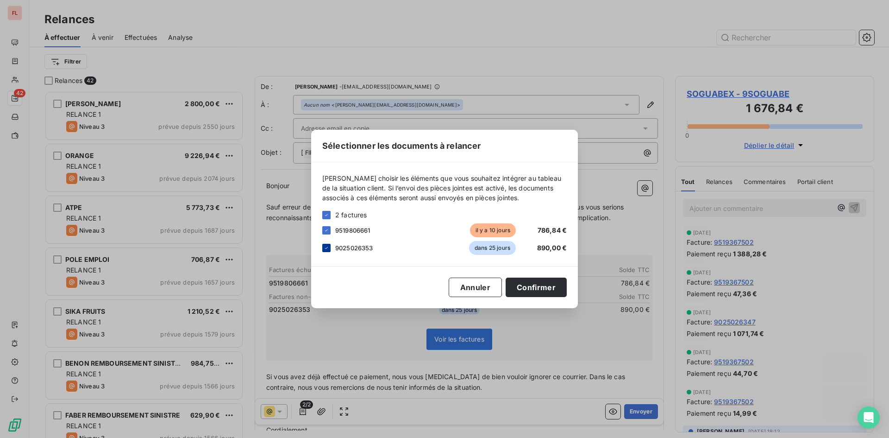
click at [327, 246] on icon at bounding box center [327, 248] width 6 height 6
click at [547, 287] on button "Confirmer" at bounding box center [536, 286] width 61 height 19
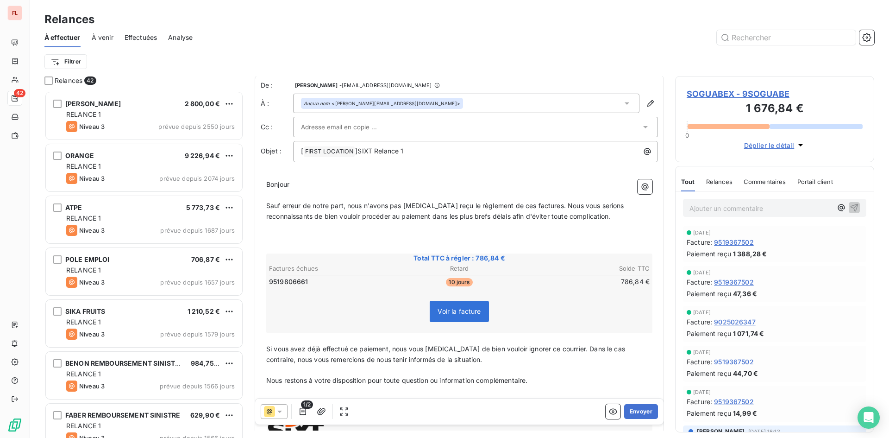
scroll to position [0, 0]
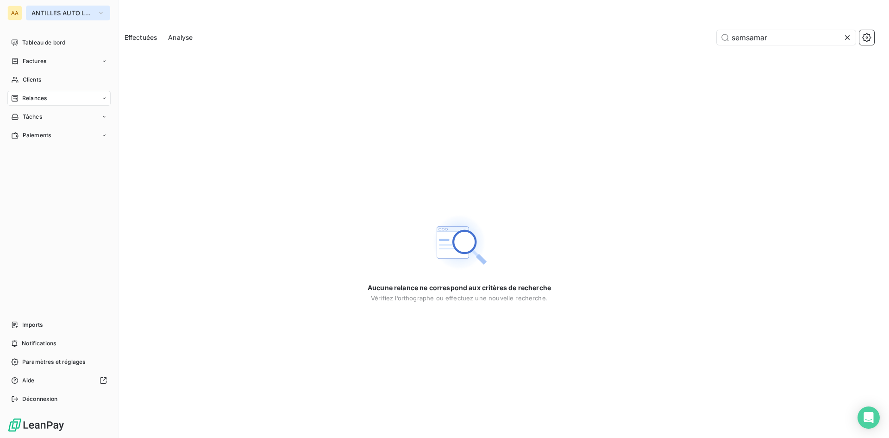
click at [99, 14] on icon "button" at bounding box center [100, 12] width 7 height 9
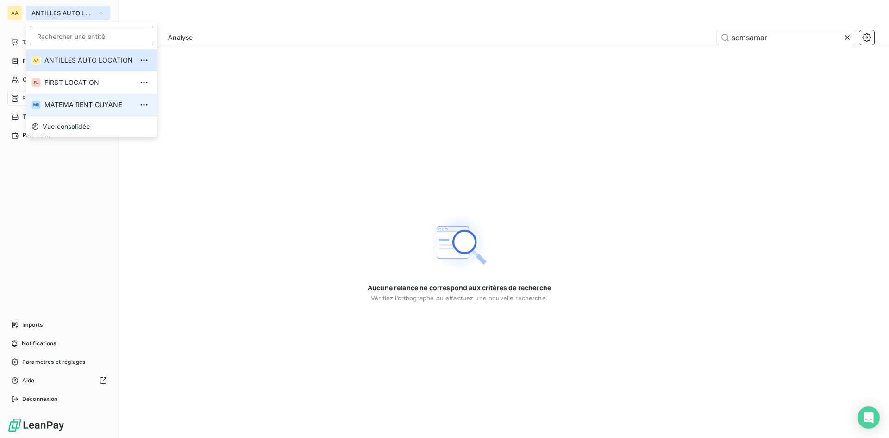
click at [81, 107] on span "MATEMA RENT GUYANE" at bounding box center [88, 104] width 88 height 9
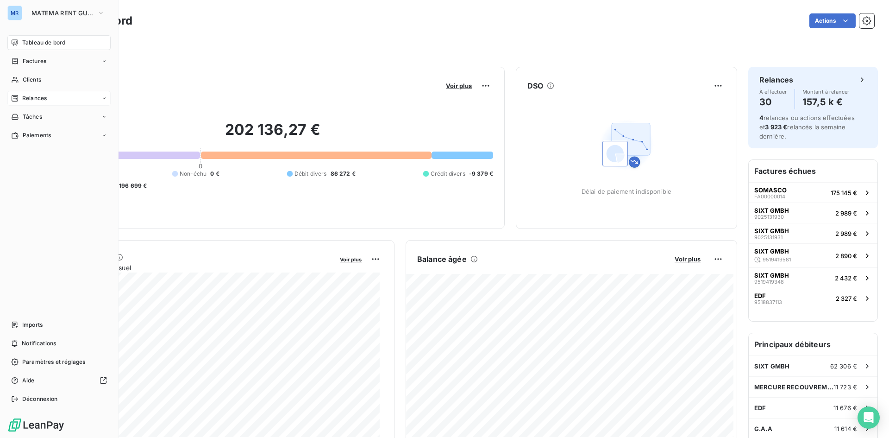
click at [29, 97] on span "Relances" at bounding box center [34, 98] width 25 height 8
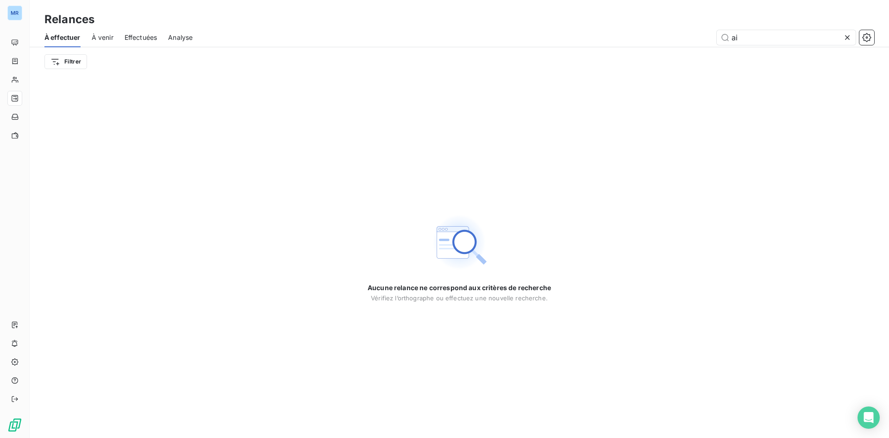
type input "a"
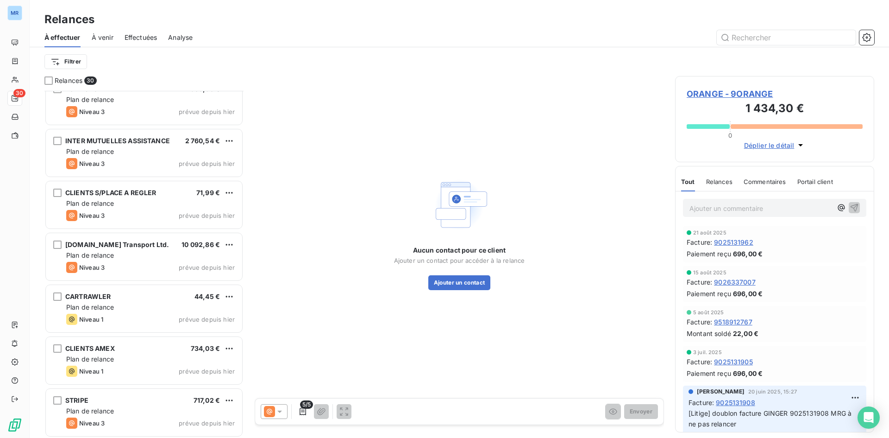
scroll to position [1210, 0]
click at [741, 38] on input "text" at bounding box center [786, 37] width 139 height 15
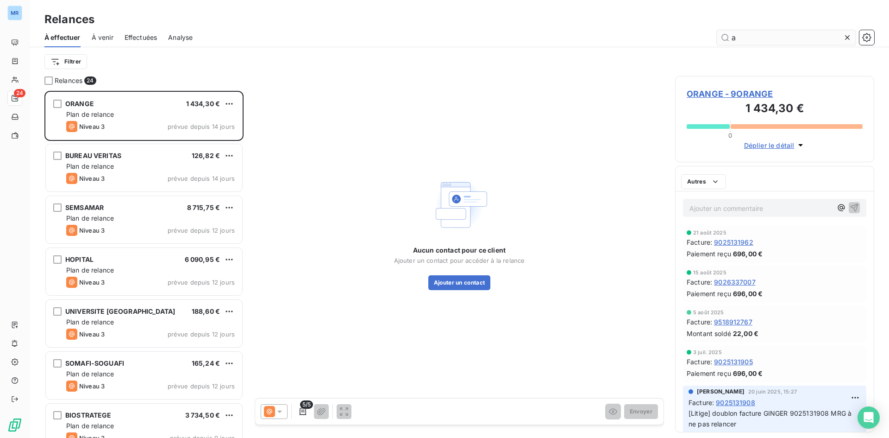
scroll to position [340, 192]
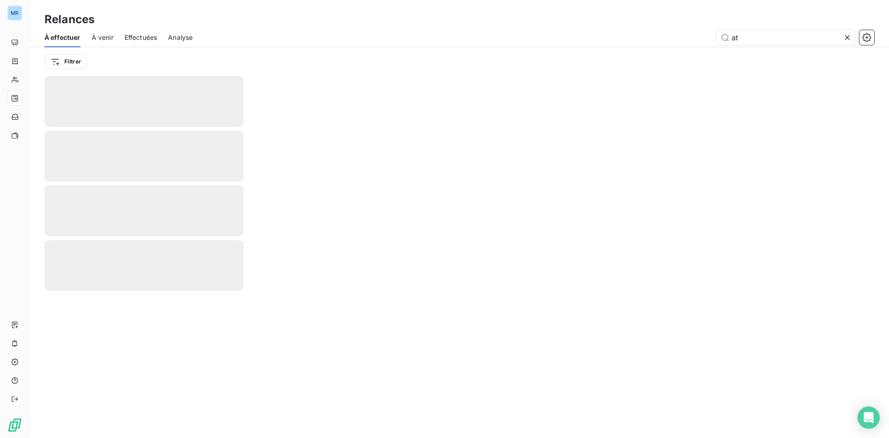
type input "a"
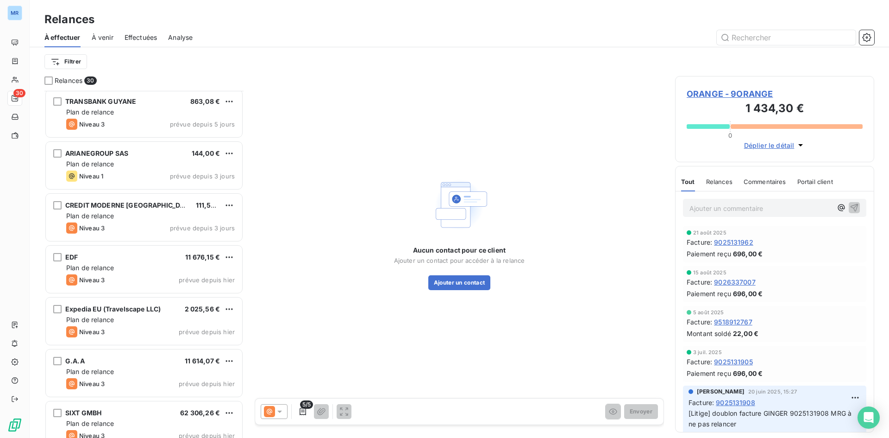
scroll to position [742, 0]
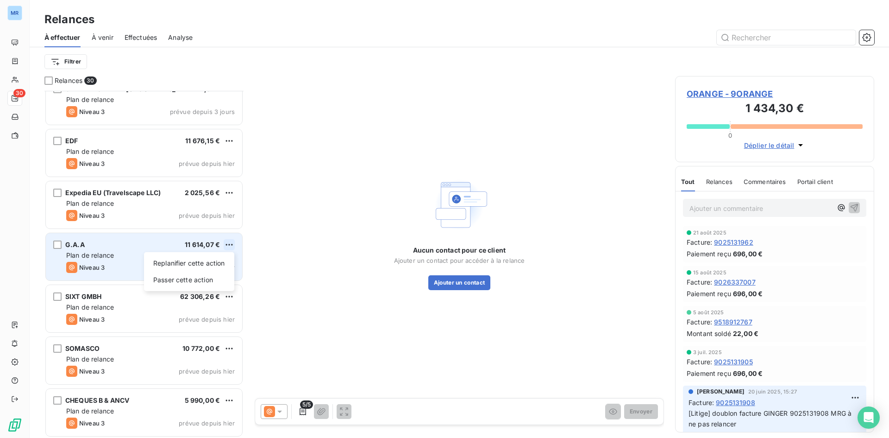
click at [229, 245] on html "MR 30 Relances À effectuer À venir Effectuées Analyse Filtrer Relances 30 ARIAN…" at bounding box center [444, 219] width 889 height 438
click at [215, 280] on div "Passer cette action" at bounding box center [189, 279] width 83 height 15
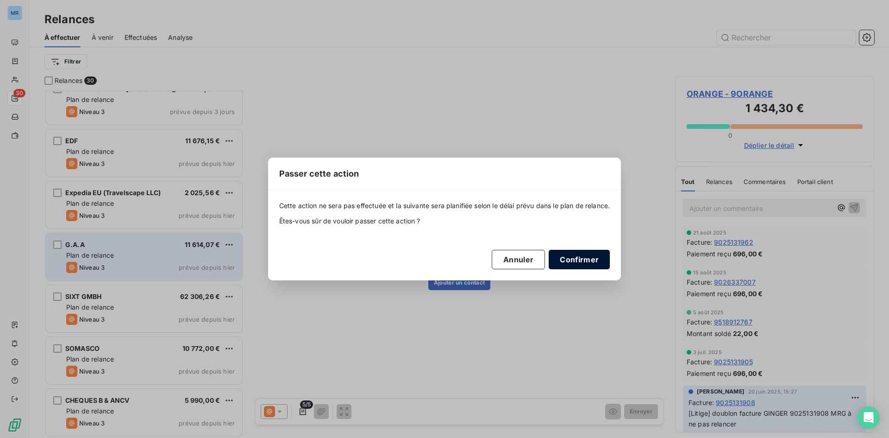
click at [576, 256] on button "Confirmer" at bounding box center [579, 259] width 61 height 19
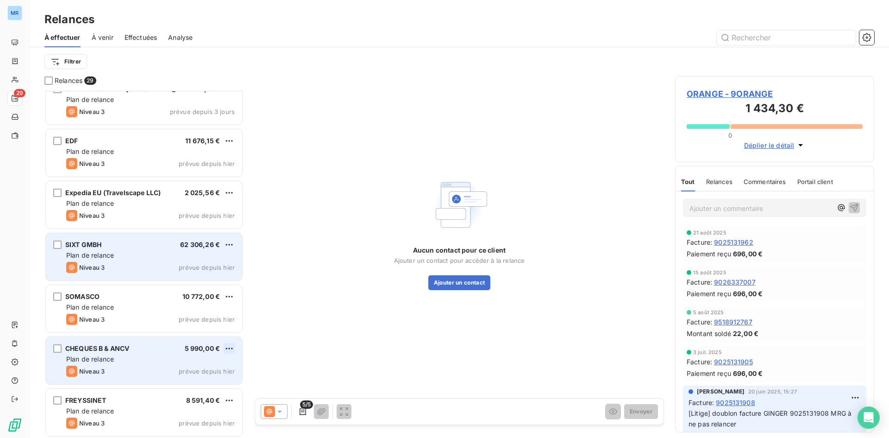
click at [228, 348] on html "MR 29 Relances À effectuer À venir Effectuées Analyse Filtrer Relances 29 ARIAN…" at bounding box center [444, 219] width 889 height 438
click at [217, 389] on div "Passer cette action" at bounding box center [189, 383] width 83 height 15
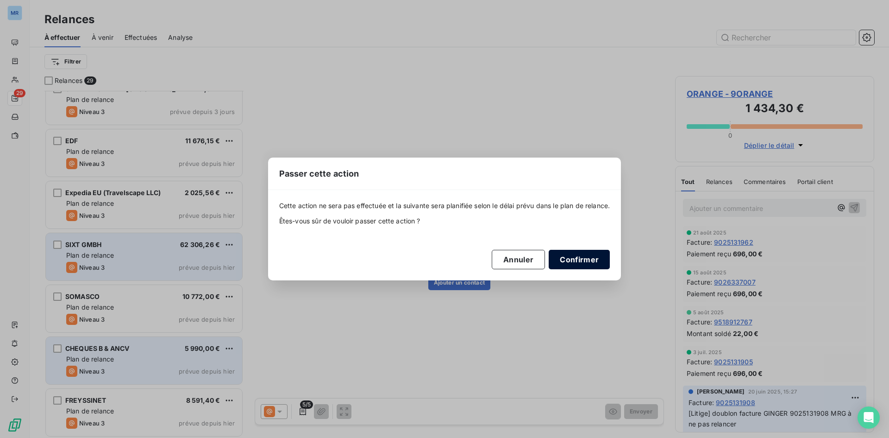
click at [589, 257] on button "Confirmer" at bounding box center [579, 259] width 61 height 19
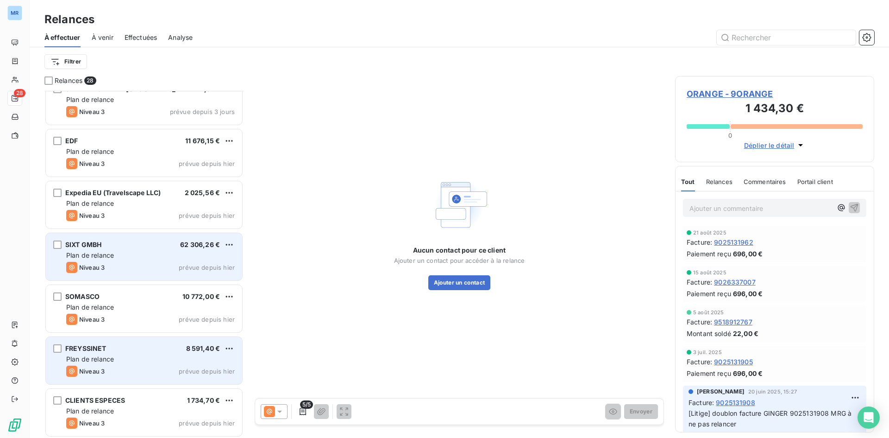
click at [425, 357] on div "Aucun contact pour ce client Ajouter un contact pour accéder à la relance Ajout…" at bounding box center [459, 232] width 409 height 313
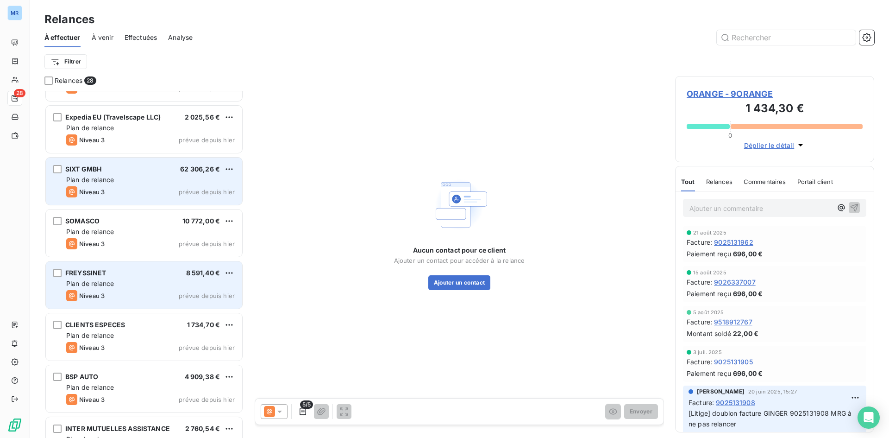
scroll to position [880, 0]
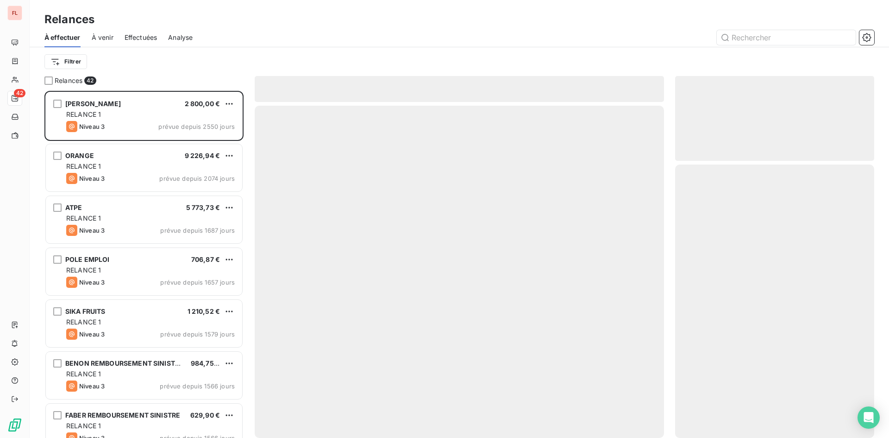
scroll to position [340, 192]
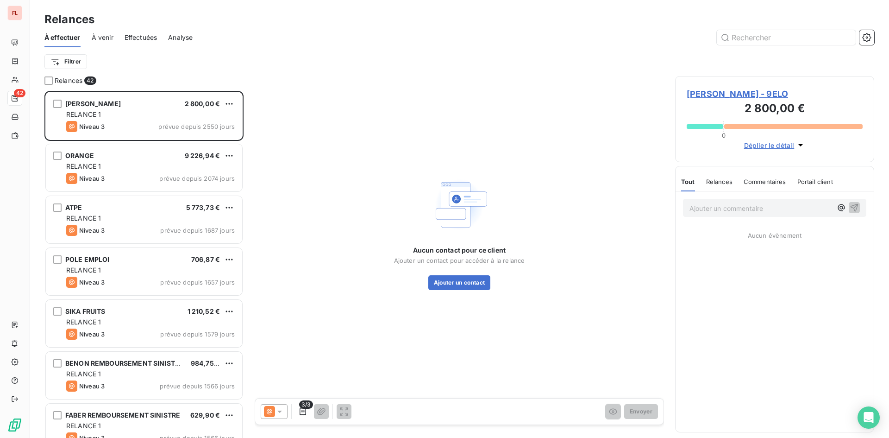
click at [419, 420] on div "3/3 Envoyer" at bounding box center [459, 411] width 409 height 26
click at [799, 35] on input "text" at bounding box center [786, 37] width 139 height 15
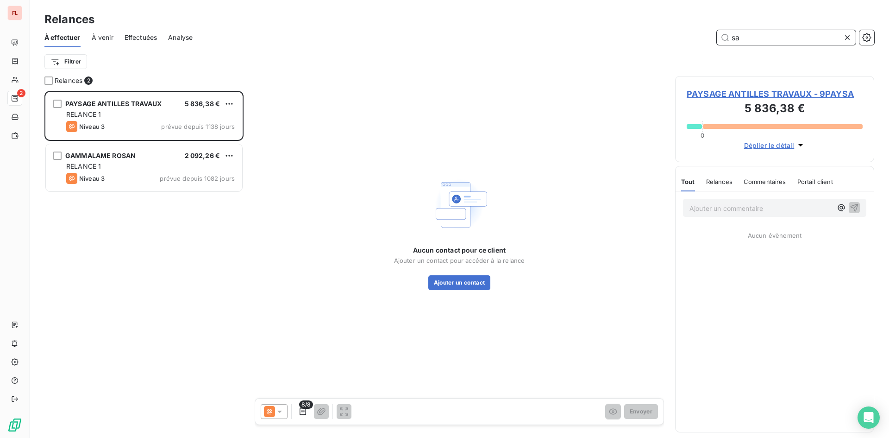
scroll to position [340, 192]
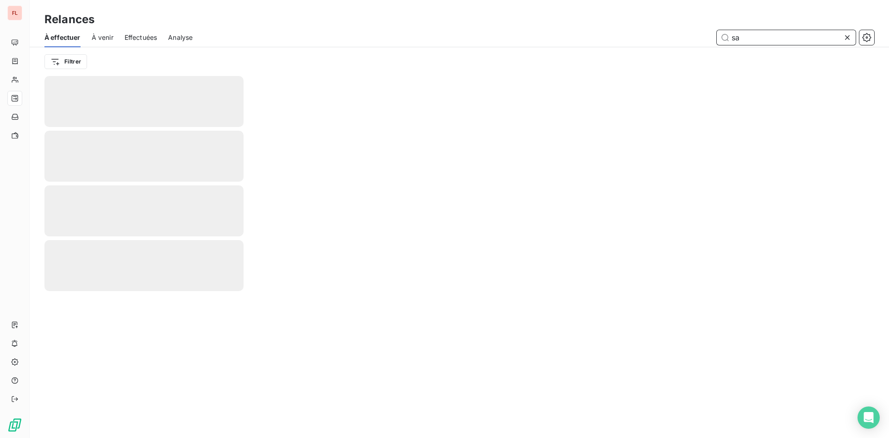
type input "s"
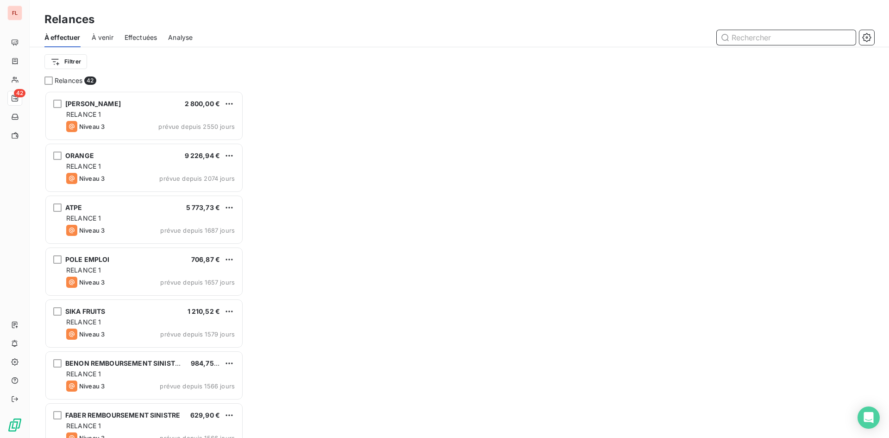
scroll to position [340, 192]
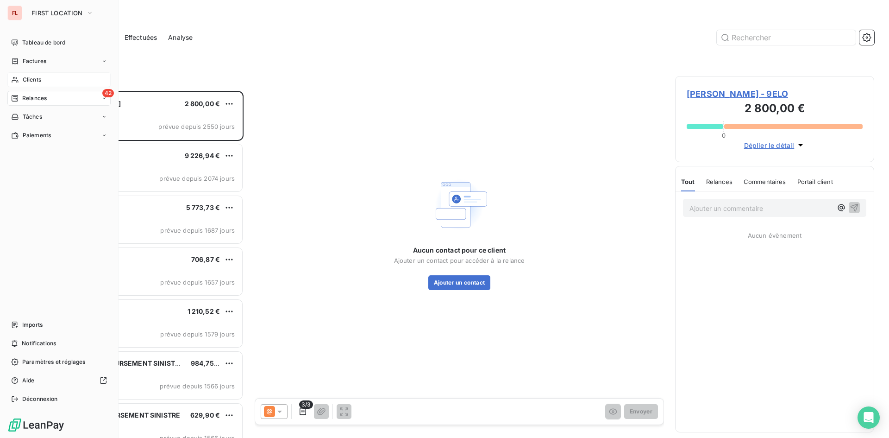
click at [28, 76] on span "Clients" at bounding box center [32, 79] width 19 height 8
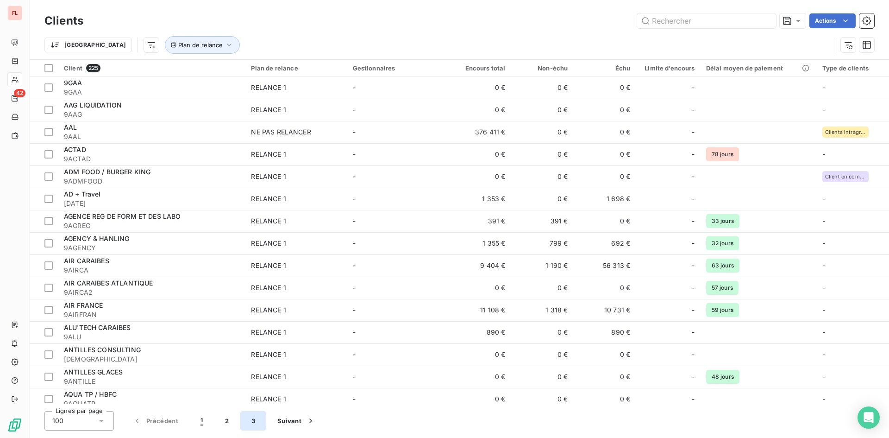
click at [257, 422] on button "3" at bounding box center [253, 420] width 26 height 19
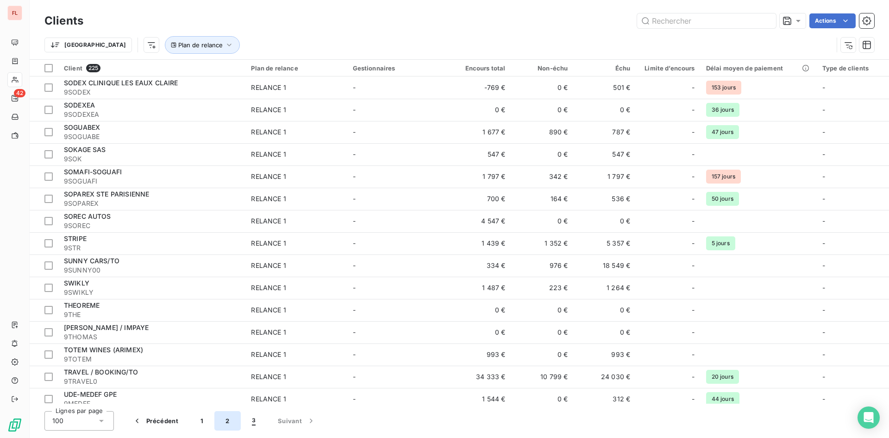
click at [227, 423] on button "2" at bounding box center [227, 420] width 26 height 19
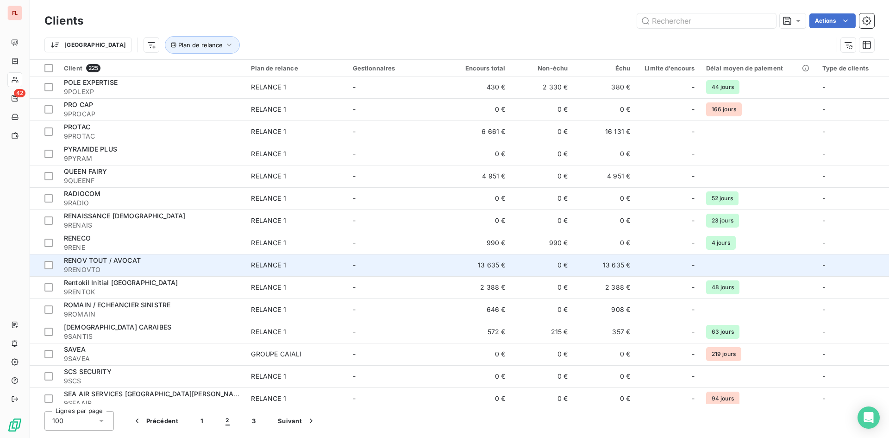
scroll to position [1526, 0]
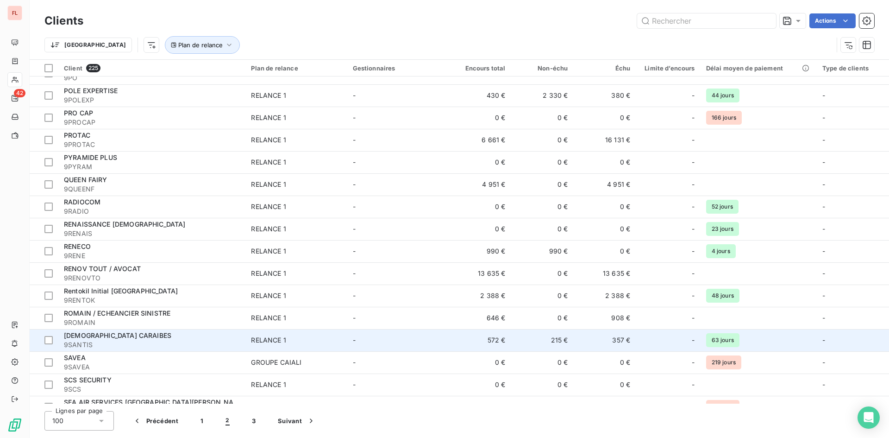
click at [206, 335] on div "[DEMOGRAPHIC_DATA] CARAIBES" at bounding box center [152, 335] width 176 height 9
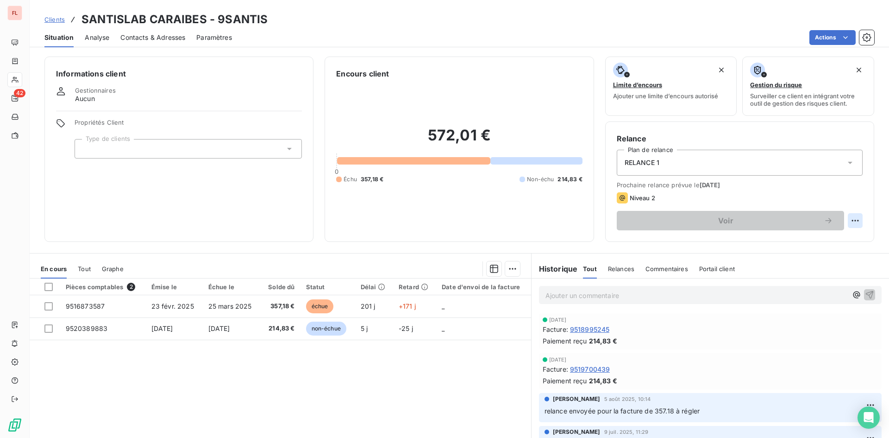
click at [849, 219] on html "FL 42 Clients SANTISLAB CARAIBES - 9SANTIS Situation Analyse Contacts & Adresse…" at bounding box center [444, 219] width 889 height 438
click at [832, 241] on div "Replanifier cette action" at bounding box center [810, 240] width 83 height 15
select select "8"
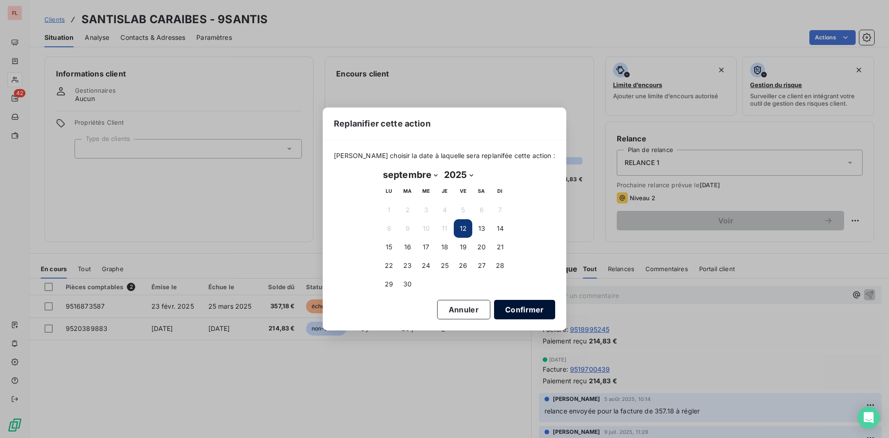
click at [503, 308] on button "Confirmer" at bounding box center [524, 309] width 61 height 19
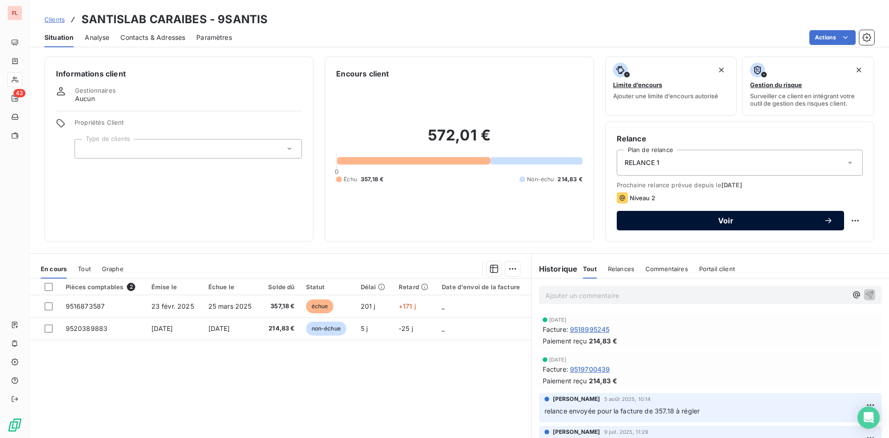
click at [729, 219] on span "Voir" at bounding box center [726, 220] width 196 height 7
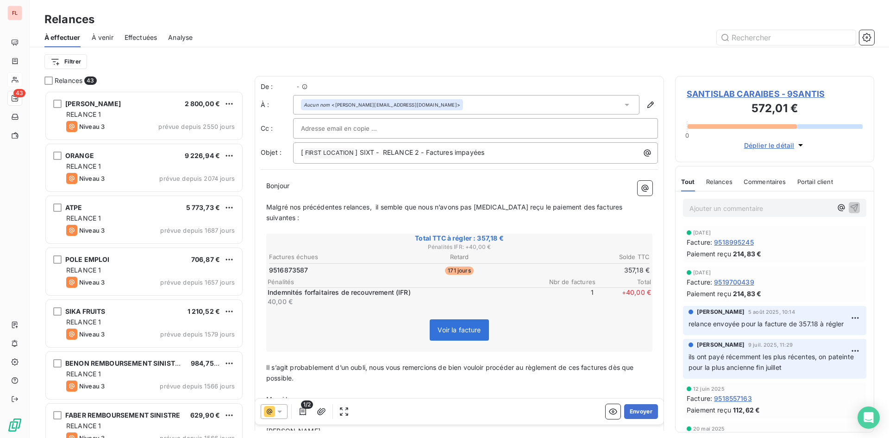
scroll to position [340, 192]
click at [279, 412] on icon at bounding box center [279, 411] width 5 height 2
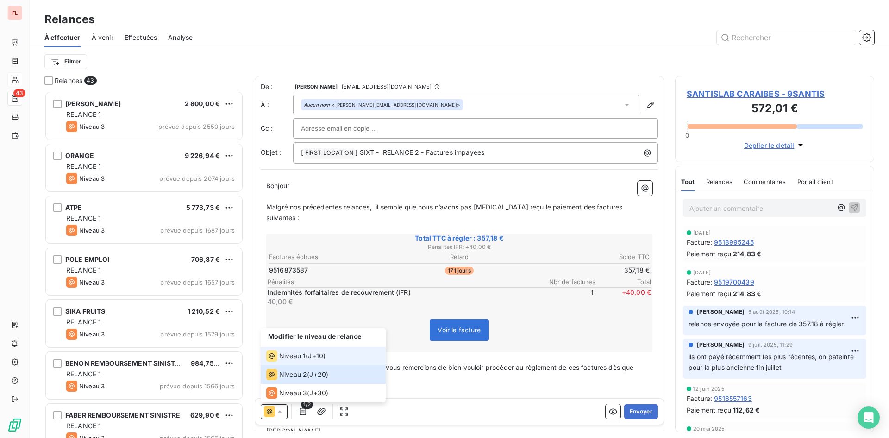
click at [292, 355] on span "Niveau 1" at bounding box center [292, 355] width 26 height 9
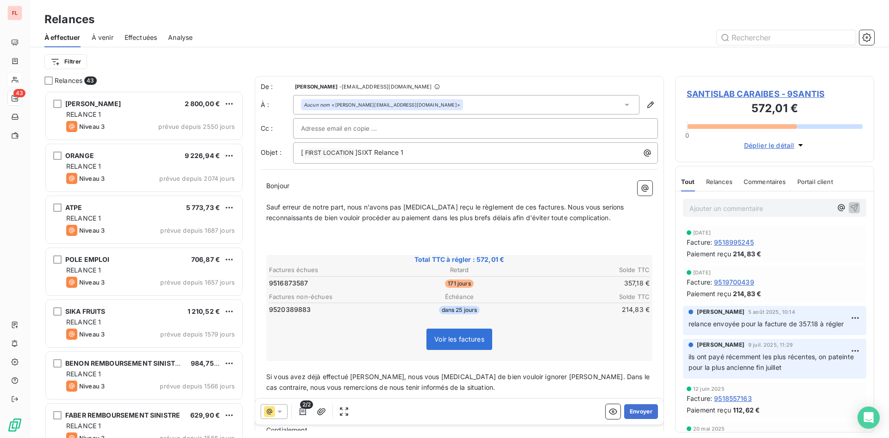
click at [300, 407] on span "2/2" at bounding box center [306, 404] width 13 height 8
drag, startPoint x: 303, startPoint y: 408, endPoint x: 302, endPoint y: 412, distance: 4.7
click at [302, 408] on span "2/2" at bounding box center [306, 404] width 13 height 8
click at [306, 406] on span "2/2" at bounding box center [306, 404] width 13 height 8
click at [304, 412] on icon "button" at bounding box center [302, 411] width 9 height 9
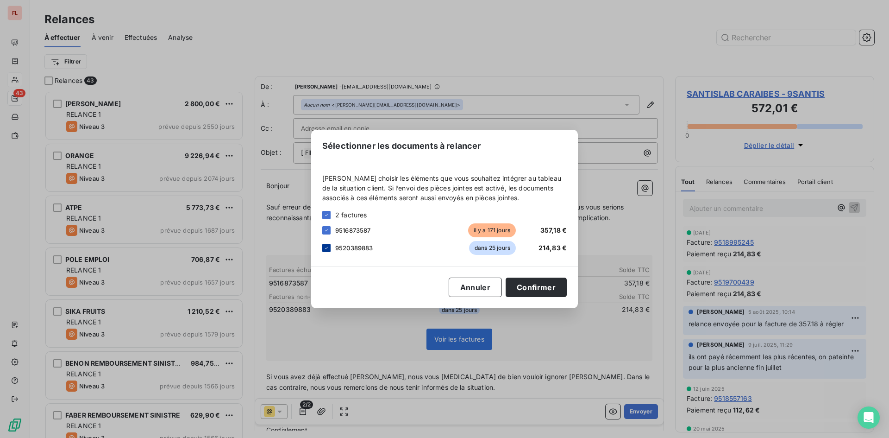
click at [324, 250] on icon at bounding box center [327, 248] width 6 height 6
click at [530, 291] on button "Confirmer" at bounding box center [536, 286] width 61 height 19
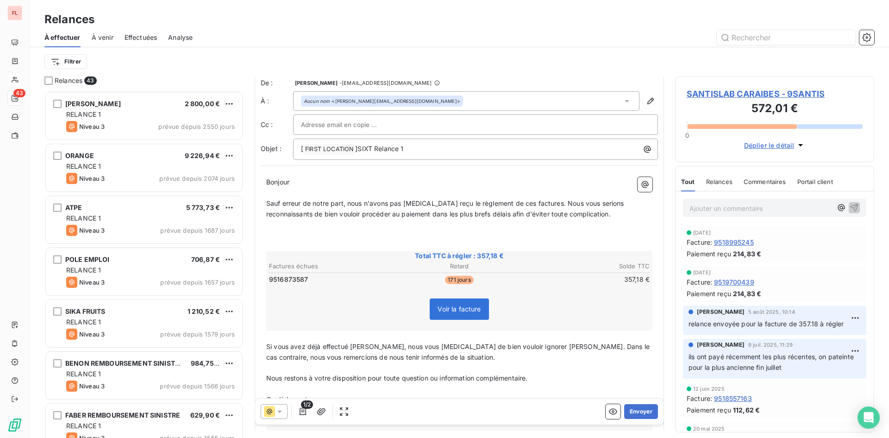
scroll to position [0, 0]
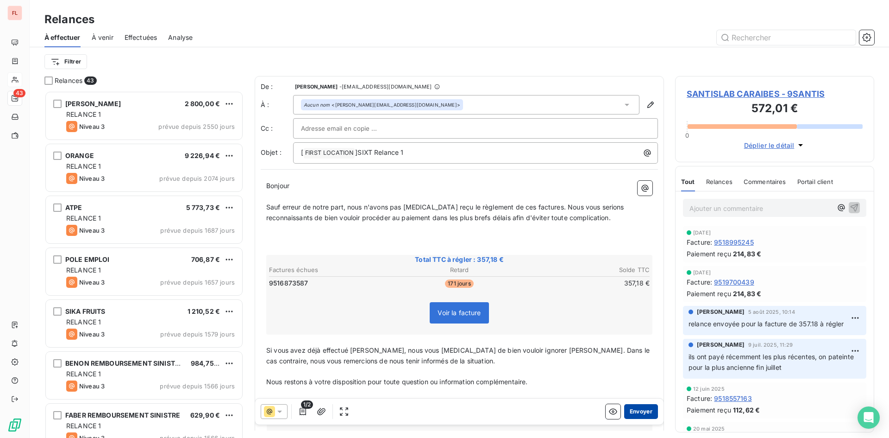
click at [638, 412] on button "Envoyer" at bounding box center [641, 411] width 34 height 15
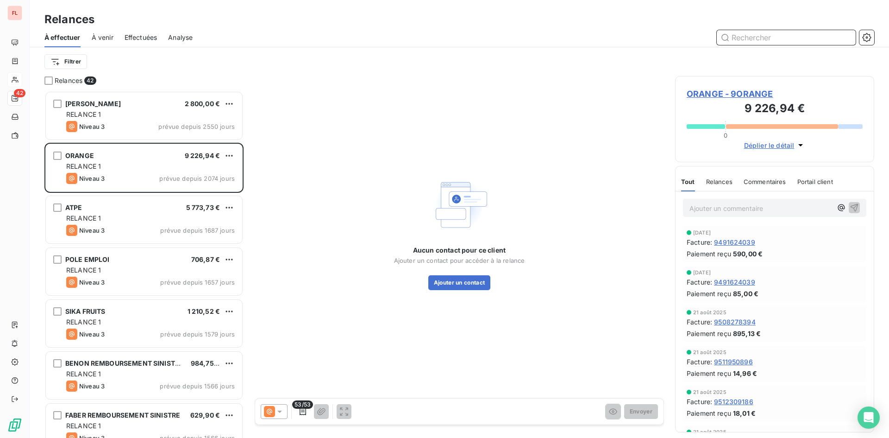
click at [755, 40] on input "text" at bounding box center [786, 37] width 139 height 15
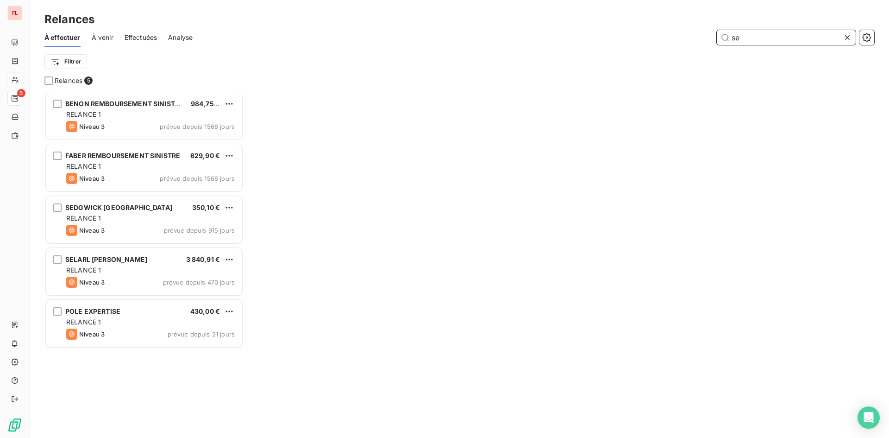
scroll to position [340, 192]
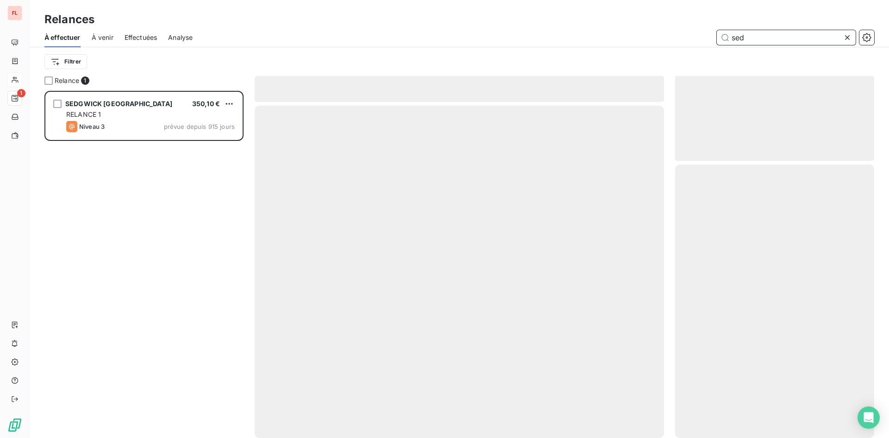
scroll to position [340, 192]
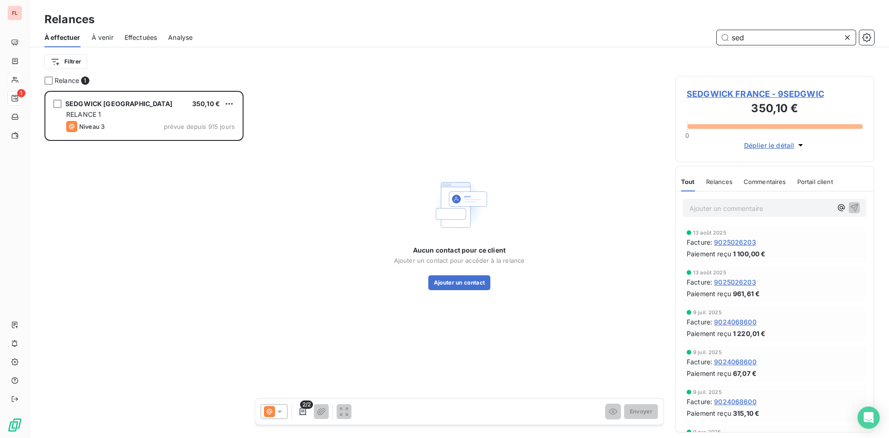
type input "sed"
click at [793, 94] on span "SEDGWICK FRANCE - 9SEDGWIC" at bounding box center [775, 94] width 176 height 13
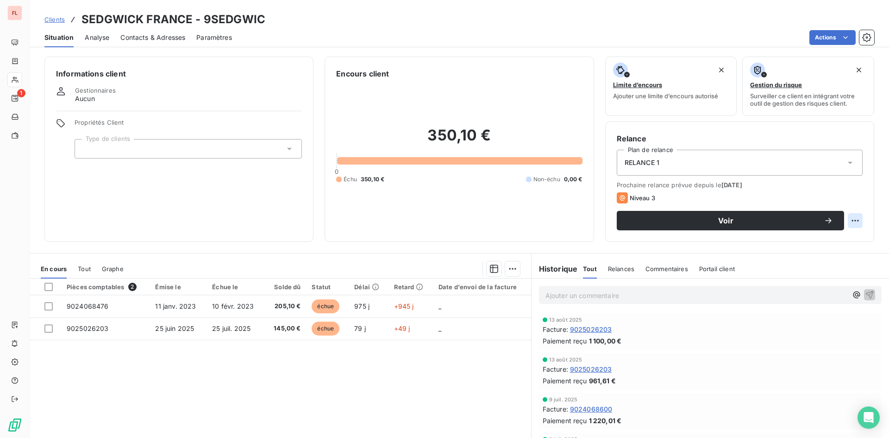
click at [849, 220] on html "FL 1 Clients SEDGWICK [GEOGRAPHIC_DATA] - 9SEDGWIC Situation Analyse Contacts &…" at bounding box center [444, 219] width 889 height 438
click at [782, 220] on html "FL 1 Clients SEDGWICK [GEOGRAPHIC_DATA] - 9SEDGWIC Situation Analyse Contacts &…" at bounding box center [444, 219] width 889 height 438
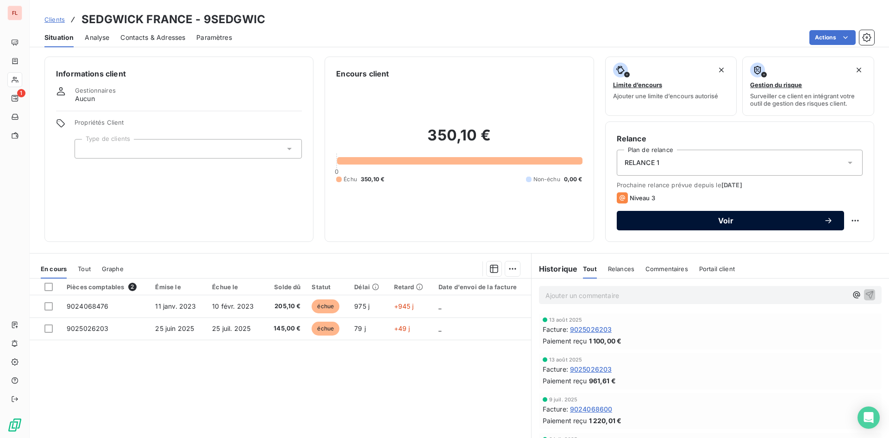
click at [742, 221] on span "Voir" at bounding box center [726, 220] width 196 height 7
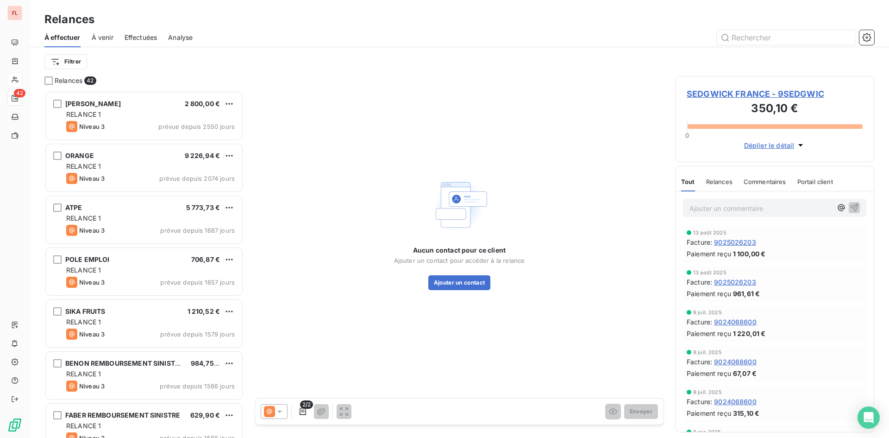
scroll to position [340, 192]
click at [772, 92] on span "SEDGWICK FRANCE - 9SEDGWIC" at bounding box center [775, 94] width 176 height 13
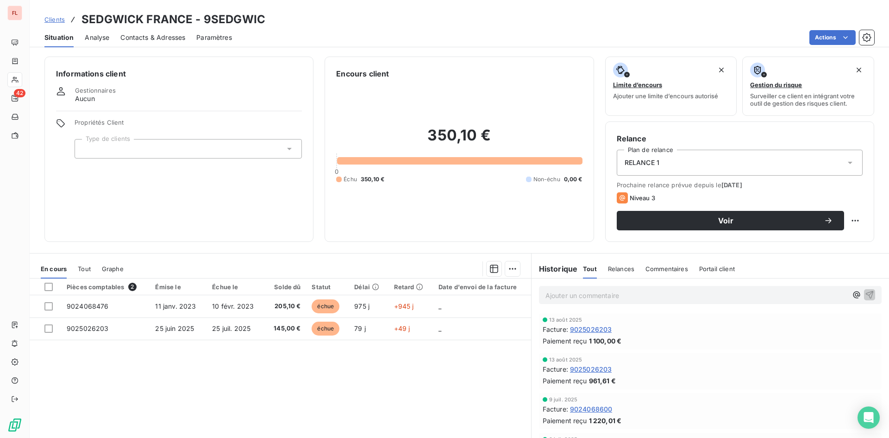
click at [155, 38] on span "Contacts & Adresses" at bounding box center [152, 37] width 65 height 9
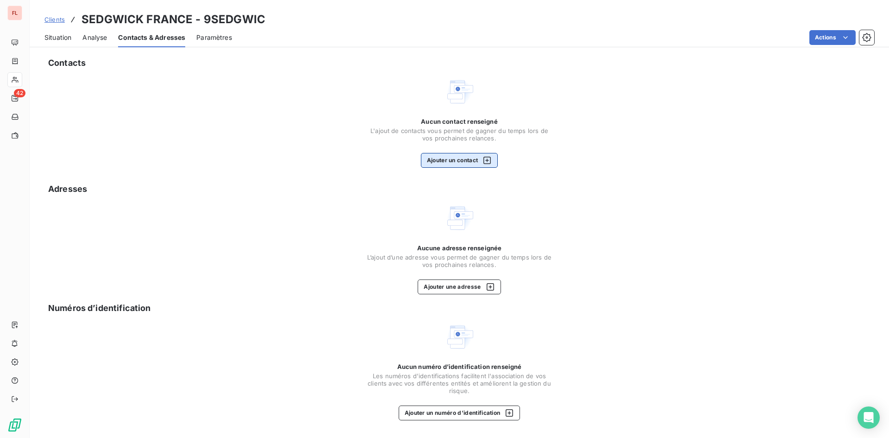
click at [459, 158] on button "Ajouter un contact" at bounding box center [459, 160] width 77 height 15
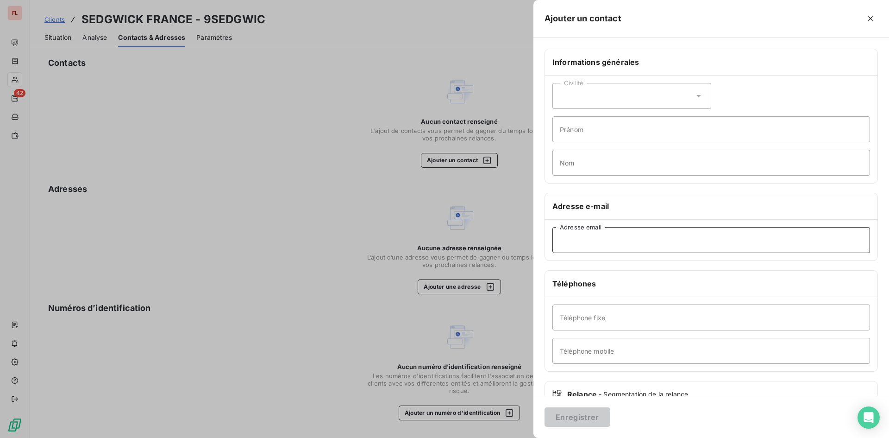
click at [581, 241] on input "Adresse email" at bounding box center [712, 240] width 318 height 26
paste input "[EMAIL_ADDRESS][DOMAIN_NAME]"
click at [560, 245] on input "[EMAIL_ADDRESS][DOMAIN_NAME]" at bounding box center [712, 240] width 318 height 26
click at [744, 342] on div "Téléphone fixe Téléphone mobile" at bounding box center [711, 334] width 333 height 74
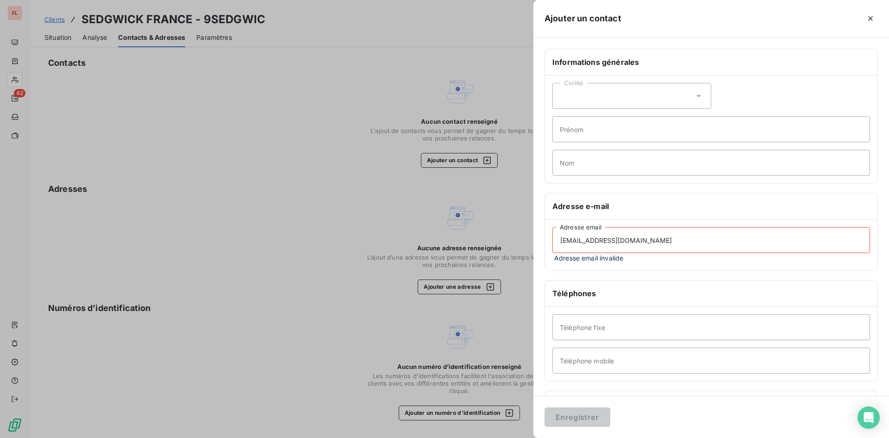
click at [754, 233] on input "[EMAIL_ADDRESS][DOMAIN_NAME]" at bounding box center [712, 240] width 318 height 26
click at [565, 238] on input "[EMAIL_ADDRESS][DOMAIN_NAME]" at bounding box center [712, 240] width 318 height 26
click at [561, 239] on input "[EMAIL_ADDRESS][DOMAIN_NAME]" at bounding box center [712, 240] width 318 height 26
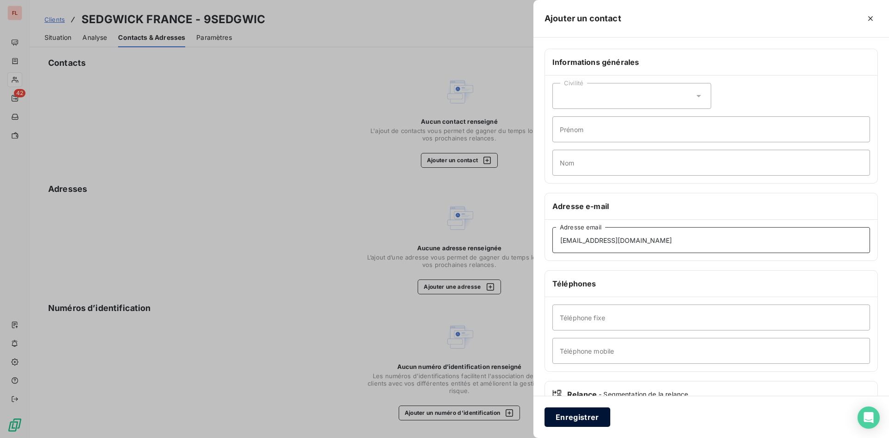
type input "[EMAIL_ADDRESS][DOMAIN_NAME]"
click at [591, 421] on button "Enregistrer" at bounding box center [578, 416] width 66 height 19
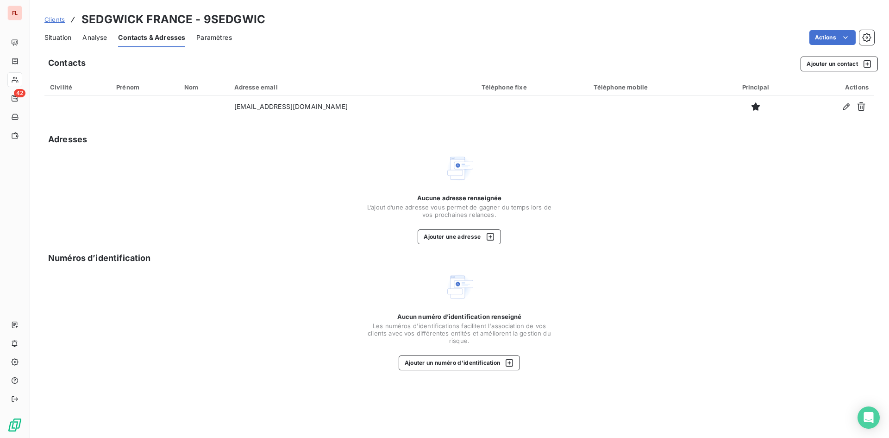
click at [57, 38] on span "Situation" at bounding box center [57, 37] width 27 height 9
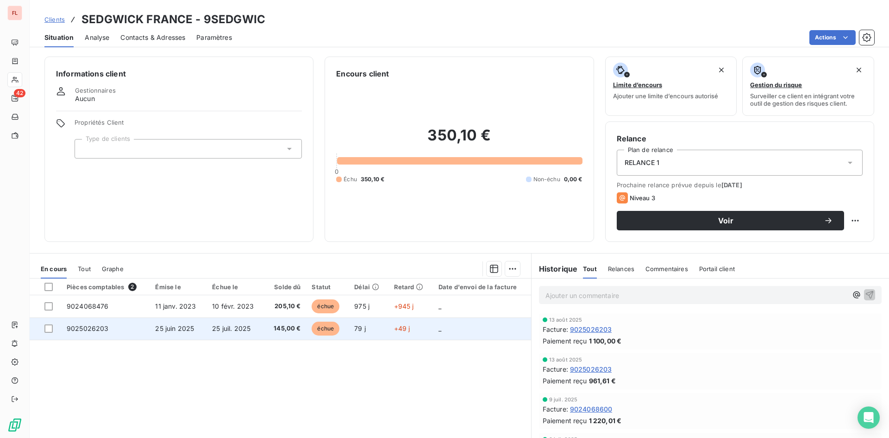
click at [123, 336] on td "9025026203" at bounding box center [105, 328] width 88 height 22
drag, startPoint x: 118, startPoint y: 328, endPoint x: 67, endPoint y: 327, distance: 51.4
click at [67, 327] on td "9025026203" at bounding box center [105, 328] width 88 height 22
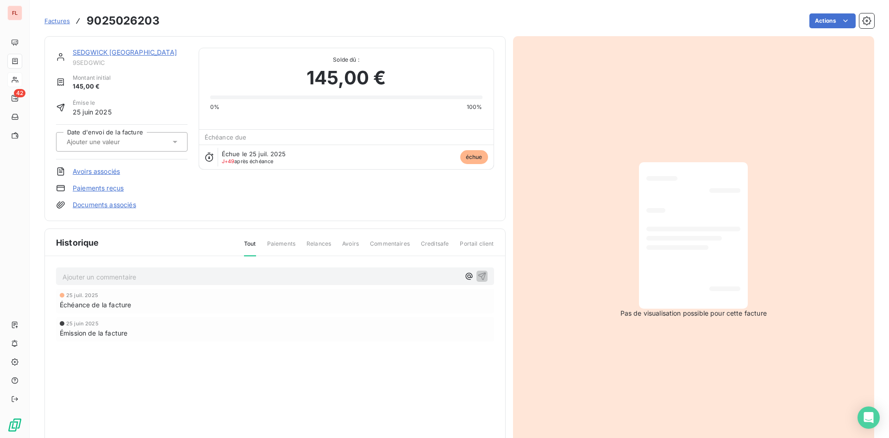
drag, startPoint x: 82, startPoint y: 329, endPoint x: 314, endPoint y: 357, distance: 233.7
click at [314, 357] on div "25 juil. 2025 Échéance de la facture 25 juin 2025 Émission de la facture" at bounding box center [275, 334] width 438 height 90
drag, startPoint x: 168, startPoint y: 16, endPoint x: 83, endPoint y: 24, distance: 85.1
click at [83, 24] on div "Factures 9025026203 Actions" at bounding box center [459, 20] width 830 height 19
copy section "9025026203 Actions"
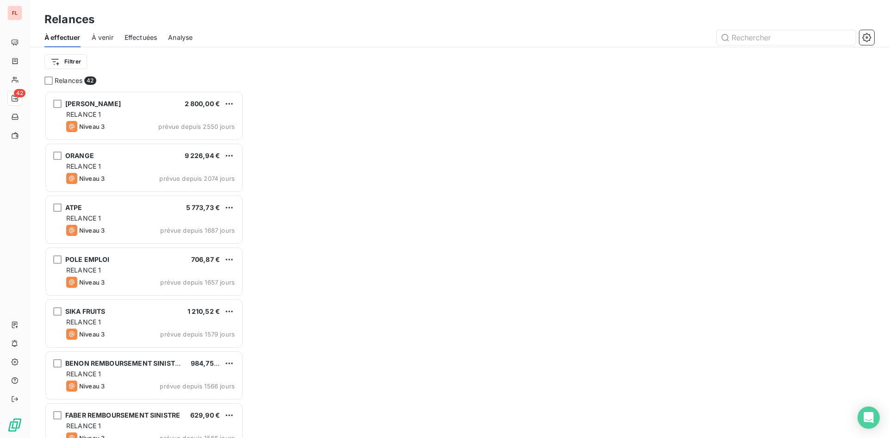
scroll to position [340, 192]
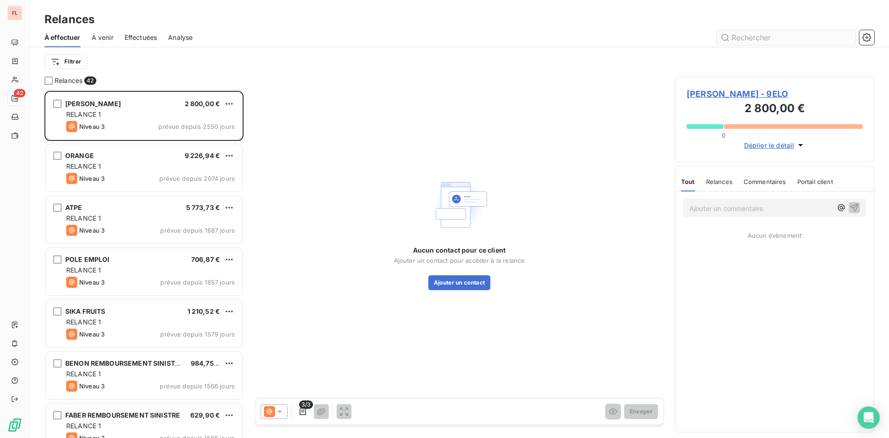
click at [774, 38] on input "text" at bounding box center [786, 37] width 139 height 15
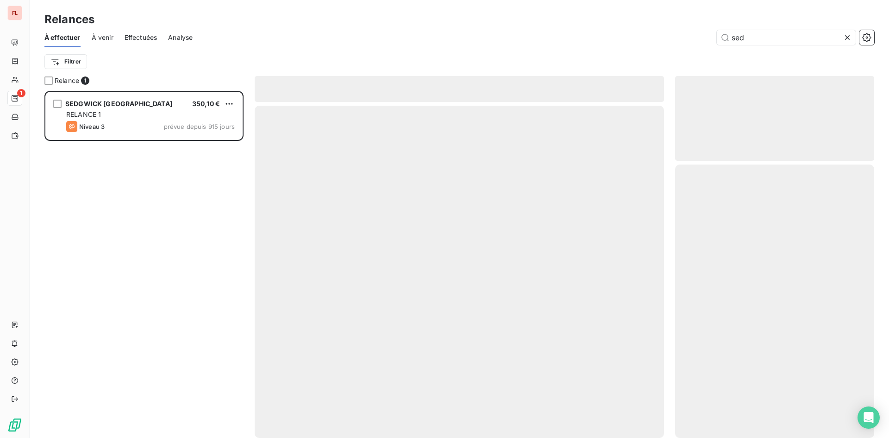
scroll to position [340, 192]
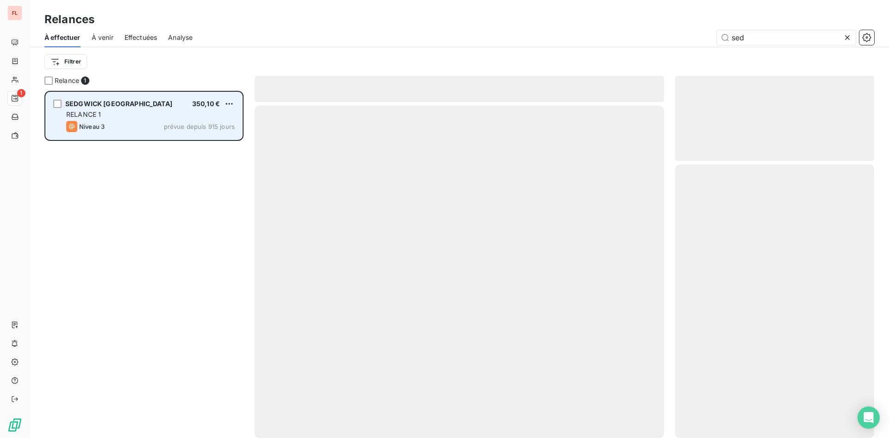
type input "sed"
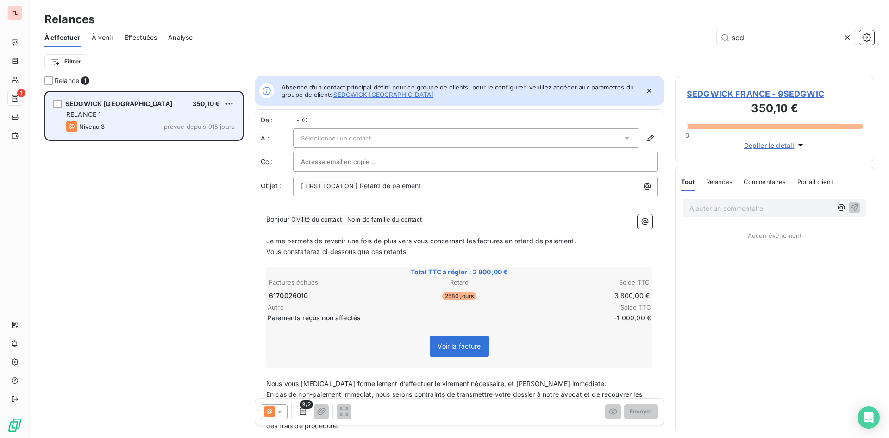
scroll to position [7, 7]
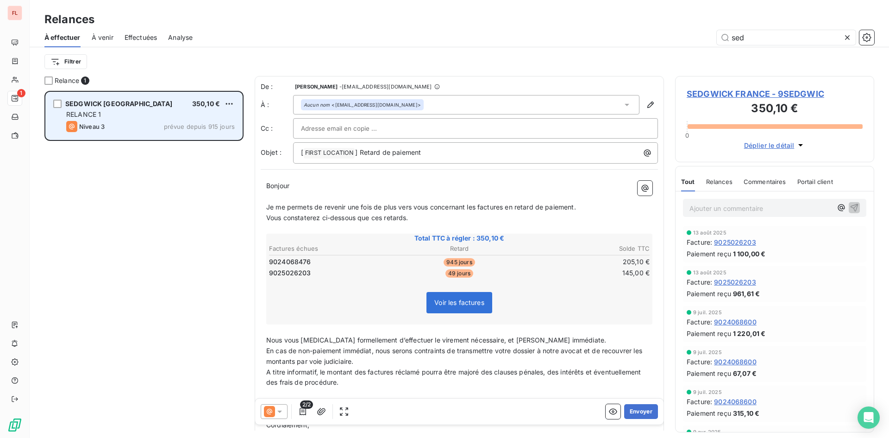
click at [144, 118] on div "RELANCE 1" at bounding box center [150, 114] width 169 height 9
click at [119, 98] on div "SEDGWICK FRANCE 350,10 € RELANCE 1 Niveau 3 prévue depuis 915 jours" at bounding box center [144, 115] width 196 height 47
click at [119, 99] on div "SEDGWICK FRANCE 350,10 € RELANCE 1 Niveau 3 prévue depuis 915 jours" at bounding box center [144, 115] width 196 height 47
click at [148, 115] on div "RELANCE 1" at bounding box center [150, 114] width 169 height 9
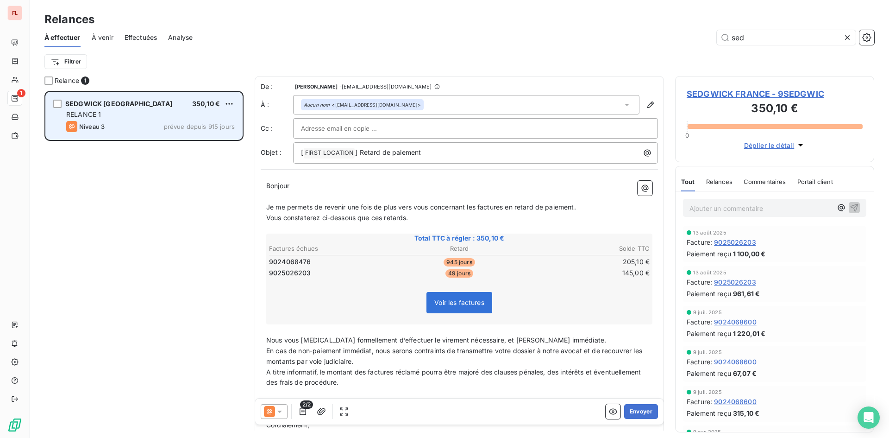
click at [147, 115] on div "RELANCE 1" at bounding box center [150, 114] width 169 height 9
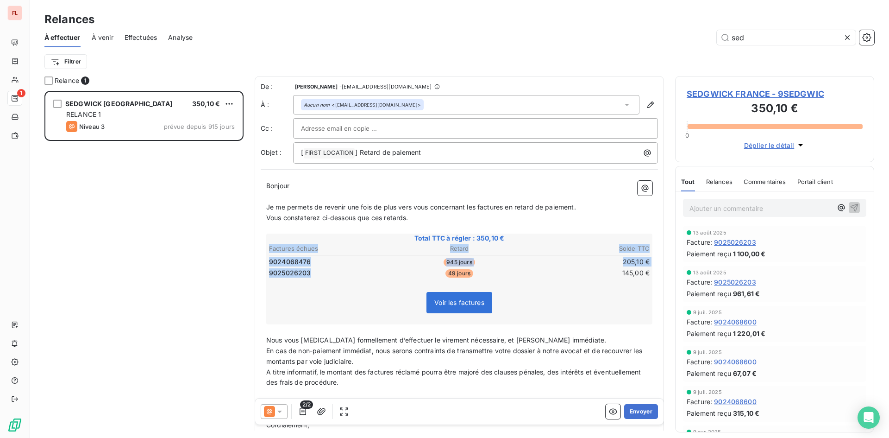
drag, startPoint x: 321, startPoint y: 273, endPoint x: 267, endPoint y: 274, distance: 53.7
click at [267, 274] on div "Total TTC à régler : 350,10 € Factures échues Retard Solde TTC 9024068476 945 j…" at bounding box center [459, 278] width 386 height 91
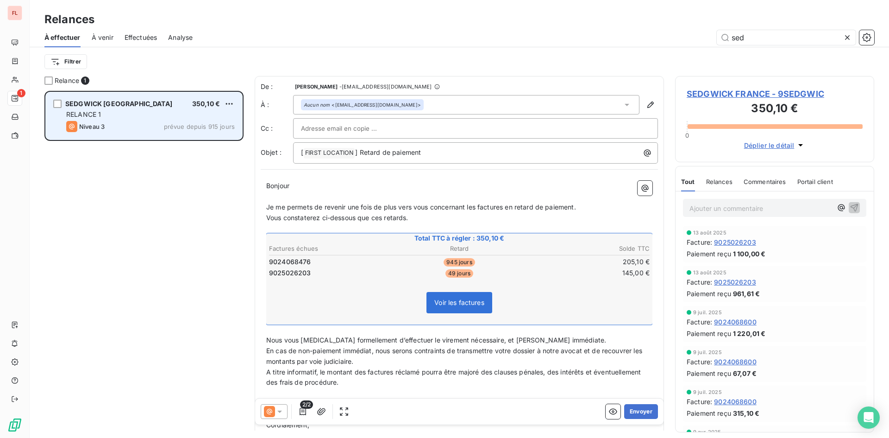
click at [167, 119] on div "RELANCE 1" at bounding box center [150, 114] width 169 height 9
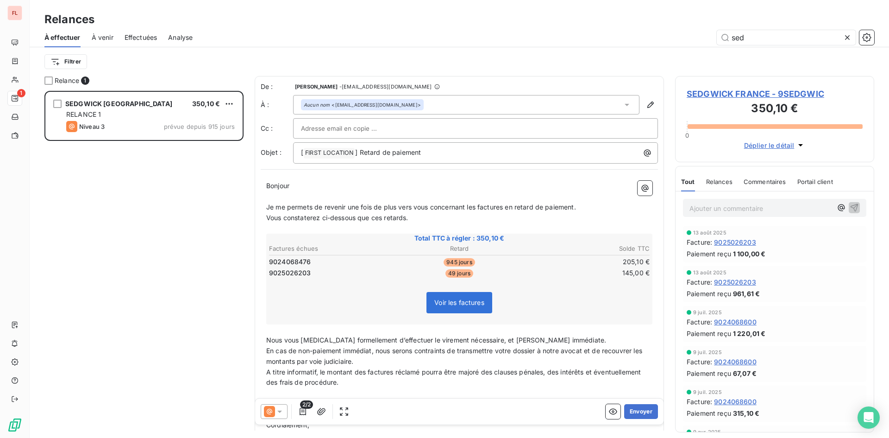
click at [727, 94] on span "SEDGWICK FRANCE - 9SEDGWIC" at bounding box center [775, 94] width 176 height 13
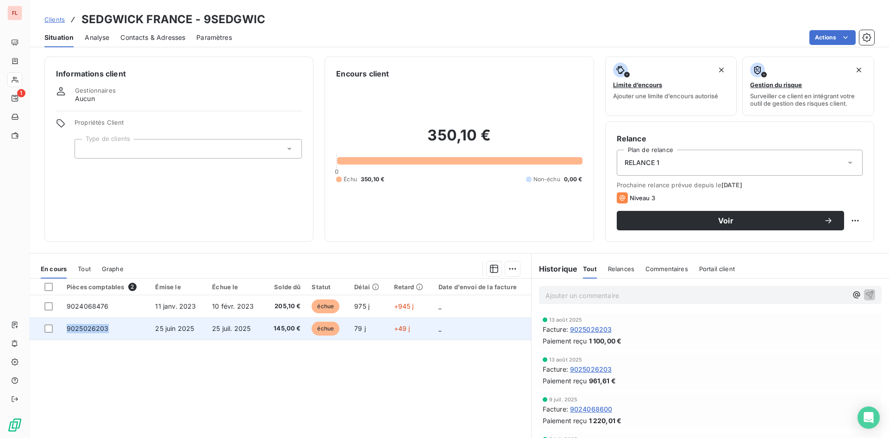
drag, startPoint x: 109, startPoint y: 326, endPoint x: 64, endPoint y: 327, distance: 44.9
click at [64, 327] on td "9025026203" at bounding box center [105, 328] width 88 height 22
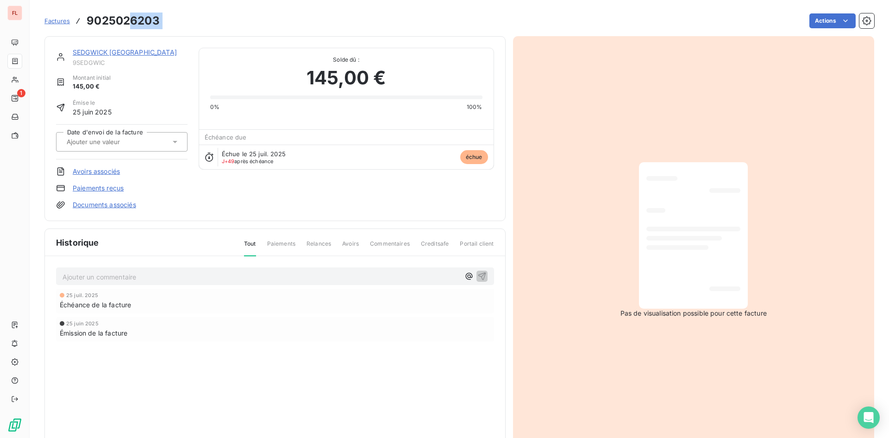
drag, startPoint x: 171, startPoint y: 14, endPoint x: 125, endPoint y: 20, distance: 47.2
click at [131, 20] on div "Factures 9025026203 Actions" at bounding box center [459, 20] width 830 height 19
drag, startPoint x: 209, startPoint y: 22, endPoint x: 166, endPoint y: 20, distance: 43.1
click at [209, 22] on div "Actions" at bounding box center [523, 20] width 704 height 15
click at [171, 17] on div "Actions" at bounding box center [523, 20] width 704 height 15
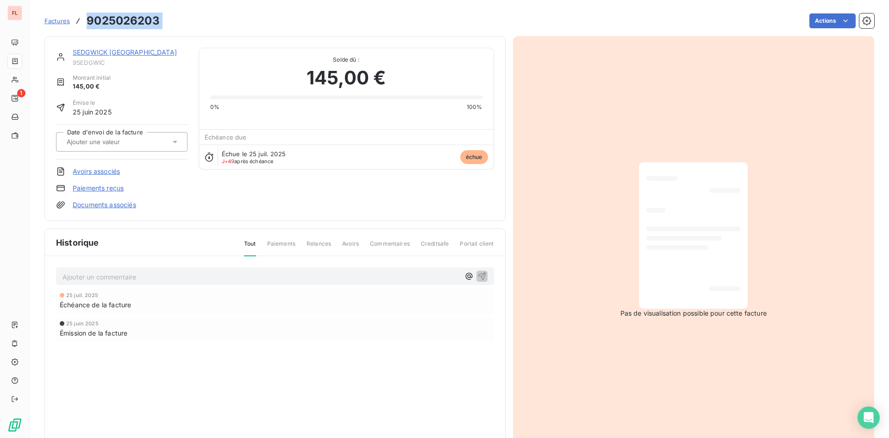
drag, startPoint x: 171, startPoint y: 19, endPoint x: 82, endPoint y: 21, distance: 88.9
click at [82, 21] on div "Factures 9025026203 Actions" at bounding box center [459, 20] width 830 height 19
copy section "9025026203 Actions"
click at [122, 52] on link "SEDGWICK [GEOGRAPHIC_DATA]" at bounding box center [125, 52] width 104 height 8
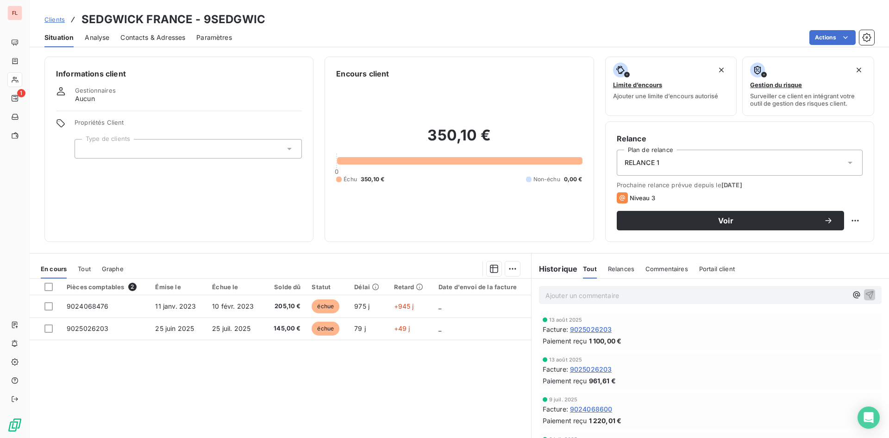
click at [172, 39] on span "Contacts & Adresses" at bounding box center [152, 37] width 65 height 9
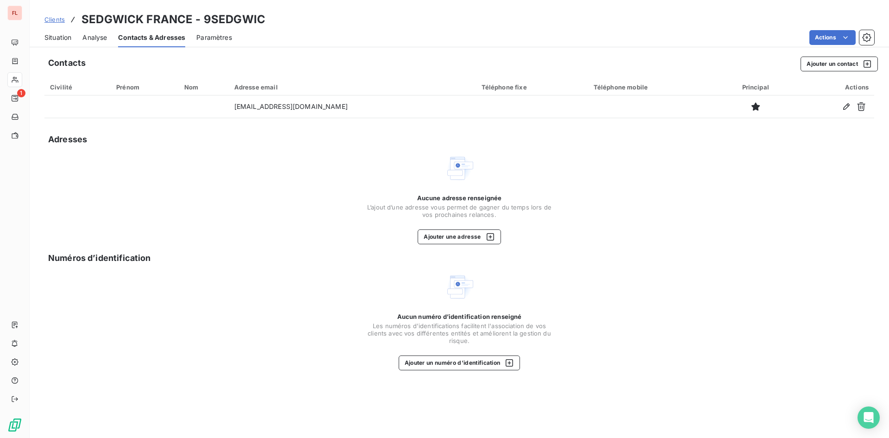
click at [57, 19] on span "Clients" at bounding box center [54, 19] width 20 height 7
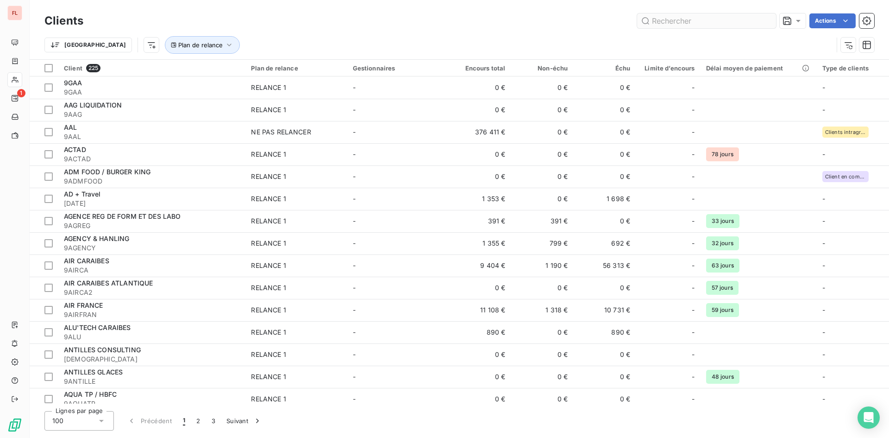
click at [705, 18] on input "text" at bounding box center [706, 20] width 139 height 15
click at [691, 21] on input "text" at bounding box center [706, 20] width 139 height 15
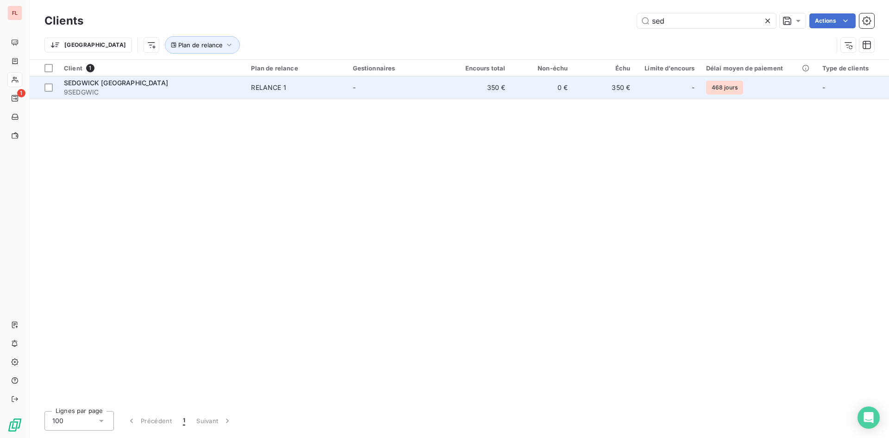
type input "sed"
click at [107, 84] on span "SEDGWICK [GEOGRAPHIC_DATA]" at bounding box center [116, 83] width 104 height 8
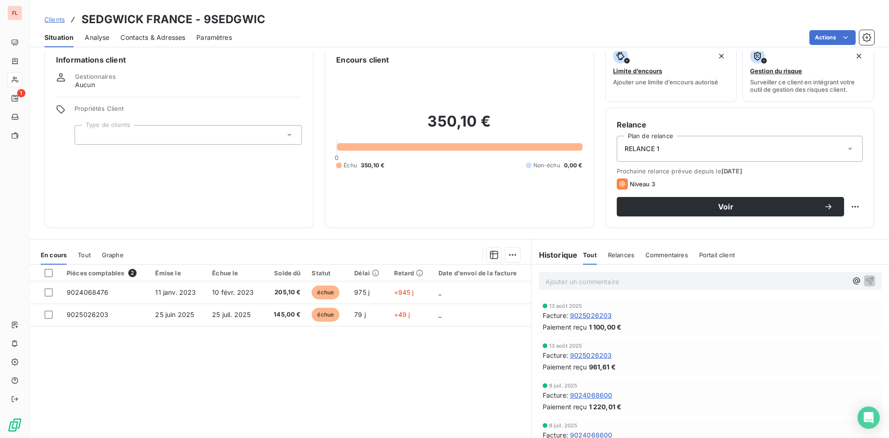
scroll to position [0, 0]
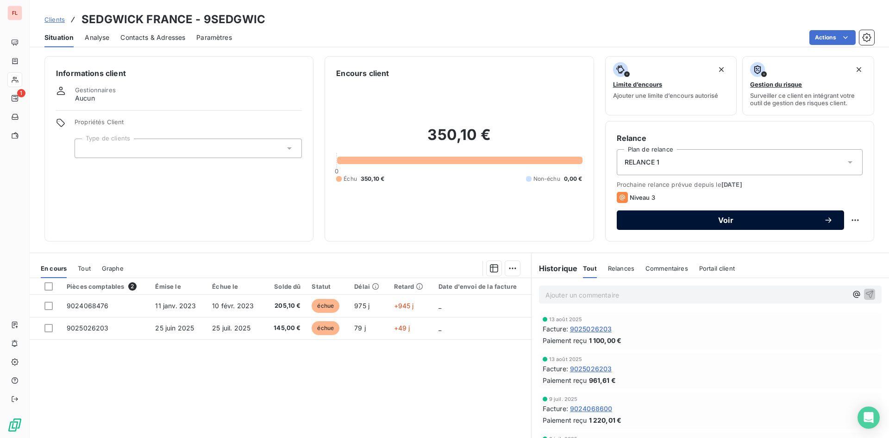
click at [724, 217] on span "Voir" at bounding box center [726, 219] width 196 height 7
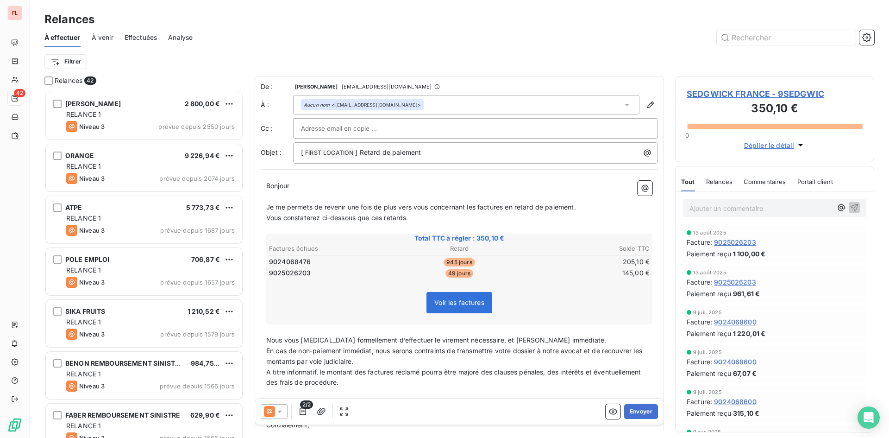
scroll to position [340, 192]
click at [304, 412] on icon "button" at bounding box center [303, 411] width 6 height 7
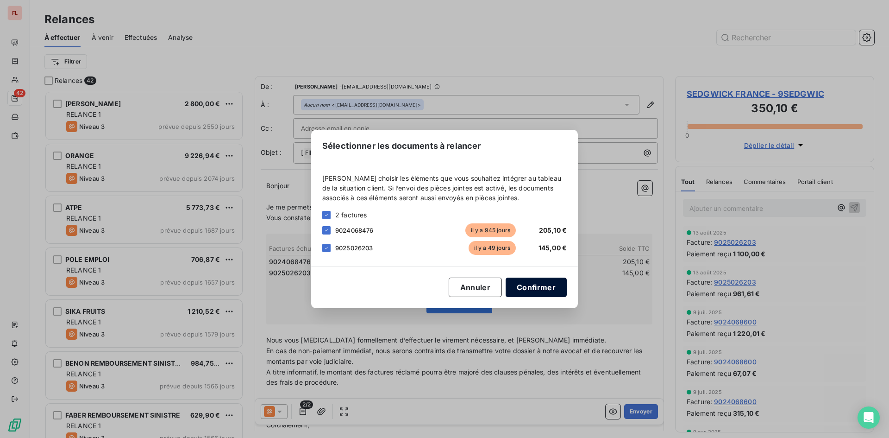
click at [549, 285] on button "Confirmer" at bounding box center [536, 286] width 61 height 19
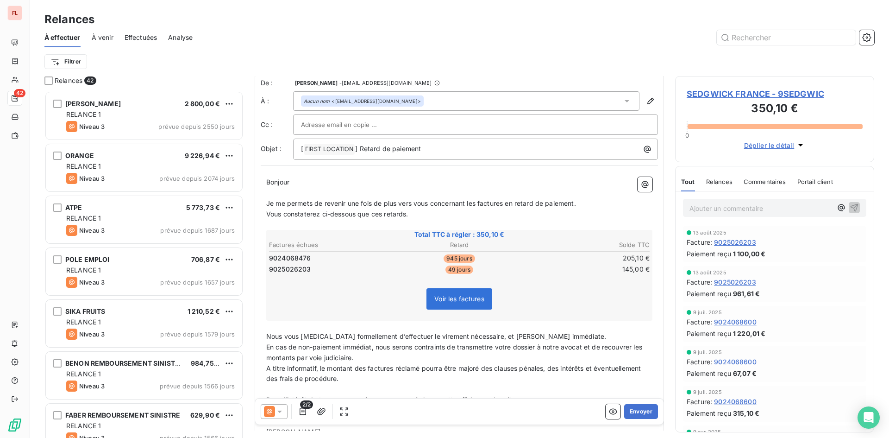
scroll to position [0, 0]
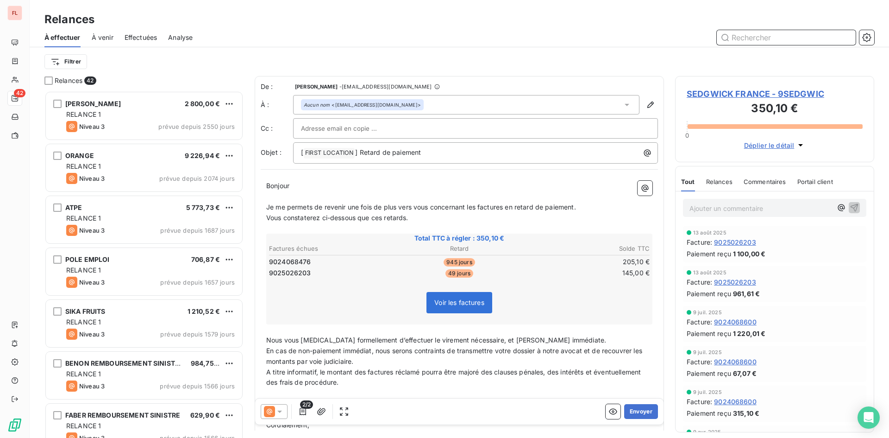
click at [761, 42] on input "text" at bounding box center [786, 37] width 139 height 15
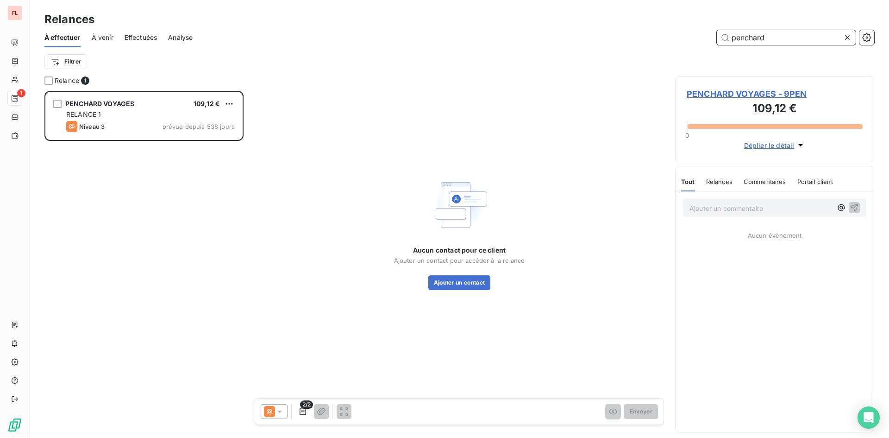
scroll to position [340, 192]
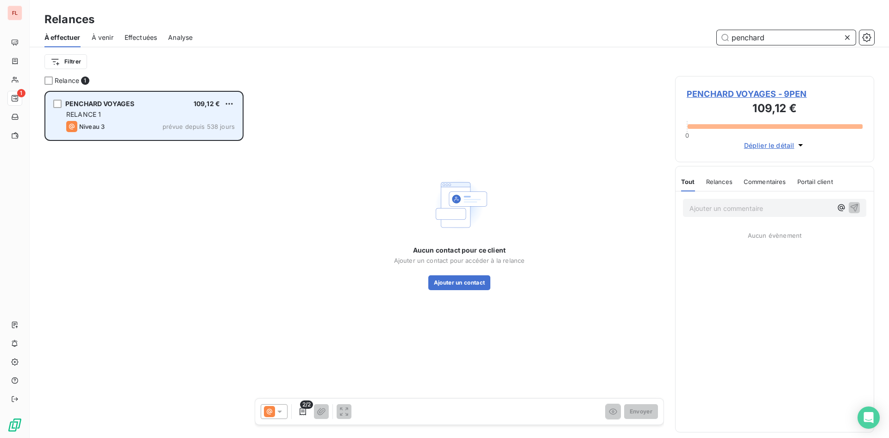
type input "penchard"
click at [187, 123] on span "prévue depuis 538 jours" at bounding box center [199, 126] width 72 height 7
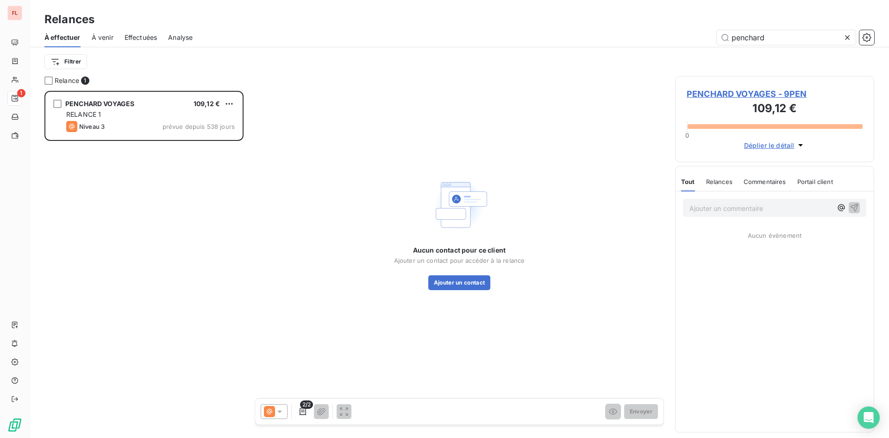
click at [414, 82] on div "Aucun contact pour ce client Ajouter un contact pour accéder à la relance Ajout…" at bounding box center [459, 232] width 409 height 313
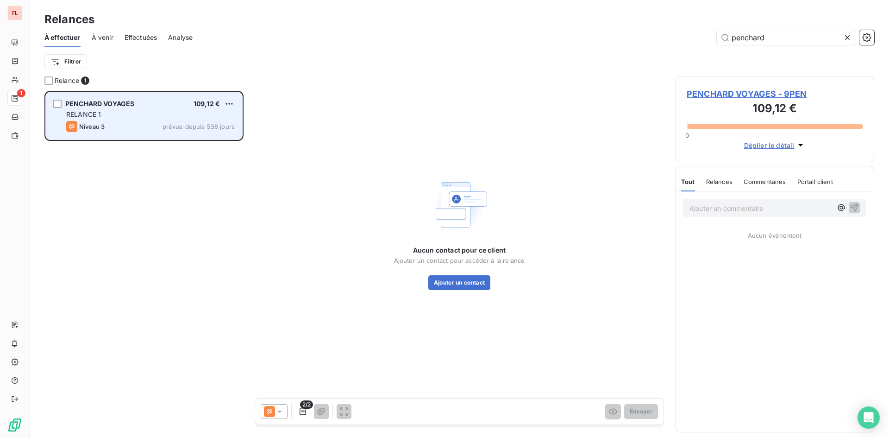
click at [112, 109] on div "PENCHARD VOYAGES 109,12 € RELANCE 1 Niveau 3 prévue depuis 538 jours" at bounding box center [144, 115] width 196 height 47
